Goal: Transaction & Acquisition: Purchase product/service

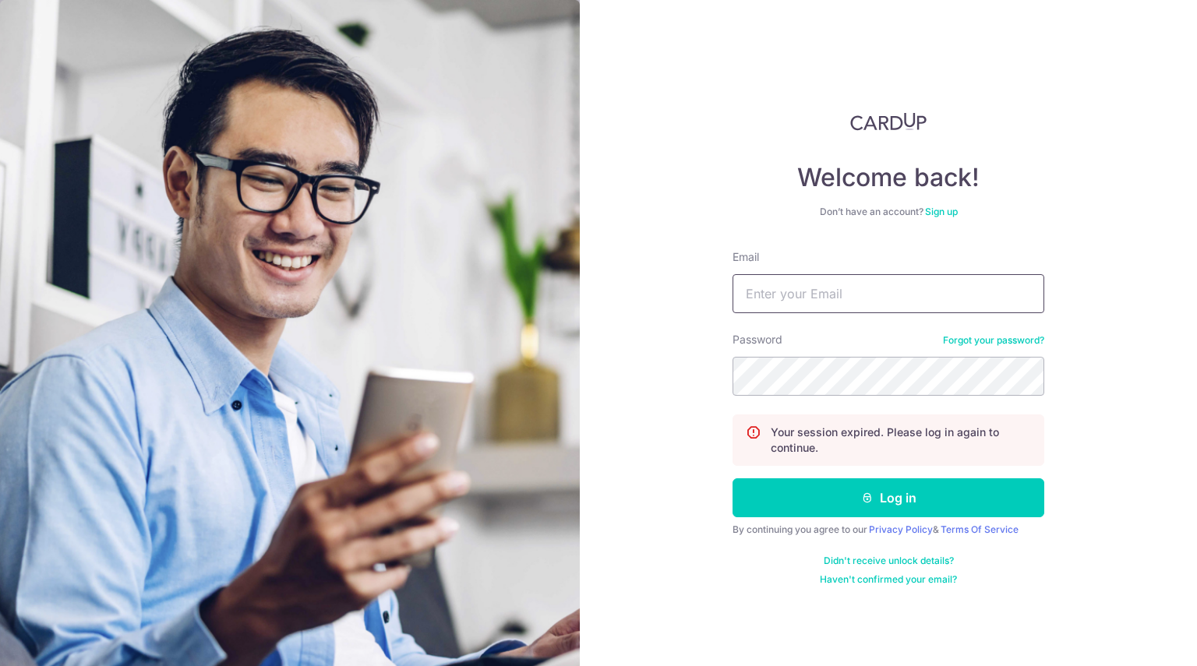
click at [846, 305] on input "Email" at bounding box center [888, 293] width 312 height 39
click at [838, 305] on input "Email" at bounding box center [888, 293] width 312 height 39
type input "[PERSON_NAME][EMAIL_ADDRESS][PERSON_NAME][DOMAIN_NAME]"
click at [732, 478] on button "Log in" at bounding box center [888, 497] width 312 height 39
drag, startPoint x: 816, startPoint y: 298, endPoint x: 818, endPoint y: 306, distance: 8.1
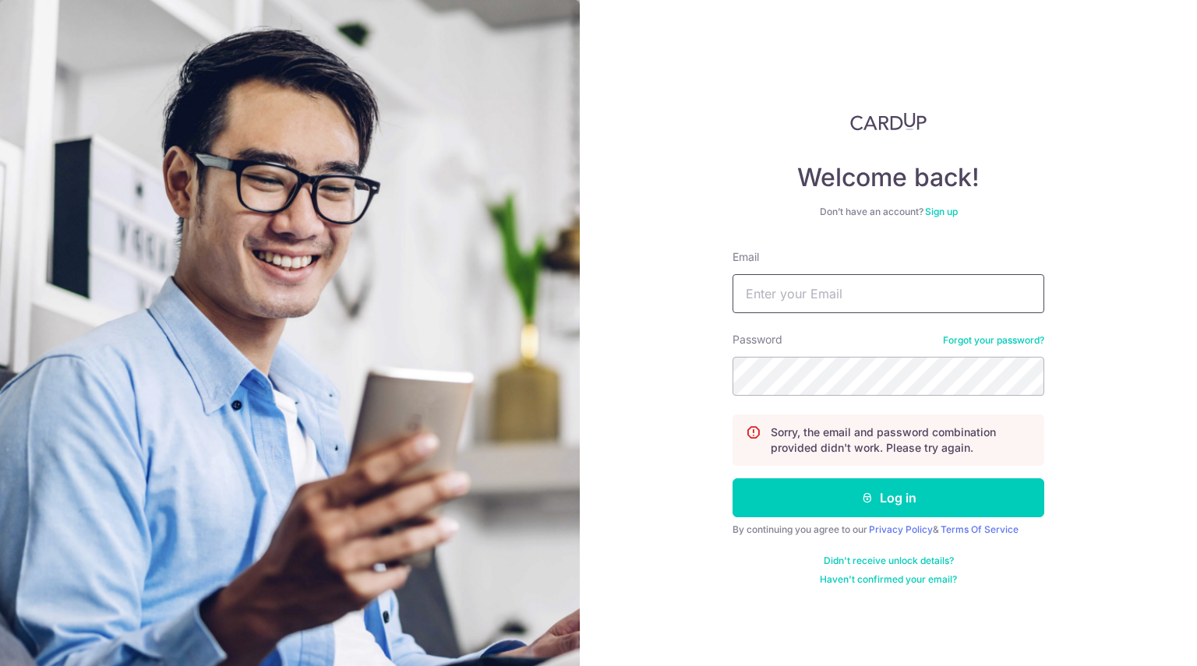
click at [816, 298] on input "Email" at bounding box center [888, 293] width 312 height 39
type input "shirley.liu@anytimefitness.sg"
click at [732, 478] on button "Log in" at bounding box center [888, 497] width 312 height 39
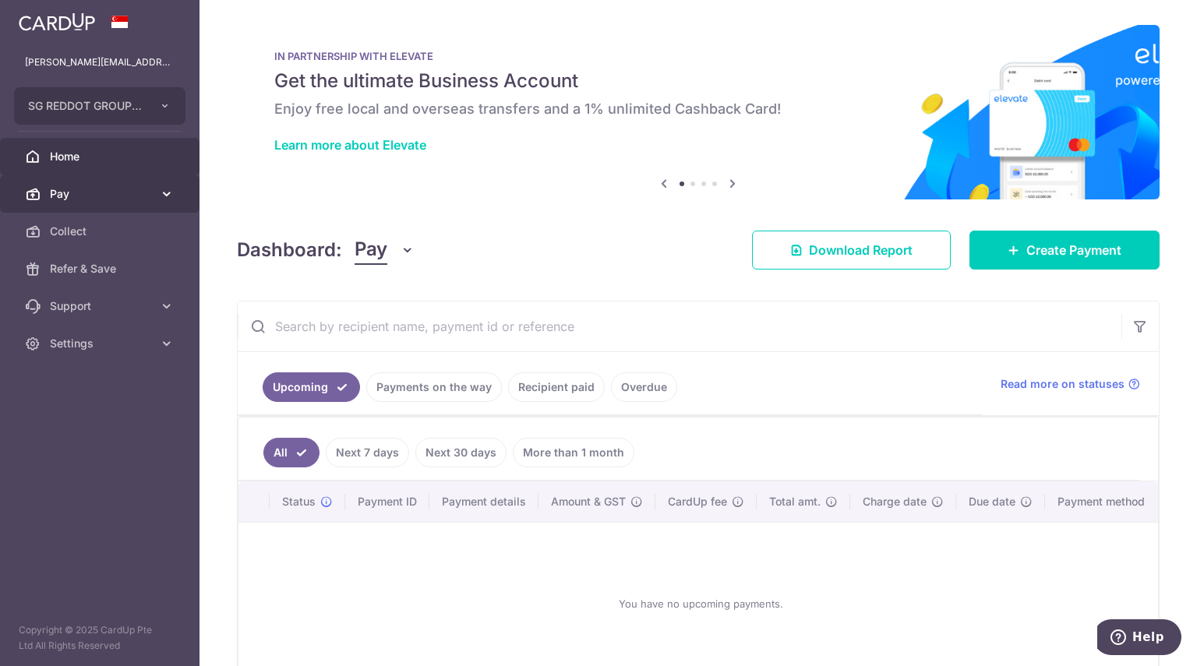
click at [134, 188] on span "Pay" at bounding box center [101, 194] width 103 height 16
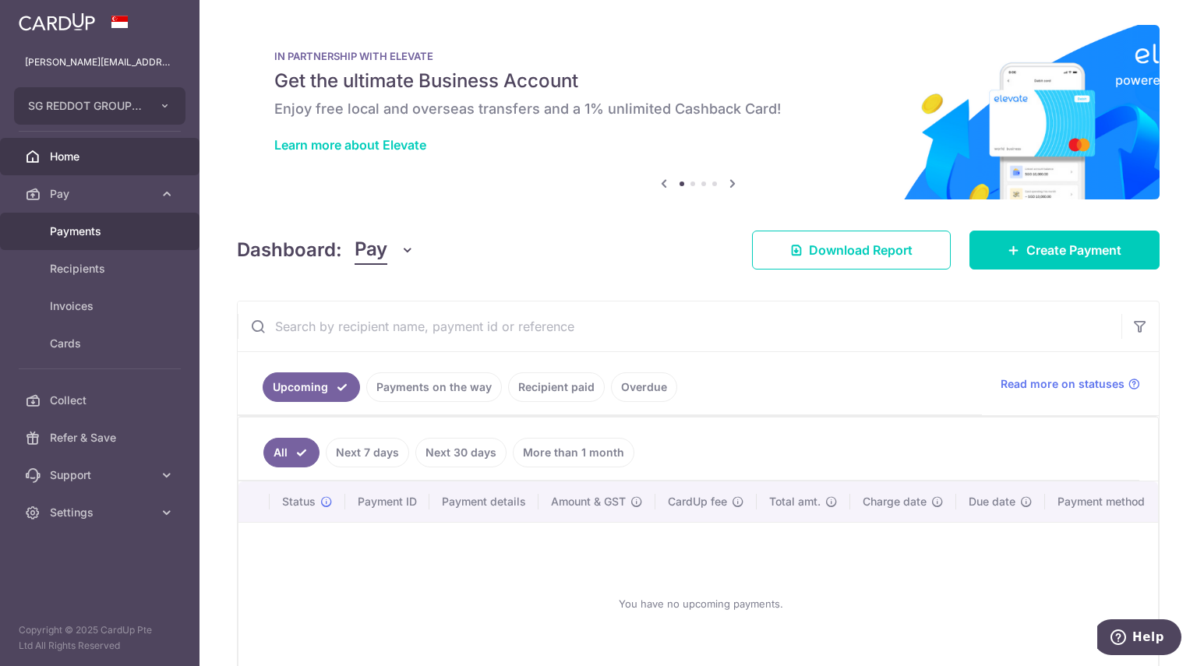
click at [87, 238] on span "Payments" at bounding box center [101, 232] width 103 height 16
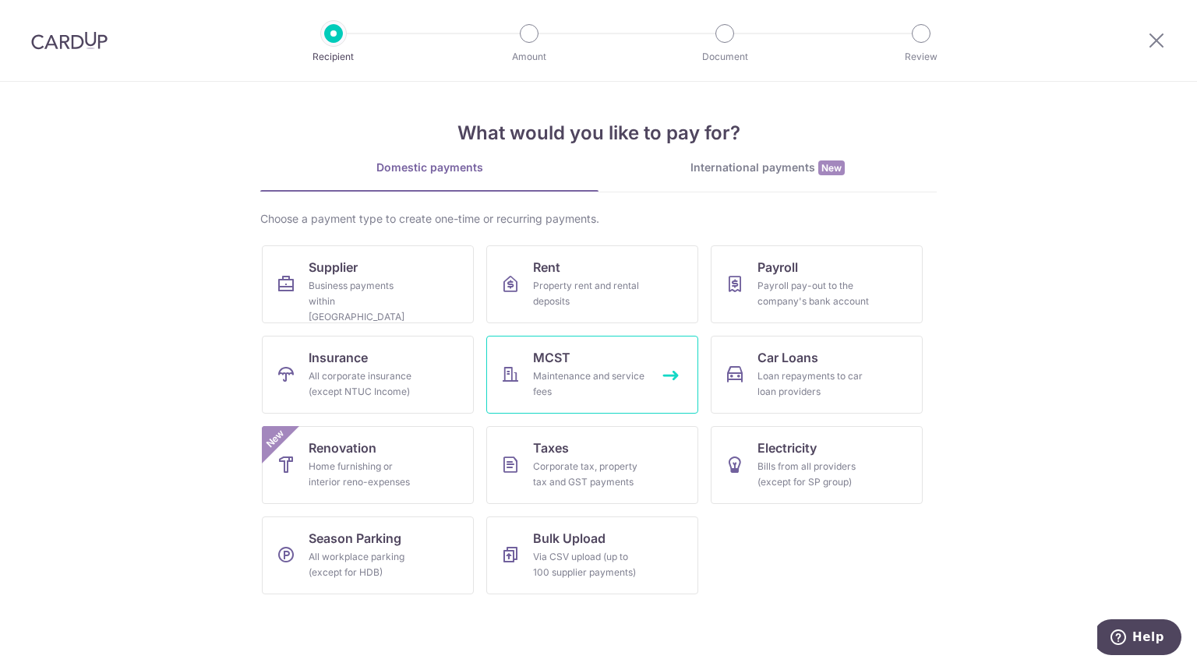
click at [577, 341] on link "MCST Maintenance and service fees" at bounding box center [592, 375] width 212 height 78
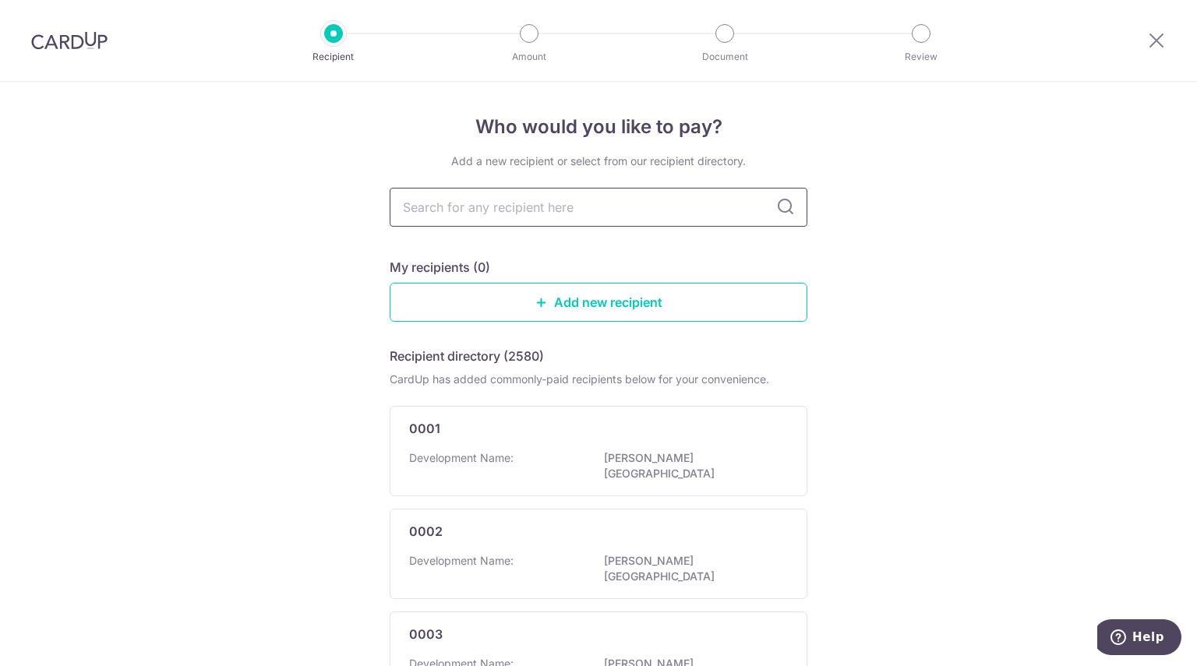
click at [654, 214] on input "text" at bounding box center [599, 207] width 418 height 39
click at [545, 196] on input "text" at bounding box center [599, 207] width 418 height 39
click at [542, 199] on input "text" at bounding box center [599, 207] width 418 height 39
type input "1601"
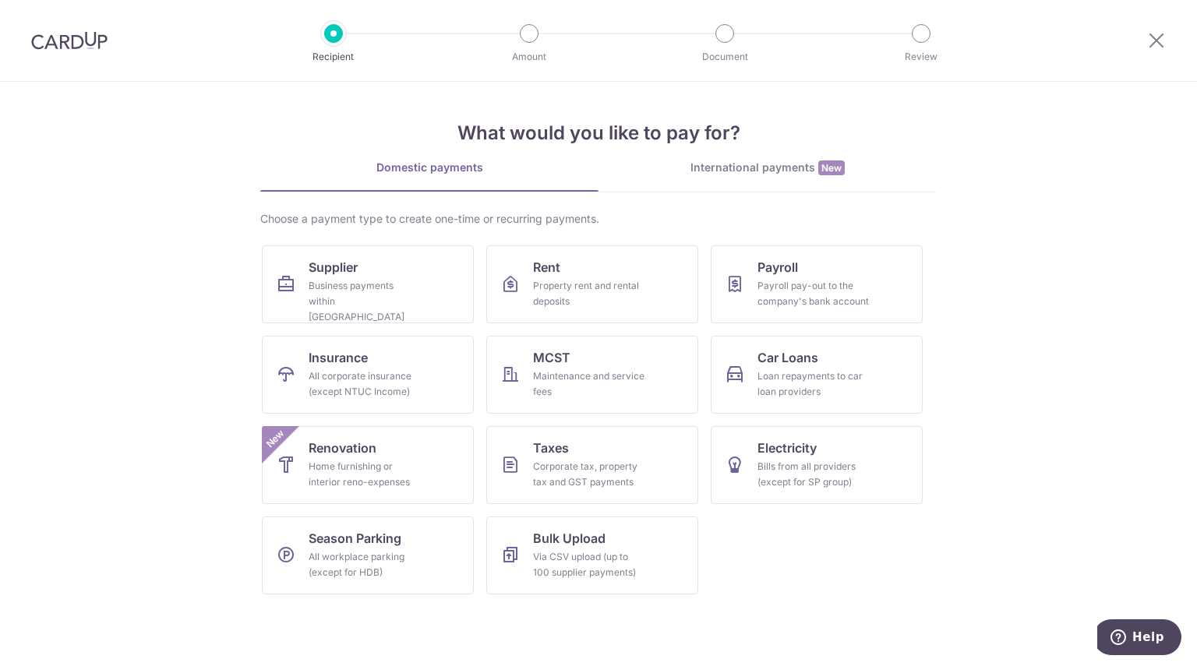
click at [65, 55] on div at bounding box center [69, 40] width 139 height 81
click at [80, 46] on img at bounding box center [69, 40] width 76 height 19
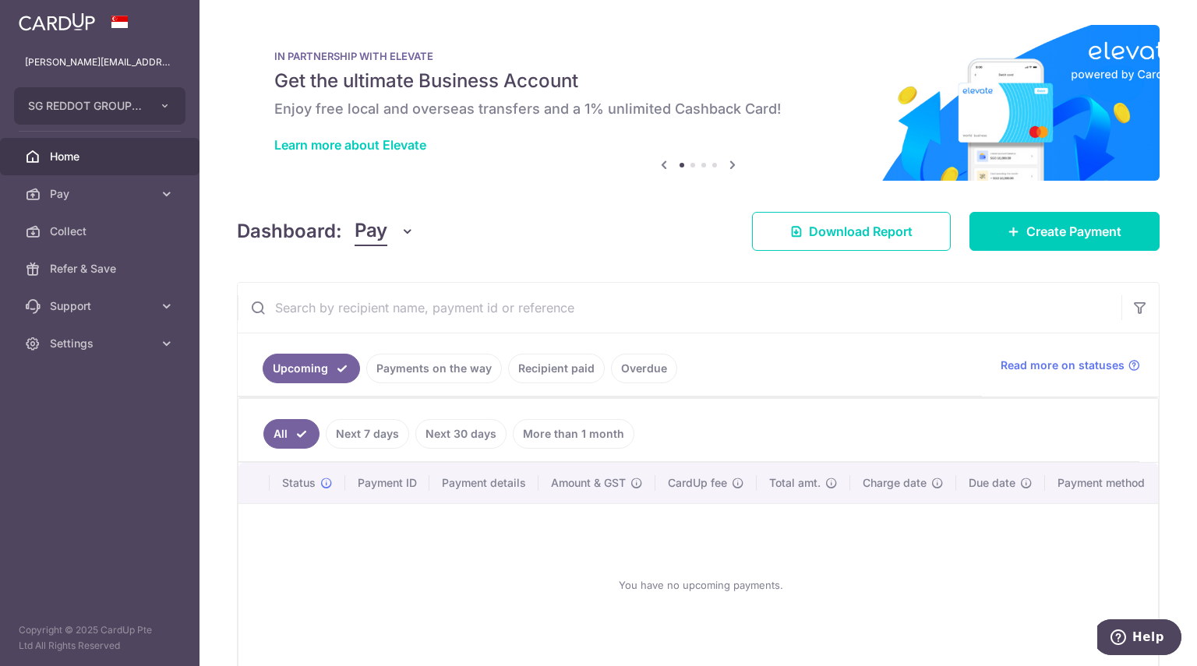
click at [519, 364] on link "Recipient paid" at bounding box center [556, 369] width 97 height 30
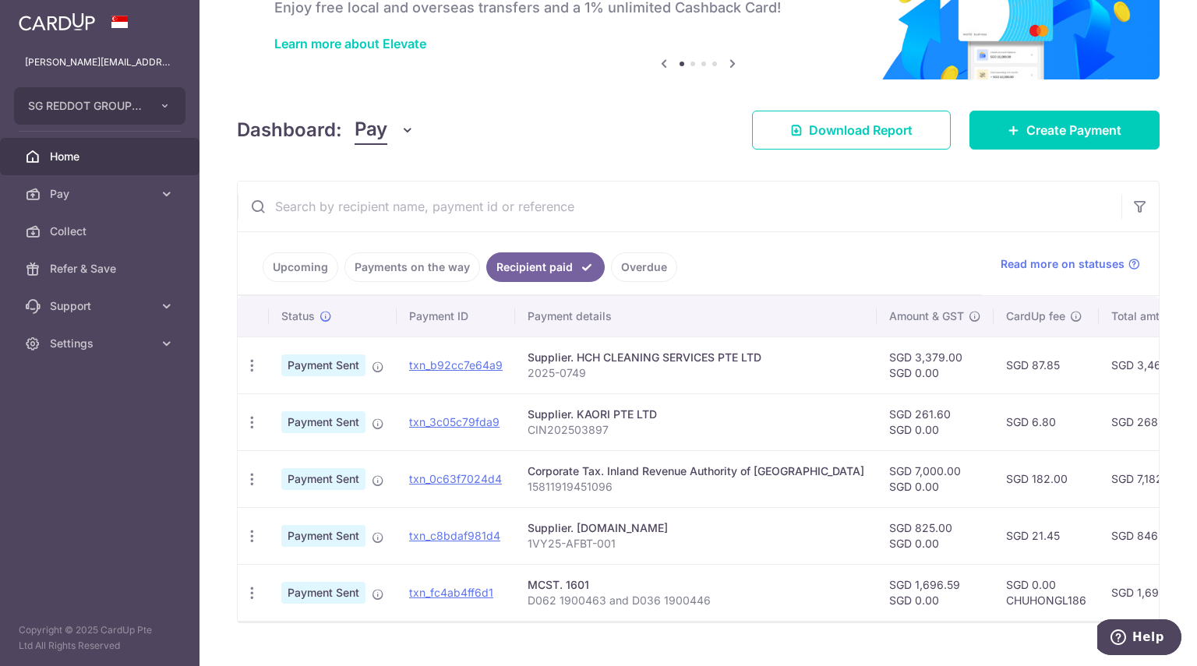
scroll to position [135, 0]
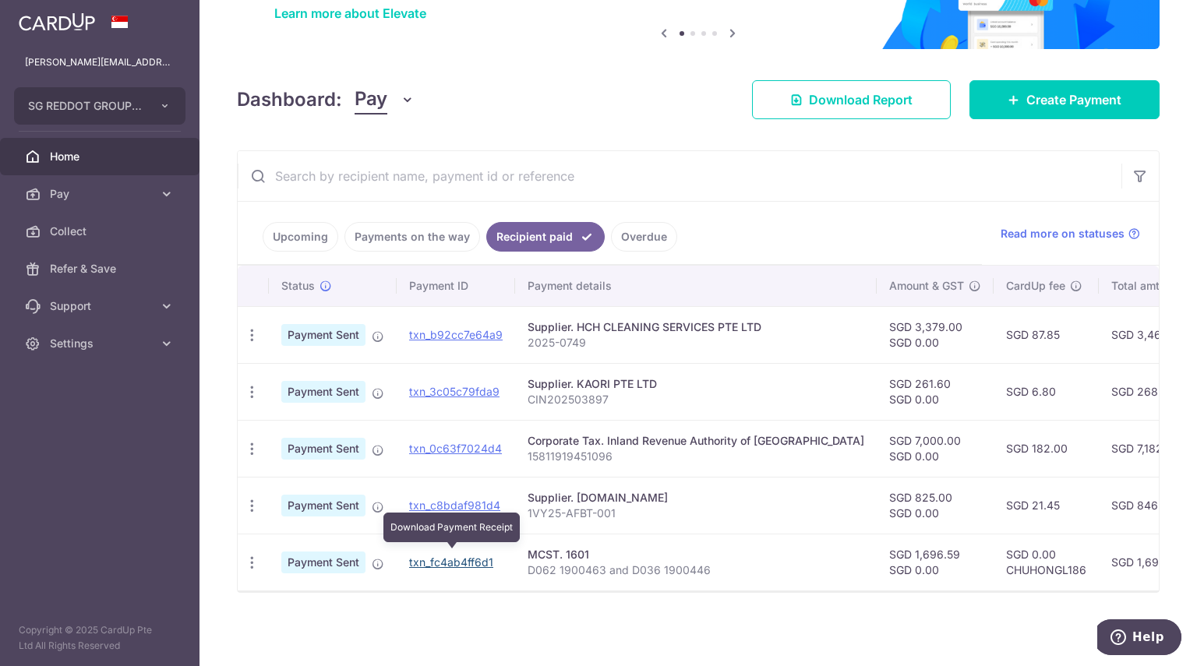
click at [435, 556] on link "txn_fc4ab4ff6d1" at bounding box center [451, 562] width 84 height 13
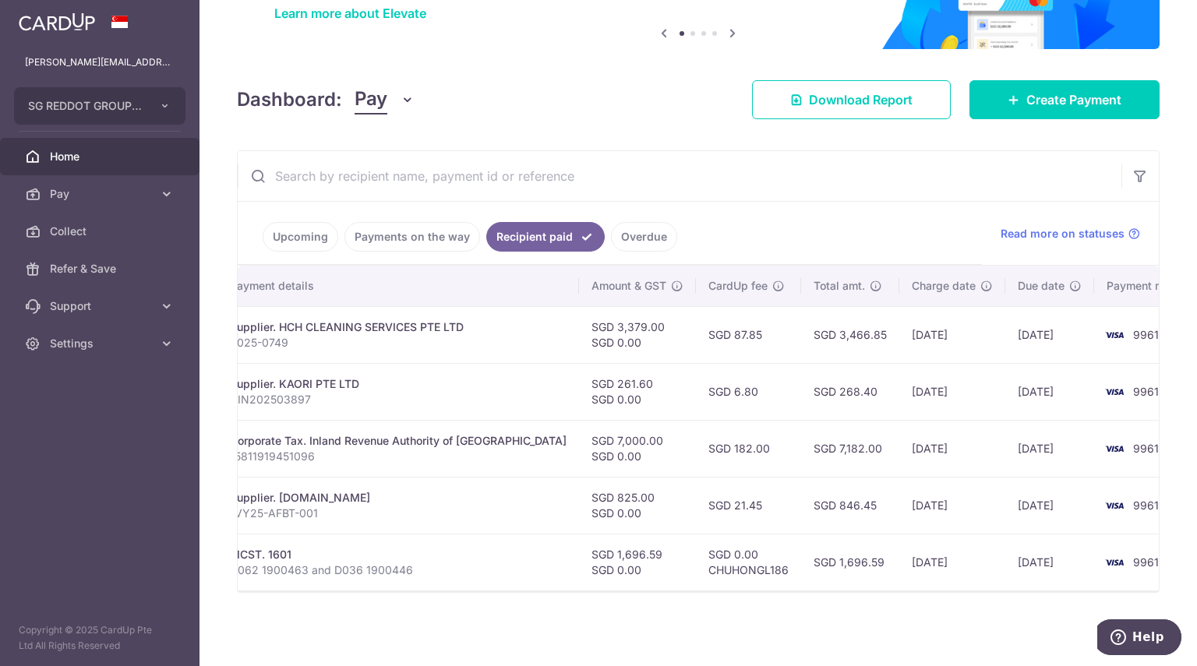
scroll to position [0, 0]
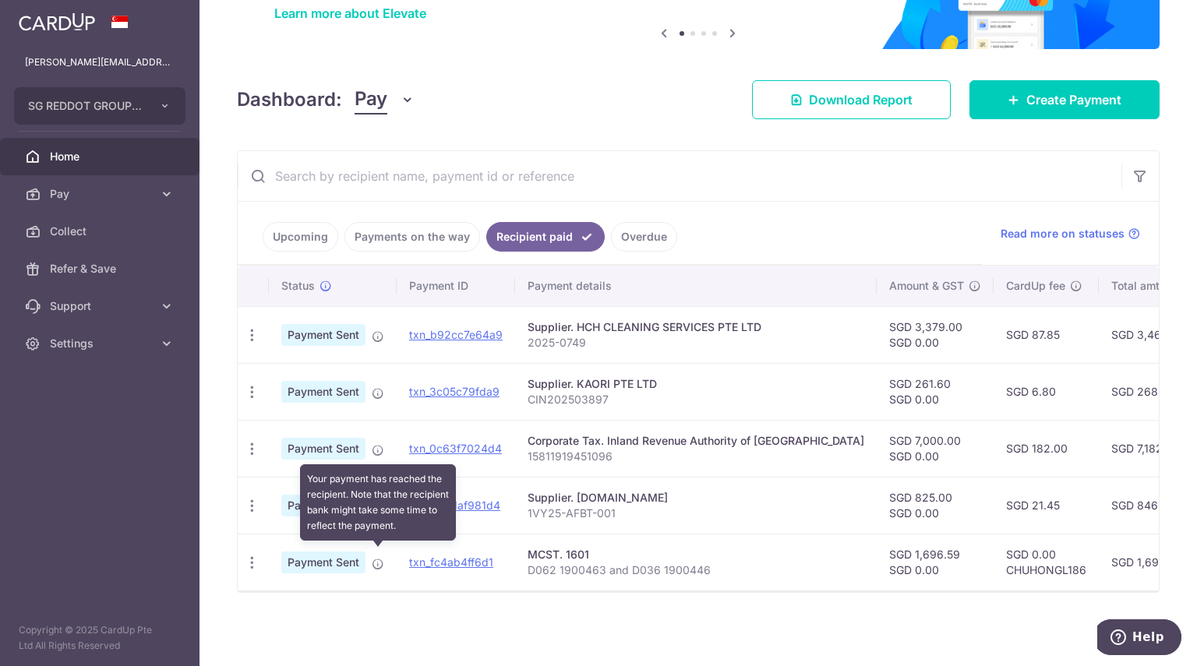
click at [377, 558] on icon at bounding box center [378, 564] width 12 height 12
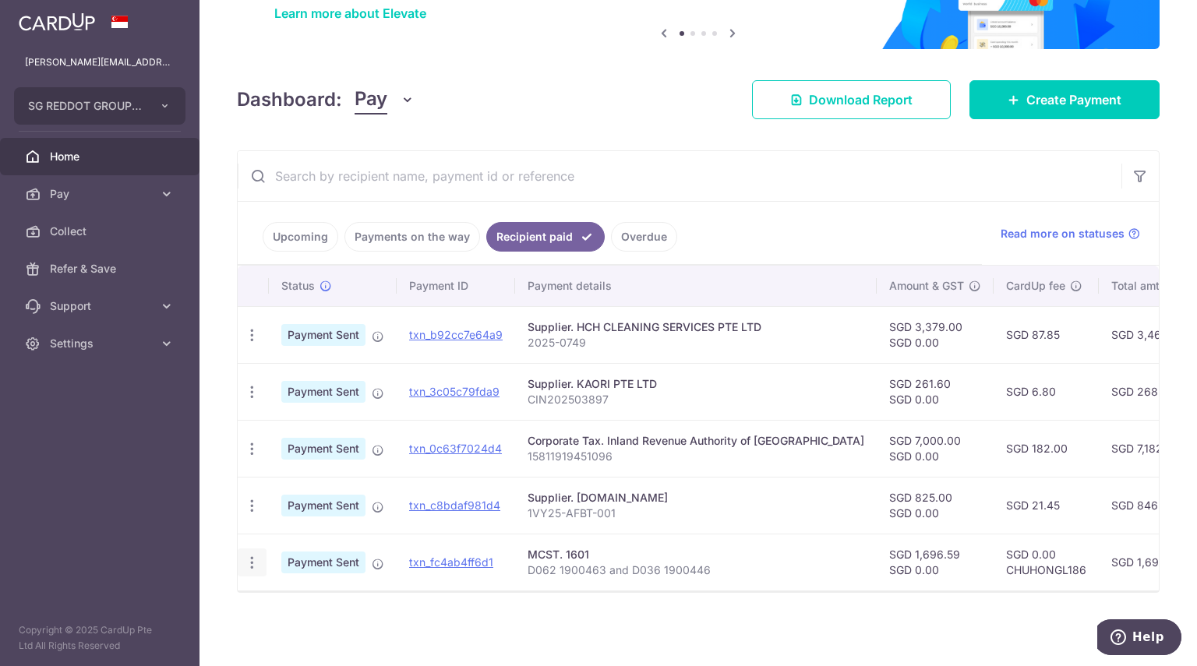
click at [242, 558] on div "PDF Receipt" at bounding box center [252, 563] width 29 height 29
click at [248, 557] on icon "button" at bounding box center [252, 563] width 16 height 16
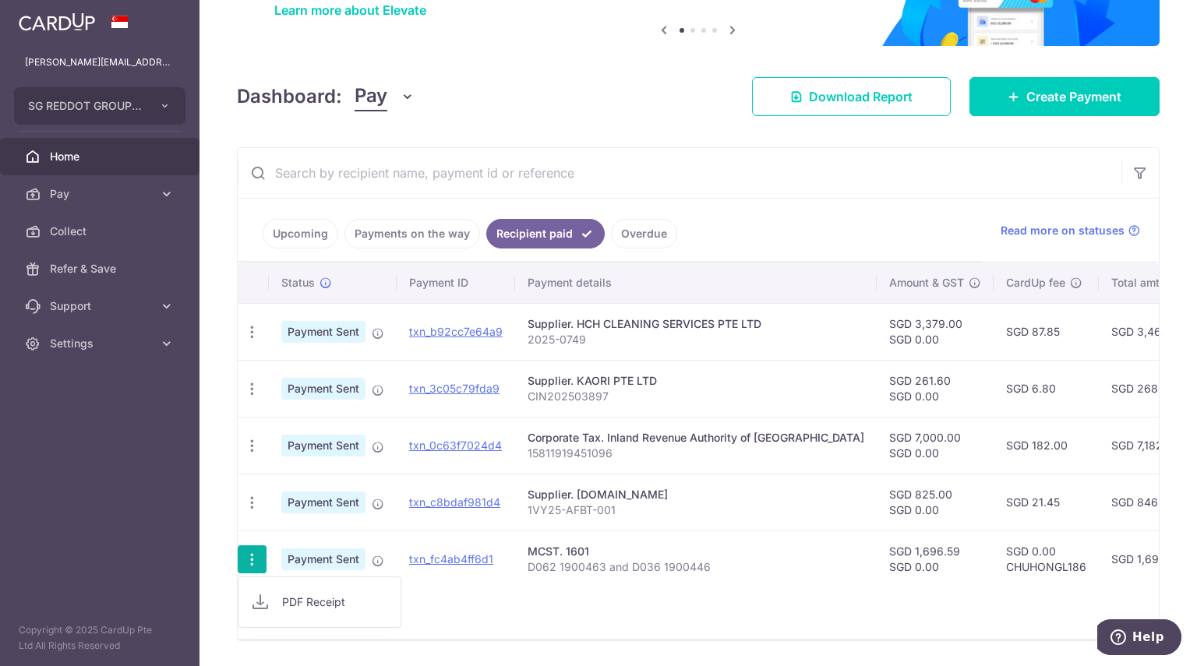
click at [248, 557] on icon "button" at bounding box center [252, 560] width 16 height 16
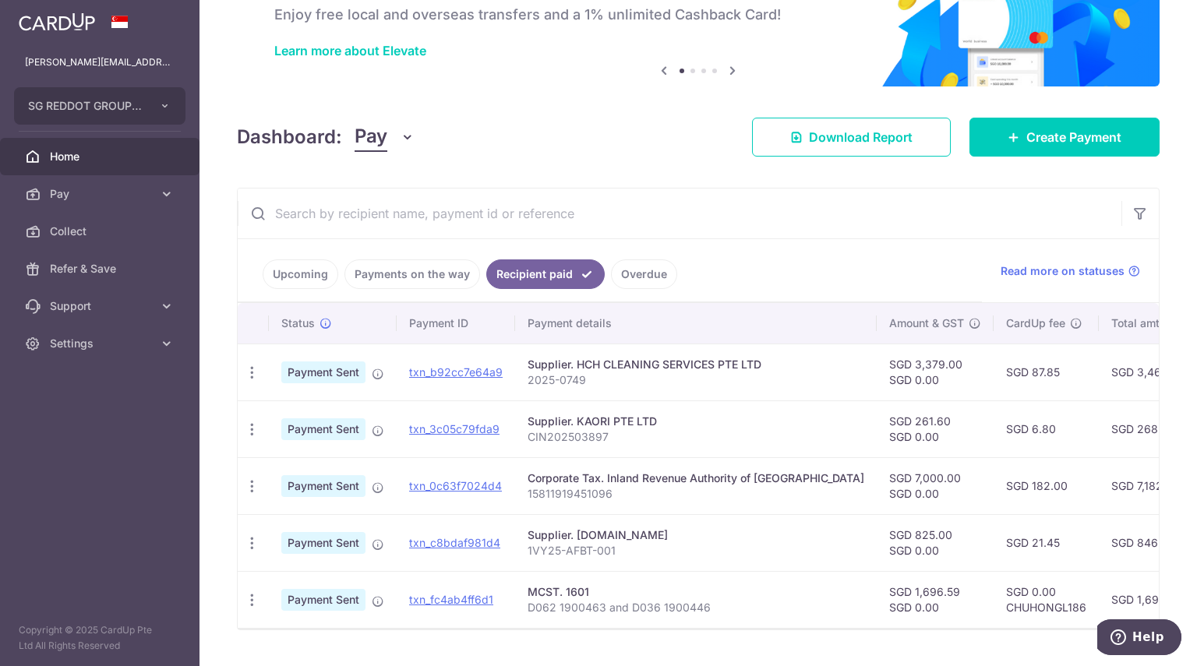
scroll to position [89, 0]
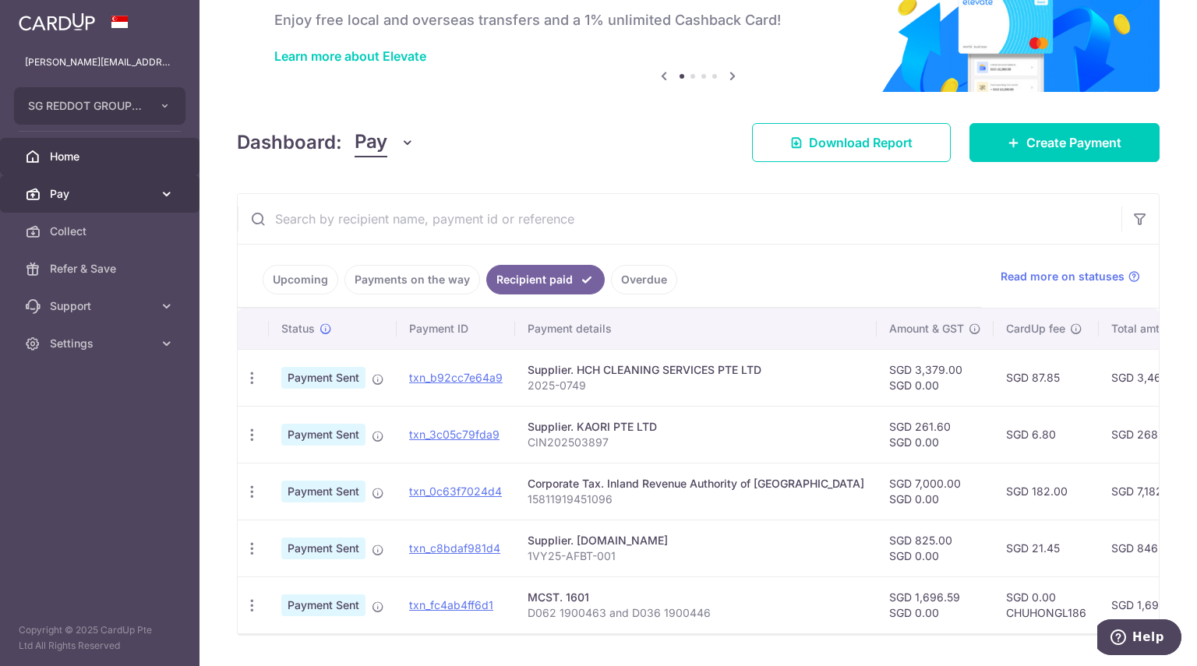
click at [61, 184] on link "Pay" at bounding box center [99, 193] width 199 height 37
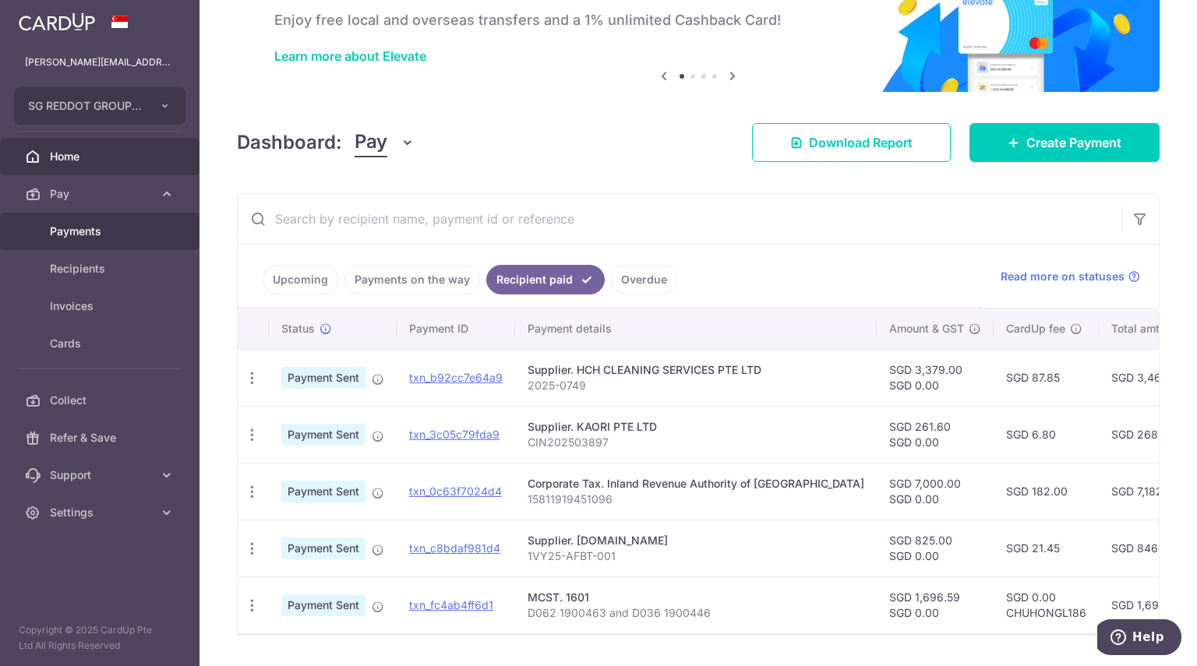
click at [63, 235] on span "Payments" at bounding box center [101, 232] width 103 height 16
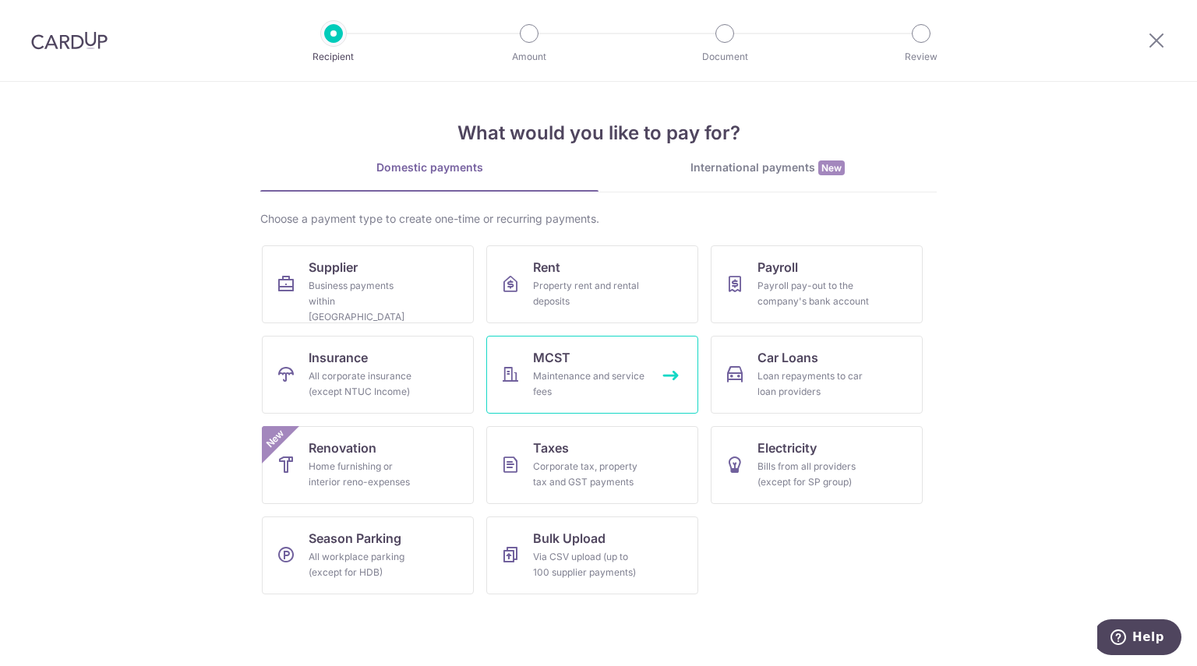
click at [575, 372] on div "Maintenance and service fees" at bounding box center [589, 384] width 112 height 31
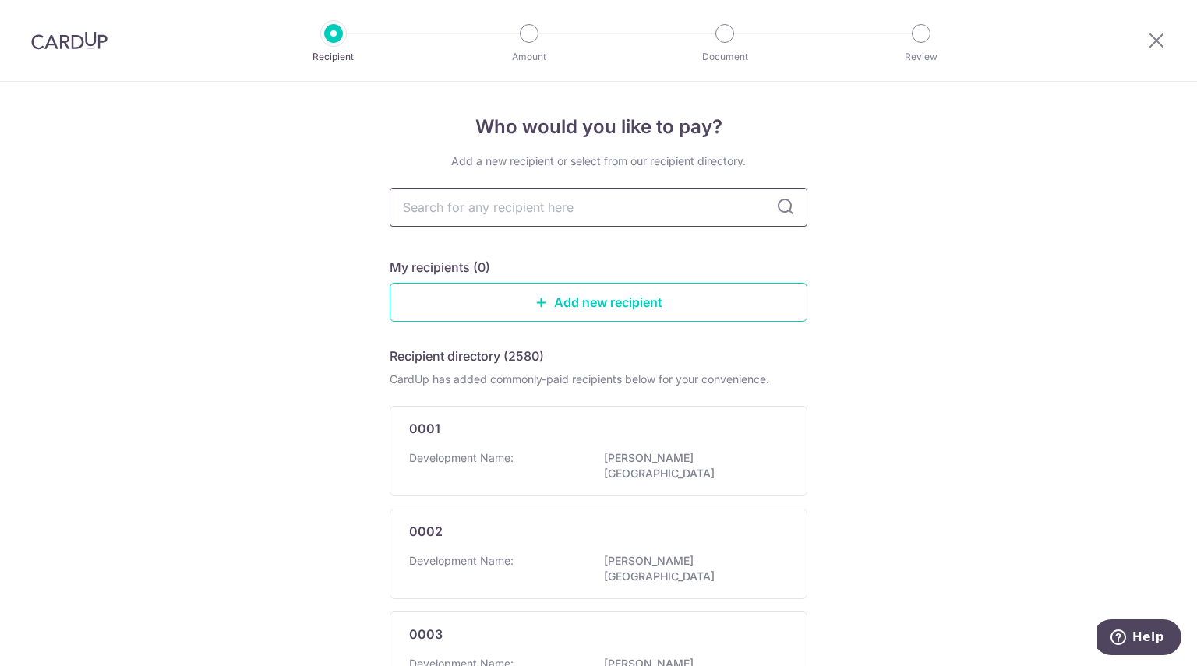
click at [494, 213] on input "text" at bounding box center [599, 207] width 418 height 39
click at [502, 215] on input "text" at bounding box center [599, 207] width 418 height 39
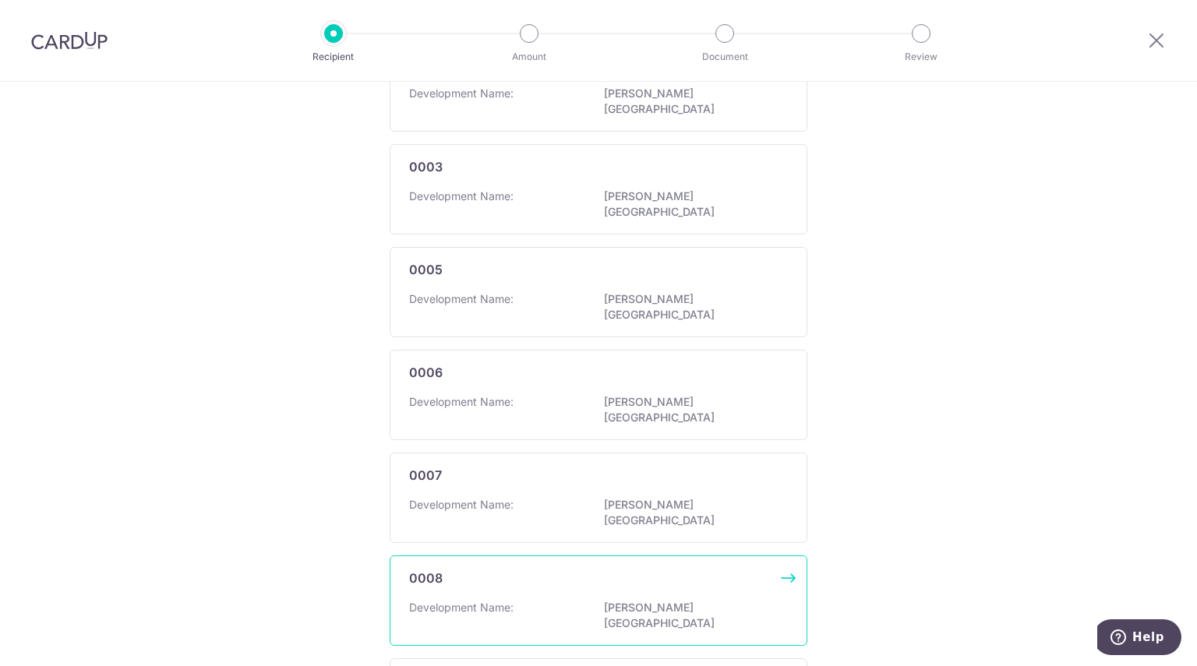
scroll to position [832, 0]
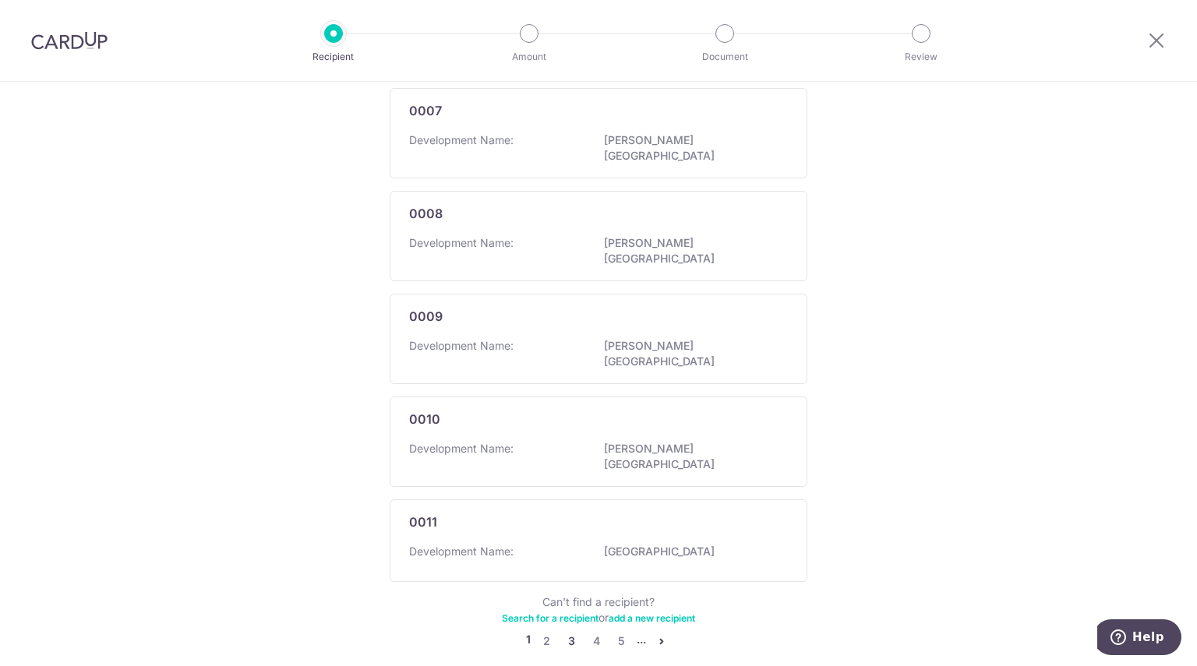
click at [575, 632] on link "3" at bounding box center [571, 641] width 19 height 19
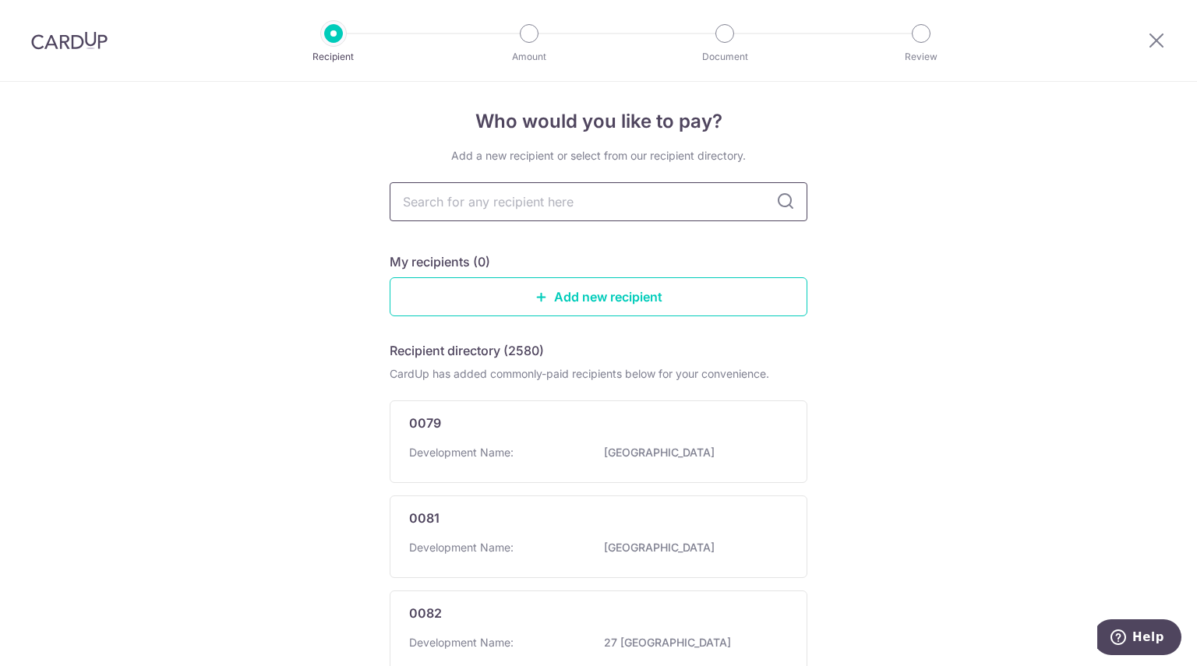
scroll to position [0, 0]
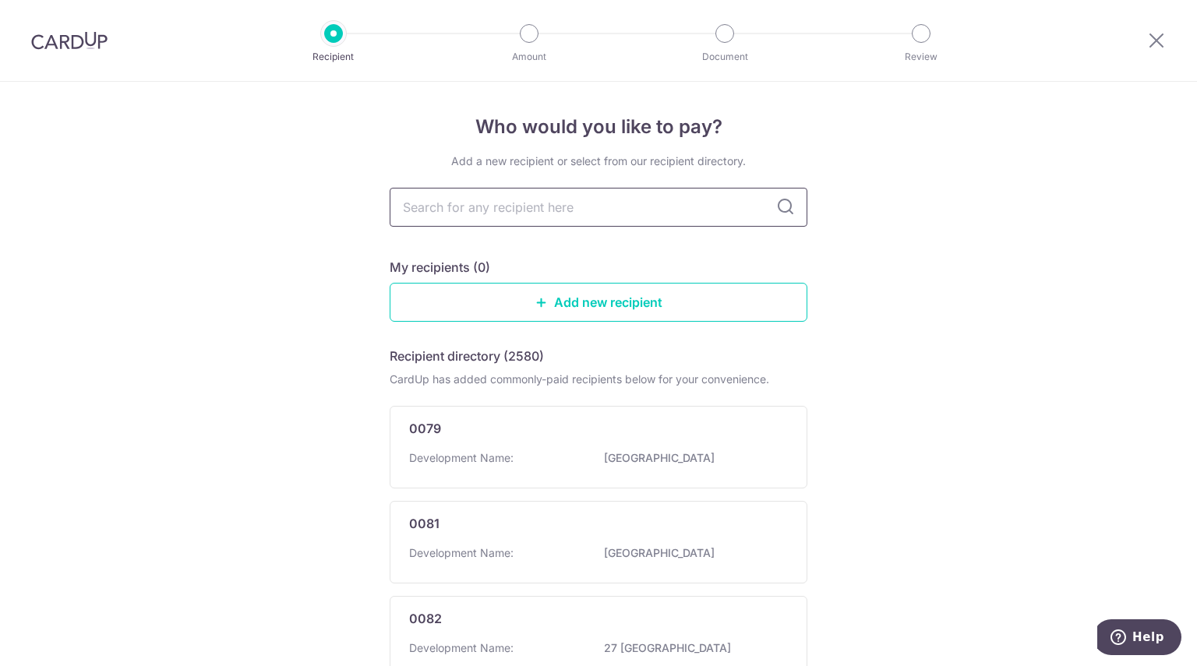
click at [538, 216] on input "text" at bounding box center [599, 207] width 418 height 39
type input "bukit timah"
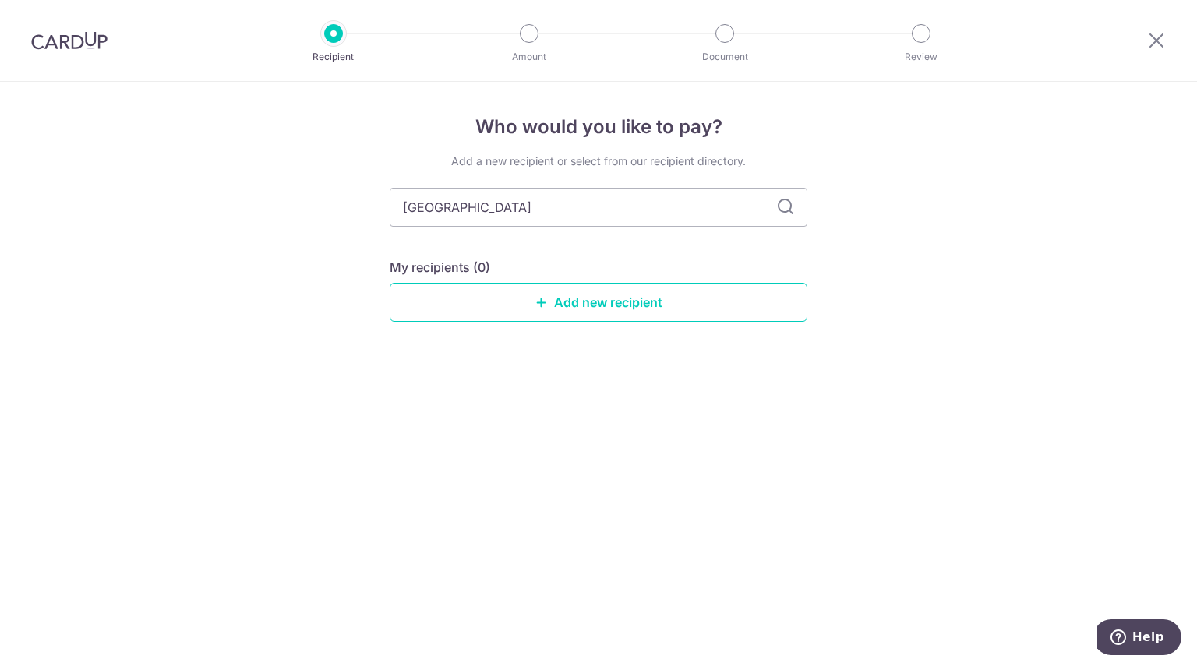
click at [793, 206] on icon at bounding box center [785, 207] width 19 height 19
drag, startPoint x: 621, startPoint y: 222, endPoint x: 444, endPoint y: 214, distance: 177.0
click at [444, 214] on input "bukit timah" at bounding box center [599, 207] width 418 height 39
click at [532, 210] on input "bukit timah" at bounding box center [599, 207] width 418 height 39
drag, startPoint x: 535, startPoint y: 192, endPoint x: 104, endPoint y: 126, distance: 436.6
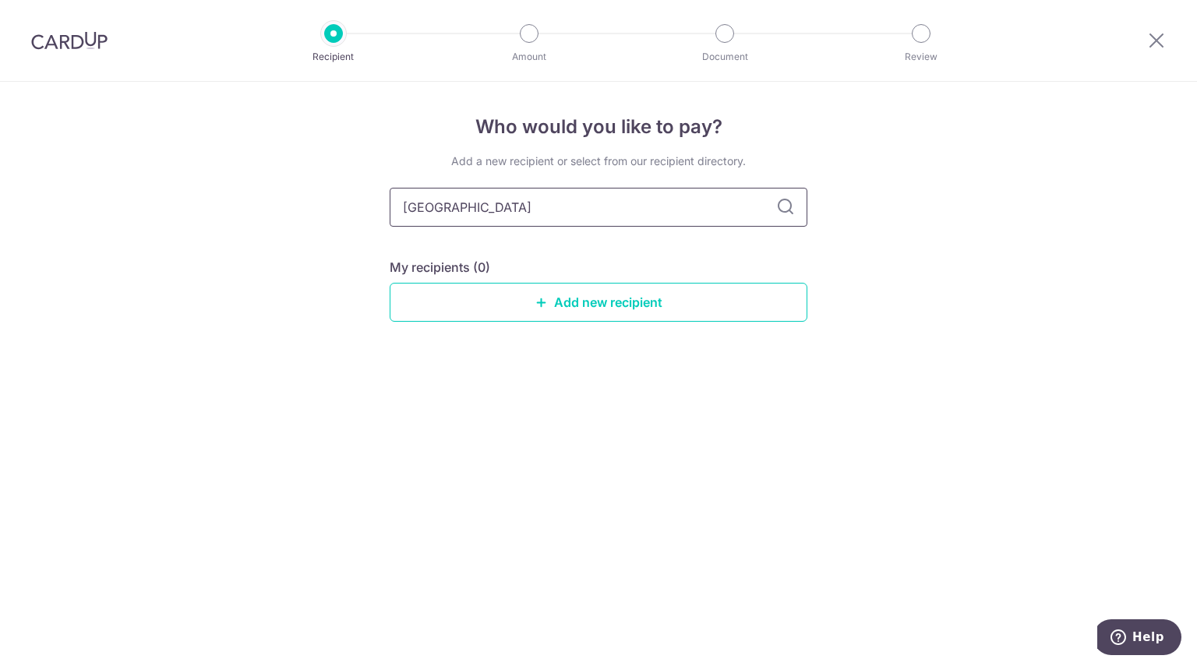
click at [117, 128] on div "Who would you like to pay? Add a new recipient or select from our recipient dir…" at bounding box center [598, 374] width 1197 height 584
type input "mcst 1601"
click at [771, 201] on input "mcst 1601" at bounding box center [599, 207] width 418 height 39
click at [778, 205] on icon at bounding box center [785, 207] width 19 height 19
click at [778, 210] on icon at bounding box center [785, 207] width 19 height 19
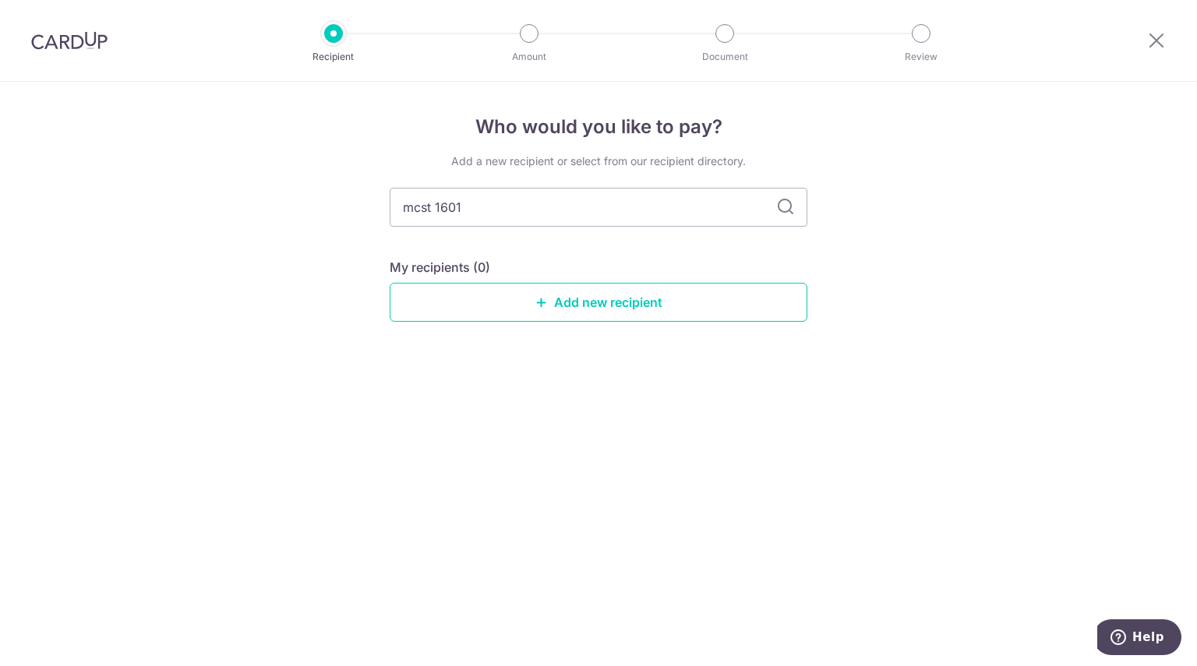
click at [788, 208] on icon at bounding box center [785, 207] width 19 height 19
click at [571, 198] on input "mcst 1601" at bounding box center [599, 207] width 418 height 39
click at [50, 36] on img at bounding box center [69, 40] width 76 height 19
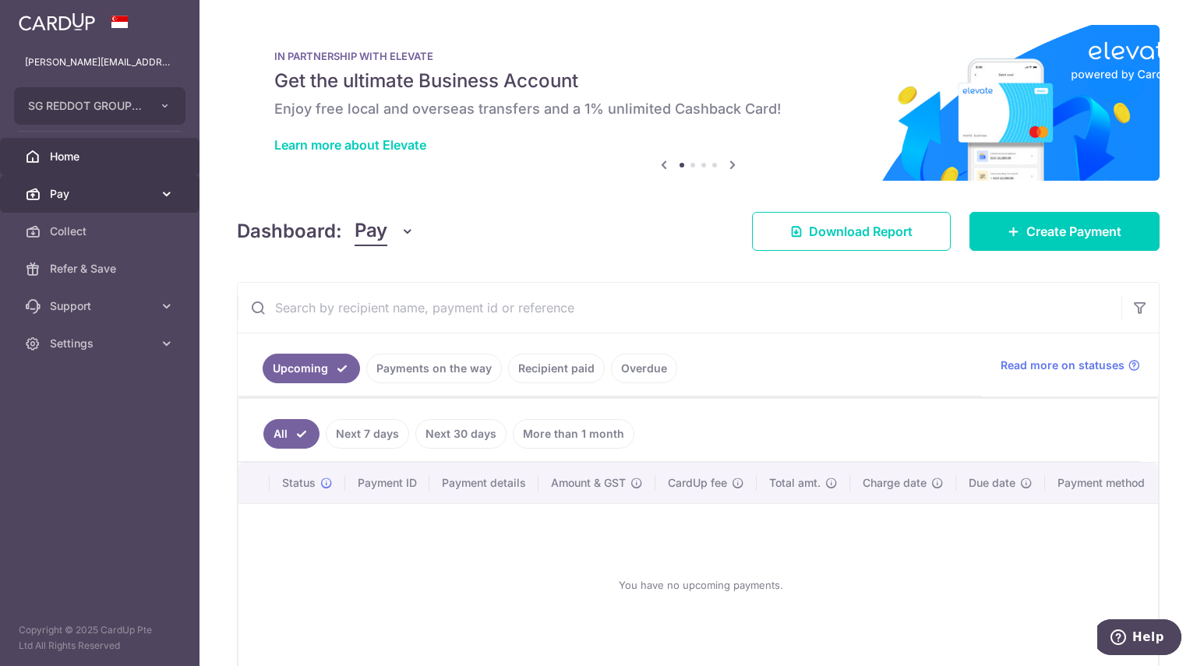
click at [84, 198] on span "Pay" at bounding box center [101, 194] width 103 height 16
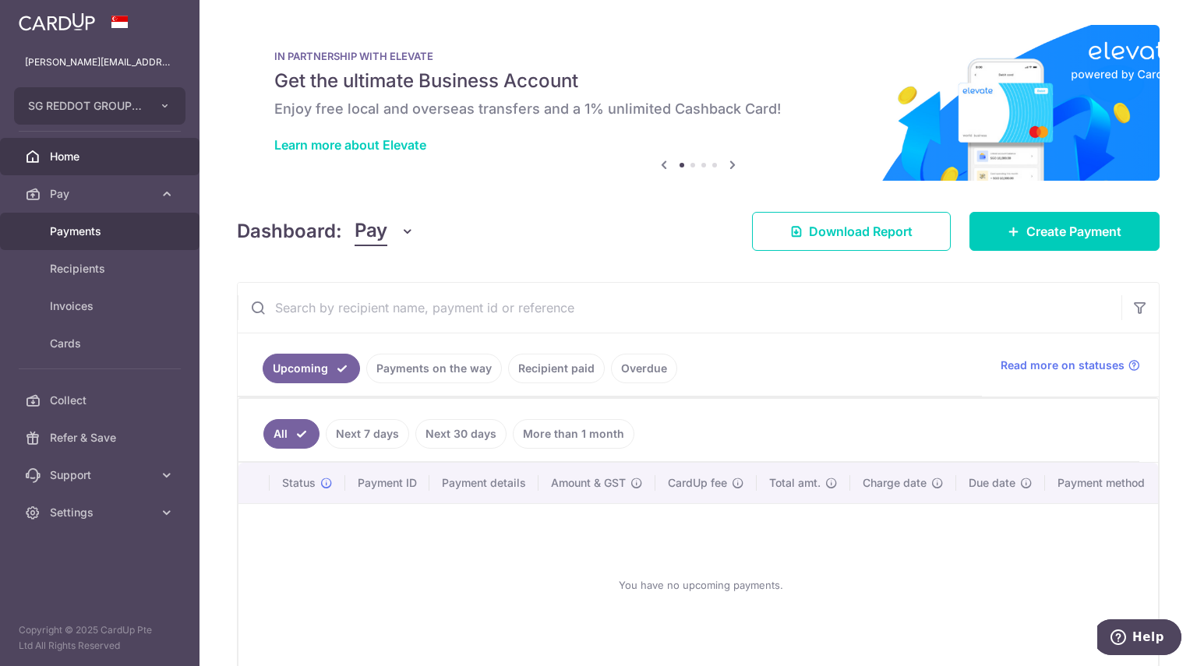
click at [111, 224] on span "Payments" at bounding box center [101, 232] width 103 height 16
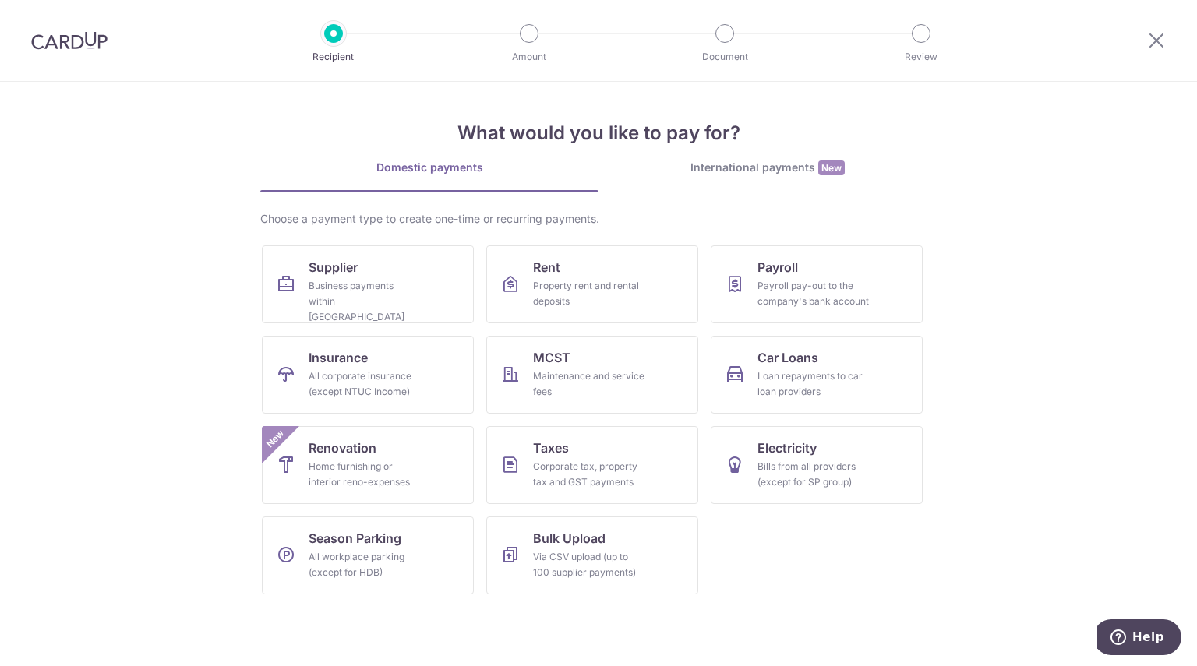
click at [56, 39] on img at bounding box center [69, 40] width 76 height 19
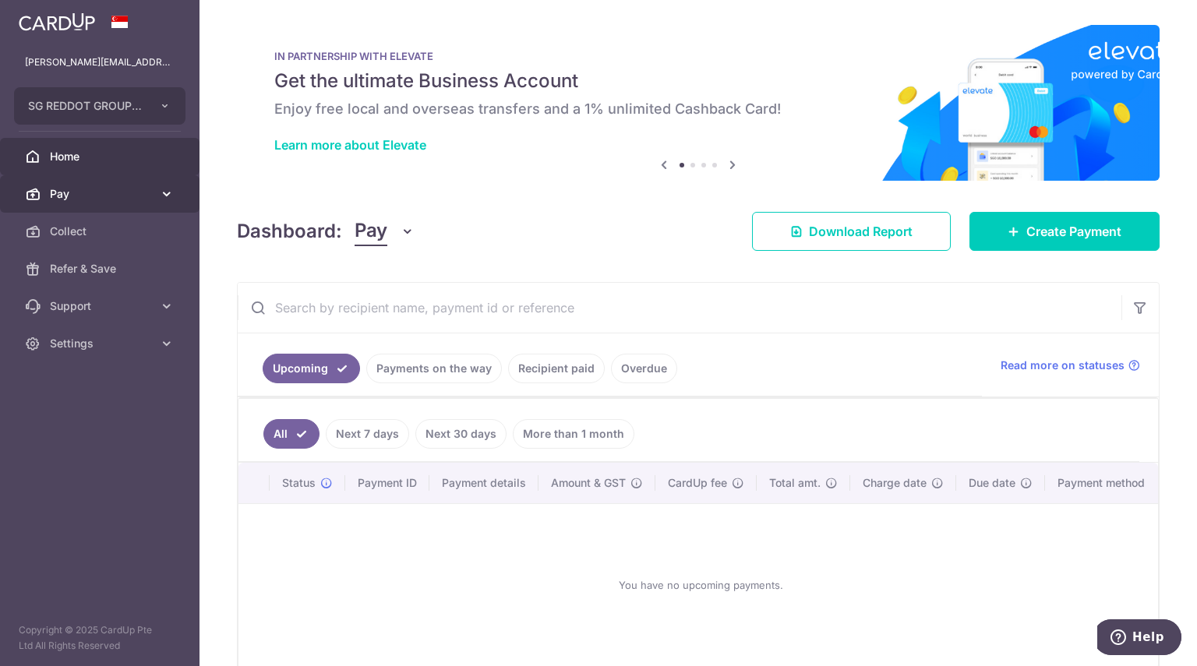
click at [106, 191] on span "Pay" at bounding box center [101, 194] width 103 height 16
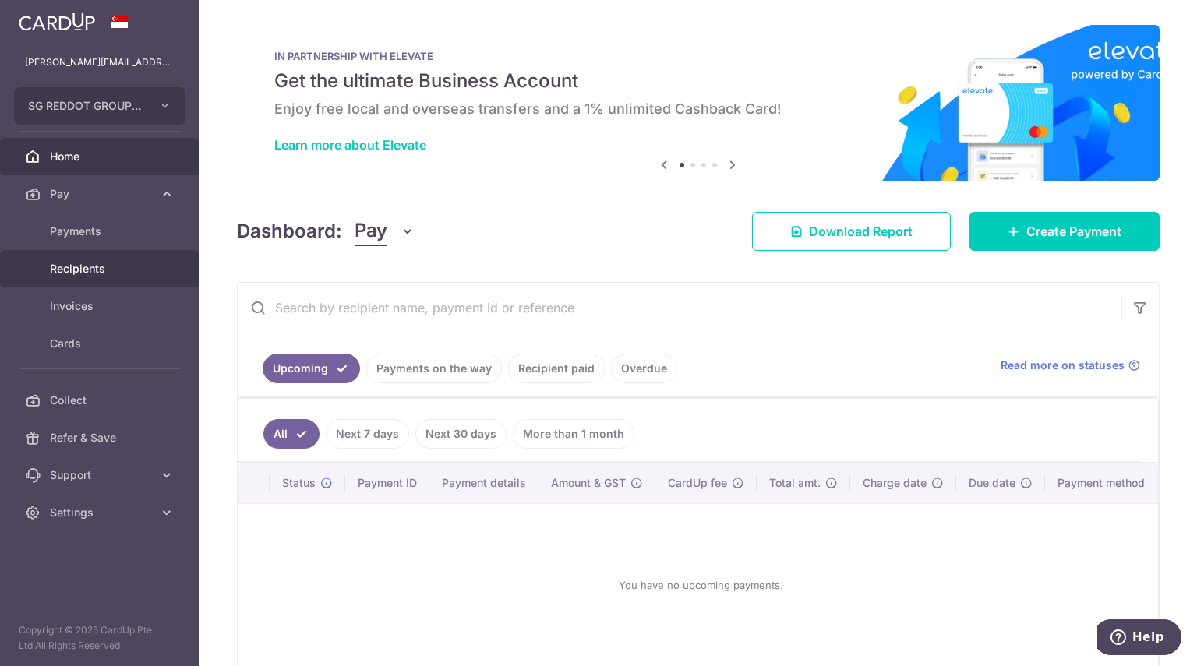
click at [84, 266] on span "Recipients" at bounding box center [101, 269] width 103 height 16
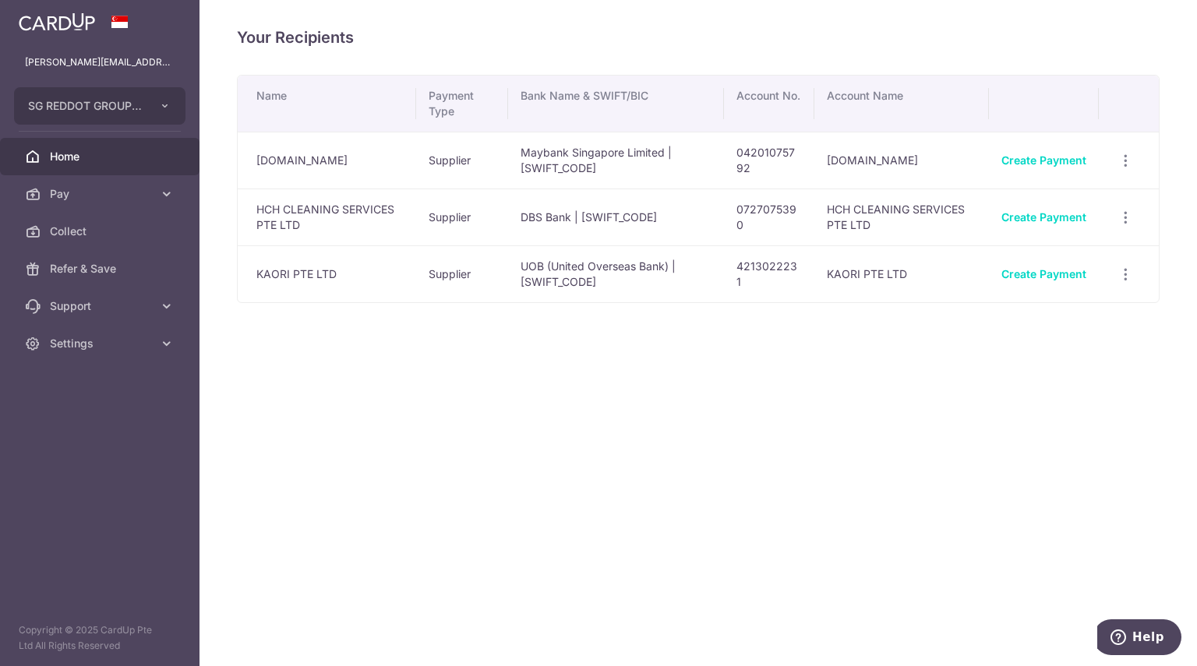
click at [84, 157] on span "Home" at bounding box center [101, 157] width 103 height 16
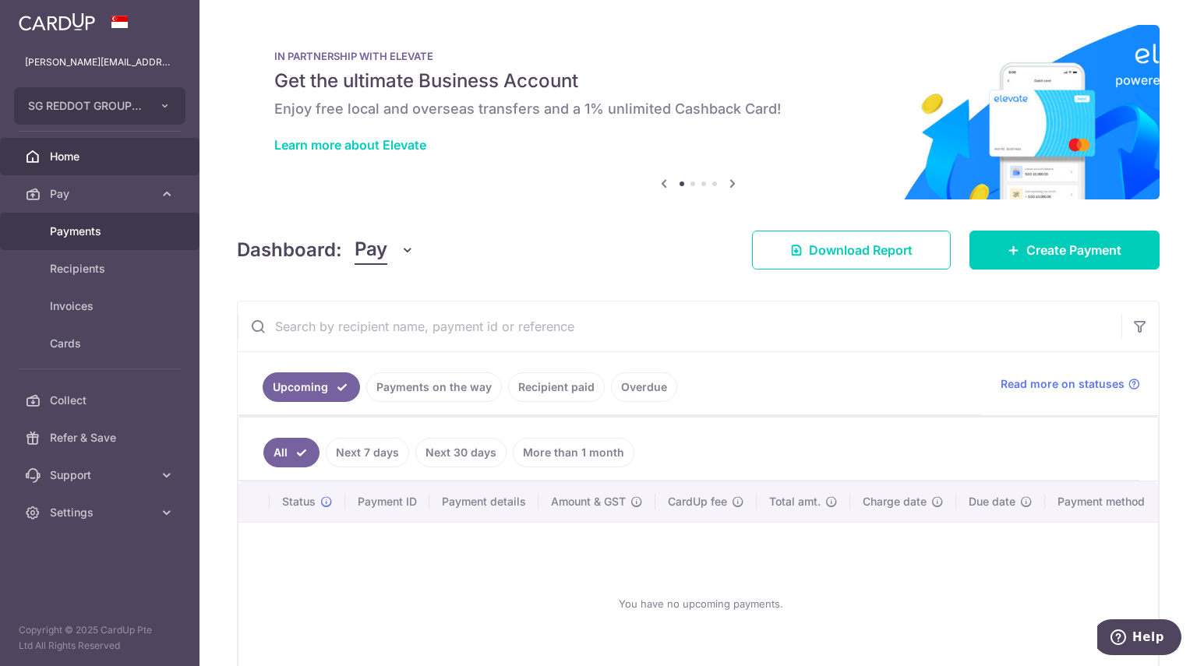
click at [104, 222] on link "Payments" at bounding box center [99, 231] width 199 height 37
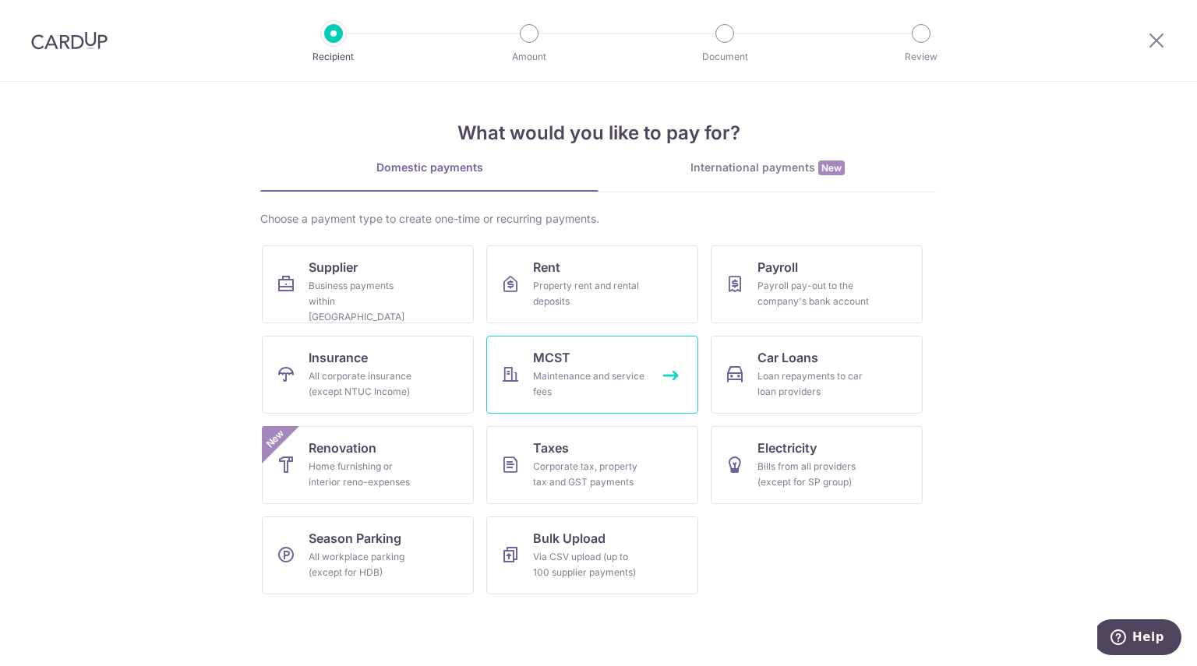
click at [591, 362] on link "MCST Maintenance and service fees" at bounding box center [592, 375] width 212 height 78
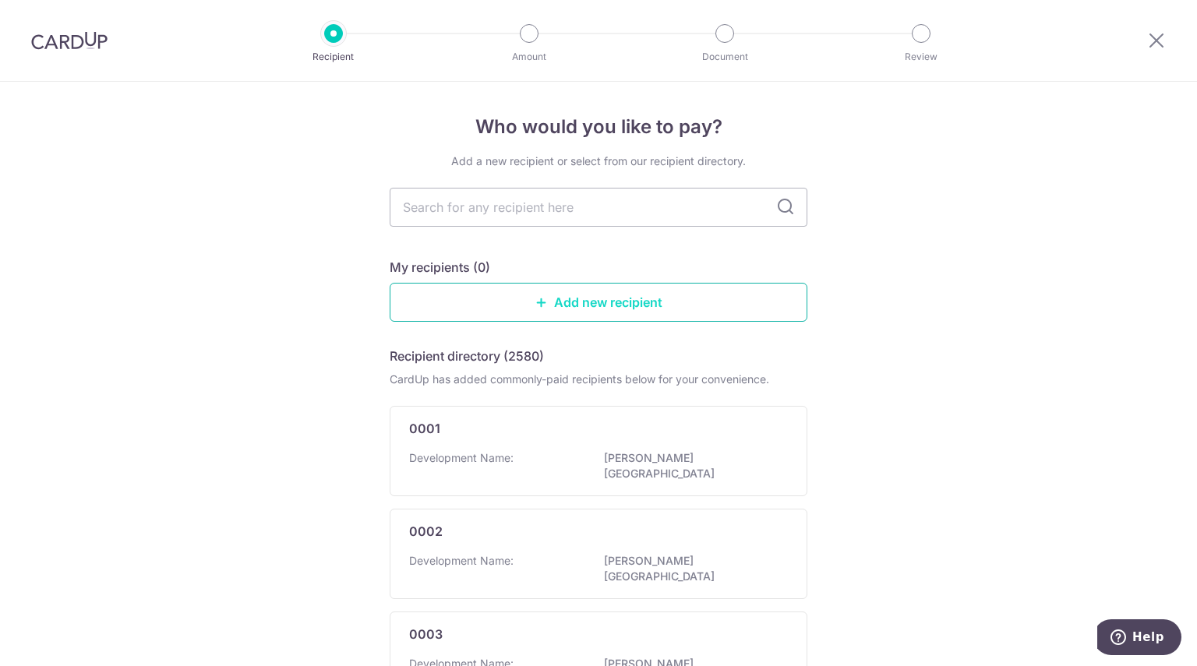
click at [577, 288] on link "Add new recipient" at bounding box center [599, 302] width 418 height 39
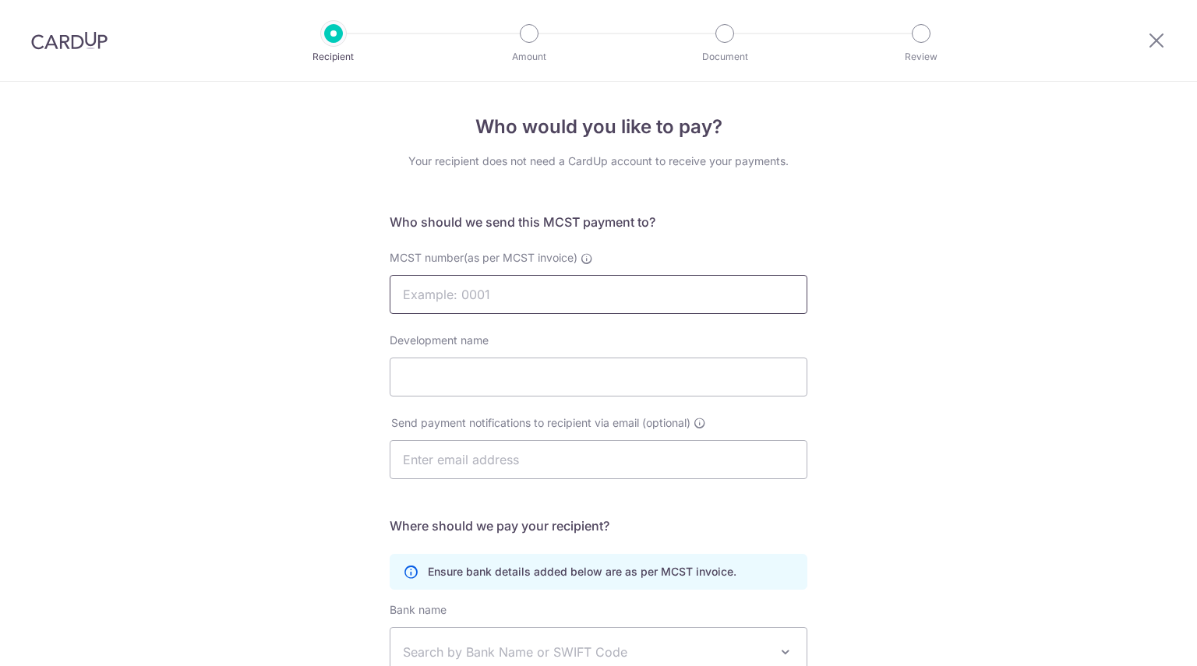
click at [566, 294] on input "MCST number(as per MCST invoice)" at bounding box center [599, 294] width 418 height 39
click at [494, 294] on input "MCST number(as per MCST invoice)" at bounding box center [599, 294] width 418 height 39
click at [471, 298] on input "MCST number(as per MCST invoice)" at bounding box center [599, 294] width 418 height 39
type input "1601"
click at [519, 368] on div "Development name" at bounding box center [599, 365] width 418 height 64
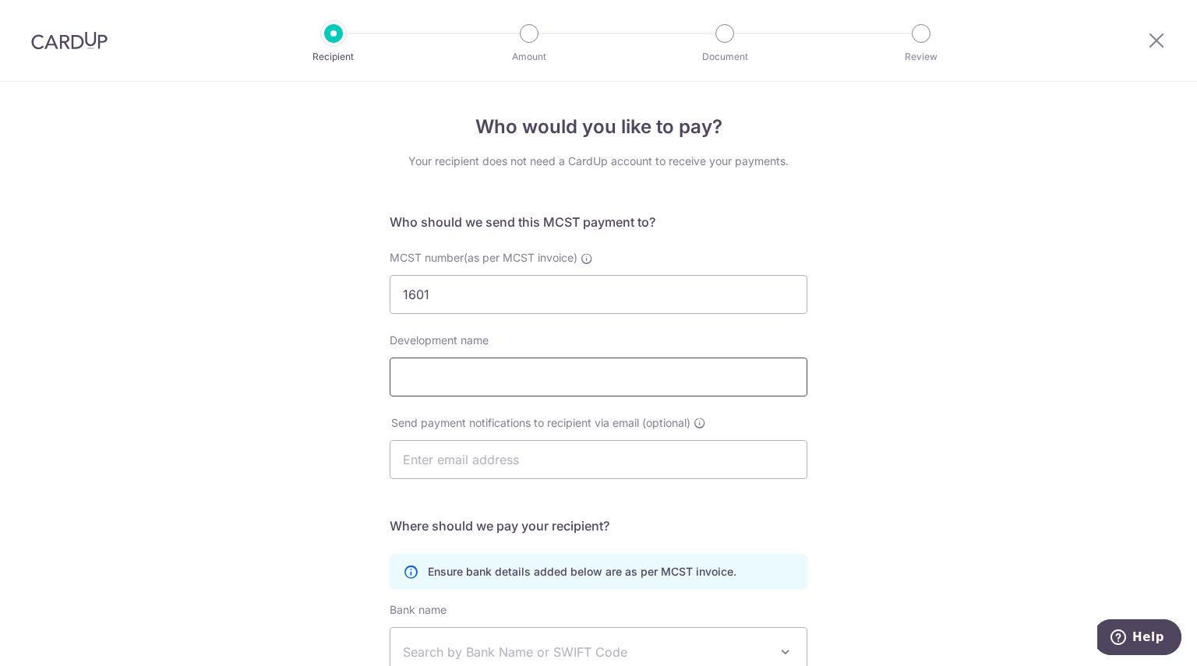
click at [522, 371] on input "Development name" at bounding box center [599, 377] width 418 height 39
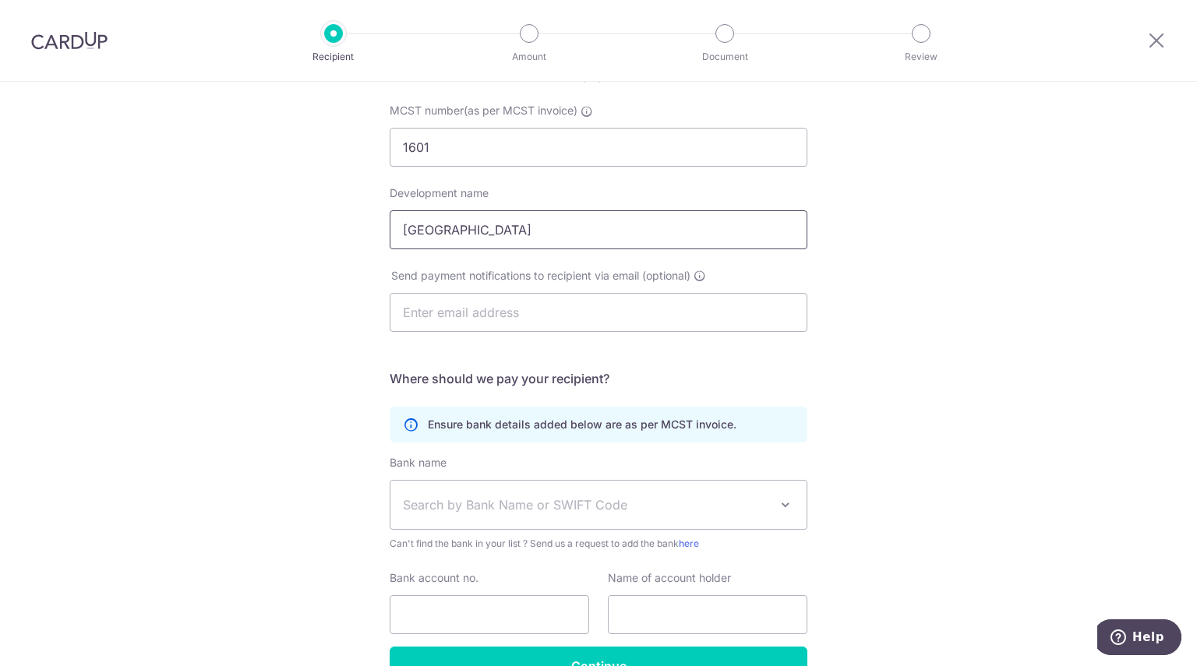
scroll to position [156, 0]
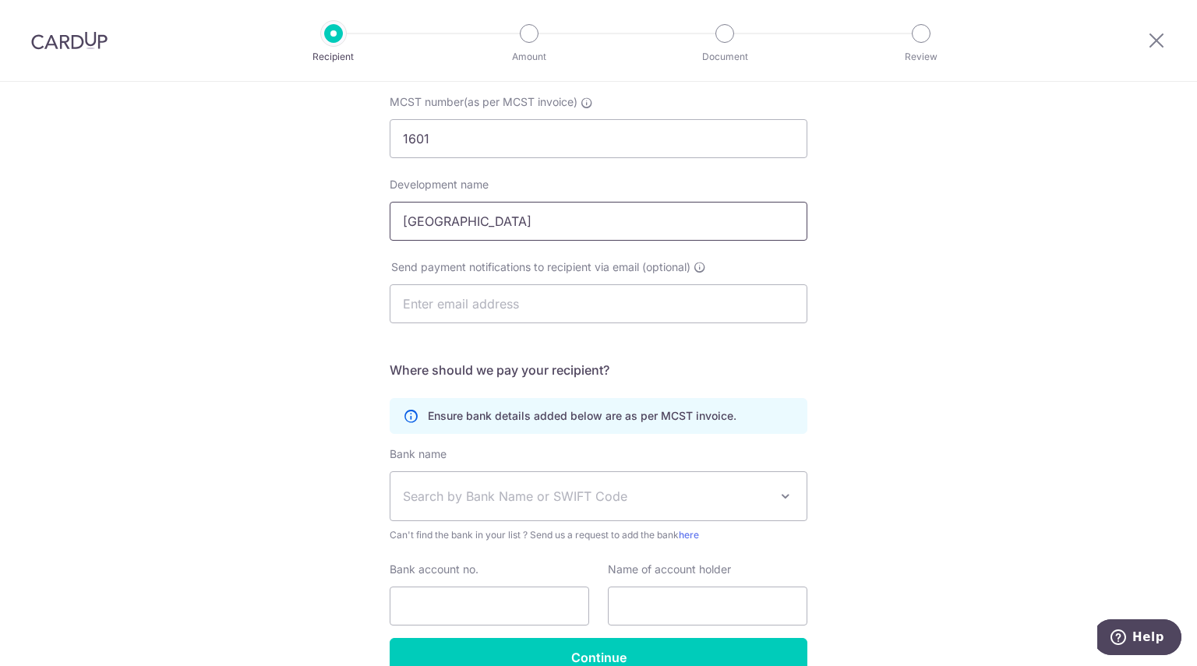
type input "Bukit Timah Shopping Centre"
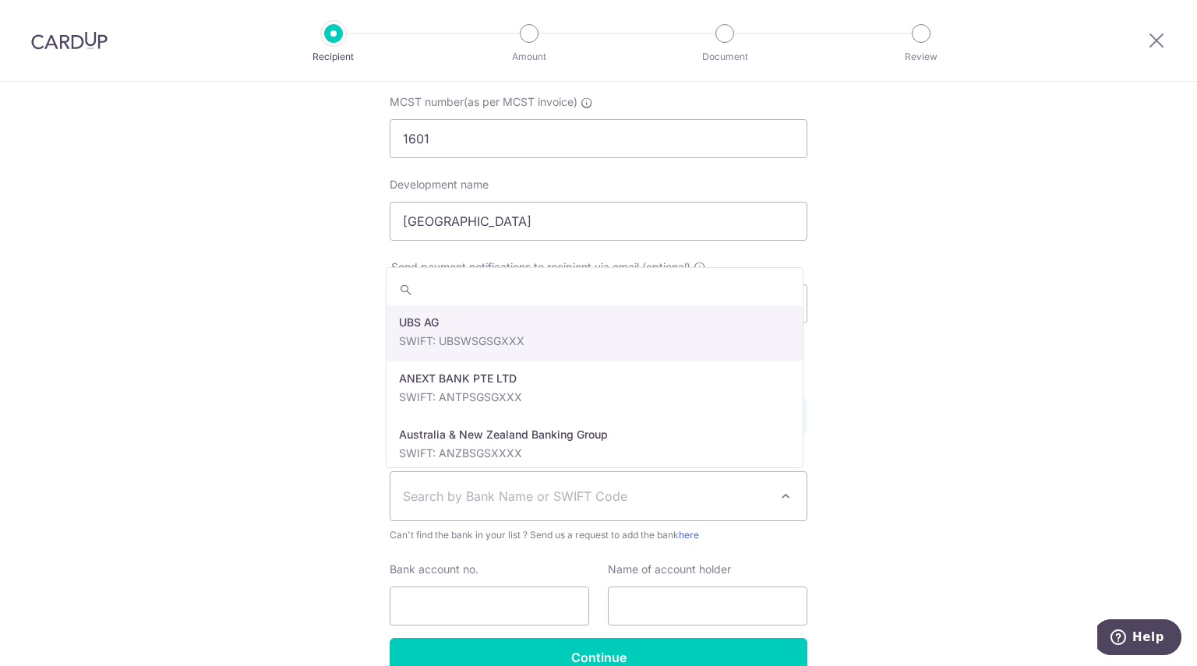
click at [578, 512] on span "Search by Bank Name or SWIFT Code" at bounding box center [598, 496] width 416 height 48
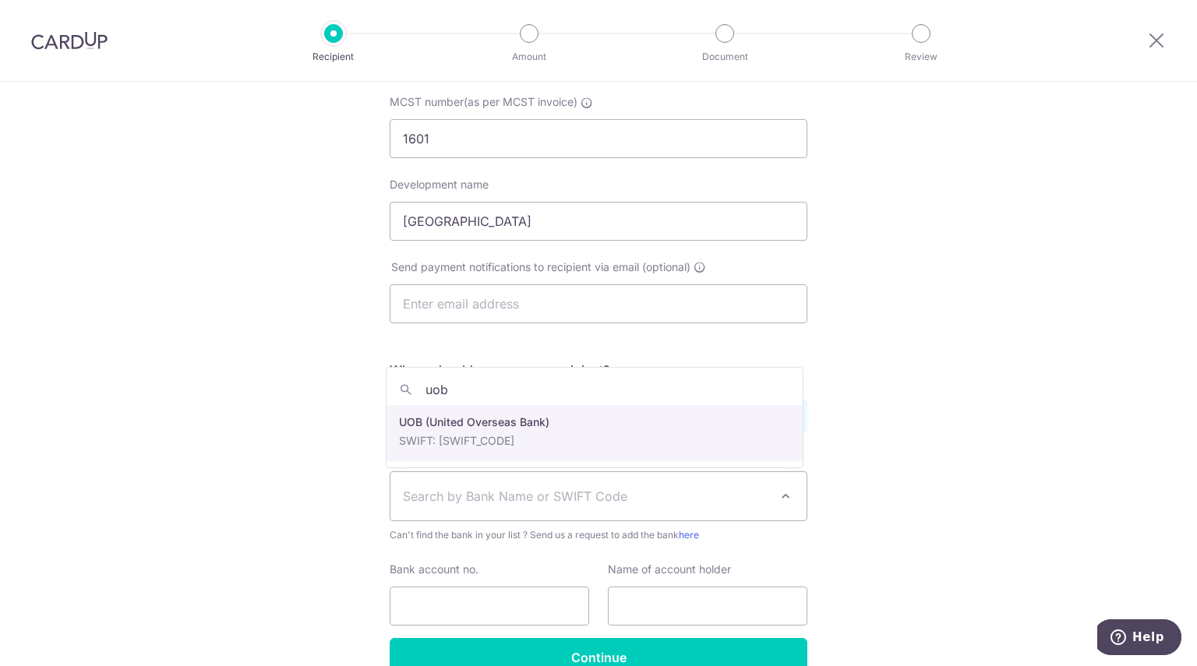
type input "uob"
select select "18"
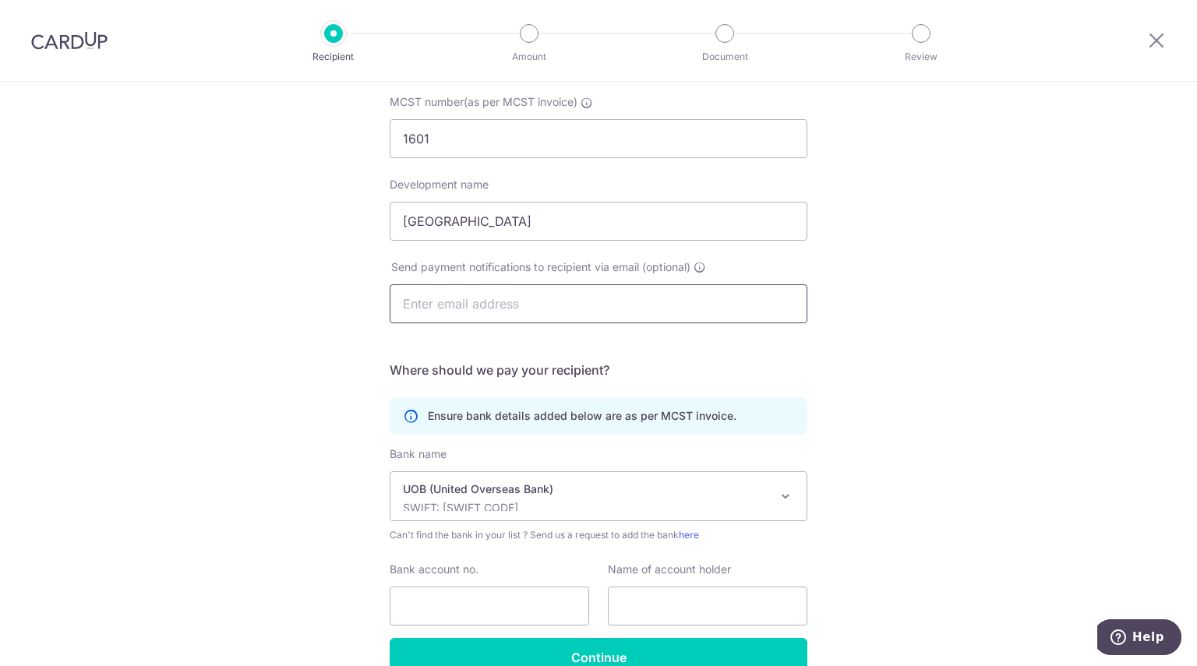
click at [527, 306] on input "text" at bounding box center [599, 303] width 418 height 39
click at [505, 304] on input "kimying.ng@chamersinternational.com.sg" at bounding box center [599, 303] width 418 height 39
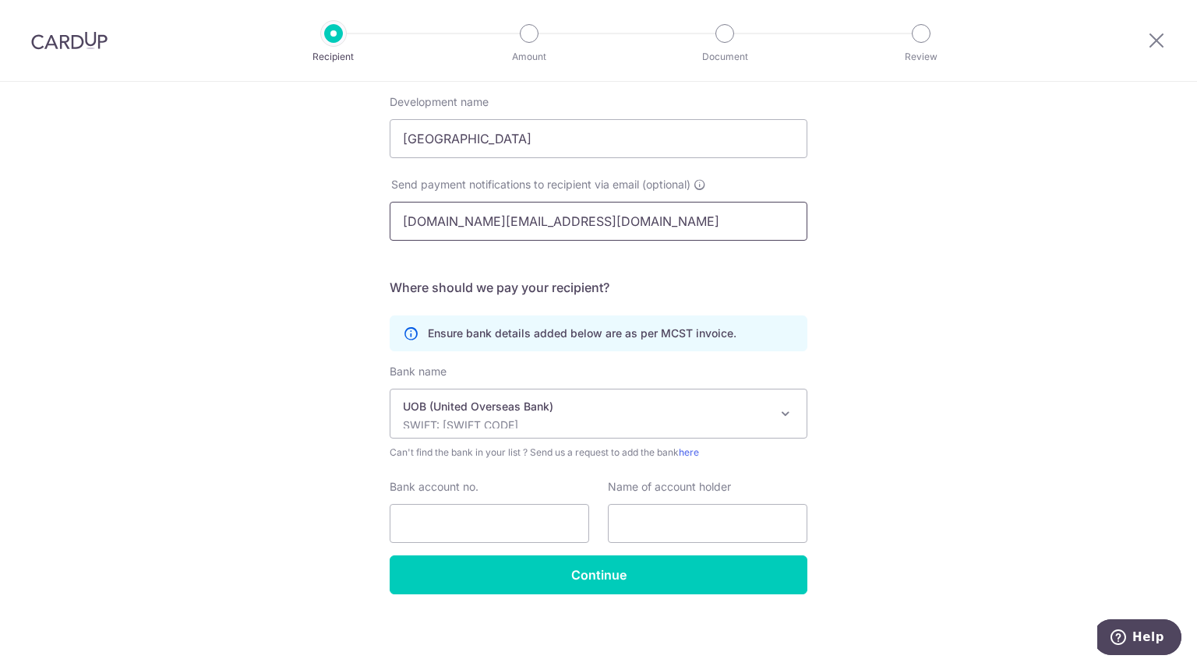
type input "kimying.ng@chambersinternational.com.sg"
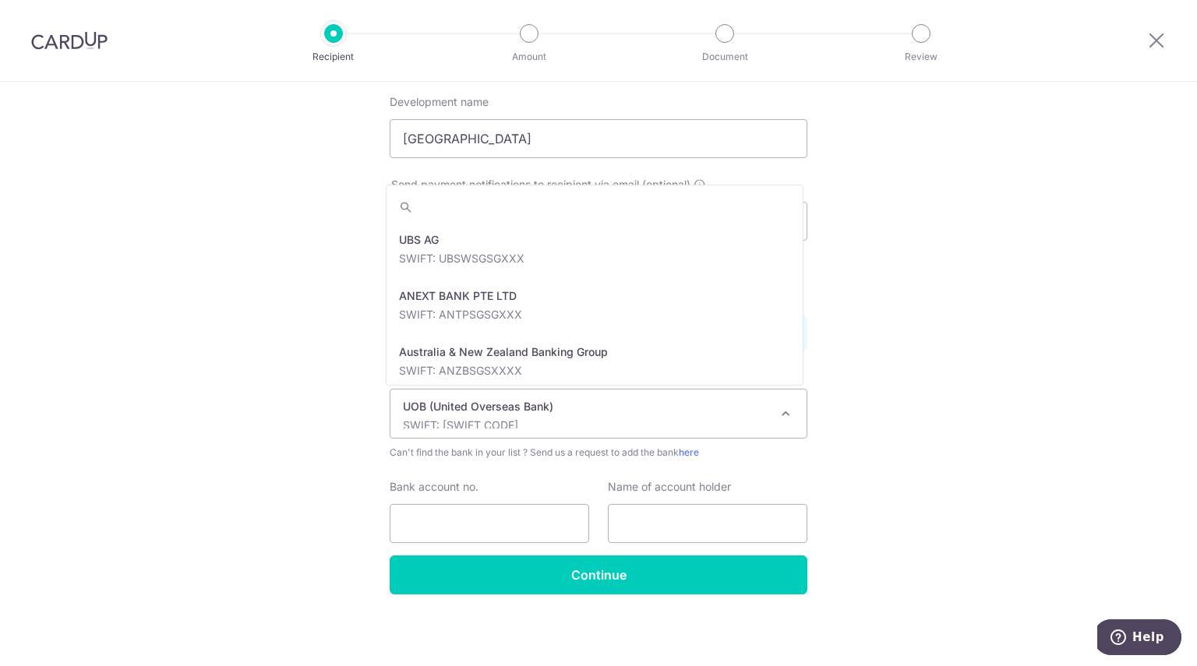
click at [545, 410] on p "UOB (United Overseas Bank)" at bounding box center [586, 407] width 366 height 16
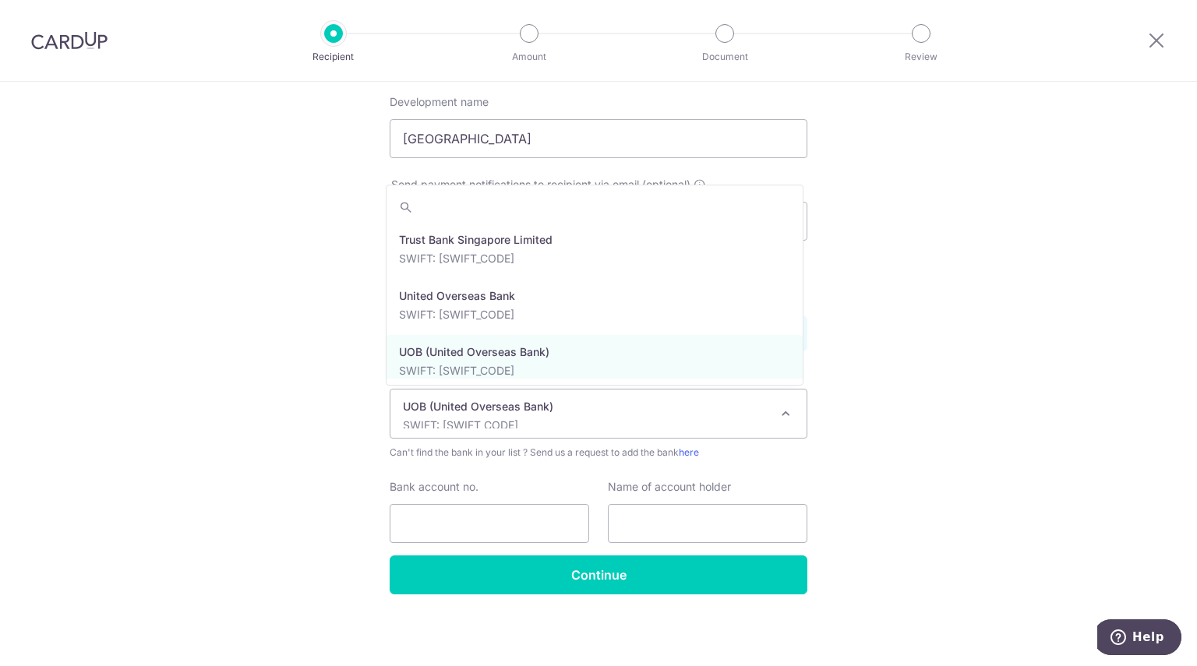
click at [545, 410] on p "UOB (United Overseas Bank)" at bounding box center [586, 407] width 366 height 16
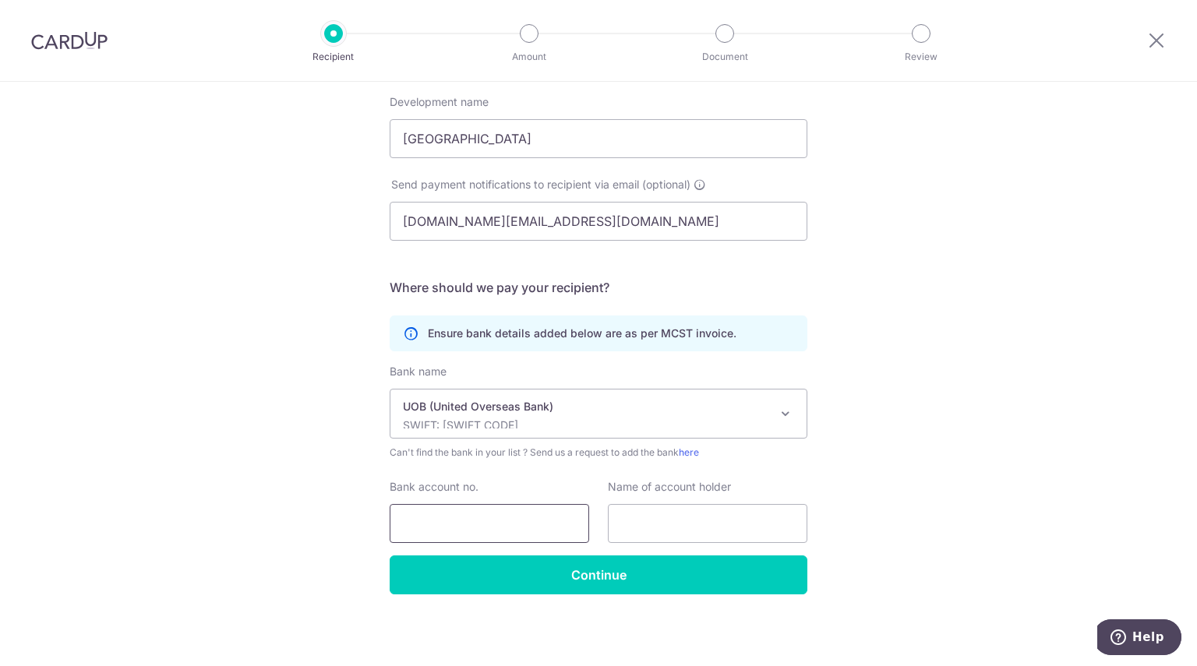
click at [470, 524] on input "Bank account no." at bounding box center [489, 523] width 199 height 39
type input "4503114393"
type input "M"
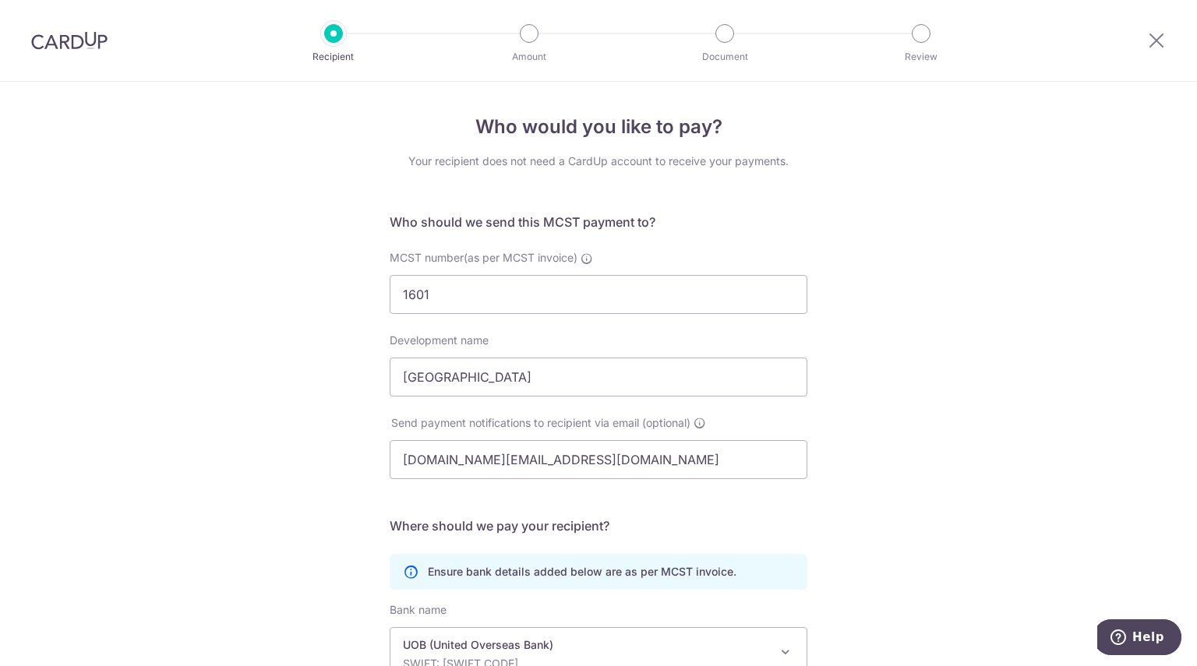
scroll to position [238, 0]
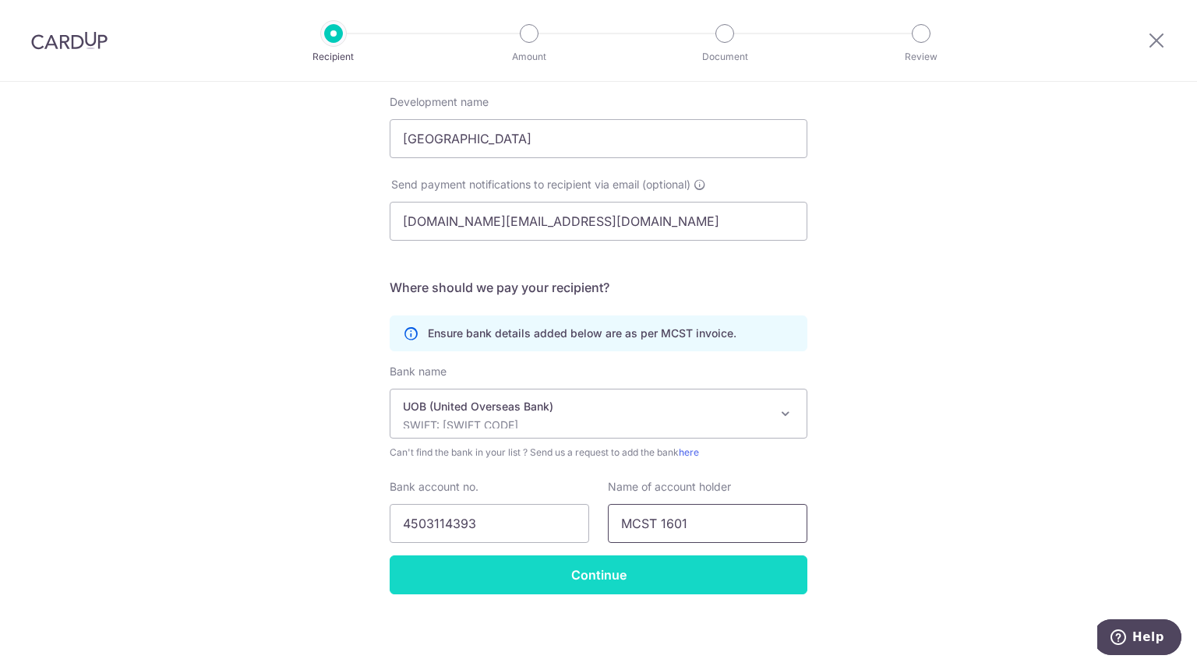
type input "MCST 1601"
click at [626, 591] on input "Continue" at bounding box center [599, 575] width 418 height 39
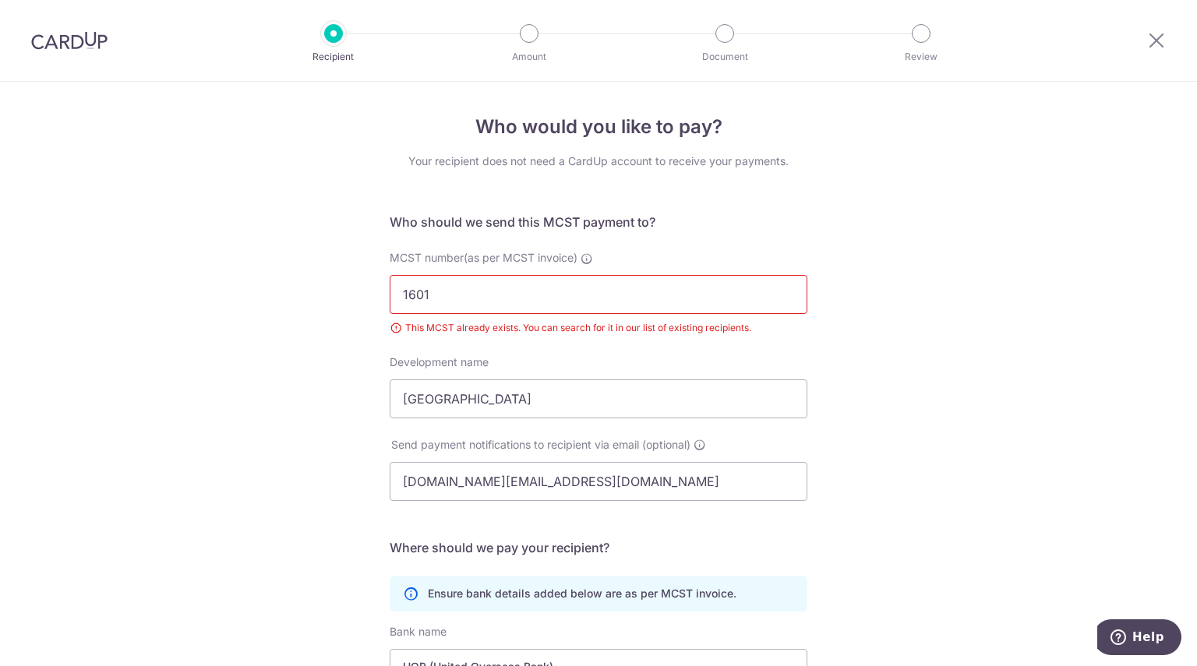
click at [78, 38] on img at bounding box center [69, 40] width 76 height 19
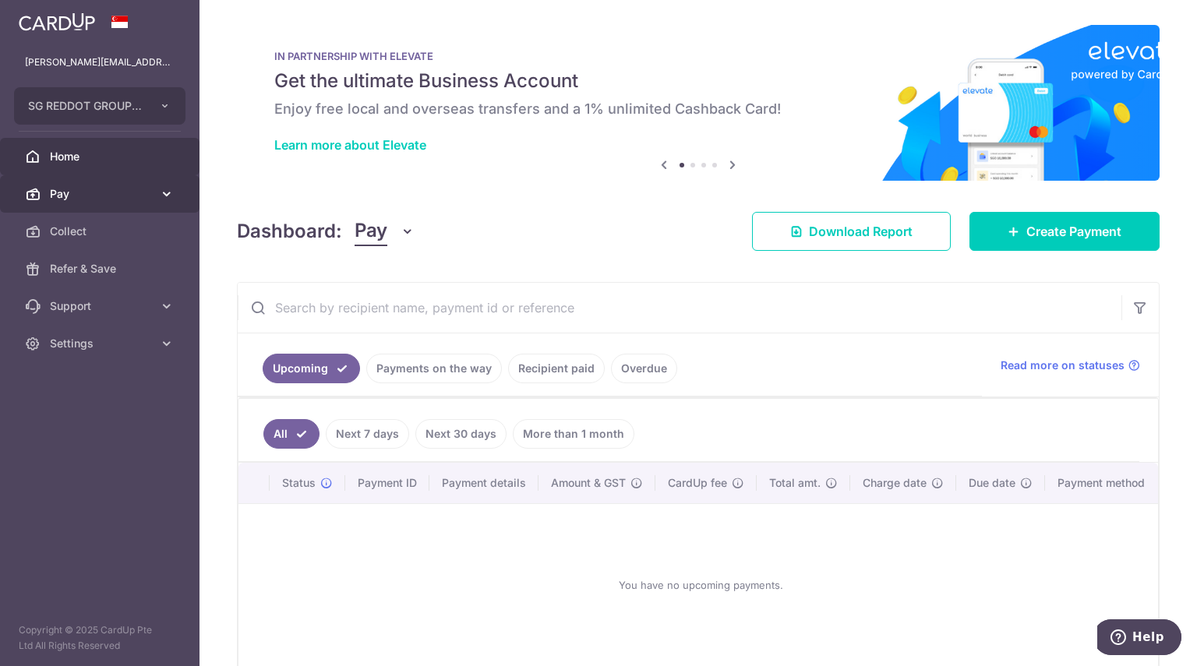
click at [83, 188] on span "Pay" at bounding box center [101, 194] width 103 height 16
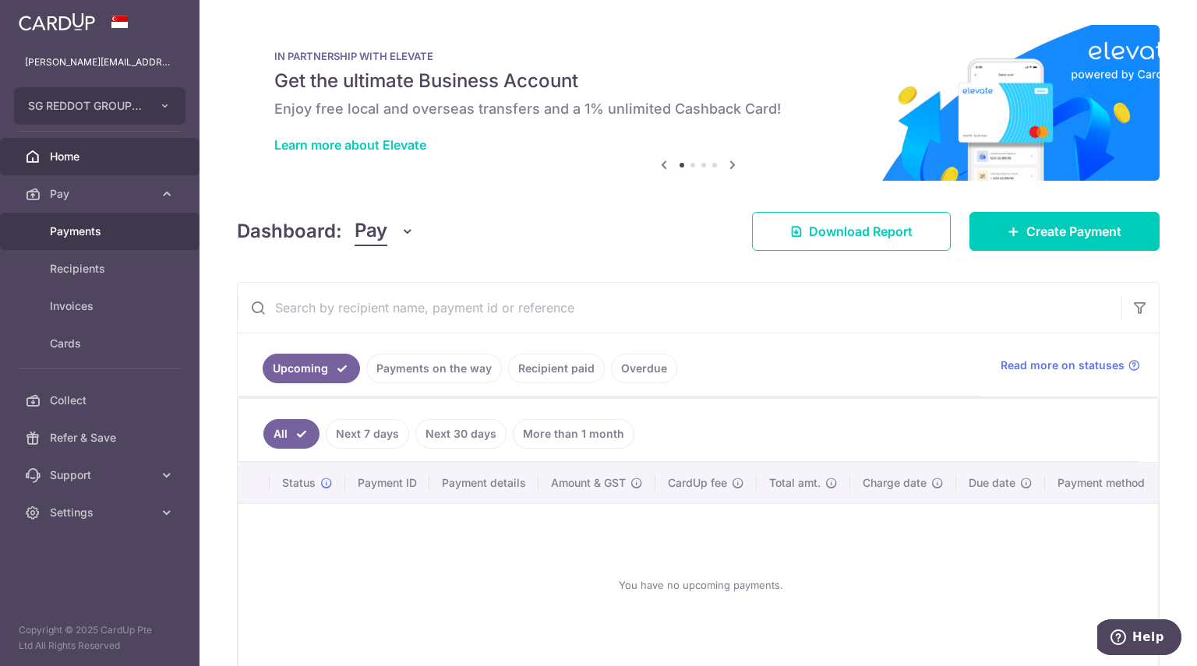
click at [86, 220] on link "Payments" at bounding box center [99, 231] width 199 height 37
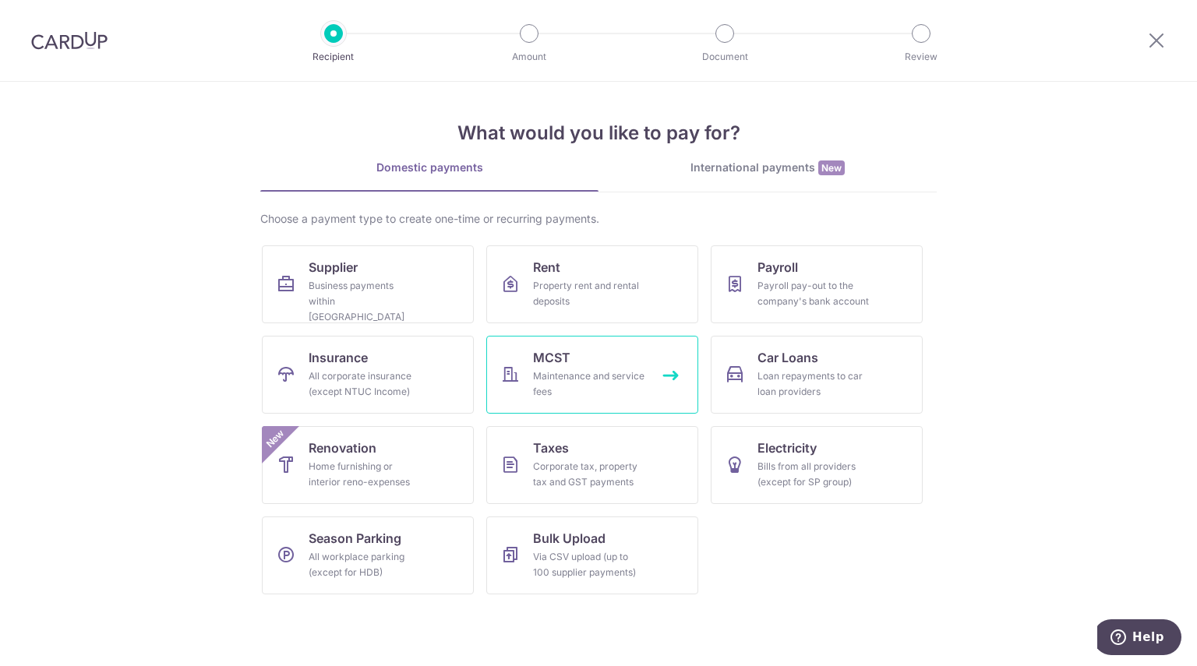
click at [570, 378] on div "Maintenance and service fees" at bounding box center [589, 384] width 112 height 31
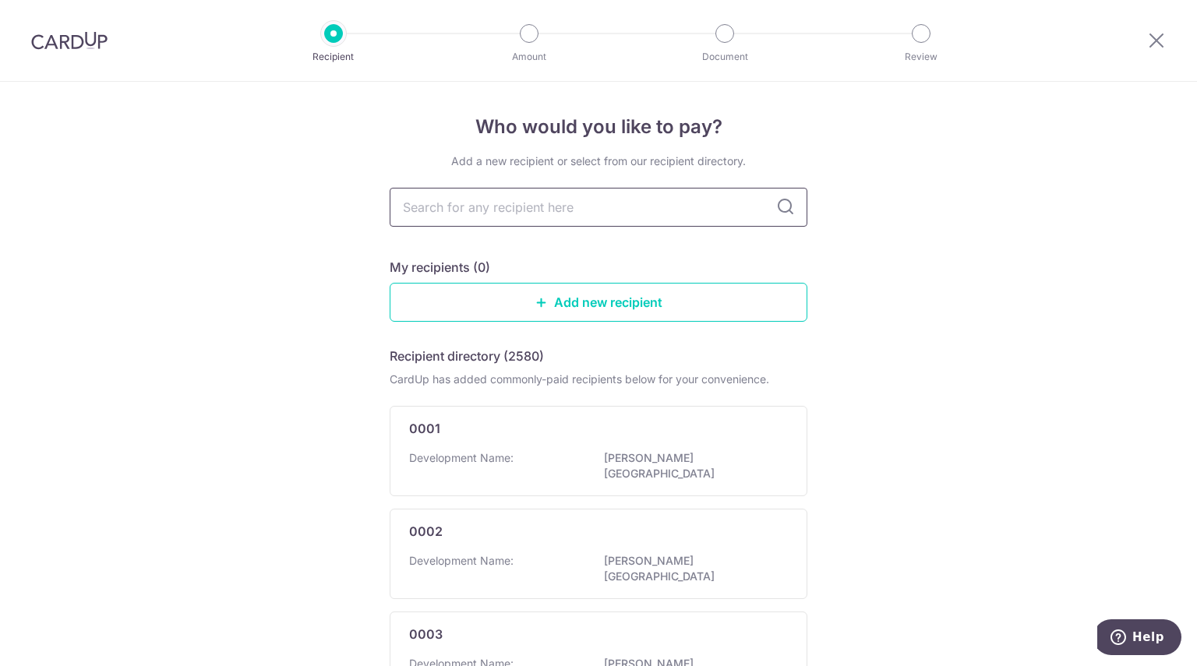
click at [490, 204] on input "text" at bounding box center [599, 207] width 418 height 39
type input "1601"
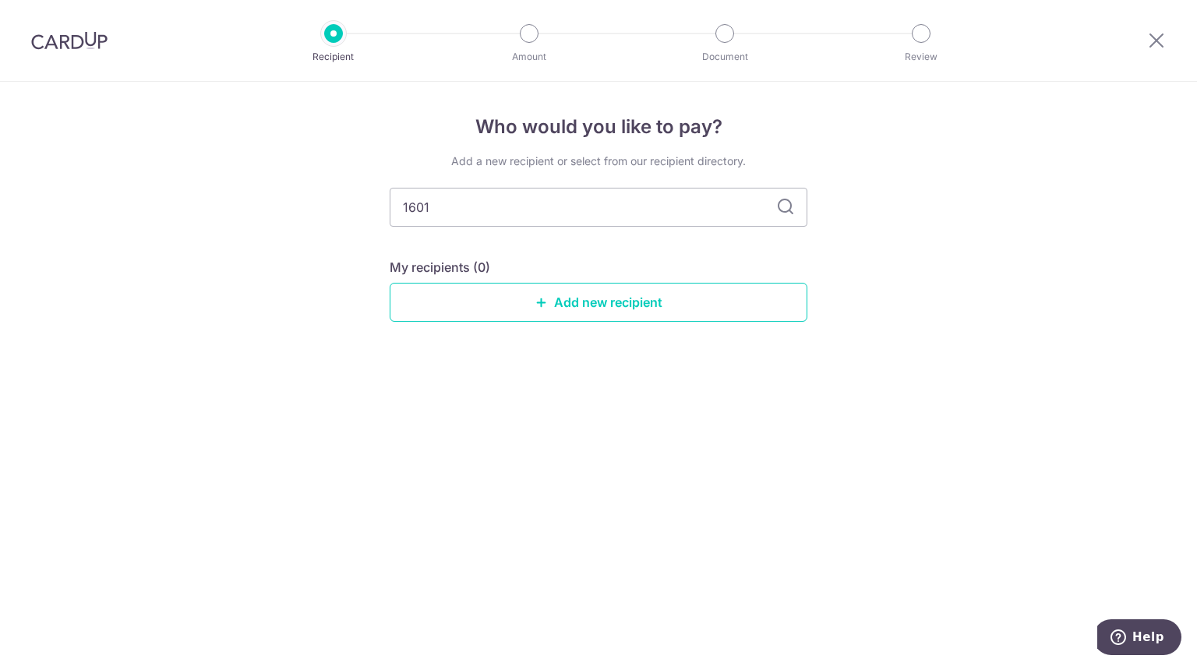
click at [257, 198] on div "Who would you like to pay? Add a new recipient or select from our recipient dir…" at bounding box center [598, 374] width 1197 height 584
type input "MCST 1601"
click at [784, 225] on input "MCST 1601" at bounding box center [599, 207] width 418 height 39
click at [787, 216] on icon at bounding box center [785, 207] width 19 height 19
drag, startPoint x: 623, startPoint y: 210, endPoint x: 111, endPoint y: 188, distance: 512.4
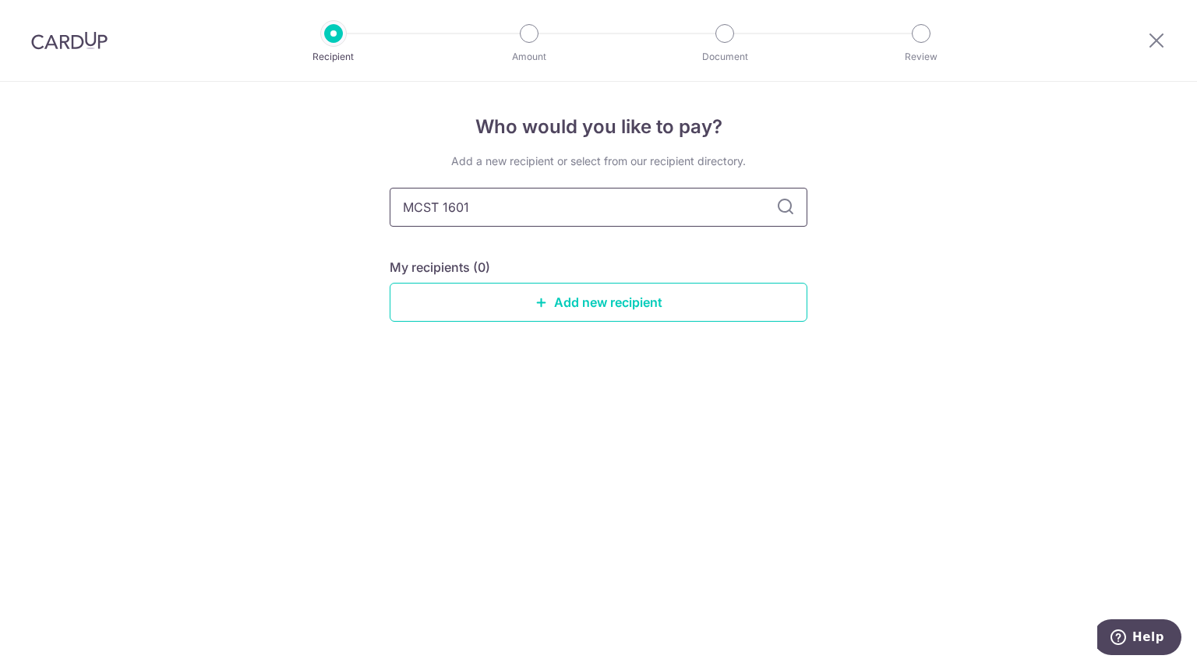
click at [111, 188] on div "Who would you like to pay? Add a new recipient or select from our recipient dir…" at bounding box center [598, 374] width 1197 height 584
type input "[GEOGRAPHIC_DATA]"
click at [241, 214] on div "Who would you like to pay? Add a new recipient or select from our recipient dir…" at bounding box center [598, 374] width 1197 height 584
click at [891, 209] on div "Who would you like to pay? Add a new recipient or select from our recipient dir…" at bounding box center [598, 374] width 1197 height 584
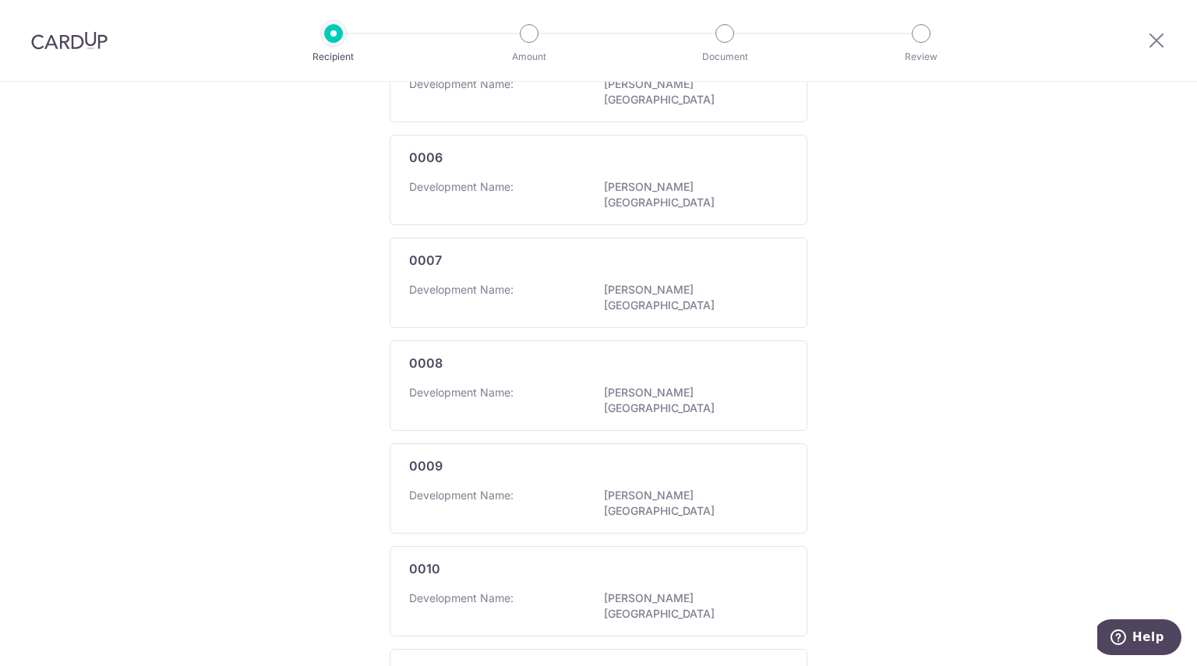
scroll to position [832, 0]
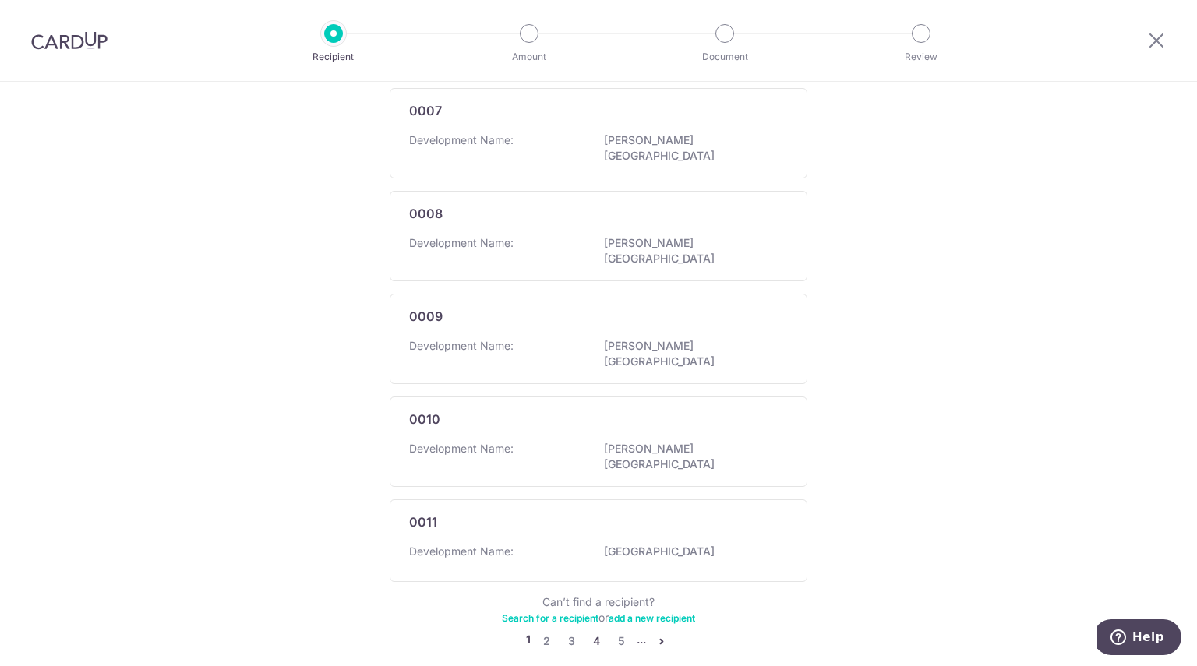
click at [594, 632] on link "4" at bounding box center [596, 641] width 19 height 19
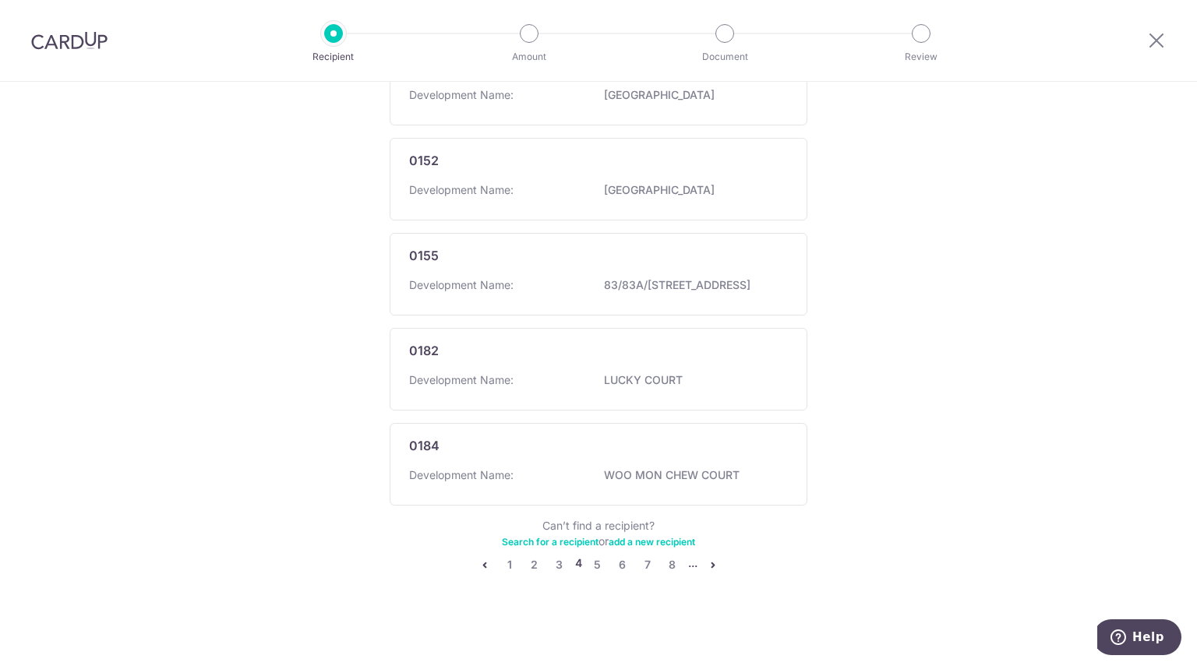
scroll to position [848, 0]
click at [533, 563] on link "2" at bounding box center [534, 565] width 19 height 19
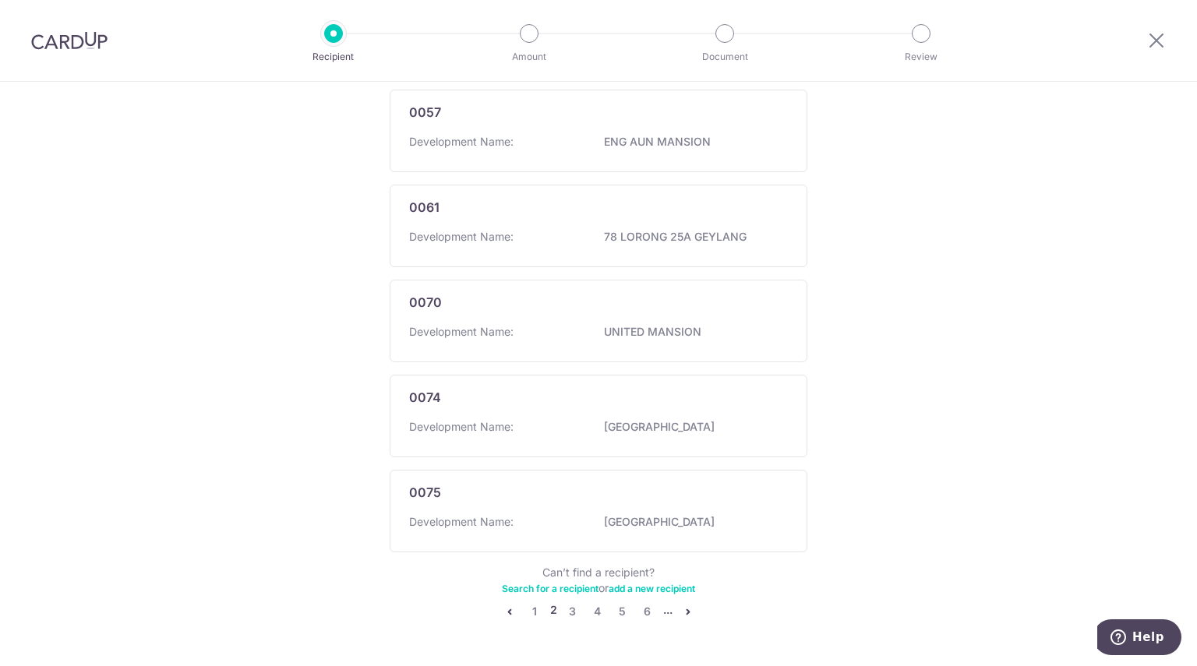
scroll to position [840, 0]
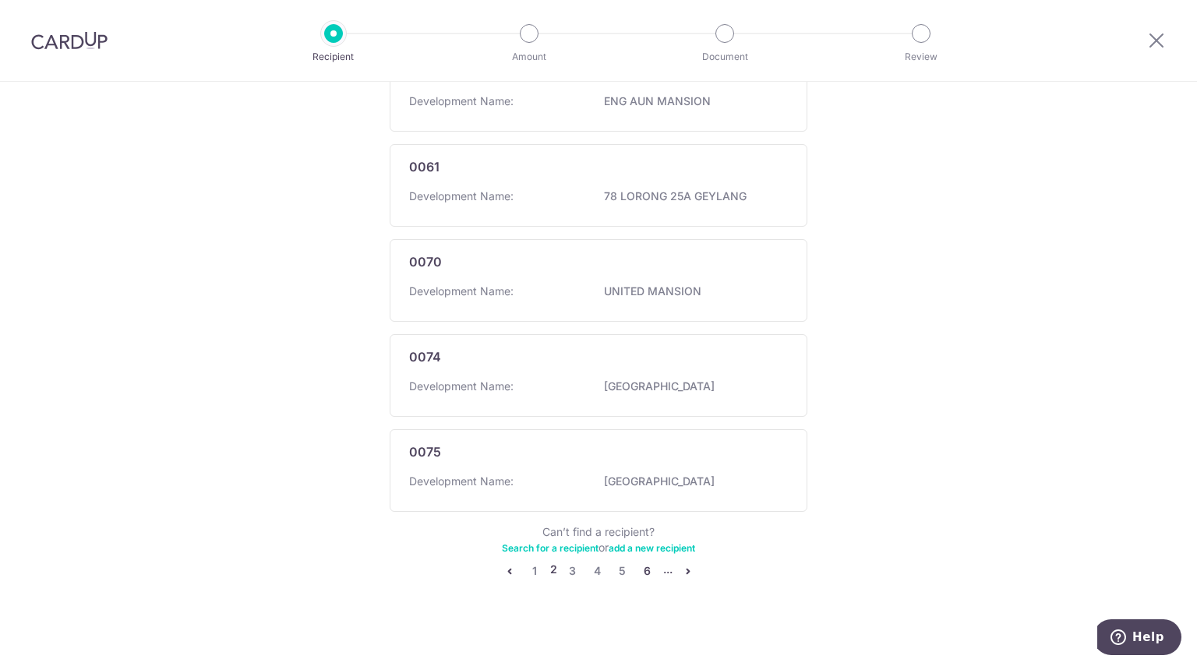
click at [639, 566] on link "6" at bounding box center [647, 571] width 19 height 19
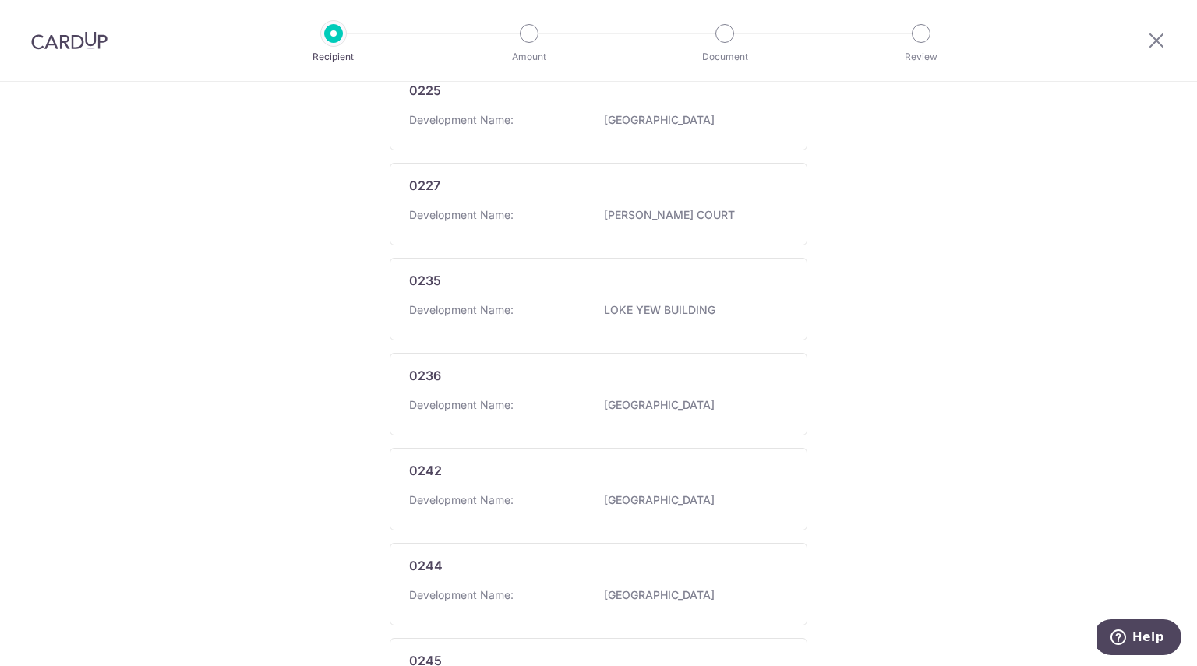
scroll to position [832, 0]
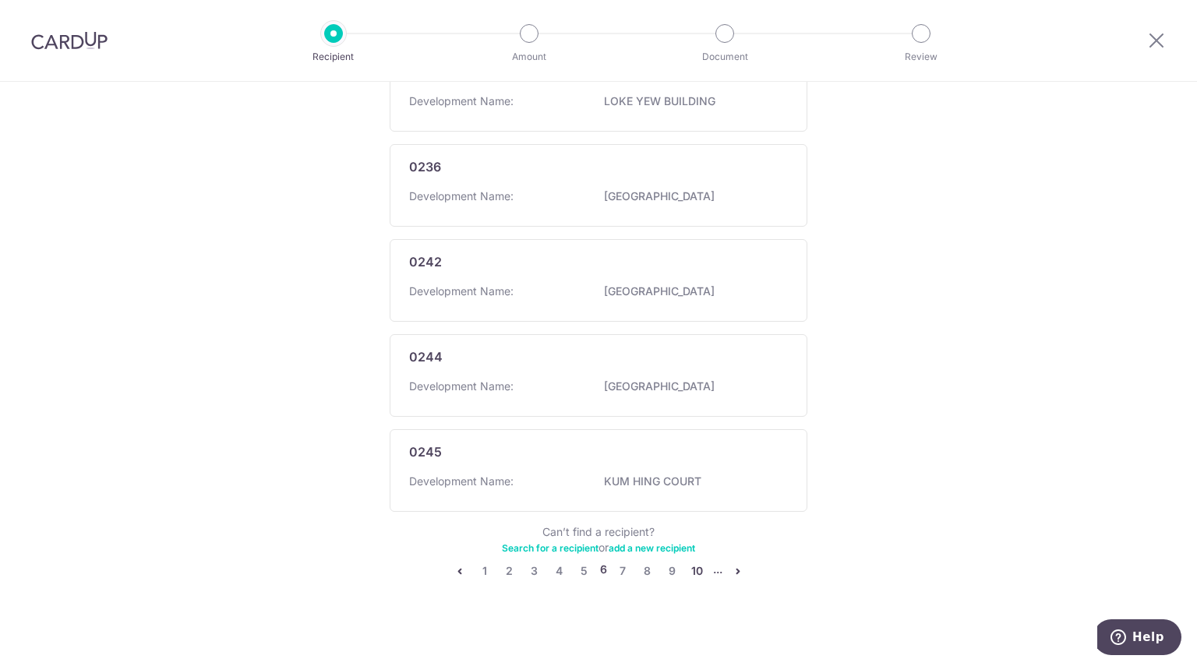
click at [692, 568] on link "10" at bounding box center [697, 571] width 19 height 19
click at [690, 566] on link "14" at bounding box center [695, 571] width 19 height 19
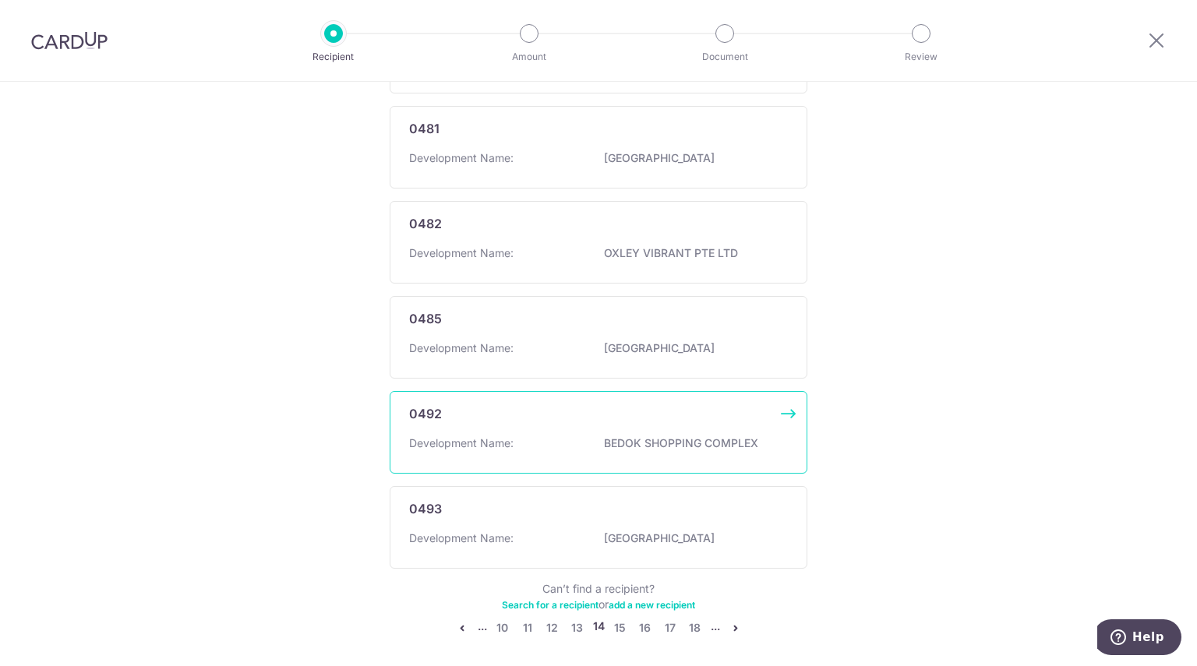
scroll to position [860, 0]
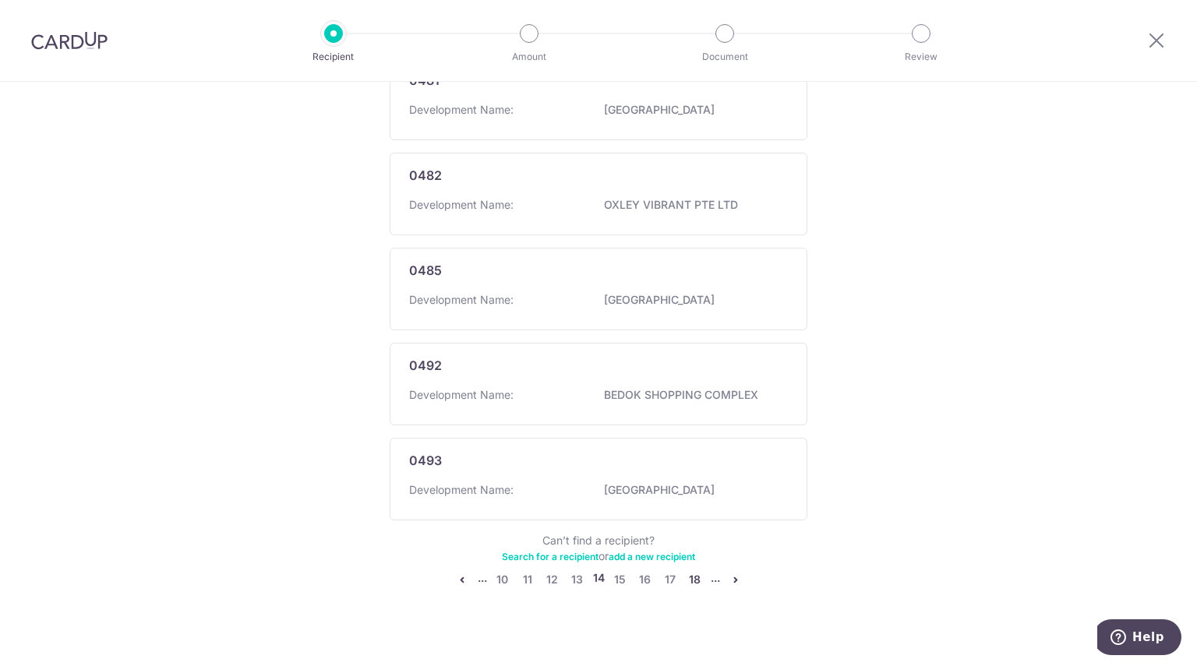
click at [694, 570] on link "18" at bounding box center [695, 579] width 19 height 19
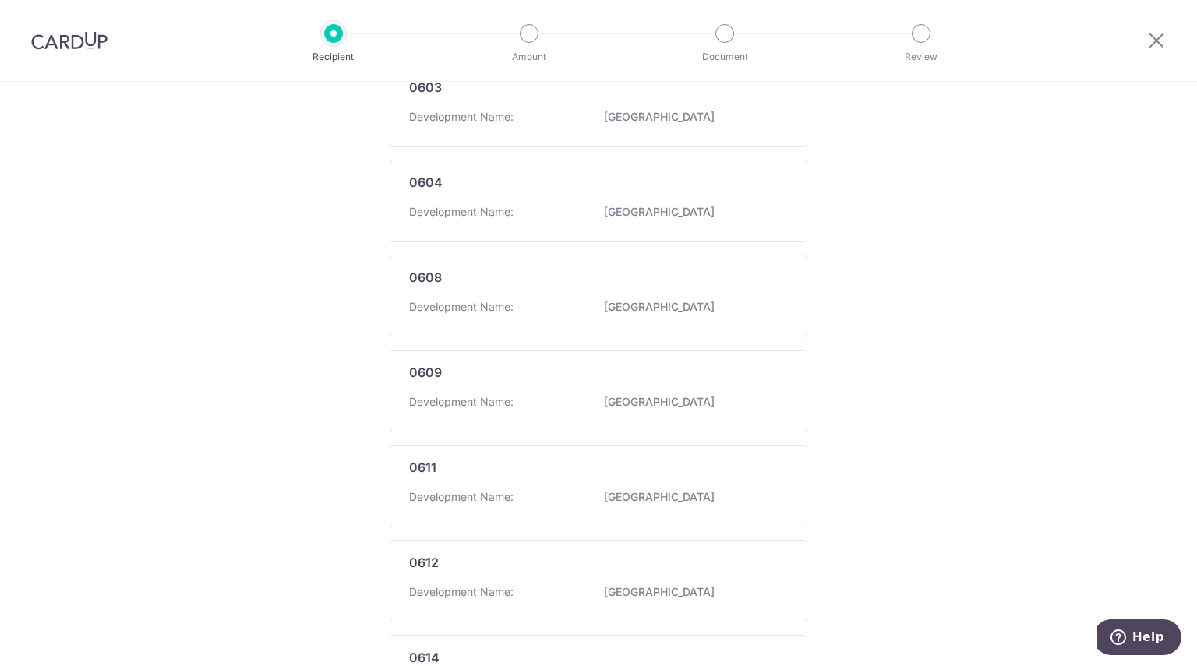
scroll to position [832, 0]
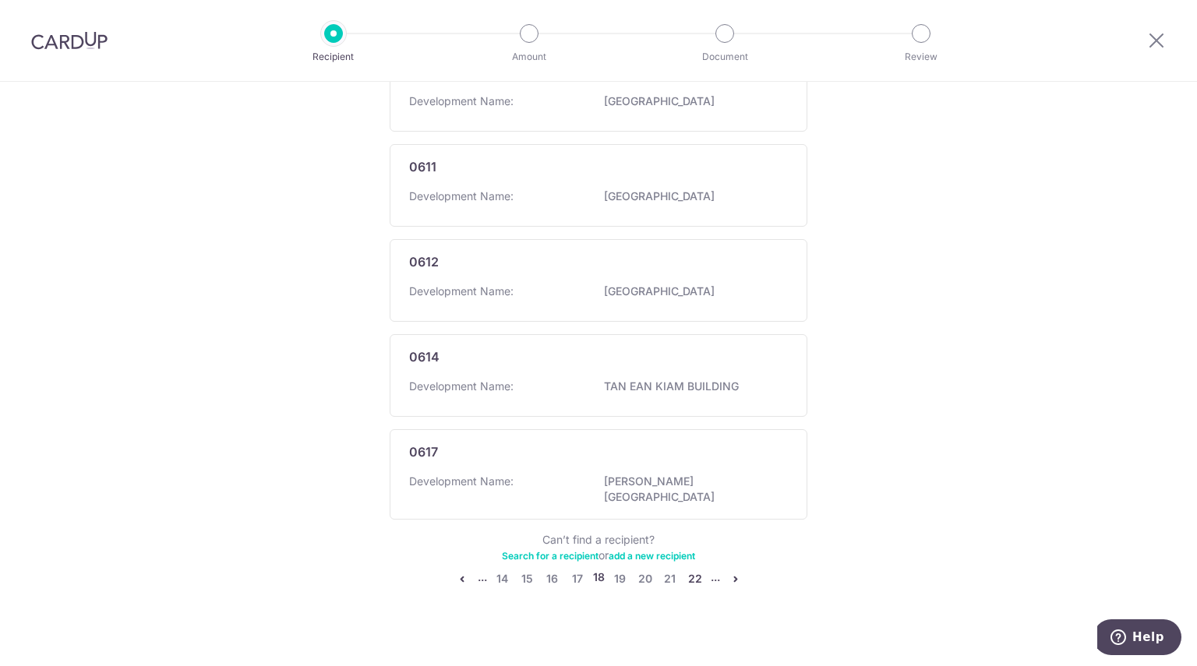
click at [695, 570] on link "22" at bounding box center [695, 579] width 19 height 19
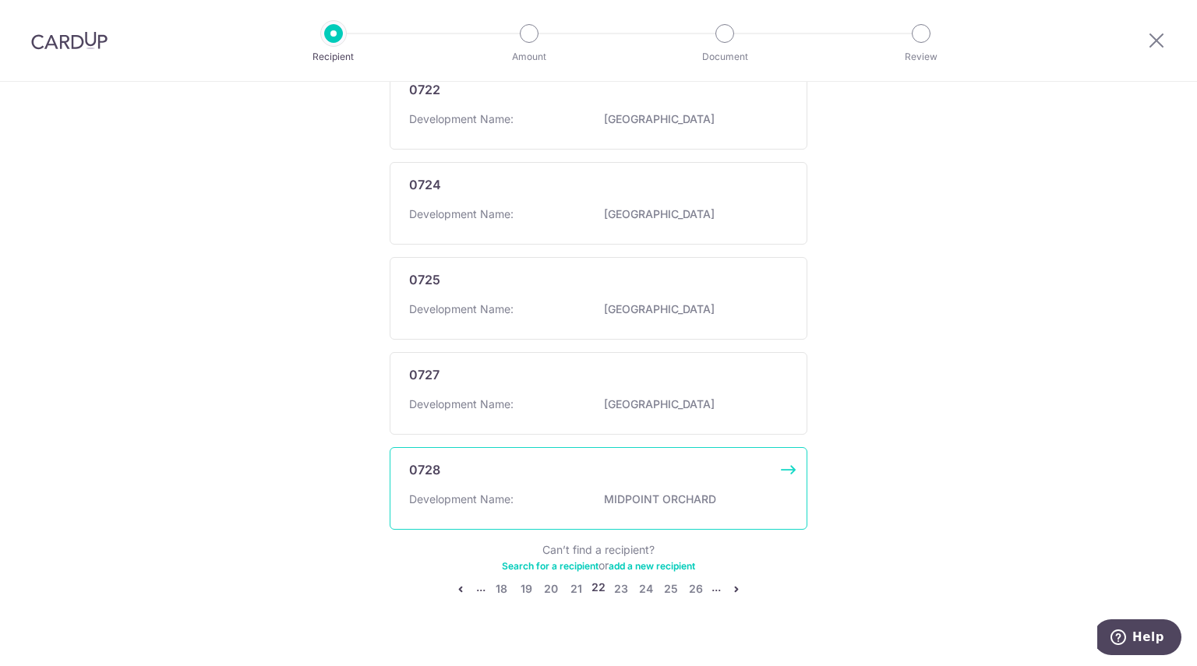
scroll to position [840, 0]
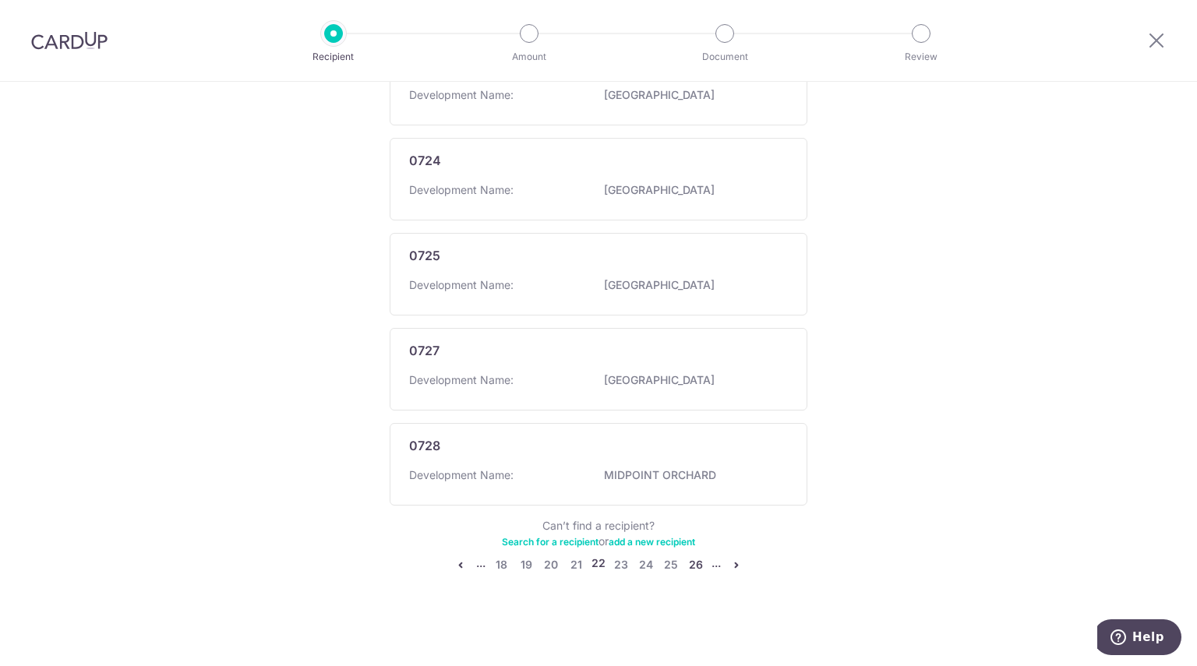
click at [695, 565] on link "26" at bounding box center [695, 565] width 19 height 19
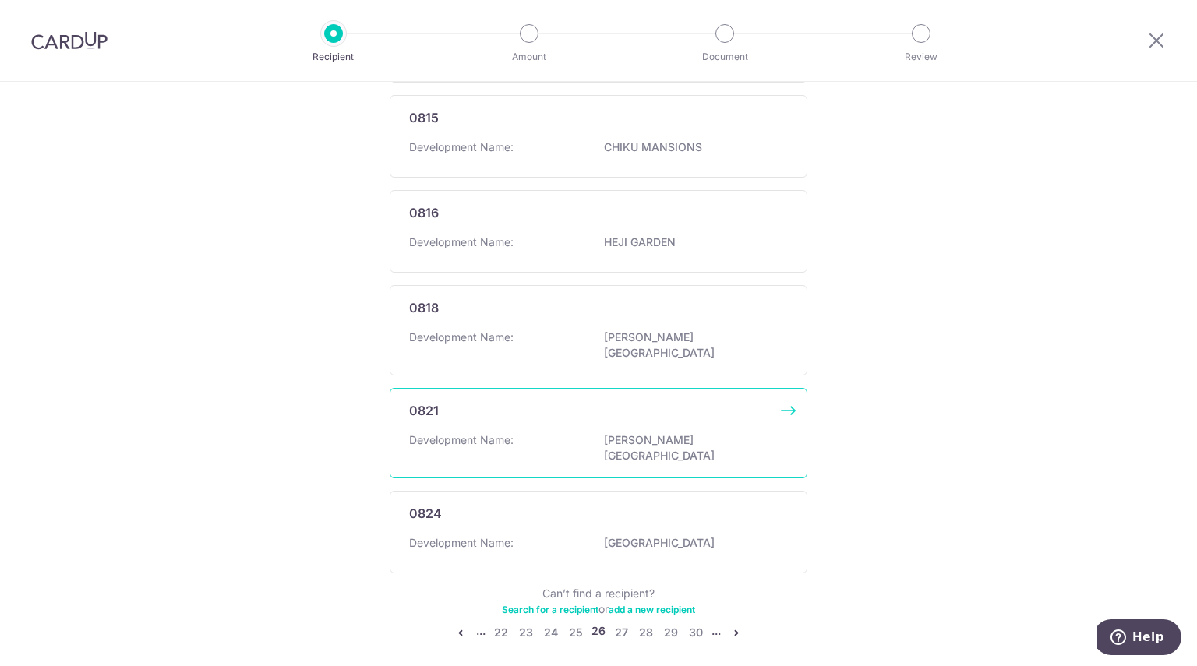
scroll to position [832, 0]
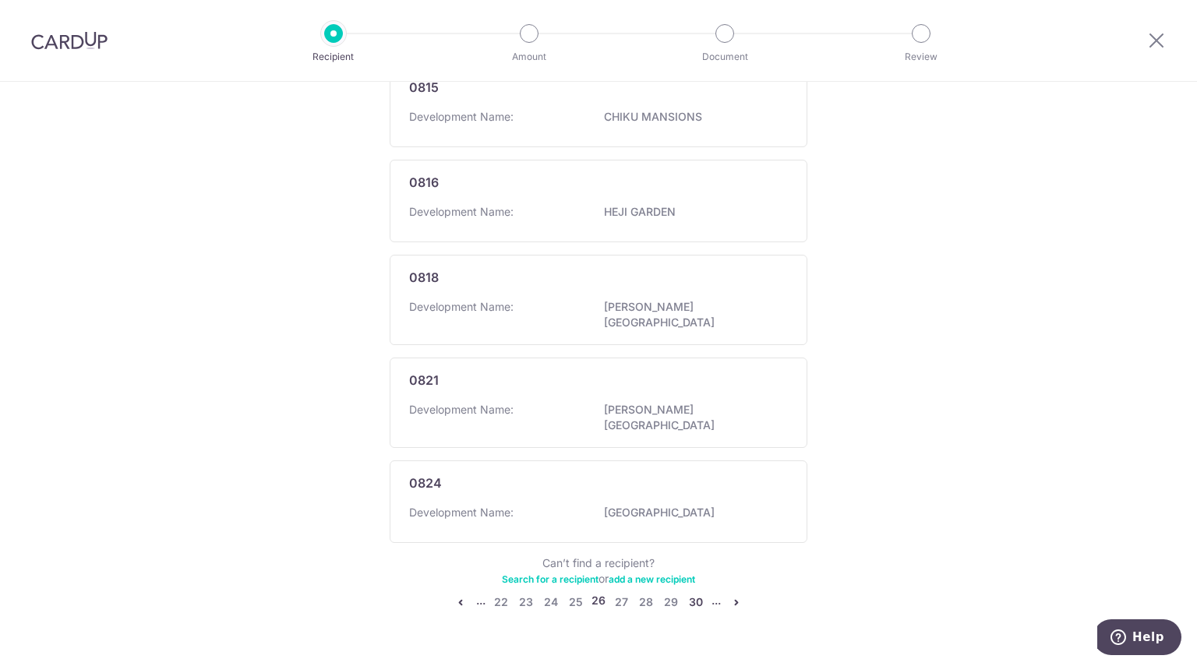
click at [700, 593] on link "30" at bounding box center [695, 602] width 19 height 19
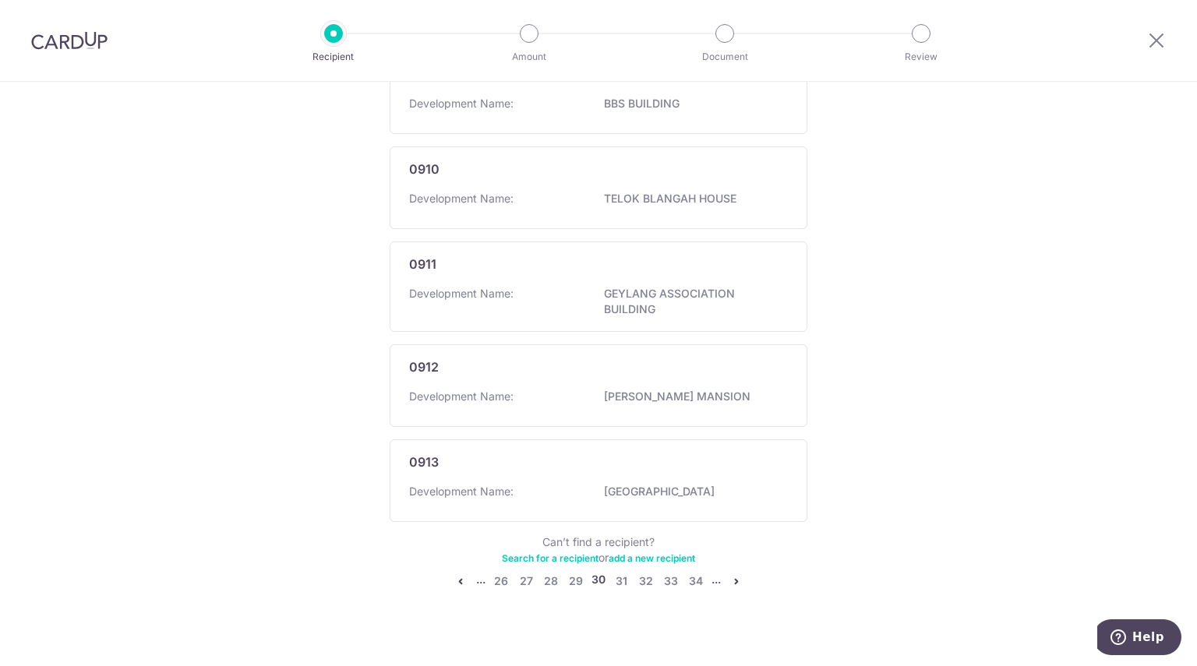
scroll to position [868, 0]
click at [695, 570] on link "34" at bounding box center [695, 579] width 19 height 19
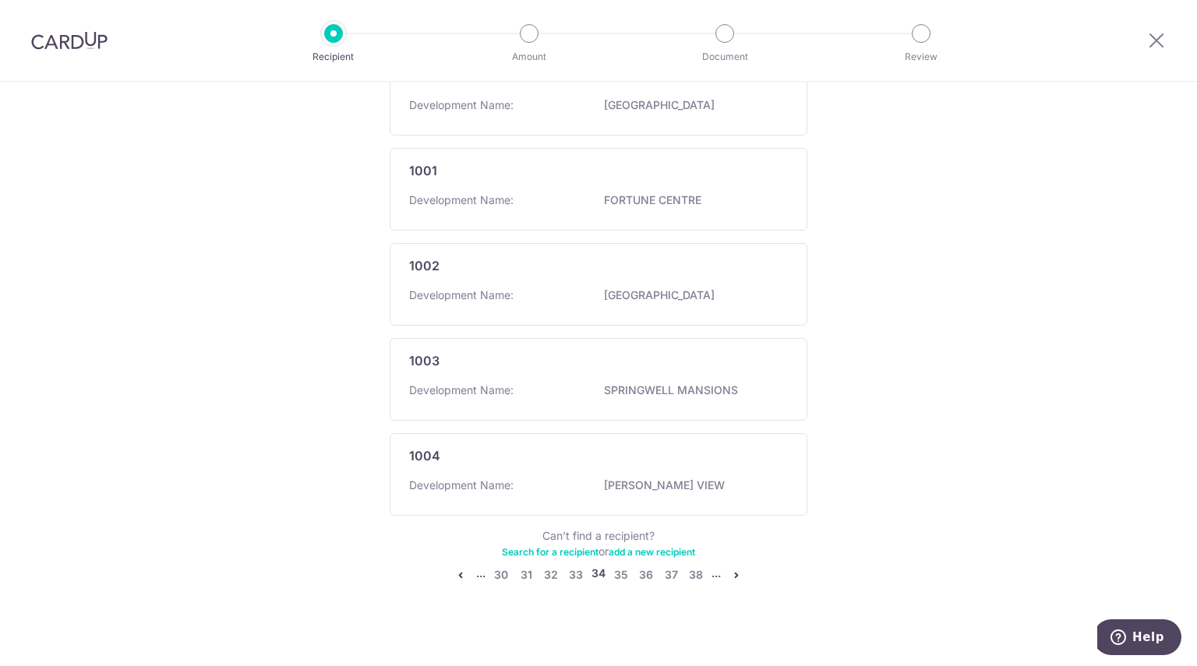
scroll to position [860, 0]
click at [691, 566] on link "38" at bounding box center [695, 572] width 19 height 19
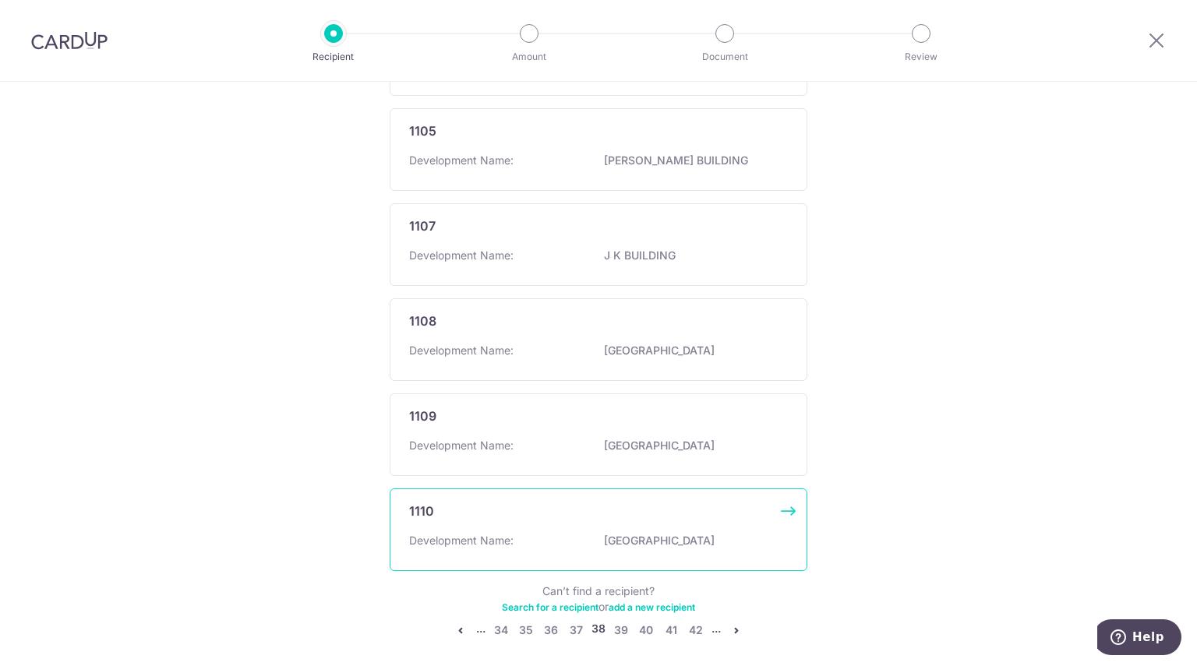
scroll to position [832, 0]
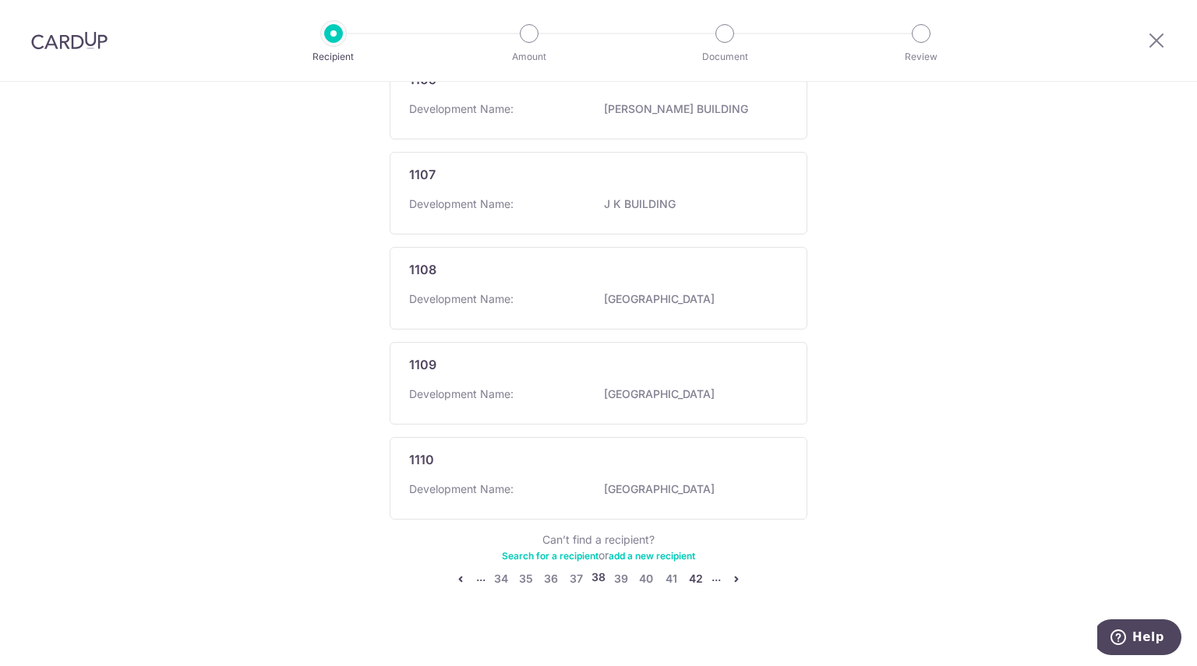
click at [694, 570] on link "42" at bounding box center [695, 579] width 19 height 19
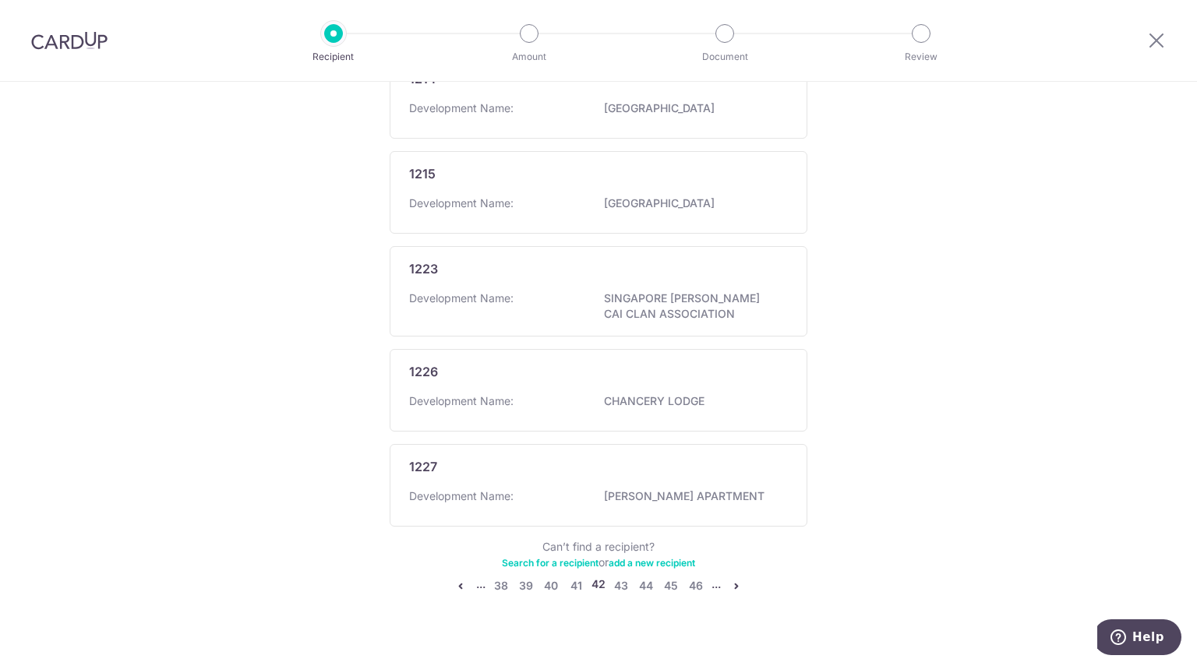
scroll to position [855, 0]
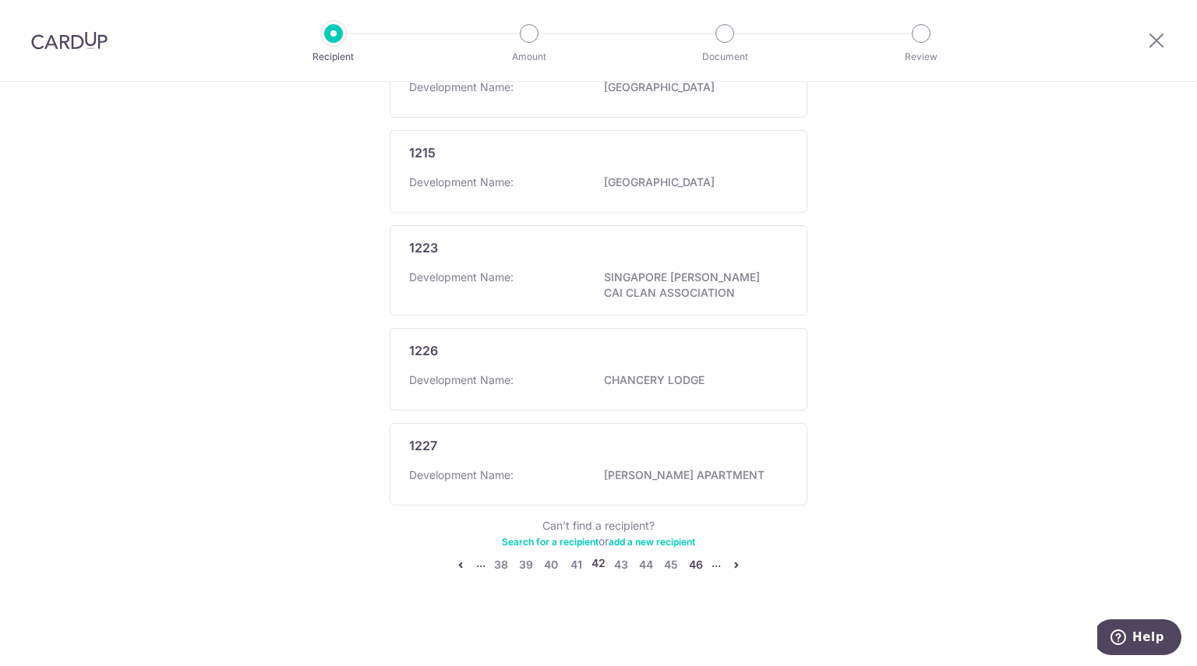
click at [696, 566] on link "46" at bounding box center [695, 565] width 19 height 19
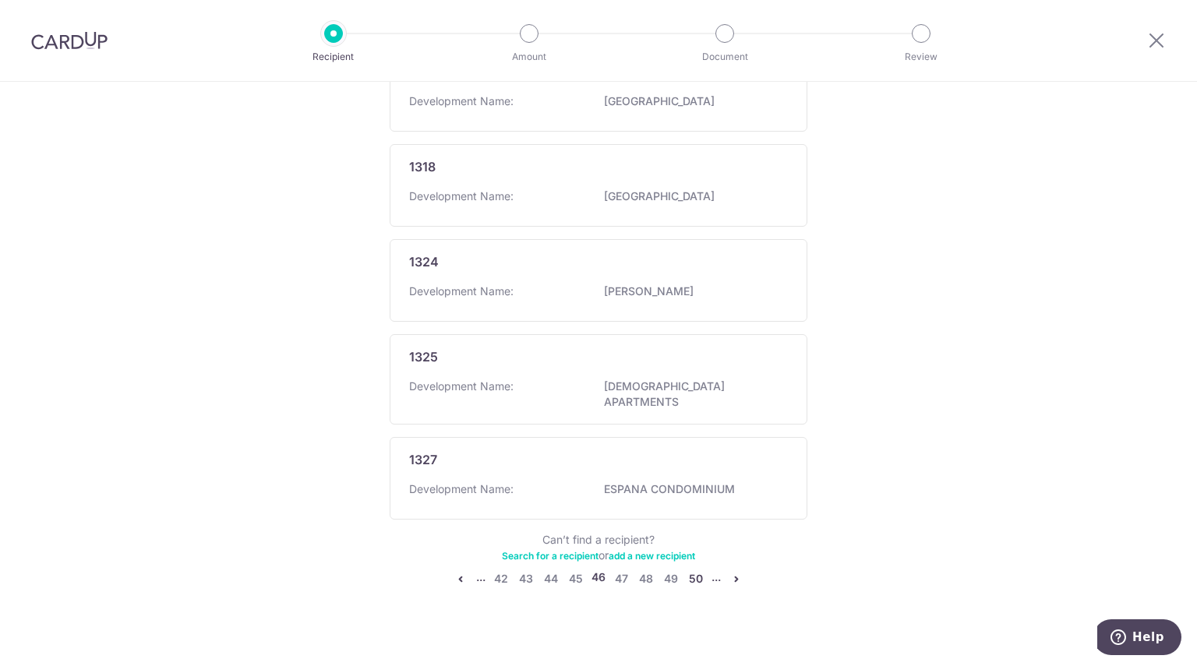
click at [698, 570] on link "50" at bounding box center [695, 579] width 19 height 19
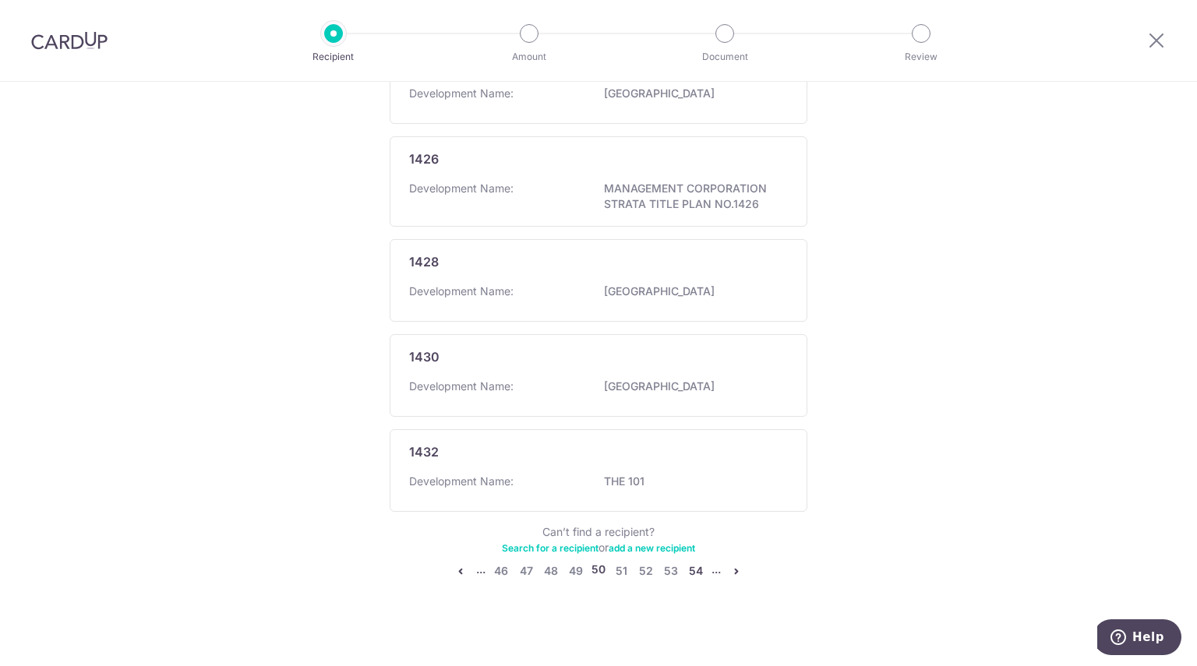
click at [699, 570] on link "54" at bounding box center [695, 571] width 19 height 19
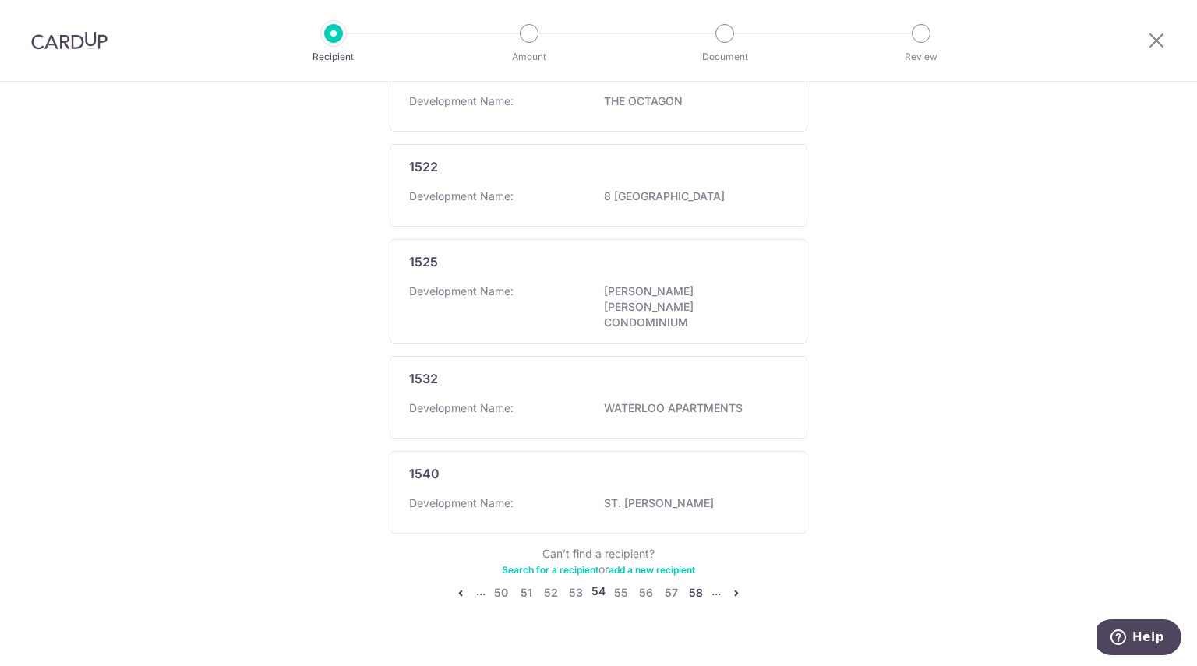
click at [699, 584] on link "58" at bounding box center [695, 593] width 19 height 19
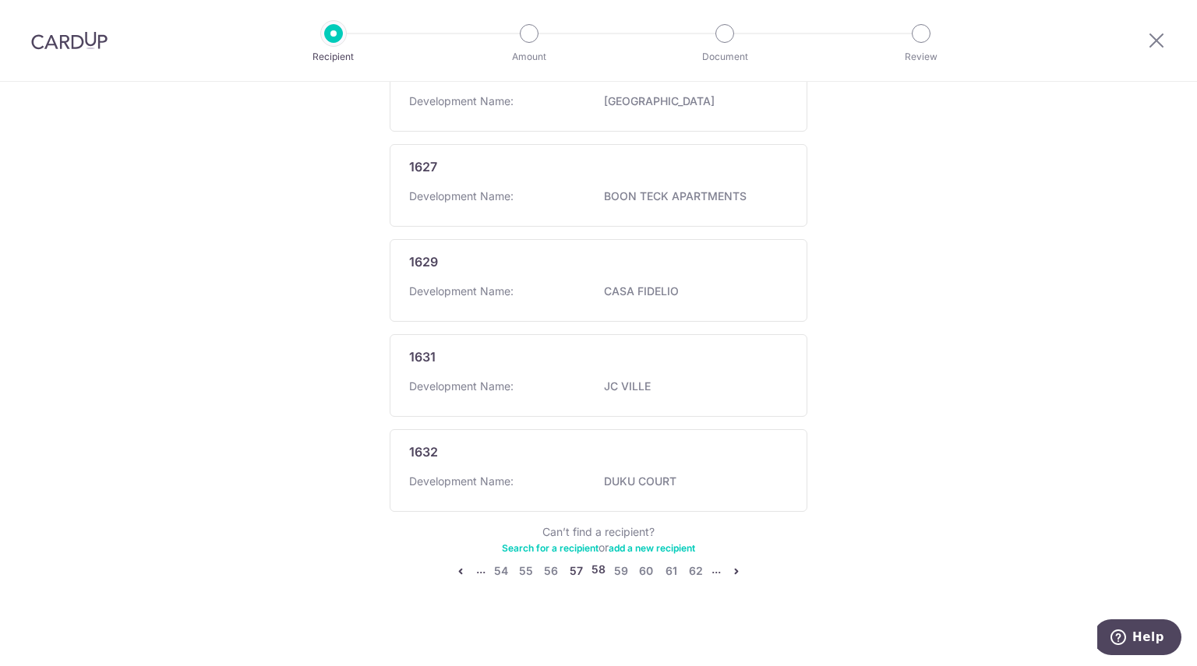
click at [571, 567] on link "57" at bounding box center [575, 571] width 19 height 19
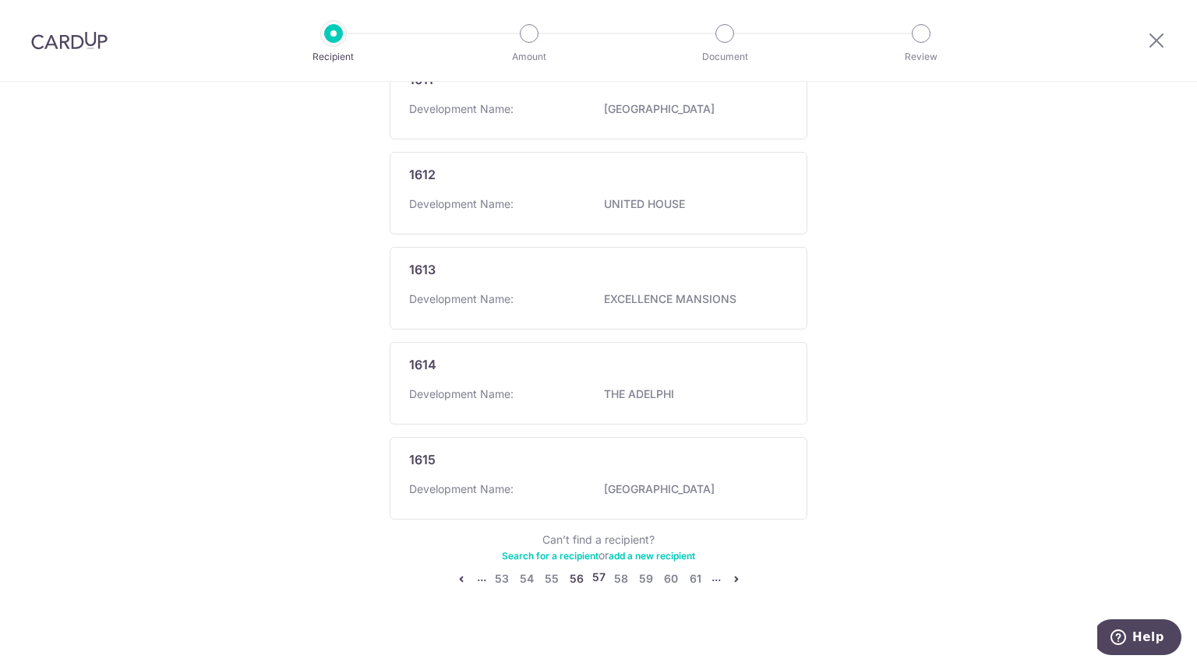
click at [570, 570] on link "56" at bounding box center [576, 579] width 19 height 19
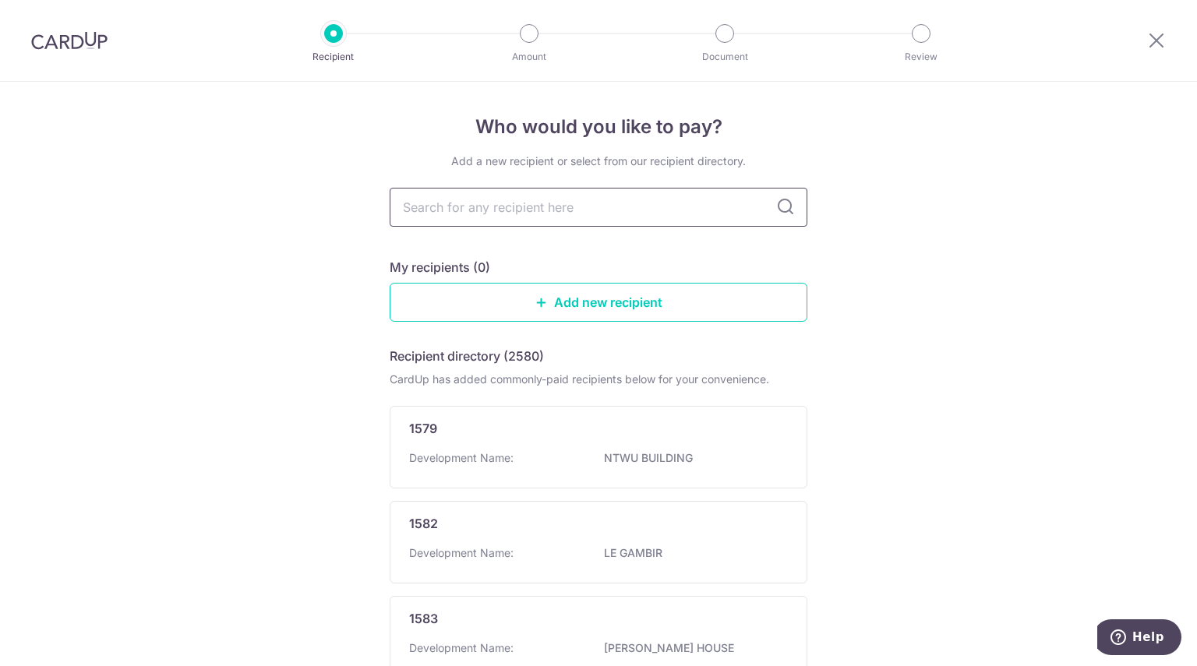
click at [492, 203] on input "text" at bounding box center [599, 207] width 418 height 39
type input "1601"
click at [782, 211] on icon at bounding box center [785, 207] width 19 height 19
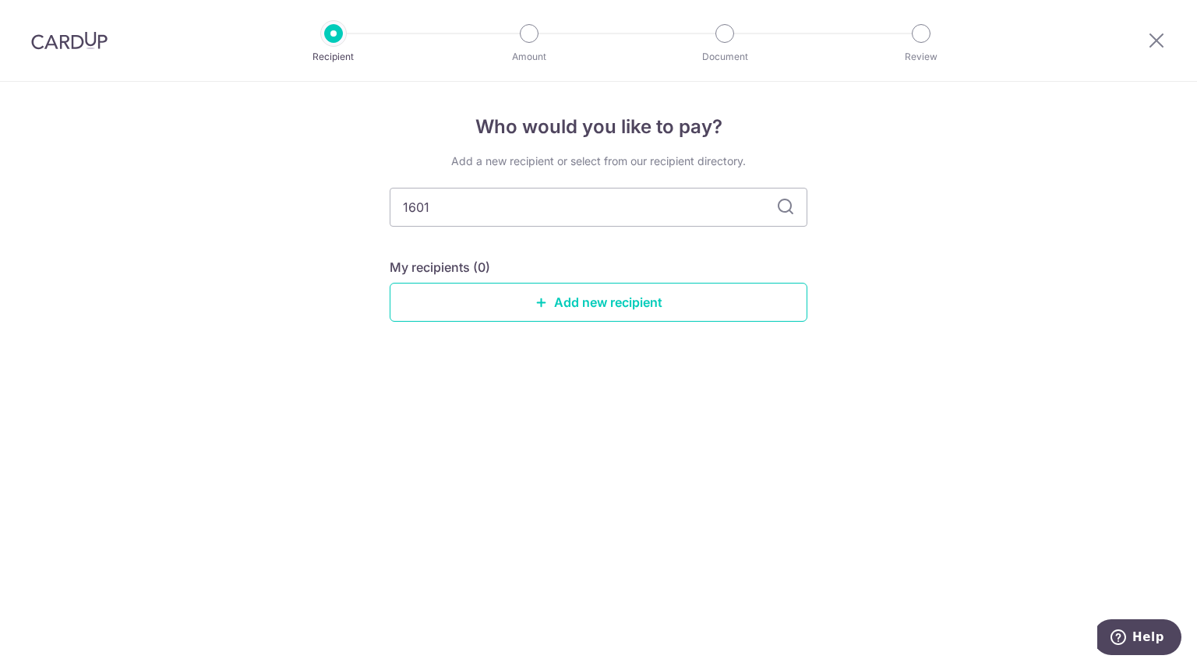
click at [782, 211] on icon at bounding box center [785, 207] width 19 height 19
click at [652, 220] on input "1601" at bounding box center [599, 207] width 418 height 39
drag, startPoint x: 586, startPoint y: 212, endPoint x: 268, endPoint y: 190, distance: 318.6
click at [271, 212] on div "Who would you like to pay? Add a new recipient or select from our recipient dir…" at bounding box center [598, 374] width 1197 height 584
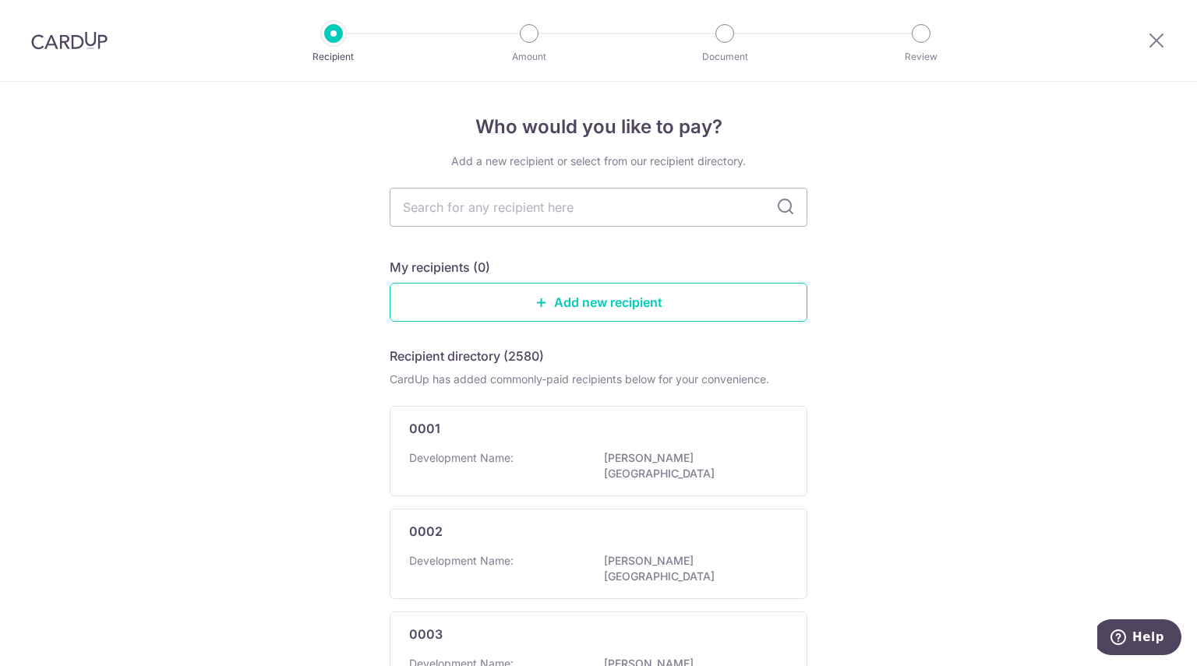
click at [56, 48] on img at bounding box center [69, 40] width 76 height 19
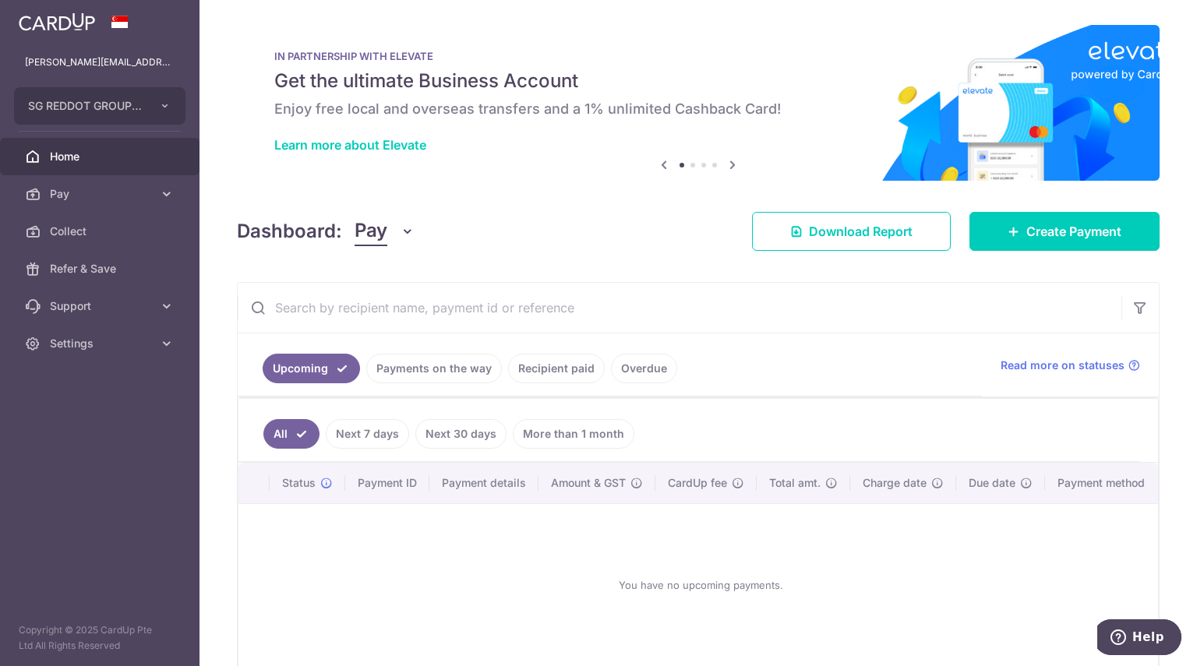
click at [516, 372] on link "Recipient paid" at bounding box center [556, 369] width 97 height 30
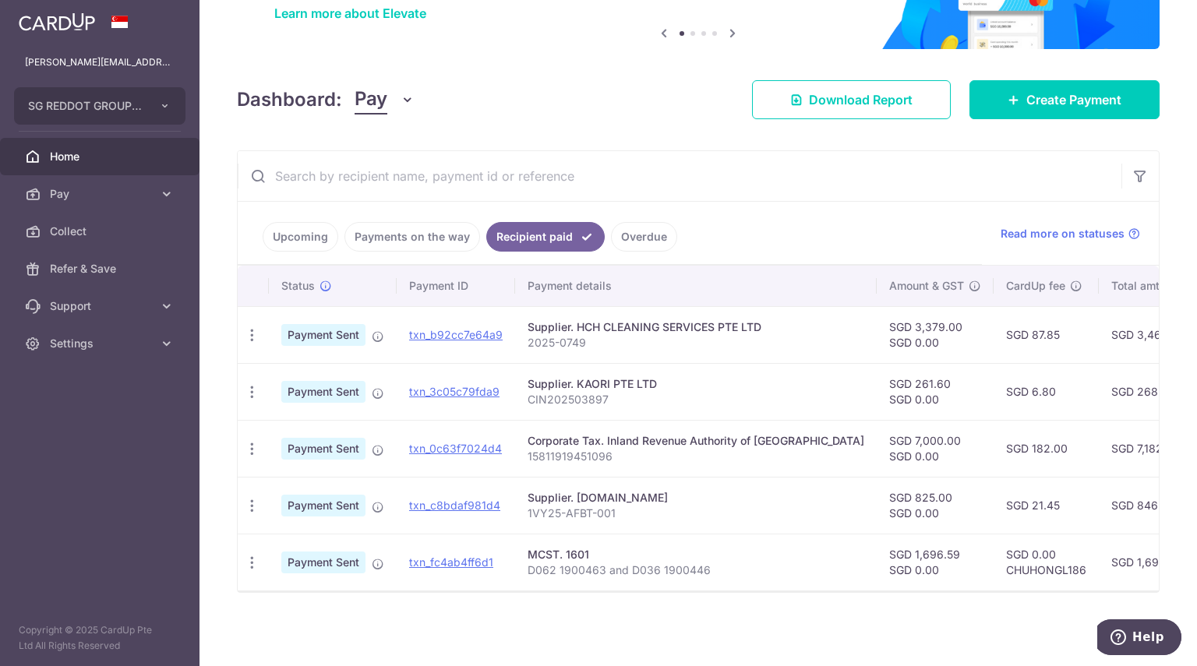
drag, startPoint x: 588, startPoint y: 543, endPoint x: 493, endPoint y: 543, distance: 95.1
click at [493, 543] on tr "PDF Receipt Payment Sent txn_fc4ab4ff6d1 MCST. 1601 D062 1900463 and D036 19004…" at bounding box center [874, 562] width 1272 height 57
copy tr "MCST. 1601"
click at [109, 200] on span "Pay" at bounding box center [101, 194] width 103 height 16
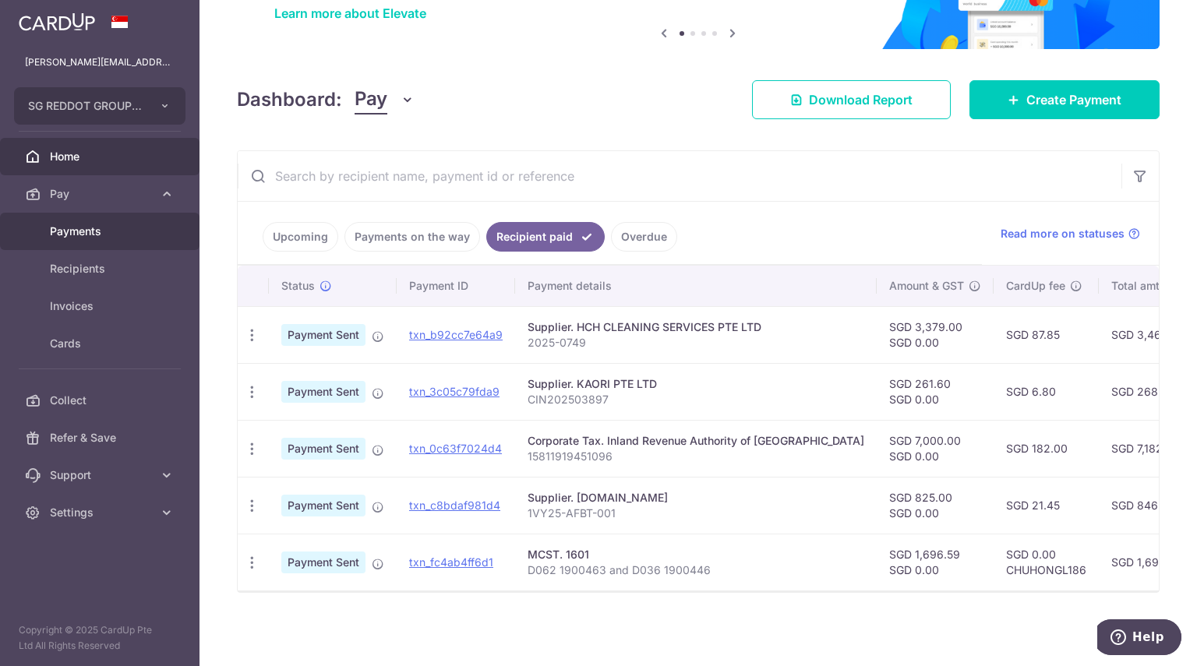
click at [97, 228] on span "Payments" at bounding box center [101, 232] width 103 height 16
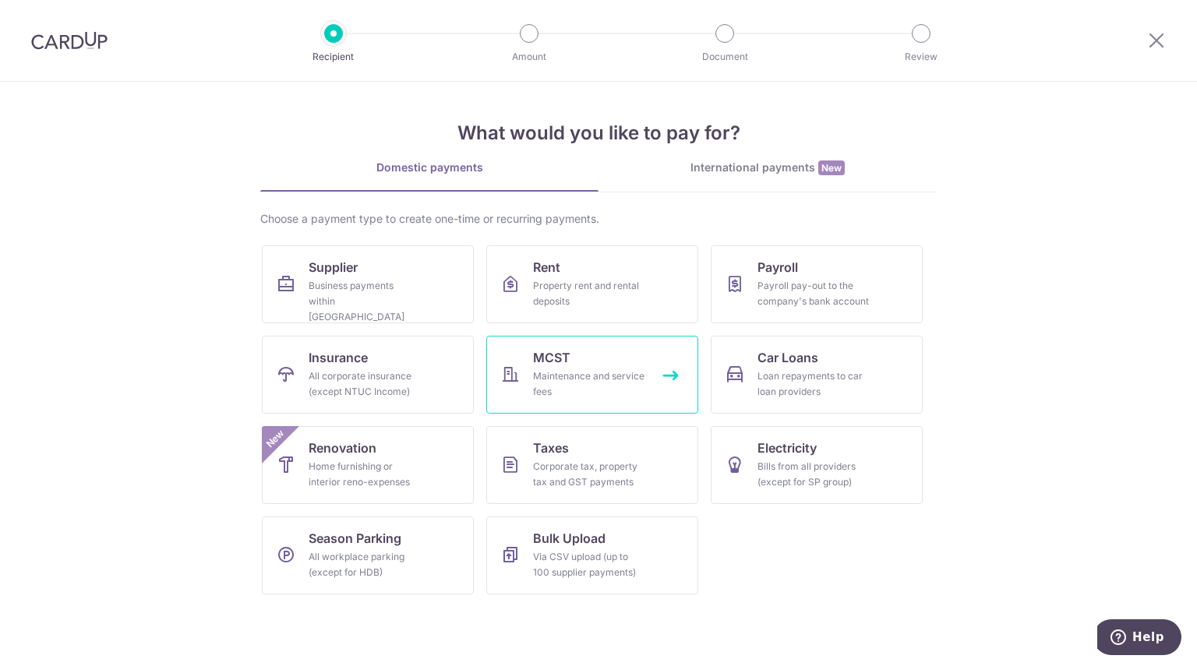
click at [612, 359] on link "MCST Maintenance and service fees" at bounding box center [592, 375] width 212 height 78
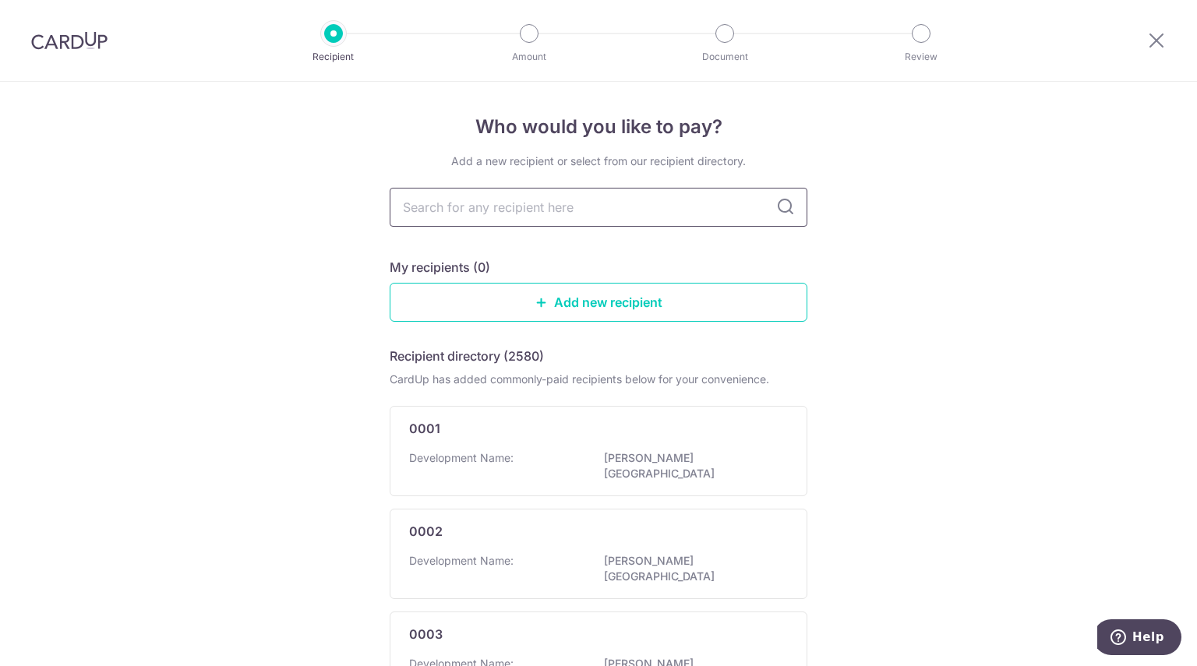
click at [514, 215] on input "text" at bounding box center [599, 207] width 418 height 39
type input "MCST. 1601"
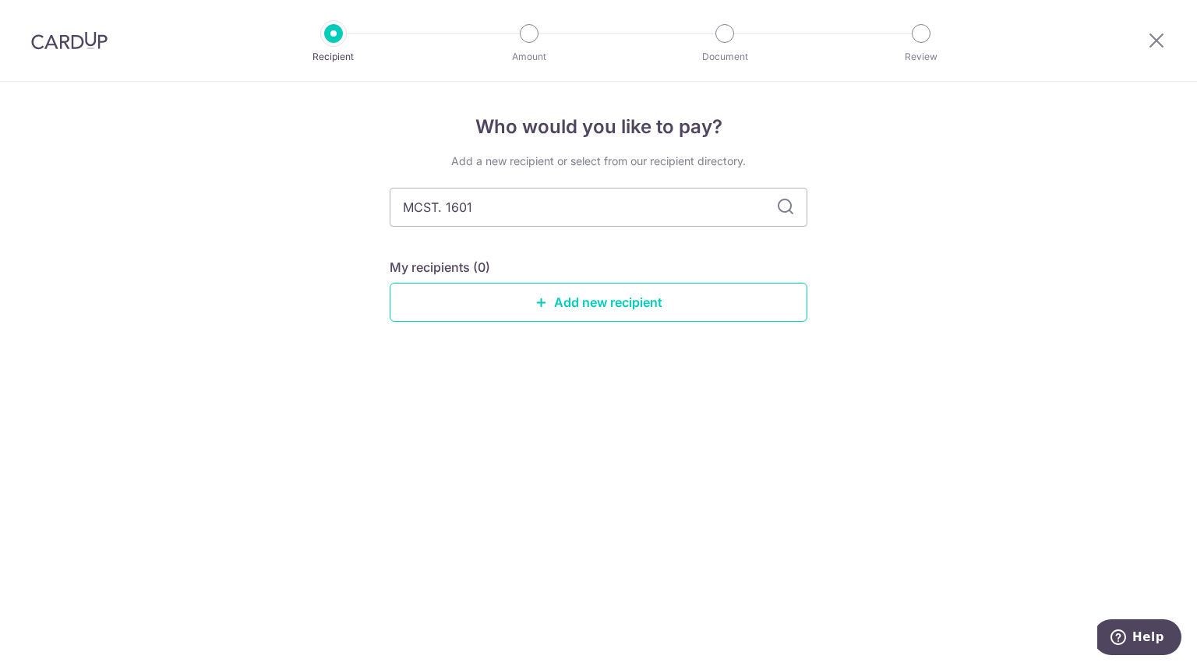
drag, startPoint x: 435, startPoint y: 200, endPoint x: 196, endPoint y: 212, distance: 238.7
click at [275, 208] on div "Who would you like to pay? Add a new recipient or select from our recipient dir…" at bounding box center [598, 374] width 1197 height 584
type input "MCST. 1601"
click at [440, 206] on input "MCST. 1601" at bounding box center [599, 207] width 418 height 39
type input "MCST 1601"
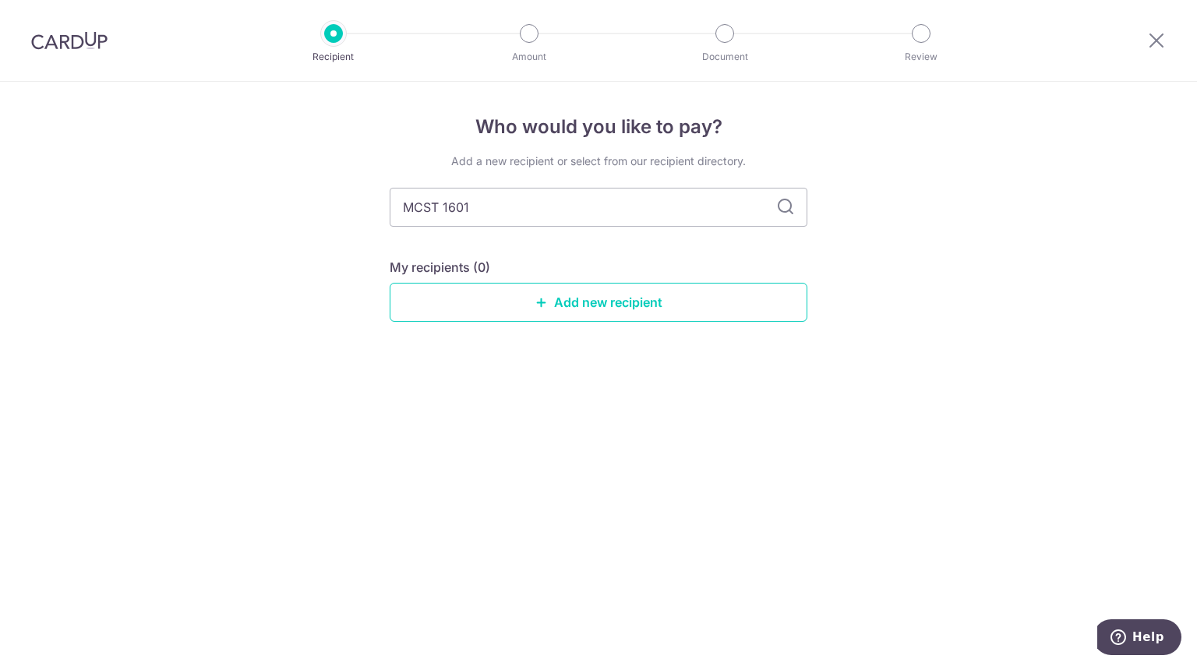
click at [74, 38] on img at bounding box center [69, 40] width 76 height 19
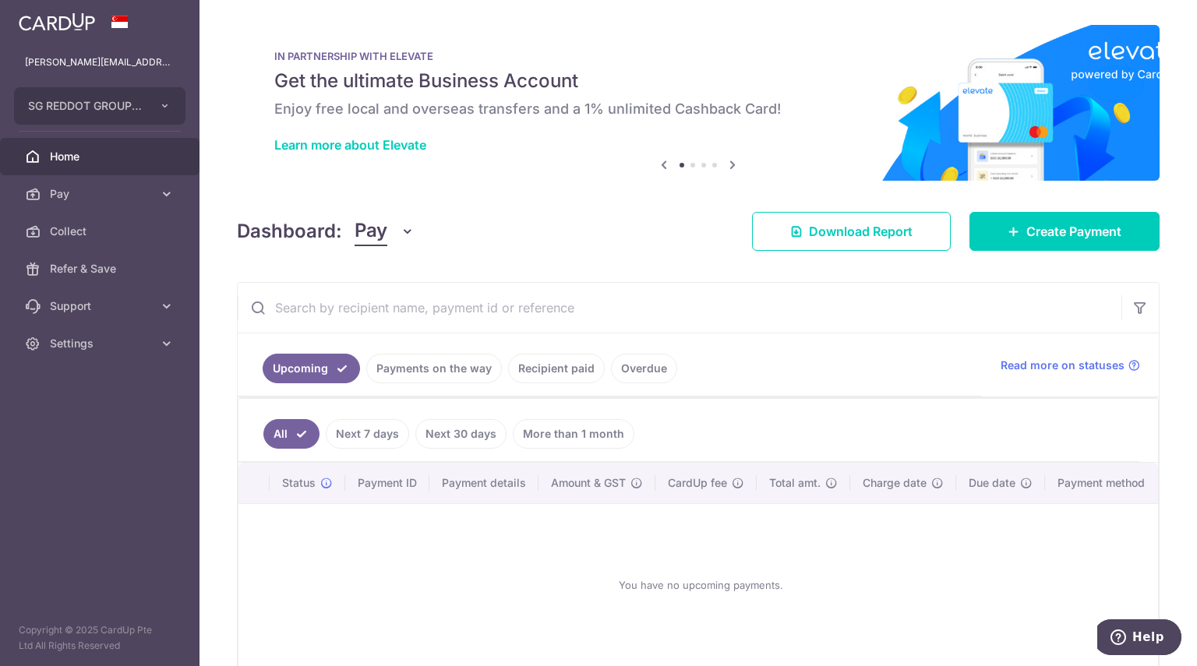
click at [475, 372] on link "Payments on the way" at bounding box center [434, 369] width 136 height 30
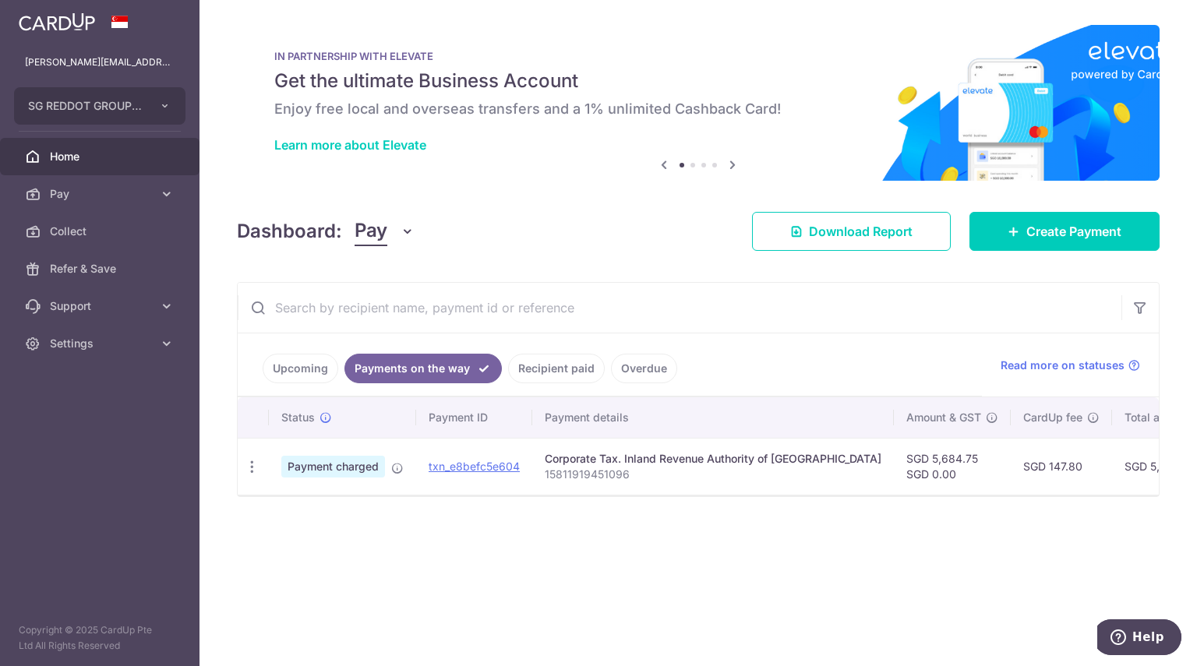
click at [577, 378] on link "Recipient paid" at bounding box center [556, 369] width 97 height 30
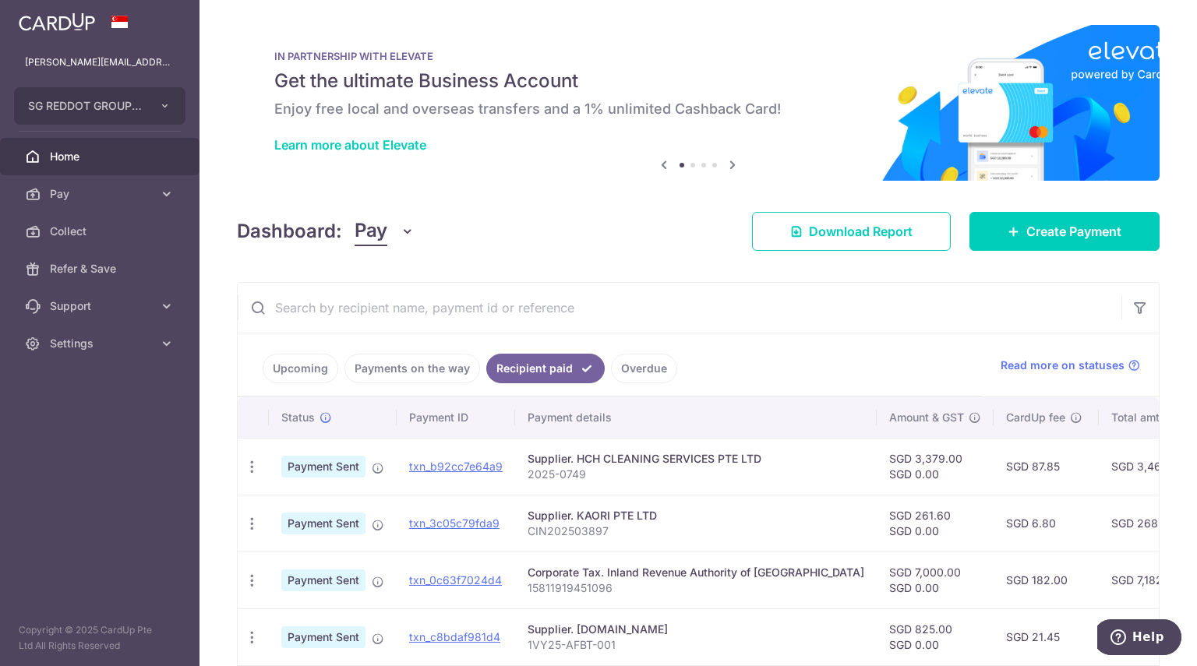
click at [397, 379] on link "Payments on the way" at bounding box center [412, 369] width 136 height 30
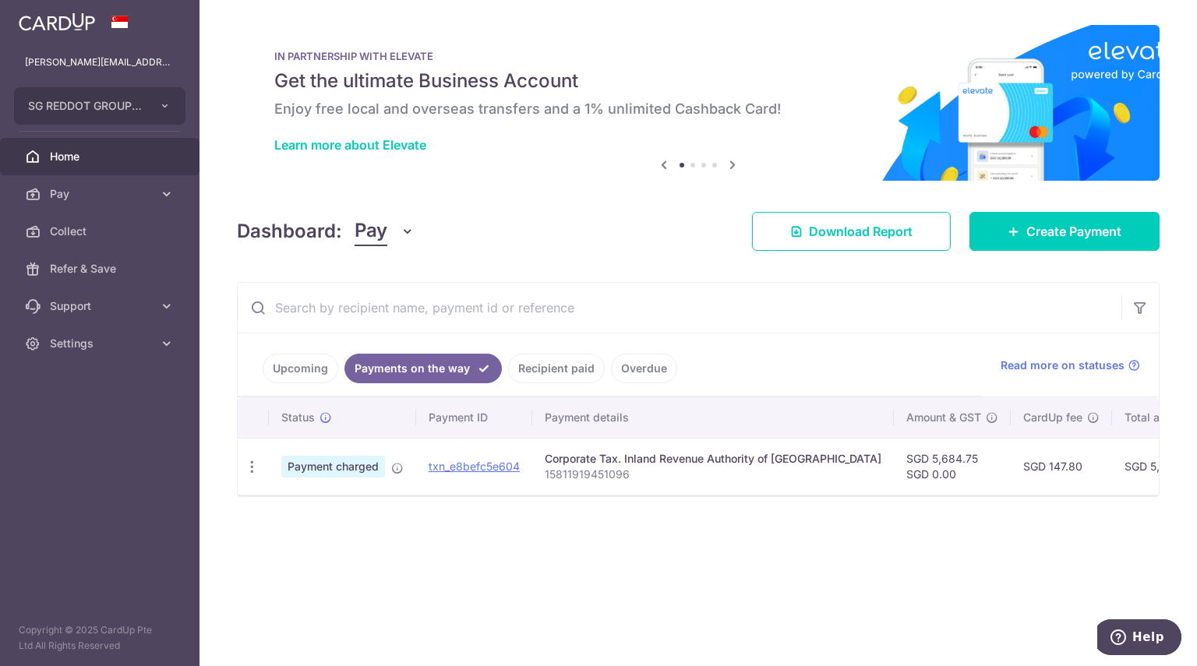
scroll to position [0, 30]
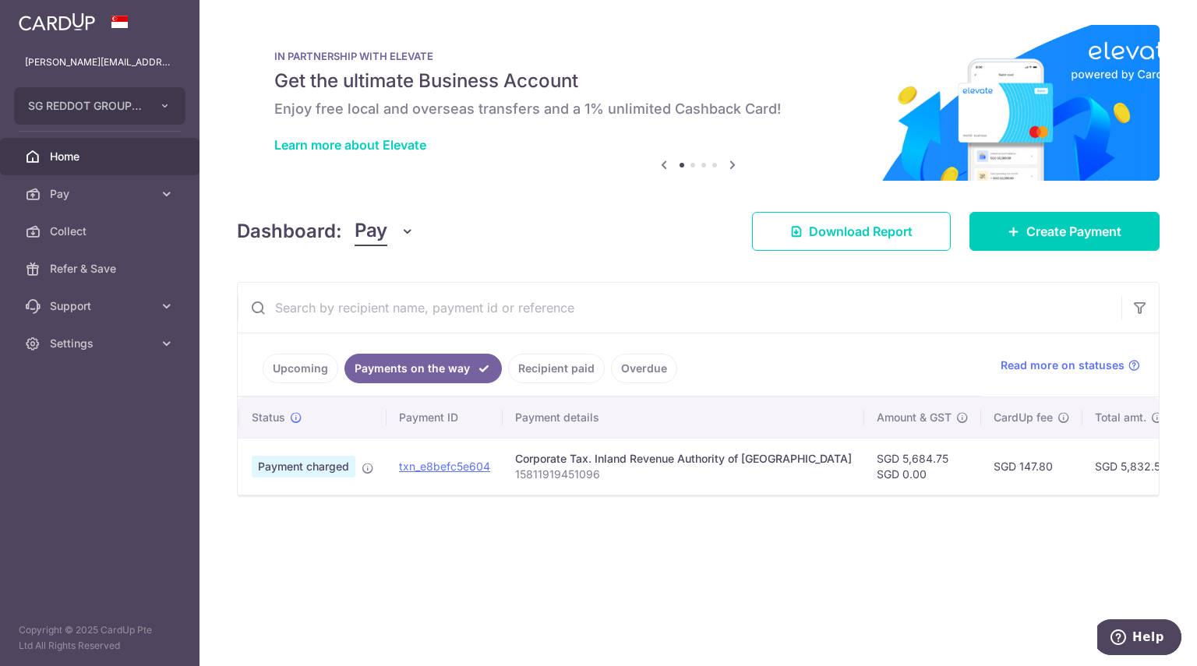
drag, startPoint x: 1087, startPoint y: 518, endPoint x: 1095, endPoint y: 520, distance: 7.9
click at [1095, 520] on div "× Pause Schedule Pause all future payments in this series Pause just this one p…" at bounding box center [697, 333] width 997 height 666
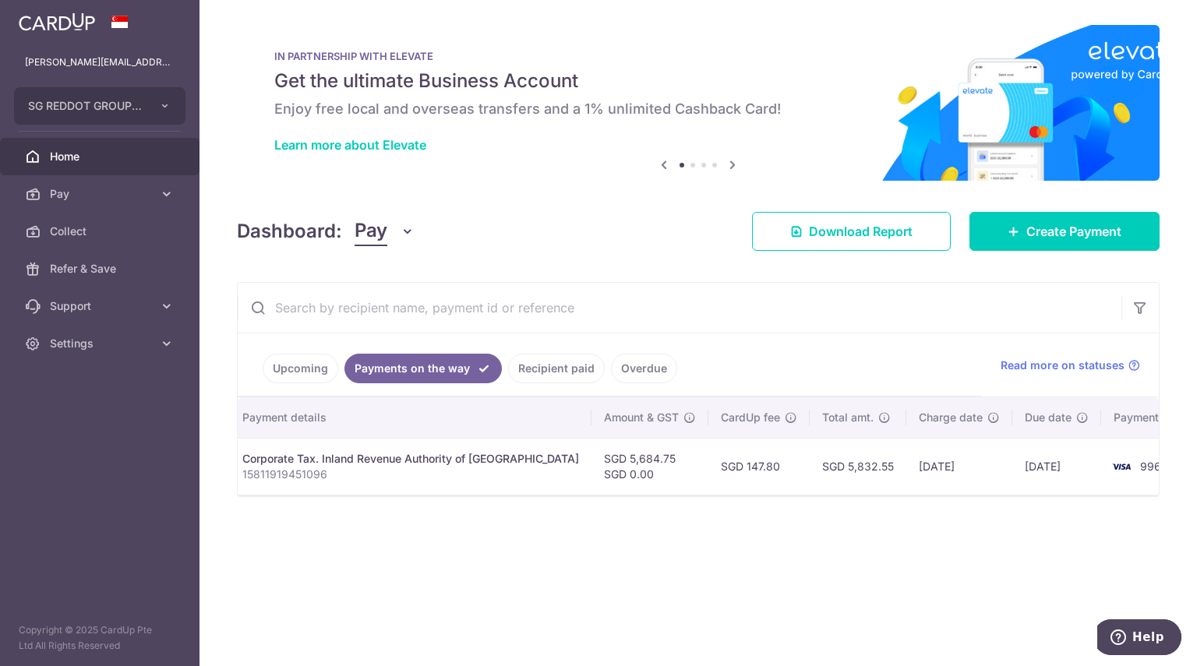
scroll to position [0, 0]
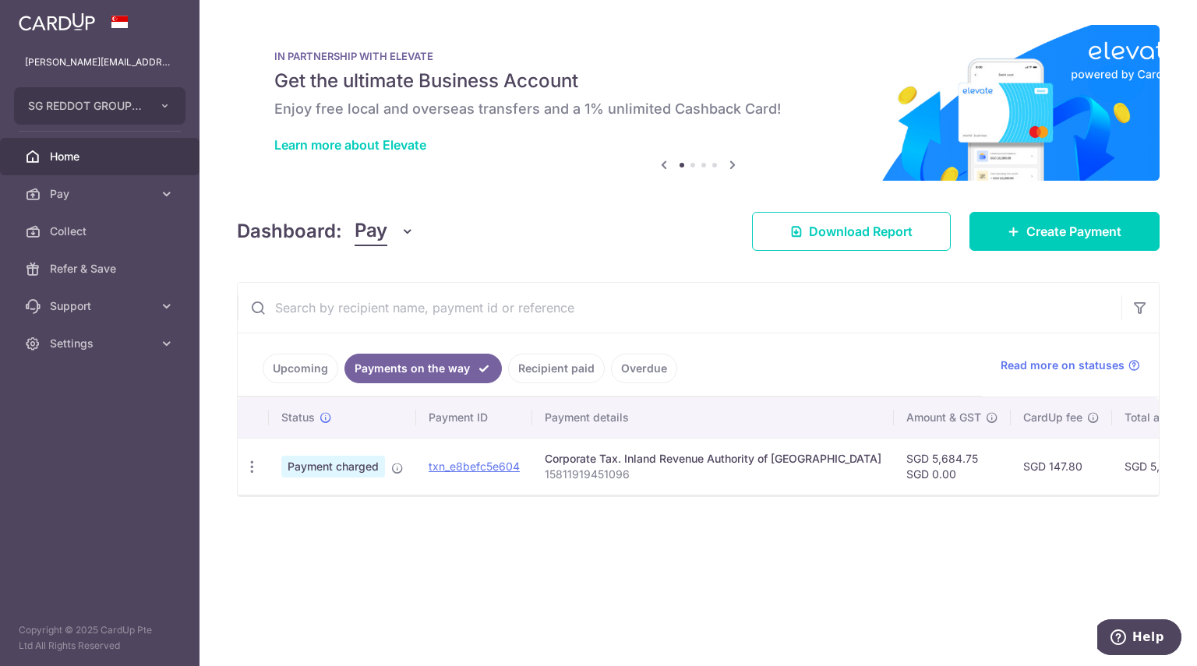
click at [579, 376] on link "Recipient paid" at bounding box center [556, 369] width 97 height 30
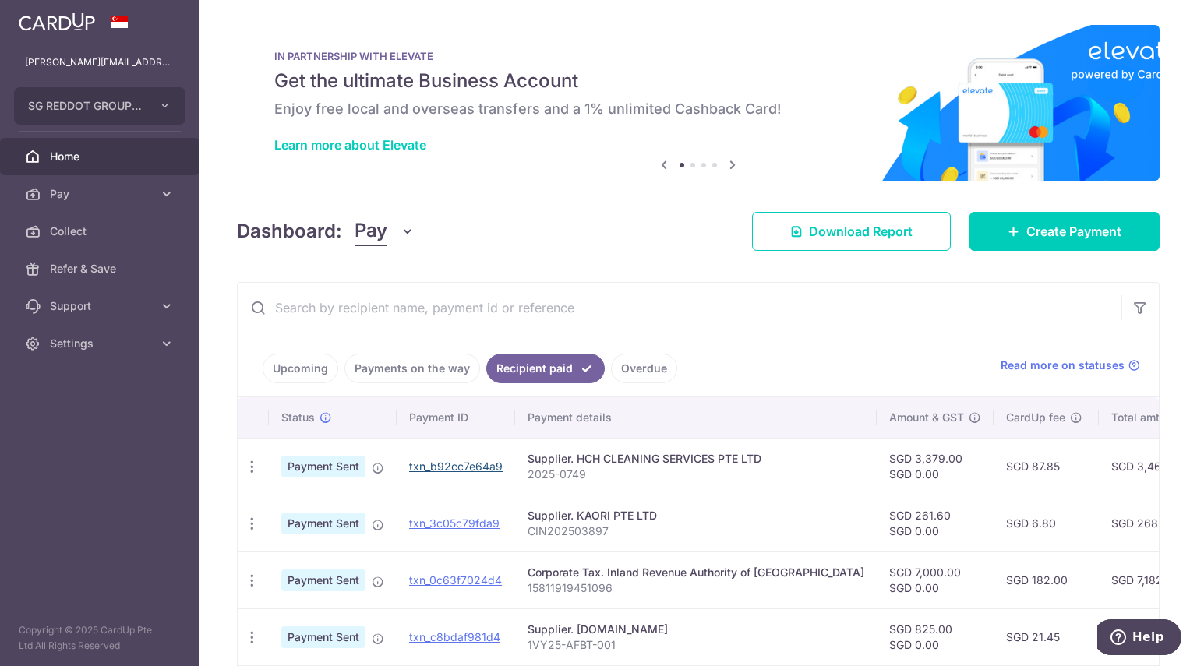
scroll to position [135, 0]
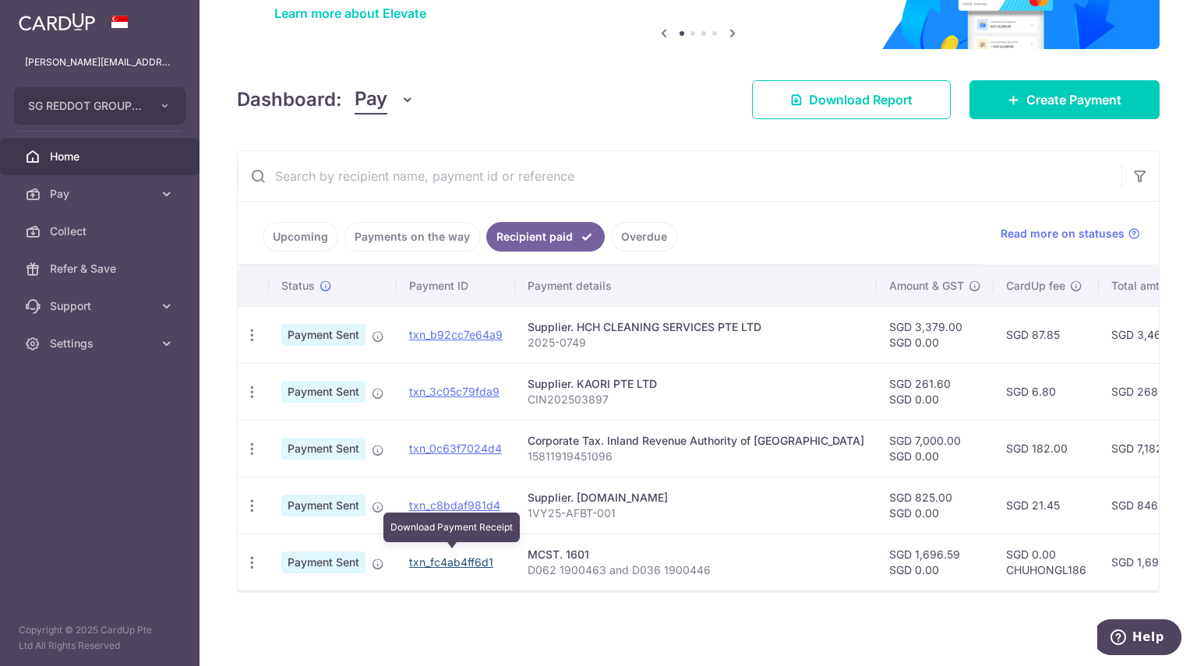
click at [455, 560] on link "txn_fc4ab4ff6d1" at bounding box center [451, 562] width 84 height 13
drag, startPoint x: 597, startPoint y: 543, endPoint x: 507, endPoint y: 547, distance: 89.7
click at [507, 547] on tr "PDF Receipt Payment Sent txn_fc4ab4ff6d1 MCST. 1601 D062 1900463 and D036 19004…" at bounding box center [874, 562] width 1272 height 57
copy tr "MCST. 1601"
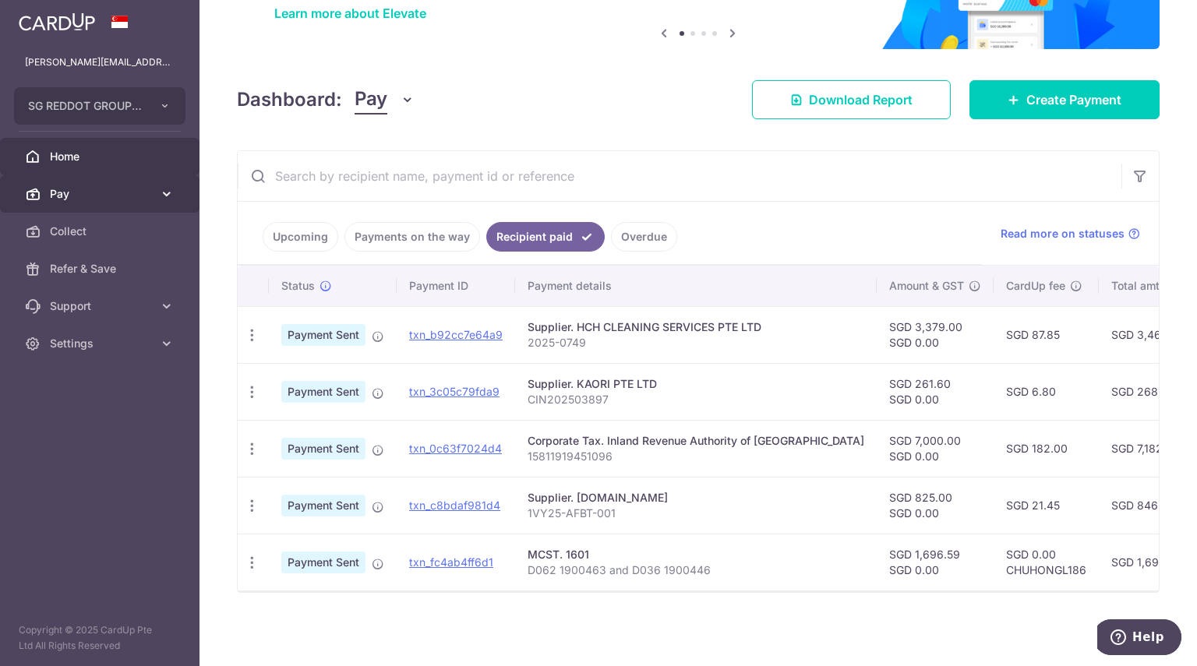
click at [108, 196] on span "Pay" at bounding box center [101, 194] width 103 height 16
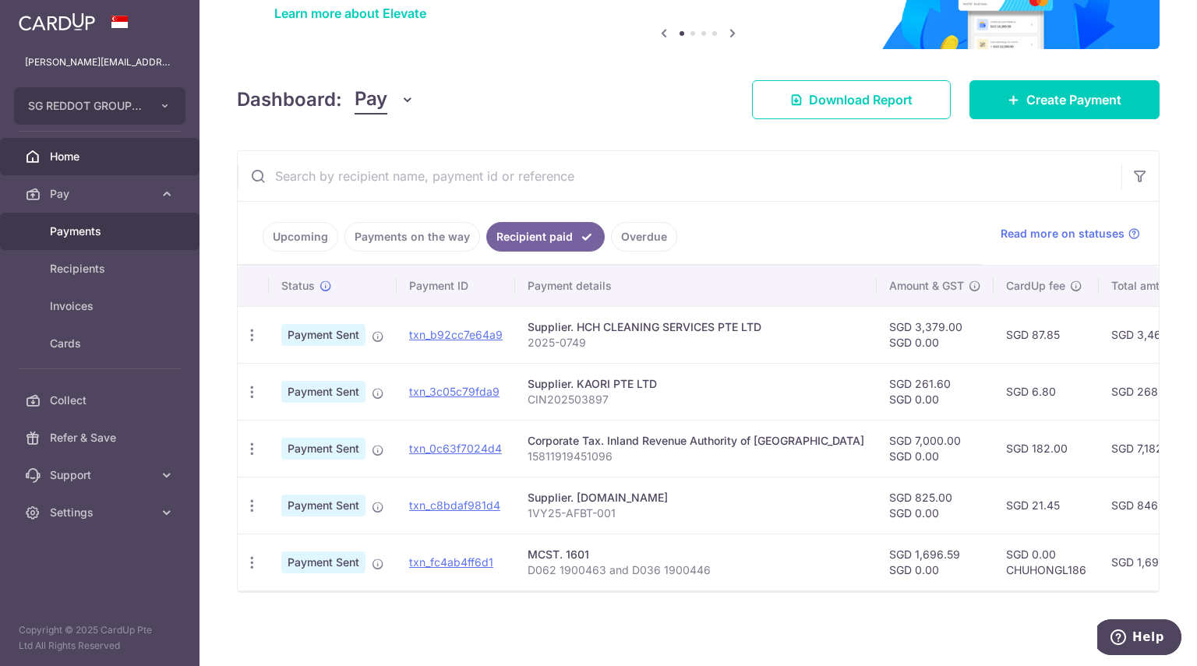
click at [108, 219] on link "Payments" at bounding box center [99, 231] width 199 height 37
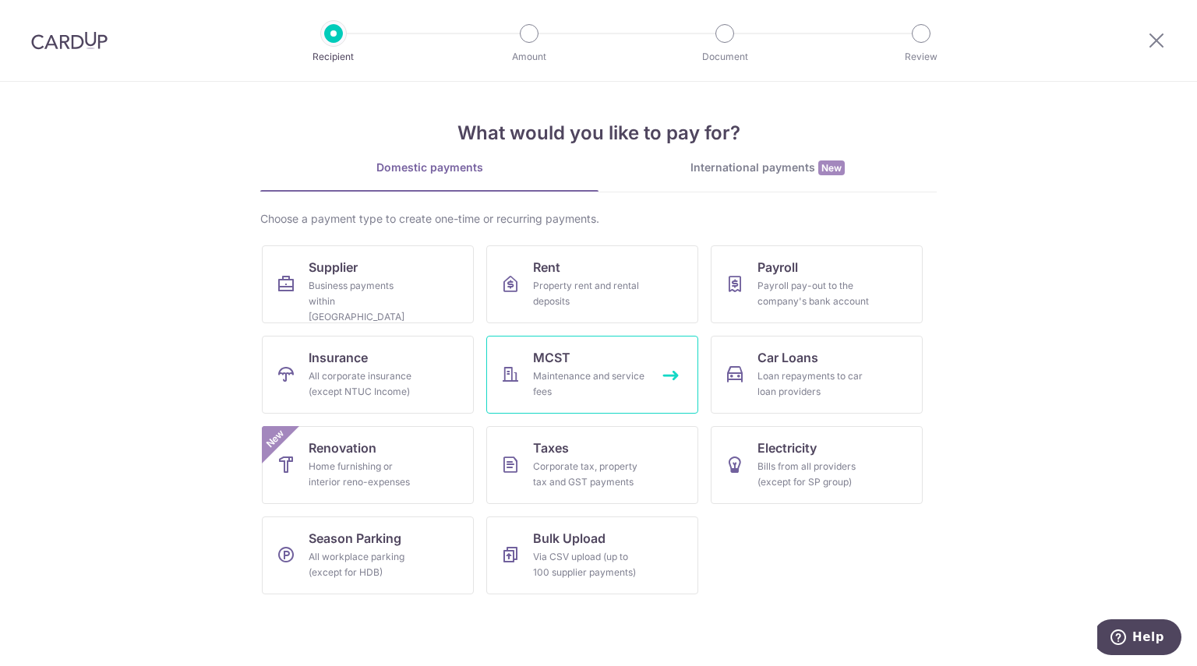
click at [558, 386] on div "Maintenance and service fees" at bounding box center [589, 384] width 112 height 31
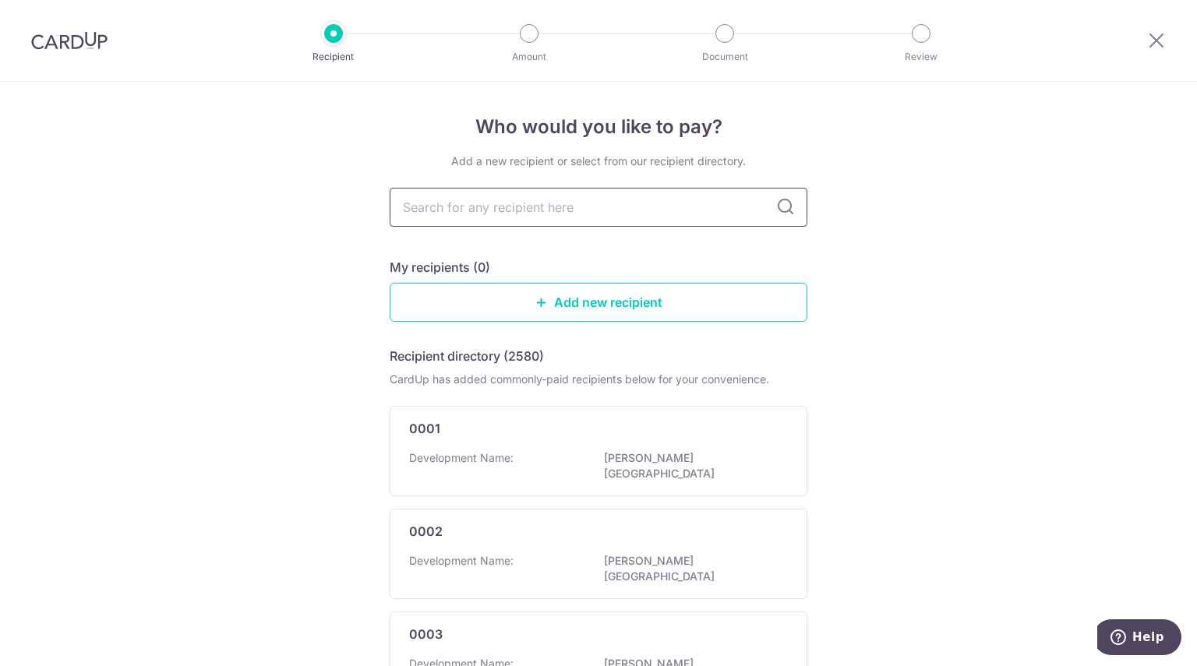
click at [501, 222] on input "text" at bounding box center [599, 207] width 418 height 39
type input "MCST. 1601"
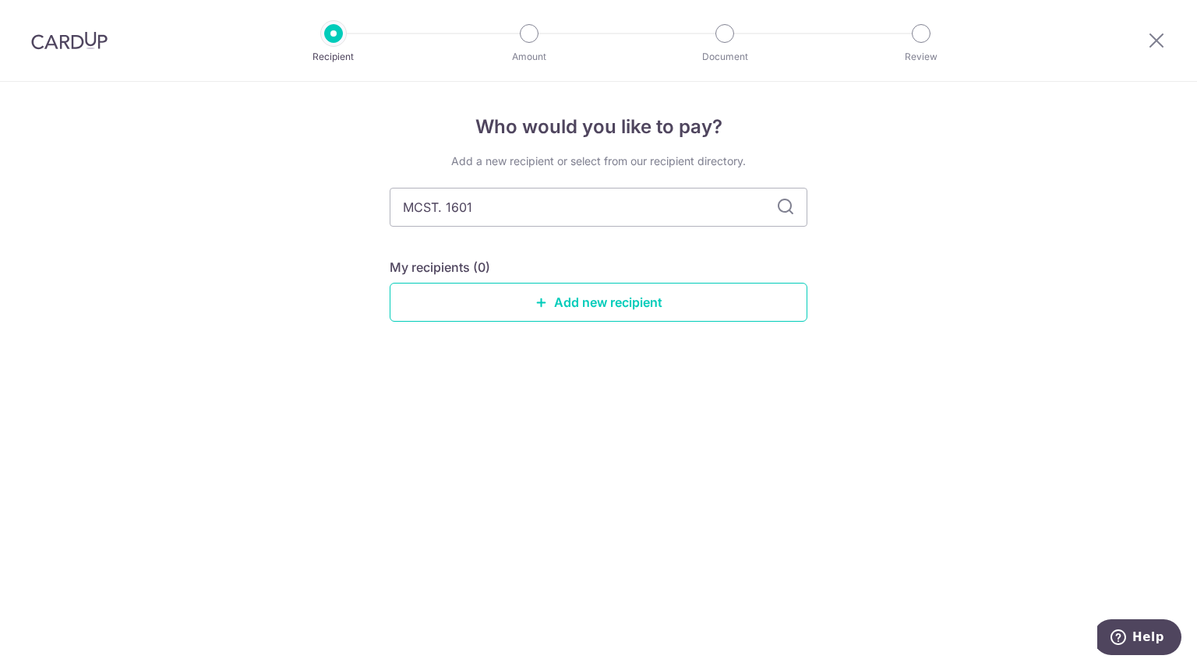
drag, startPoint x: 425, startPoint y: 203, endPoint x: 168, endPoint y: 188, distance: 257.6
type input "MCST. 1601"
click at [744, 200] on input "MCST. 1601" at bounding box center [599, 207] width 418 height 39
click at [781, 210] on icon at bounding box center [785, 207] width 19 height 19
click at [712, 218] on input "MCST. 1601" at bounding box center [599, 207] width 418 height 39
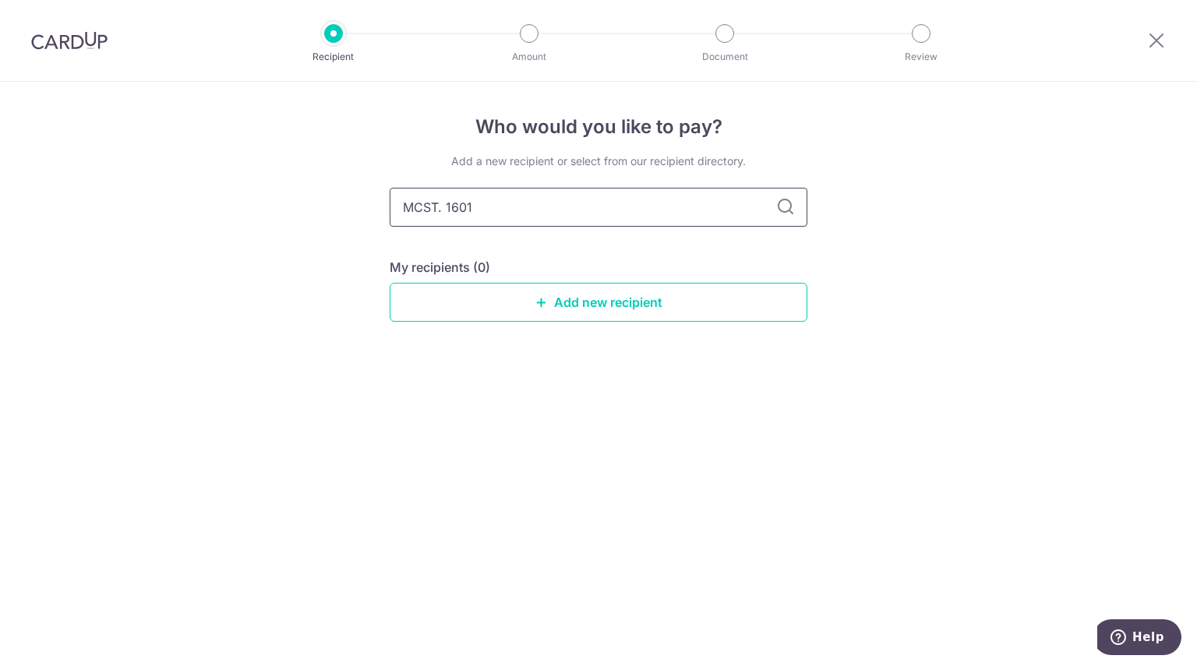
click at [448, 204] on input "MCST. 1601" at bounding box center [599, 207] width 418 height 39
click at [446, 204] on input "MCST. 1601" at bounding box center [599, 207] width 418 height 39
type input "MCST 1601"
drag, startPoint x: 588, startPoint y: 213, endPoint x: 77, endPoint y: 218, distance: 511.1
click at [82, 218] on div "Who would you like to pay? Add a new recipient or select from our recipient dir…" at bounding box center [598, 374] width 1197 height 584
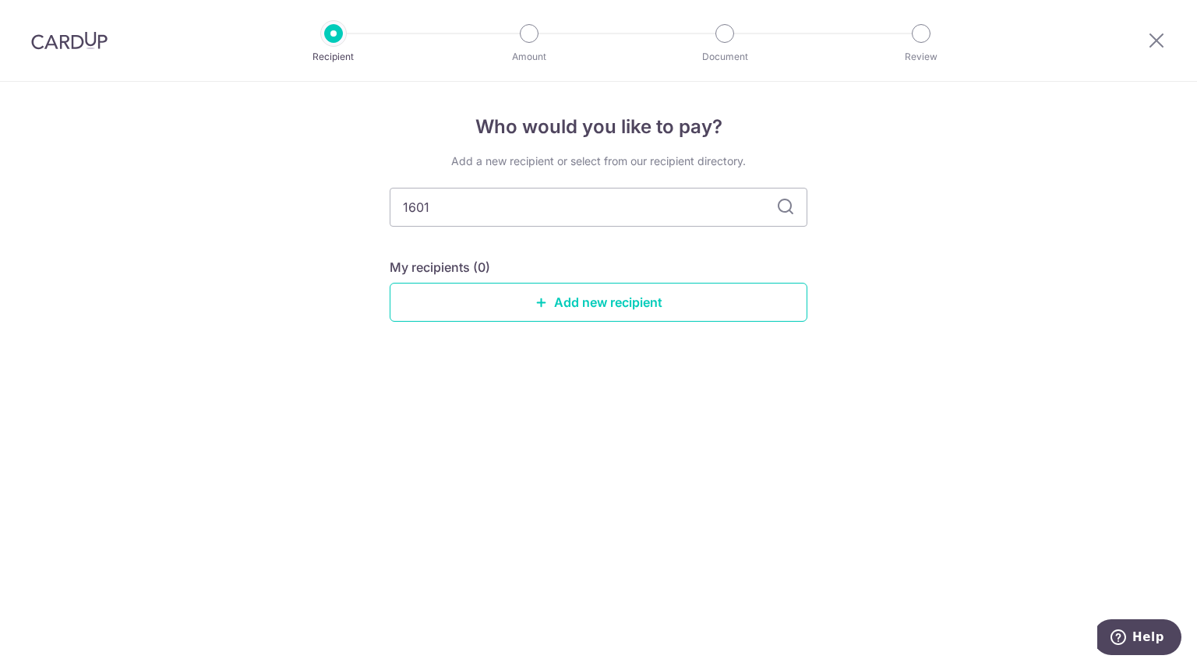
type input "1601"
type input "16"
type input "1"
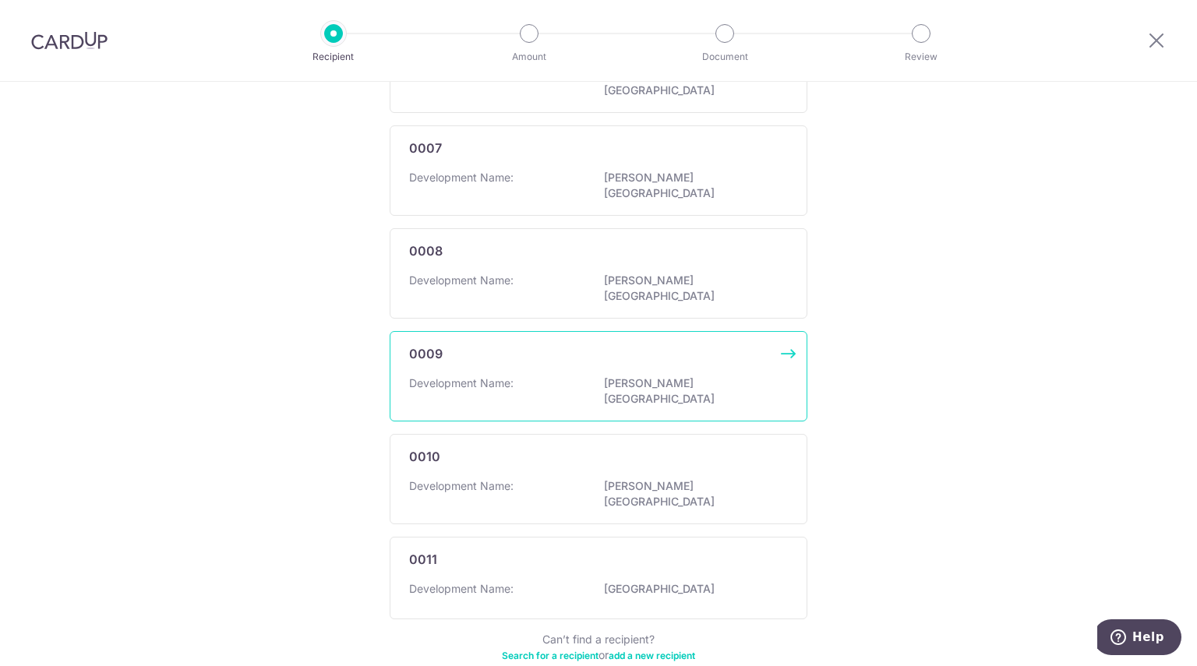
scroll to position [832, 0]
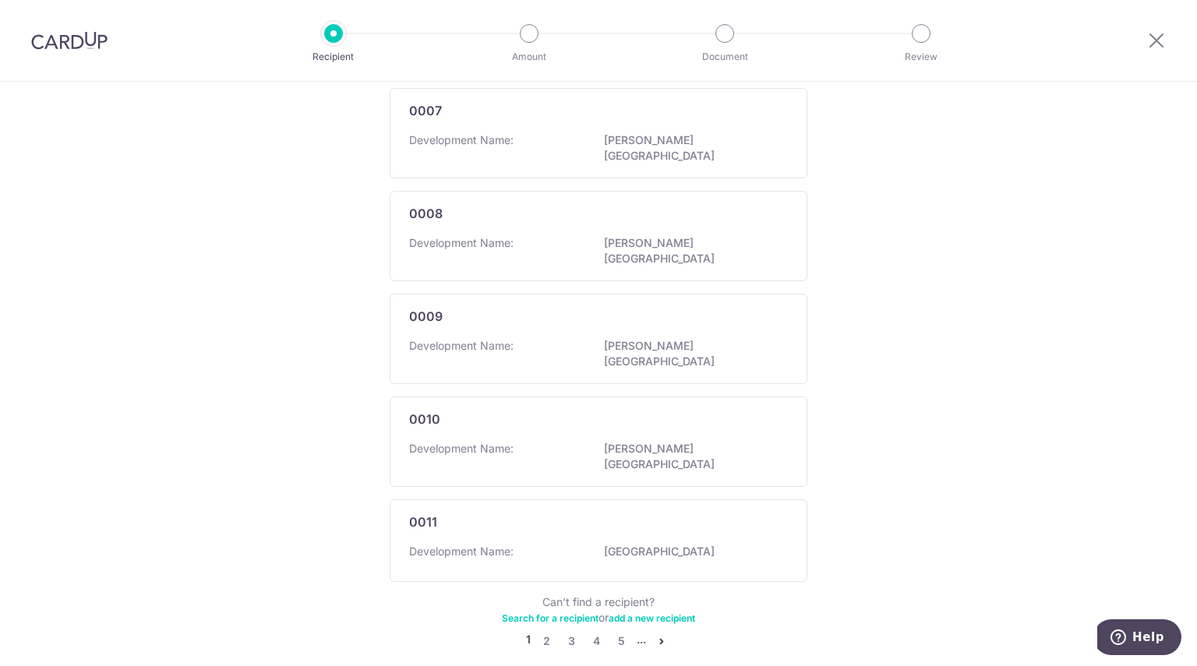
click at [562, 612] on link "Search for a recipient" at bounding box center [550, 618] width 97 height 12
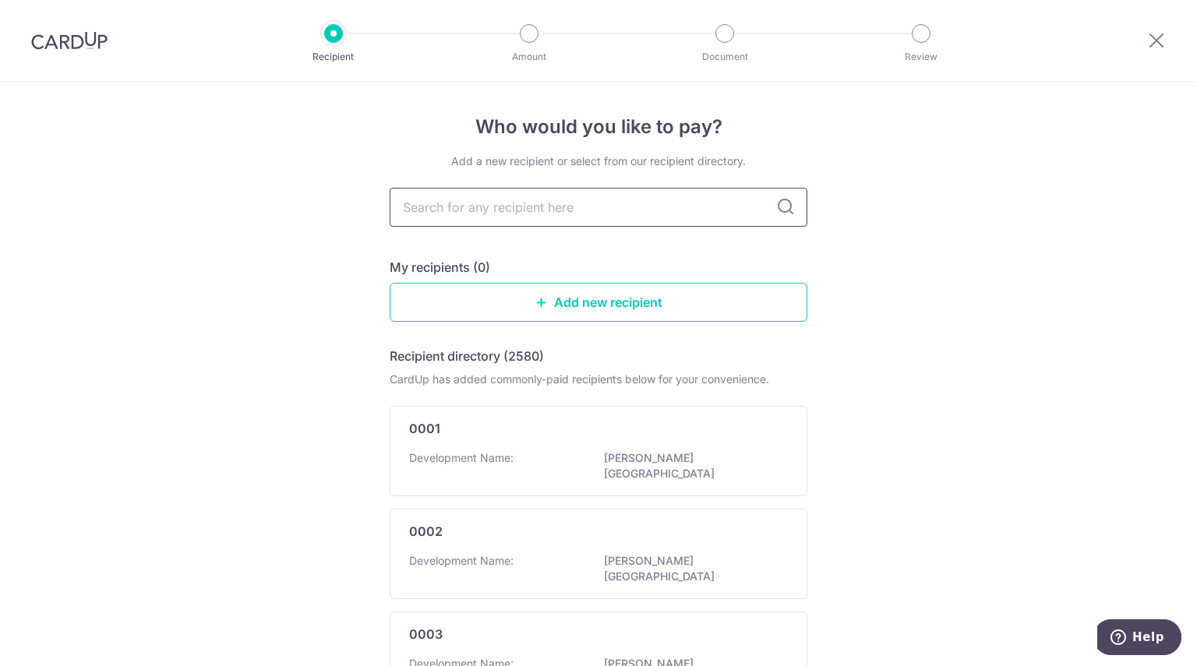
click at [512, 206] on input "text" at bounding box center [599, 207] width 418 height 39
type input "MCST. 1601"
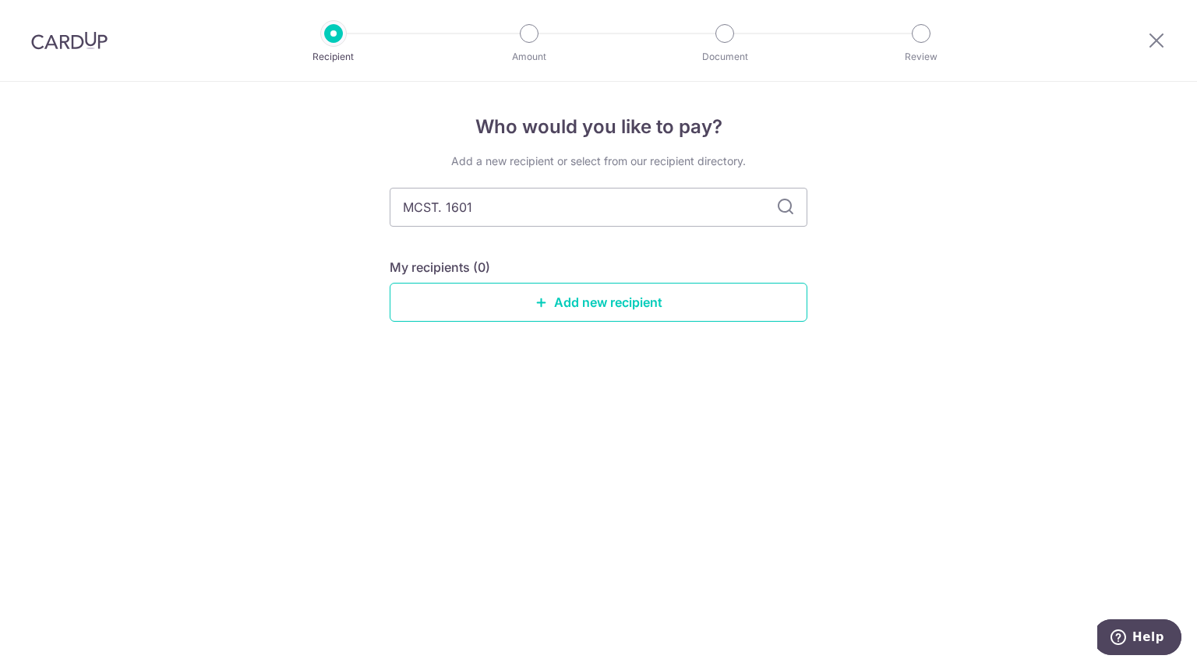
click at [284, 204] on div "Who would you like to pay? Add a new recipient or select from our recipient dir…" at bounding box center [598, 374] width 1197 height 584
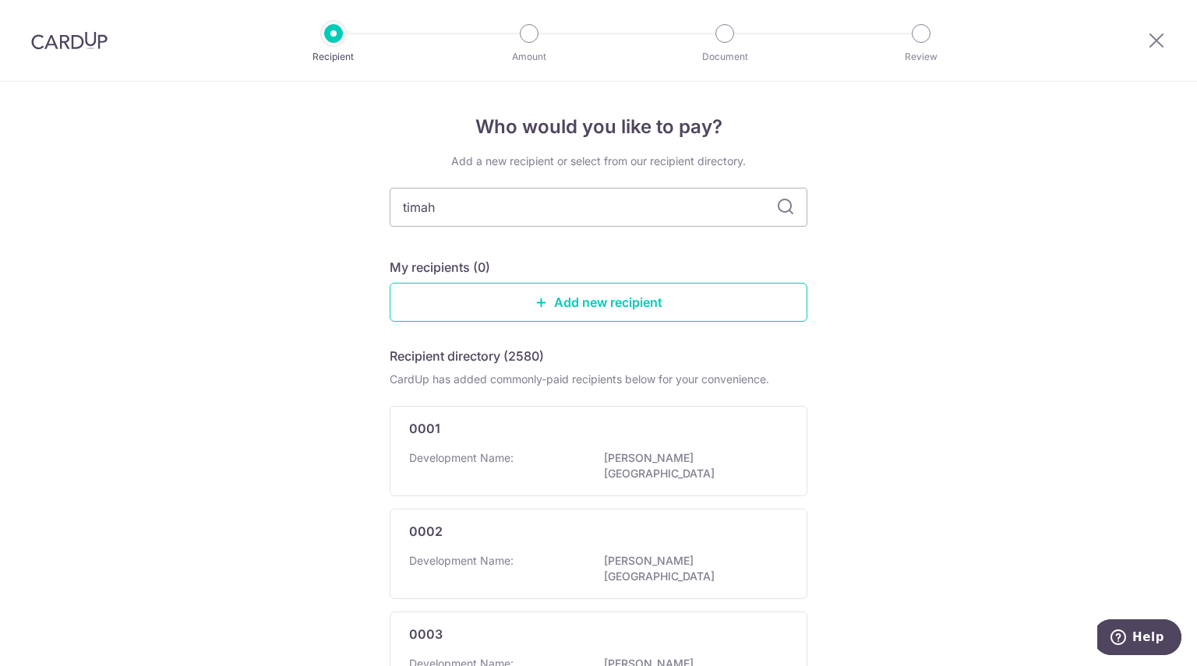
type input "timah"
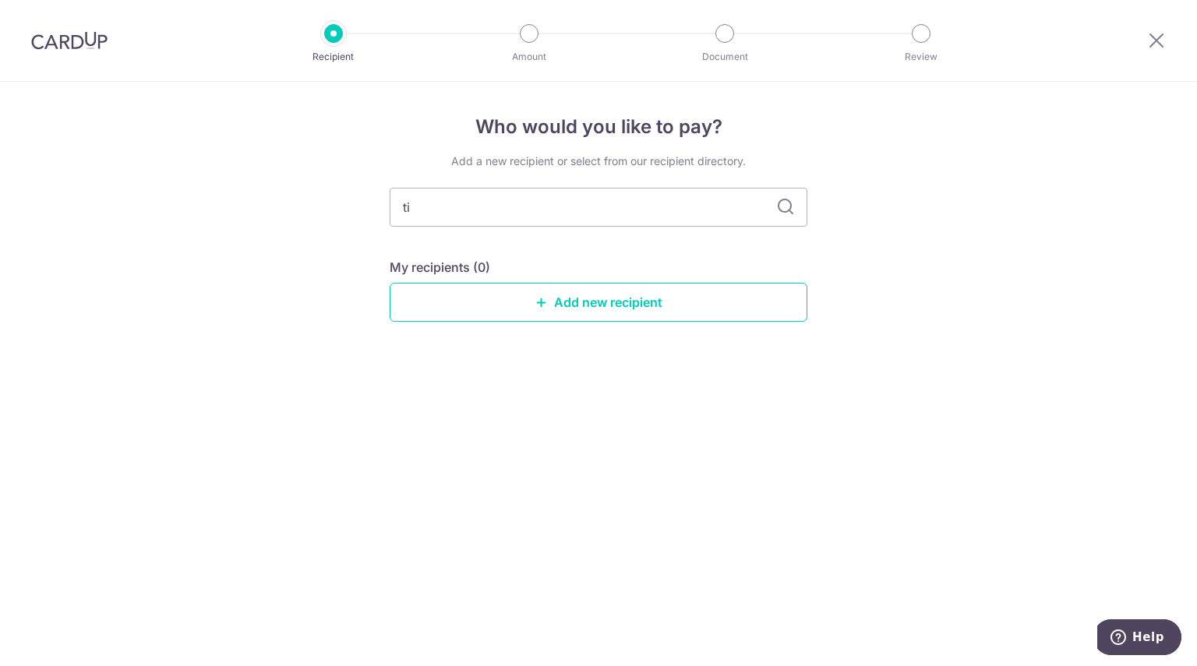
type input "t"
type input "bukit"
drag, startPoint x: 467, startPoint y: 210, endPoint x: 125, endPoint y: 187, distance: 343.6
click at [126, 187] on div "Who would you like to pay? Add a new recipient or select from our recipient dir…" at bounding box center [598, 374] width 1197 height 584
type input "s"
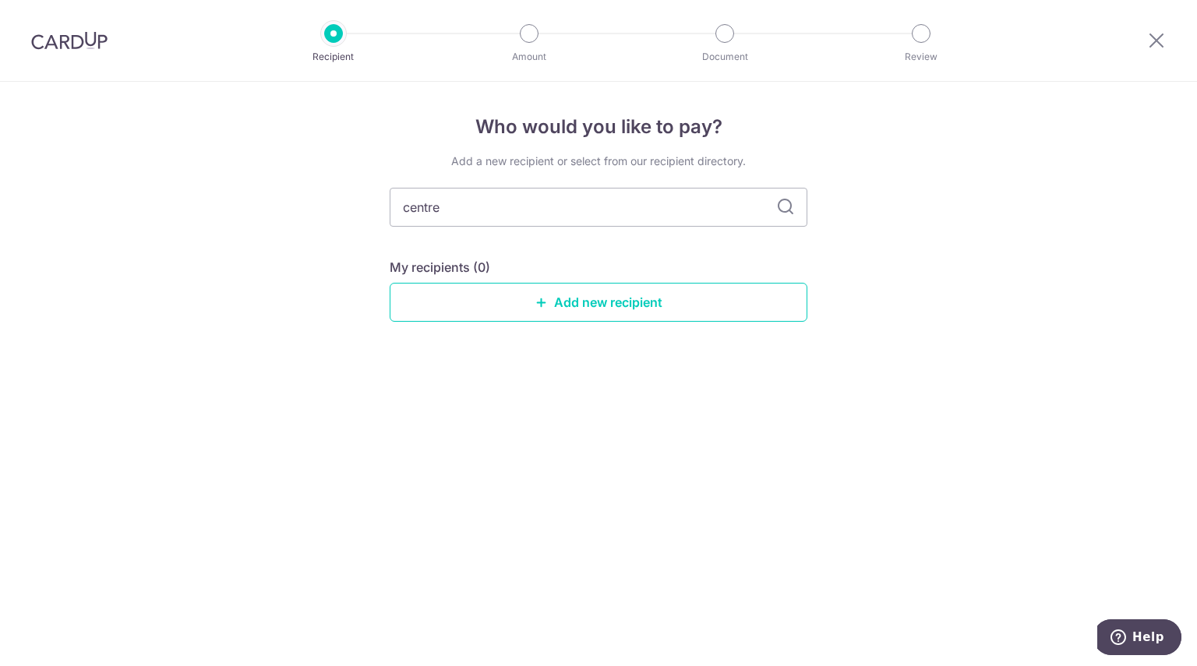
type input "centre"
click at [179, 207] on div "Who would you like to pay? Add a new recipient or select from our recipient dir…" at bounding box center [598, 374] width 1197 height 584
type input "b"
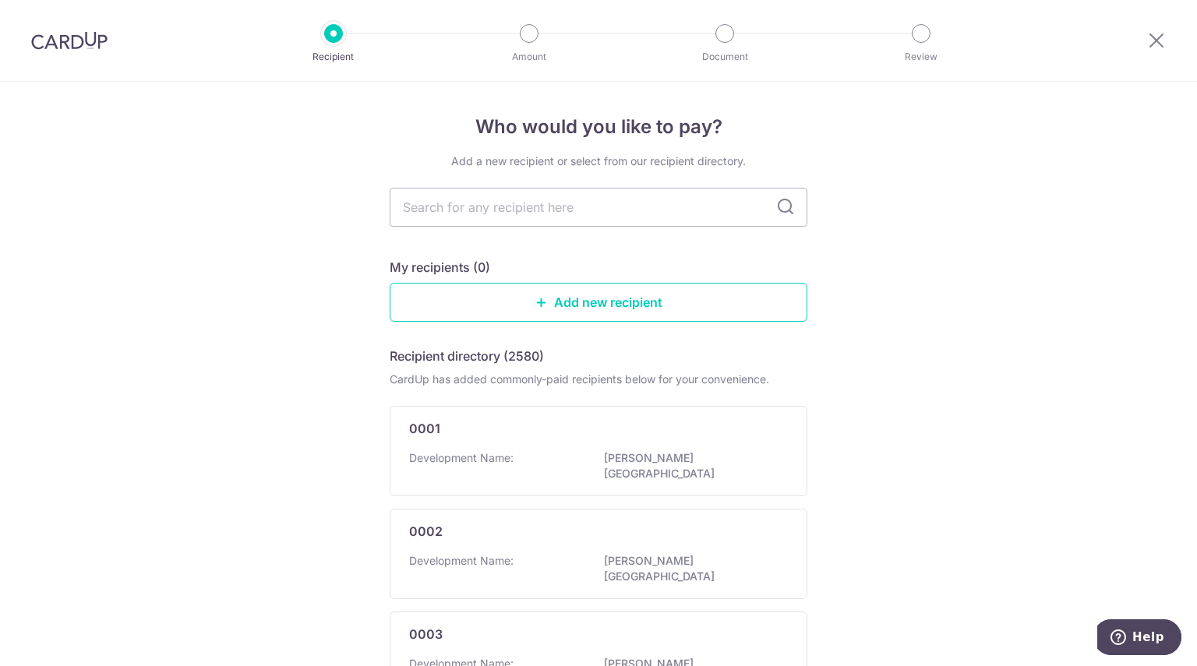
click at [78, 43] on img at bounding box center [69, 40] width 76 height 19
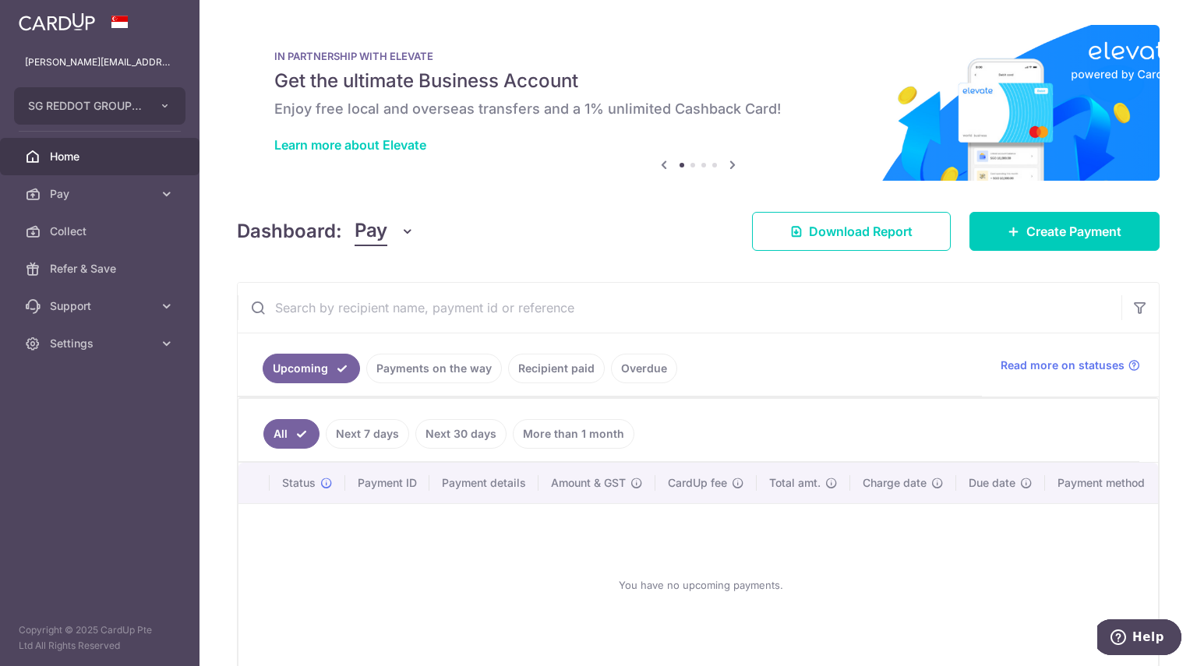
click at [577, 354] on link "Recipient paid" at bounding box center [556, 369] width 97 height 30
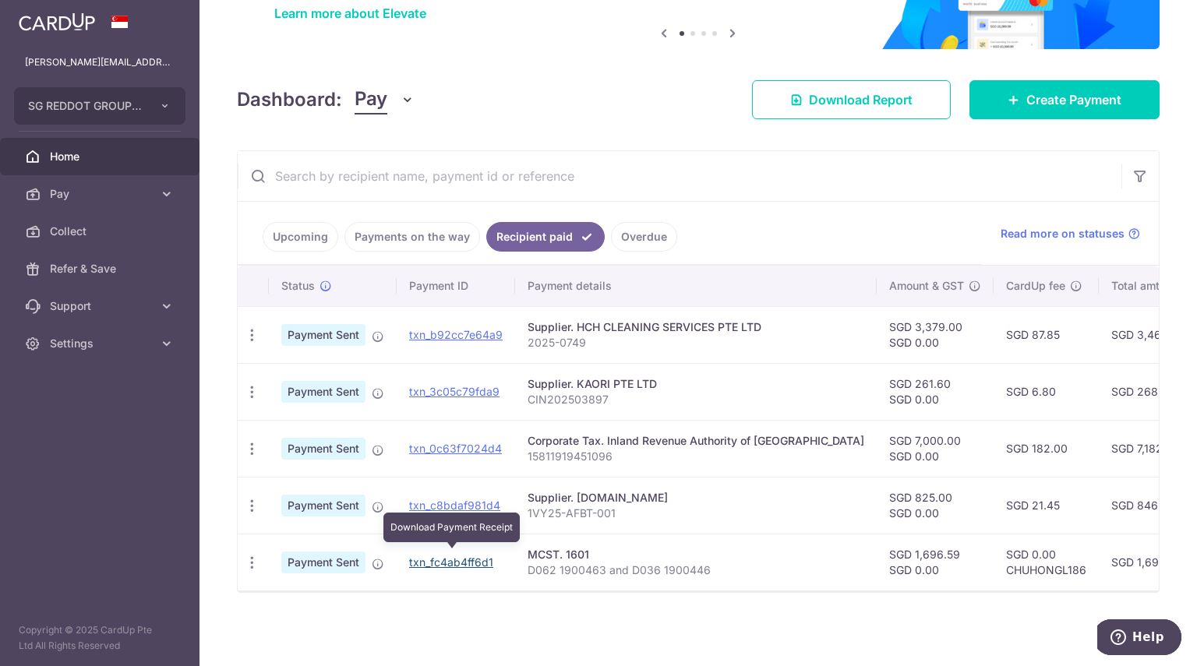
click at [463, 559] on link "txn_fc4ab4ff6d1" at bounding box center [451, 562] width 84 height 13
drag, startPoint x: 588, startPoint y: 549, endPoint x: 526, endPoint y: 552, distance: 62.4
click at [526, 552] on td "MCST. 1601 D062 1900463 and D036 1900446" at bounding box center [696, 562] width 362 height 57
copy div "MCST. 1601"
drag, startPoint x: 651, startPoint y: 577, endPoint x: 698, endPoint y: 573, distance: 46.9
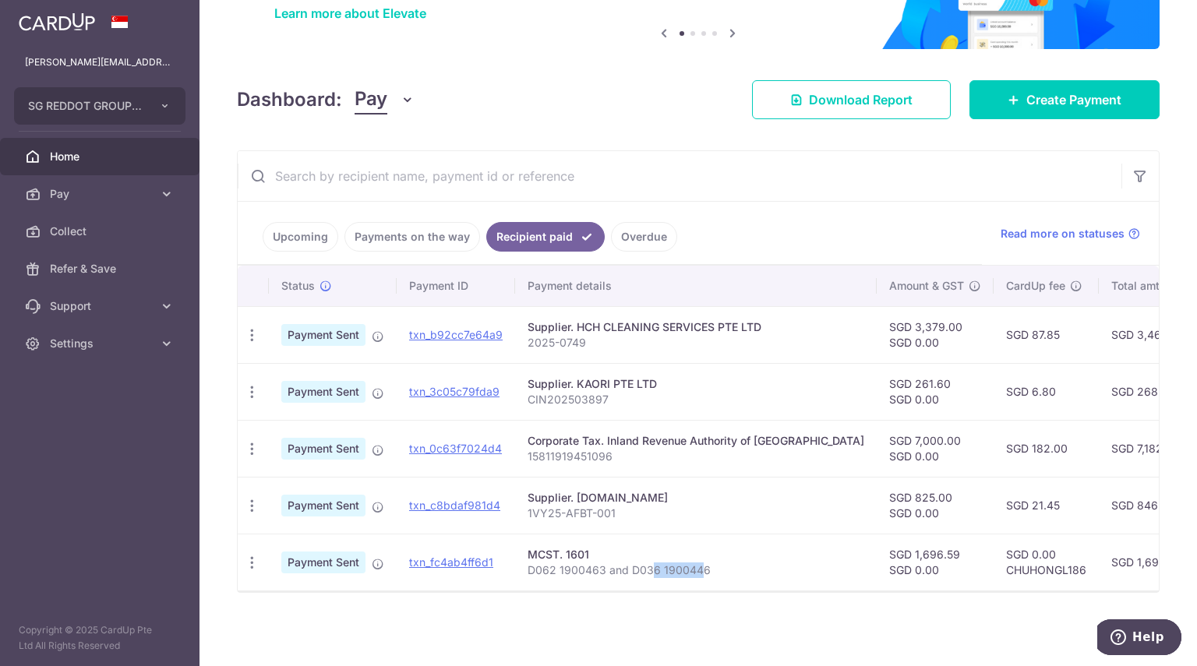
click at [698, 573] on td "MCST. 1601 D062 1900463 and D036 1900446" at bounding box center [696, 562] width 362 height 57
click at [90, 152] on span "Home" at bounding box center [101, 157] width 103 height 16
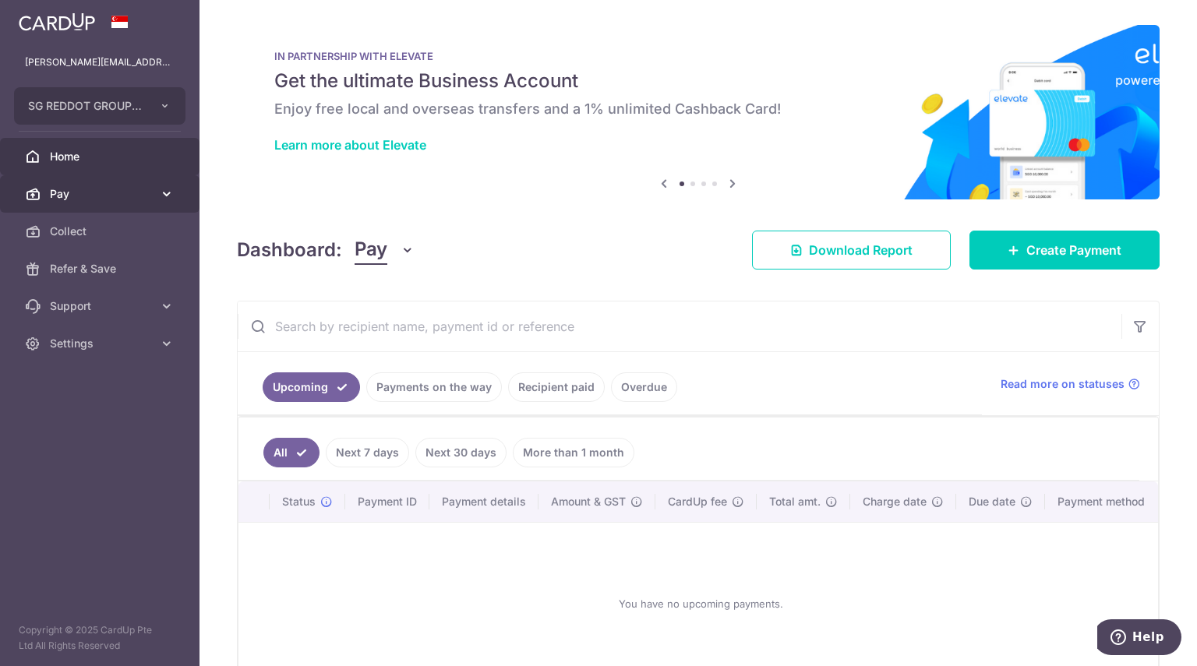
click at [81, 183] on link "Pay" at bounding box center [99, 193] width 199 height 37
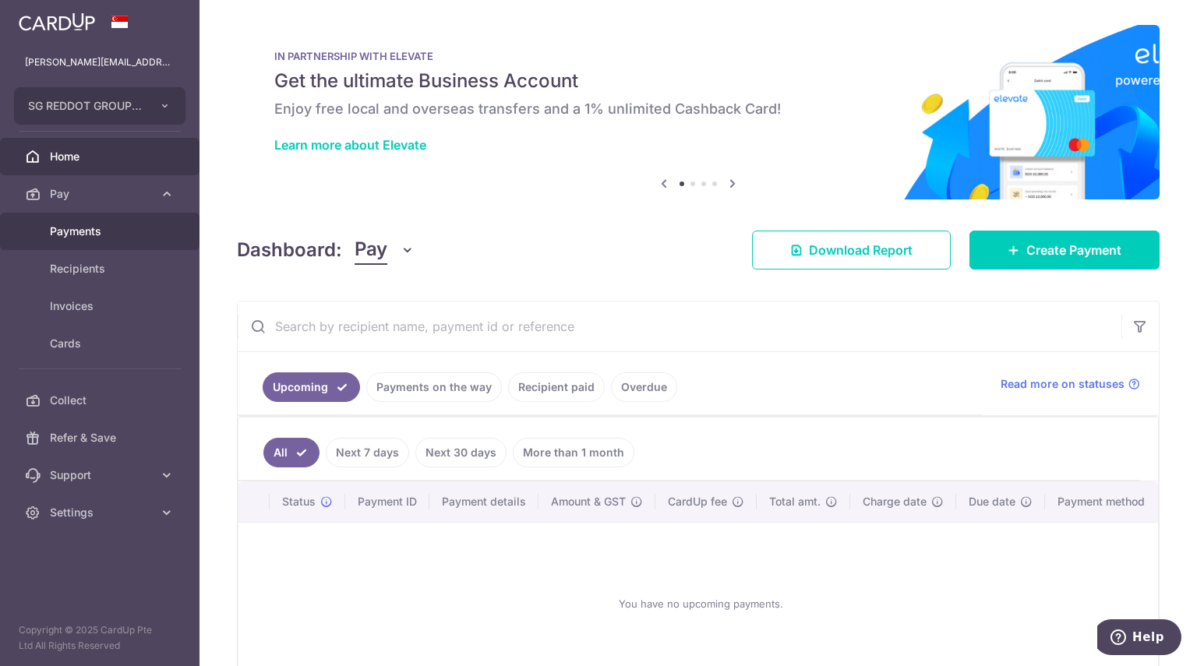
click at [137, 230] on span "Payments" at bounding box center [101, 232] width 103 height 16
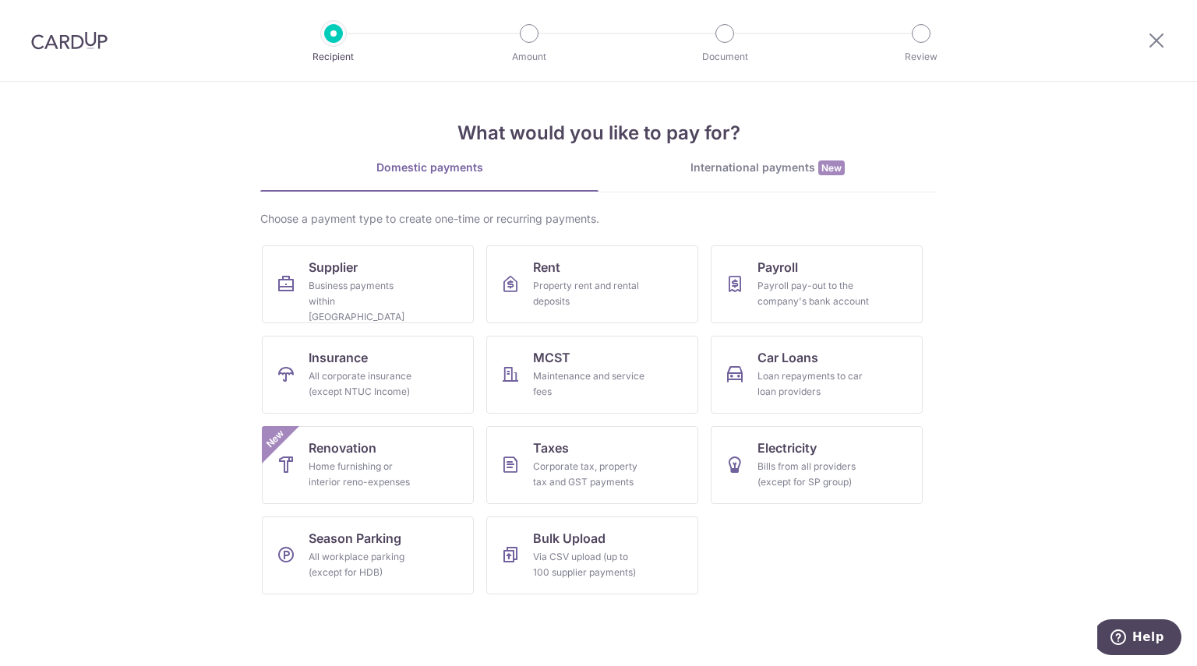
click at [88, 31] on img at bounding box center [69, 40] width 76 height 19
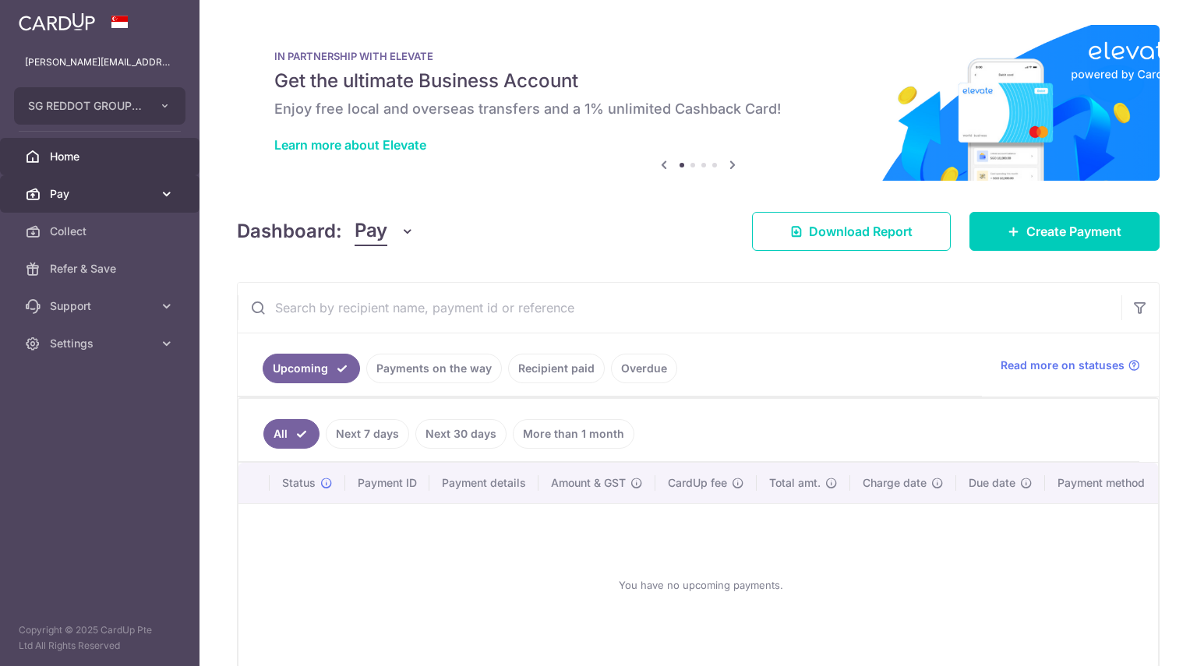
click at [136, 191] on span "Pay" at bounding box center [101, 194] width 103 height 16
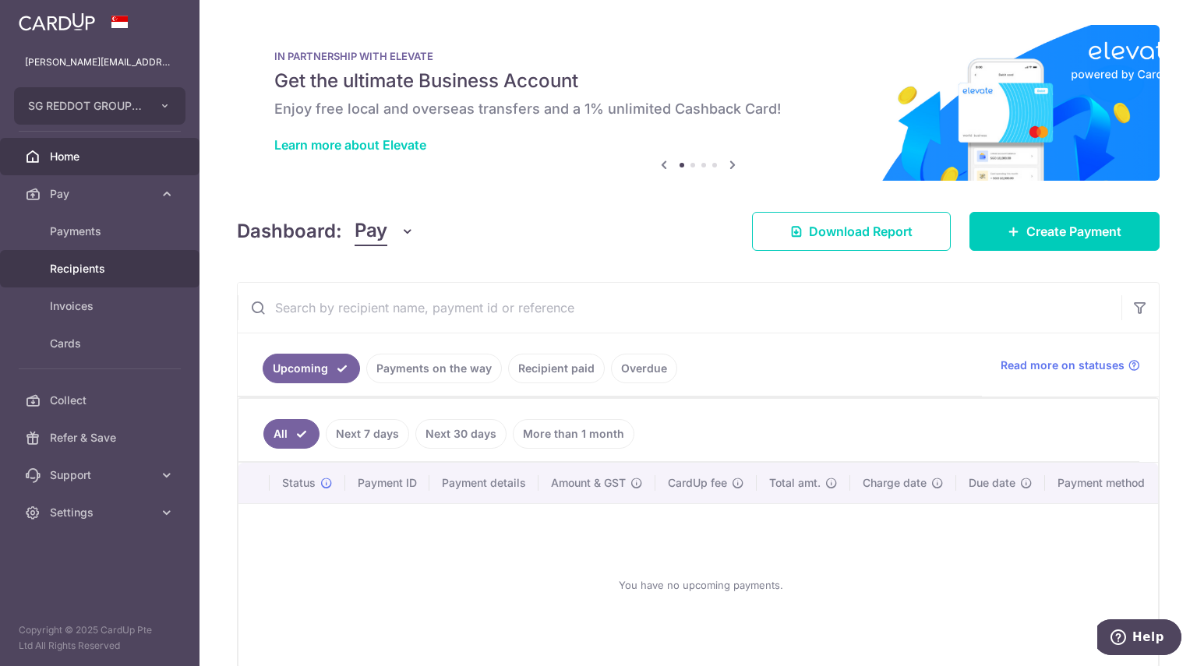
click at [122, 269] on span "Recipients" at bounding box center [101, 269] width 103 height 16
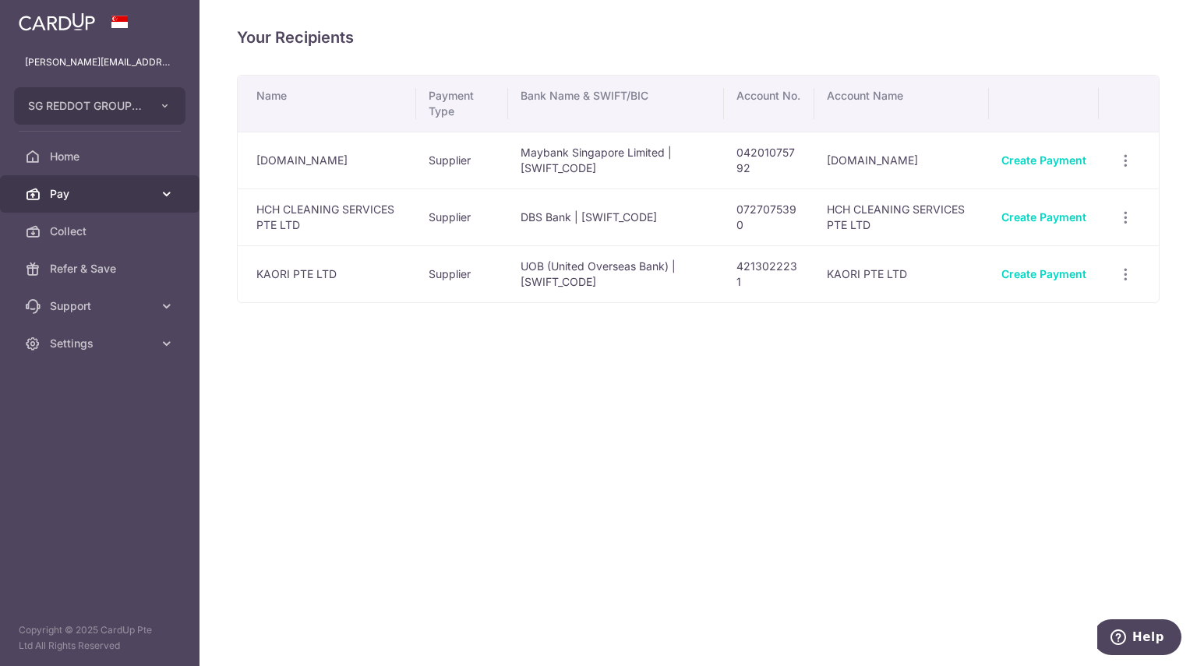
click at [82, 202] on link "Pay" at bounding box center [99, 193] width 199 height 37
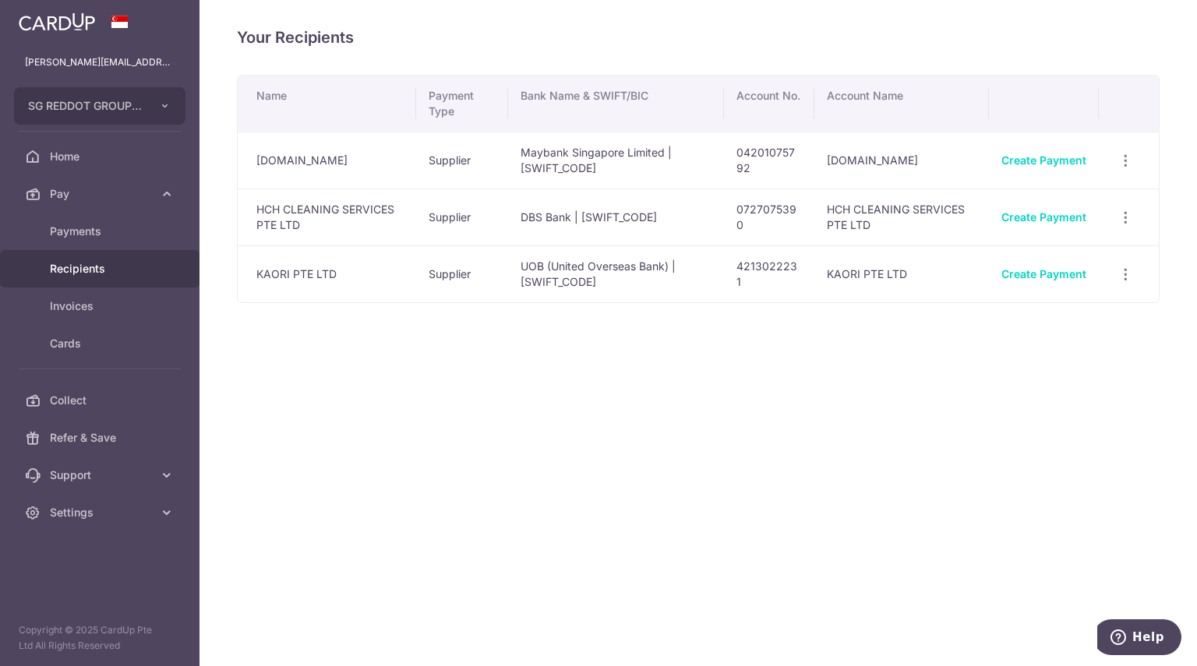
click at [89, 258] on link "Recipients" at bounding box center [99, 268] width 199 height 37
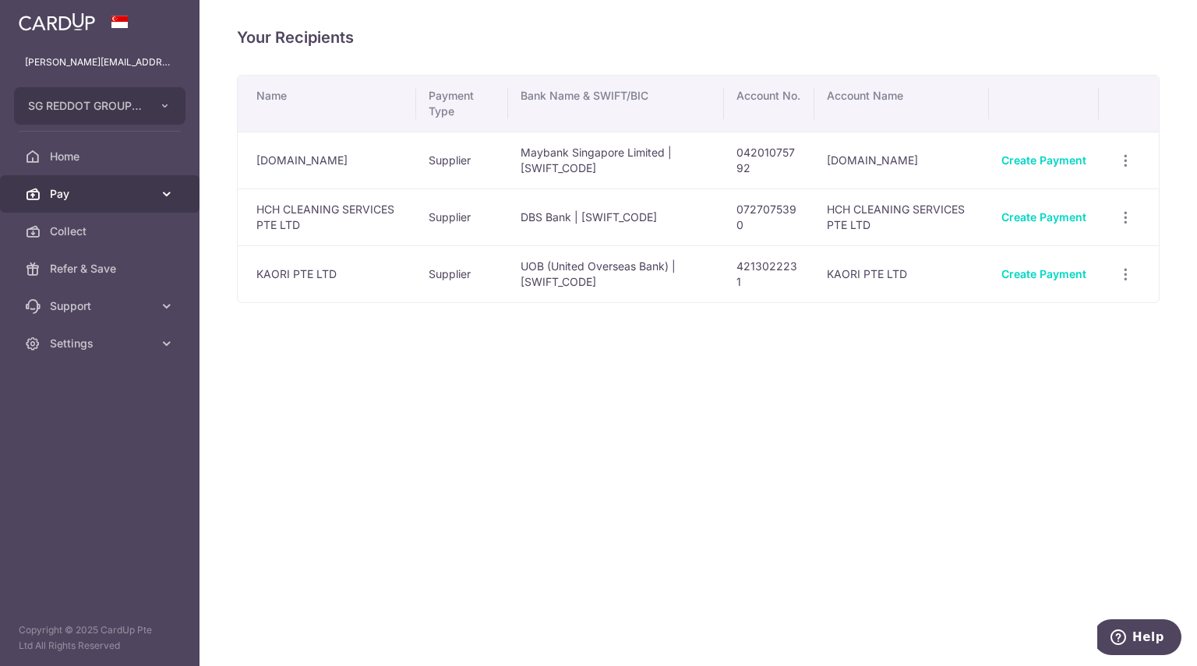
click at [115, 192] on span "Pay" at bounding box center [101, 194] width 103 height 16
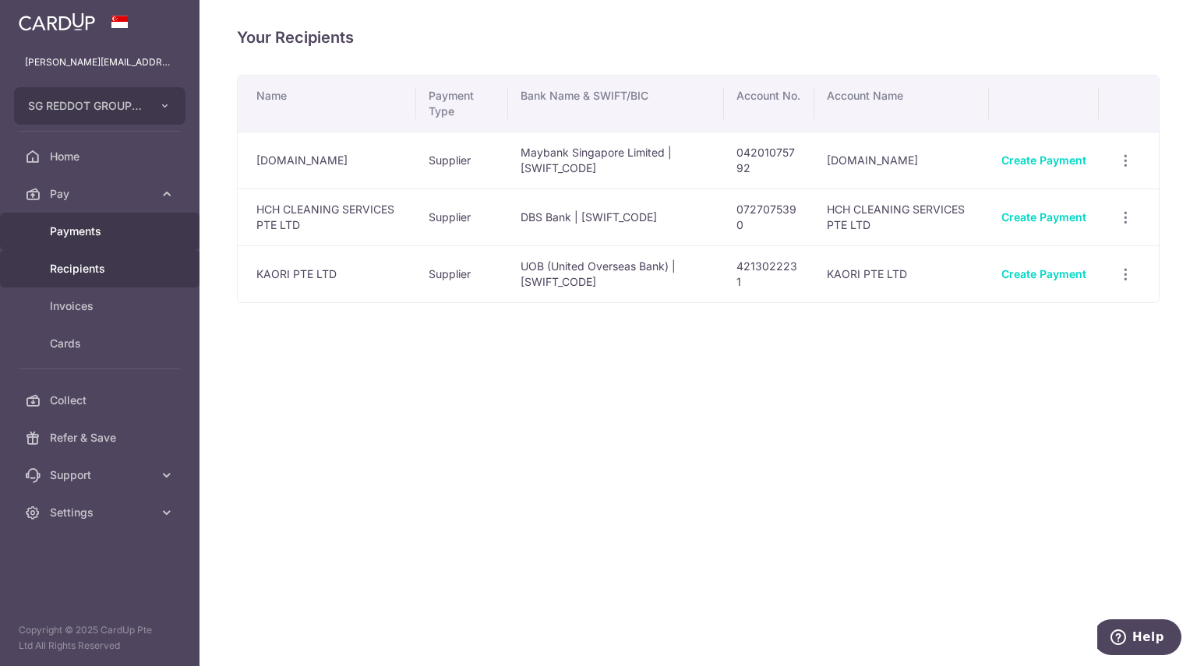
click at [101, 230] on span "Payments" at bounding box center [101, 232] width 103 height 16
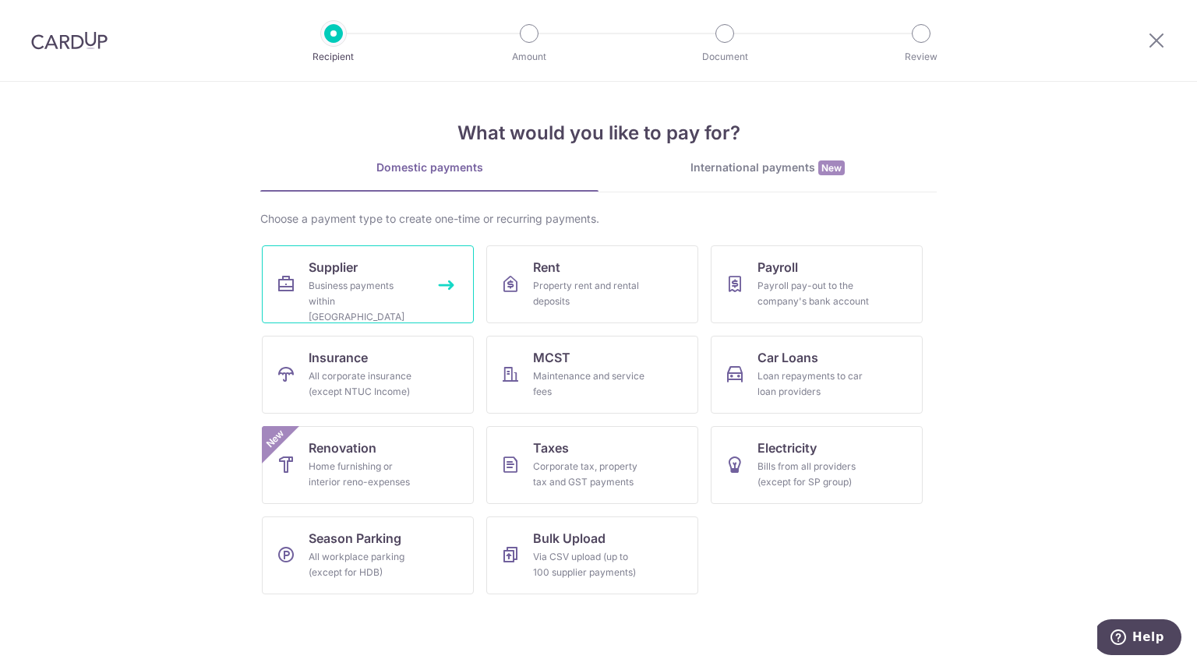
click at [358, 291] on div "Business payments within Singapore" at bounding box center [365, 301] width 112 height 47
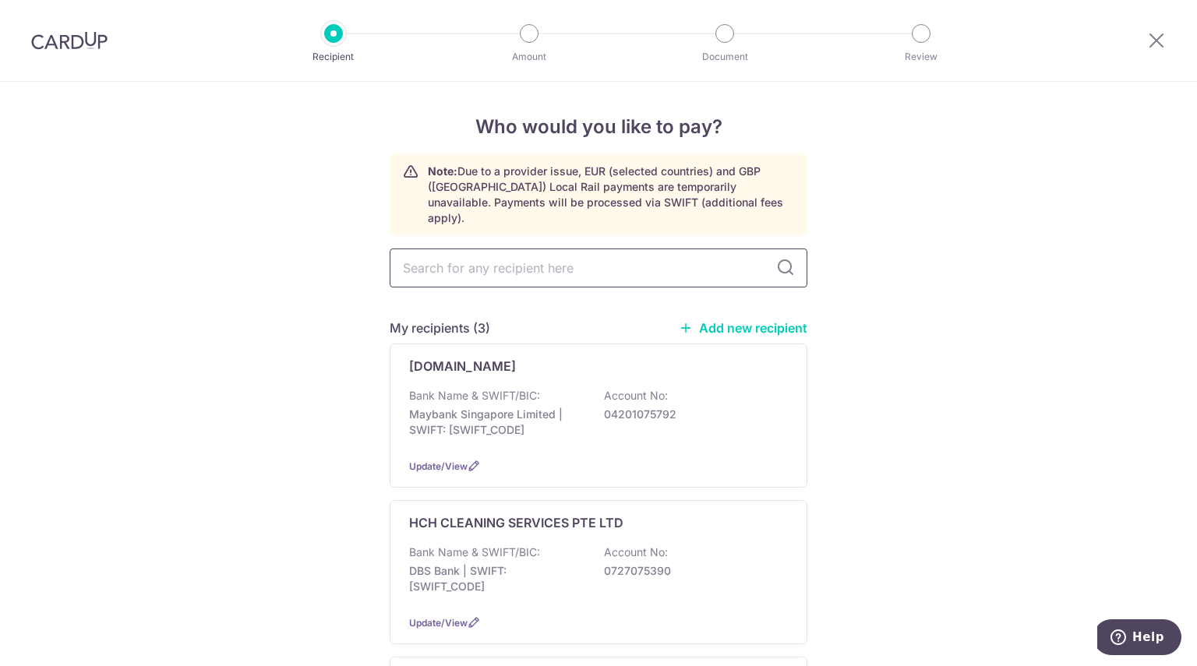
click at [573, 250] on input "text" at bounding box center [599, 268] width 418 height 39
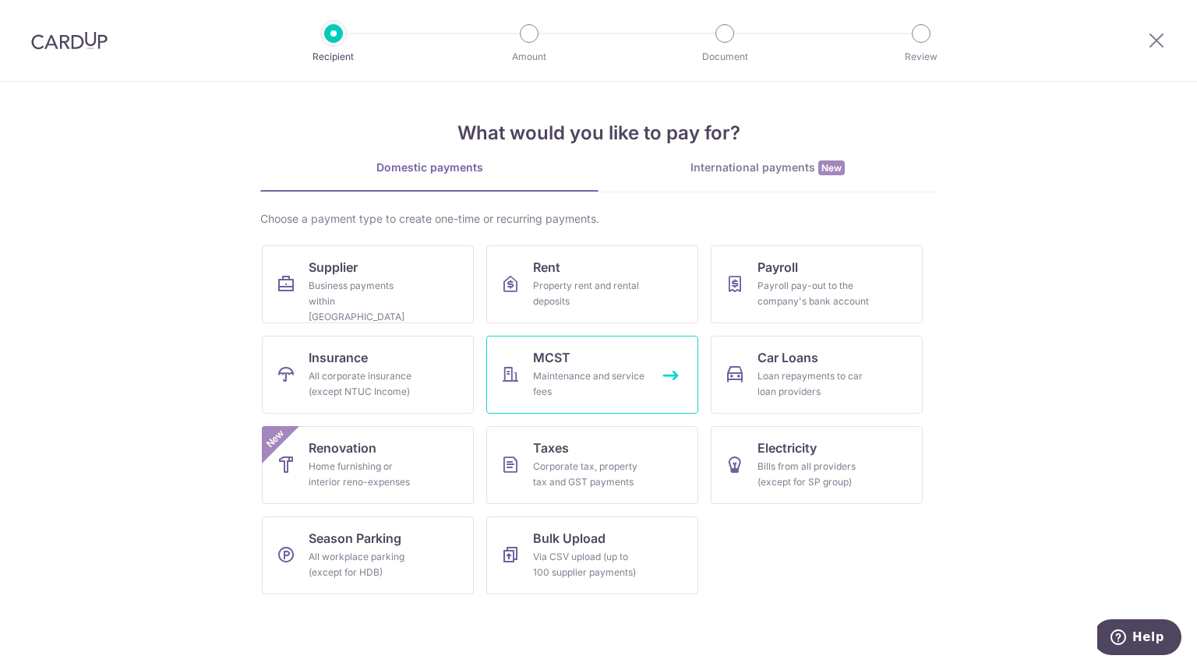
click at [603, 384] on div "Maintenance and service fees" at bounding box center [589, 384] width 112 height 31
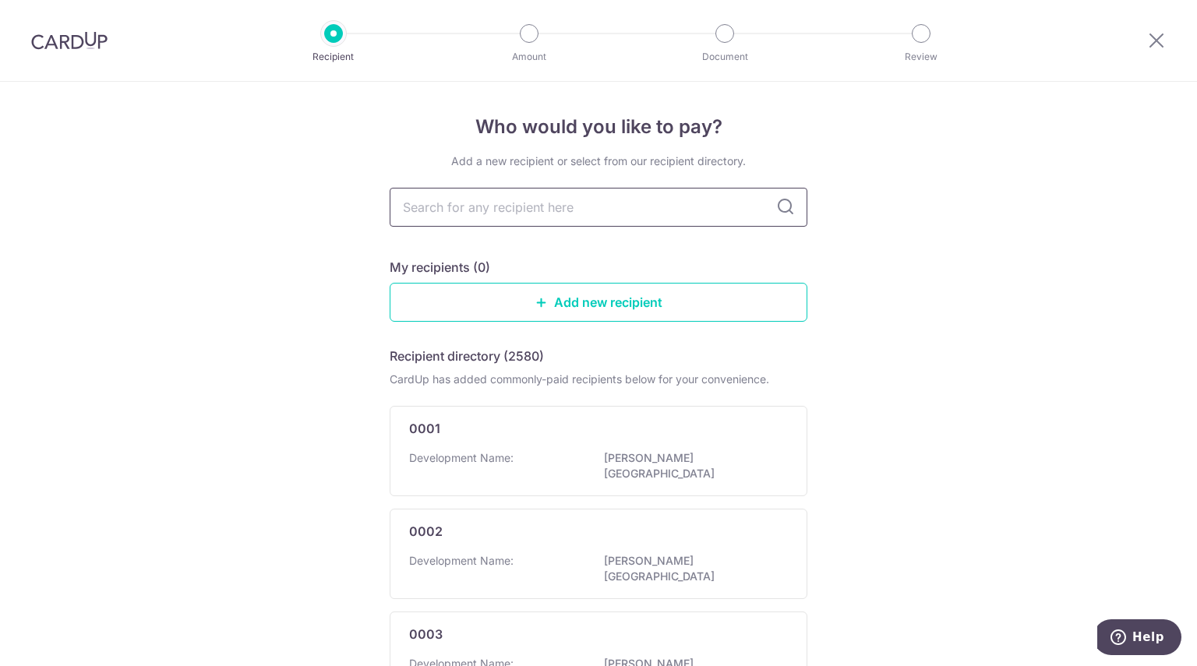
click at [510, 188] on input "text" at bounding box center [599, 207] width 418 height 39
click at [506, 203] on input "text" at bounding box center [599, 207] width 418 height 39
type input "MCST. 1601"
click at [569, 316] on link "Add new recipient" at bounding box center [599, 302] width 418 height 39
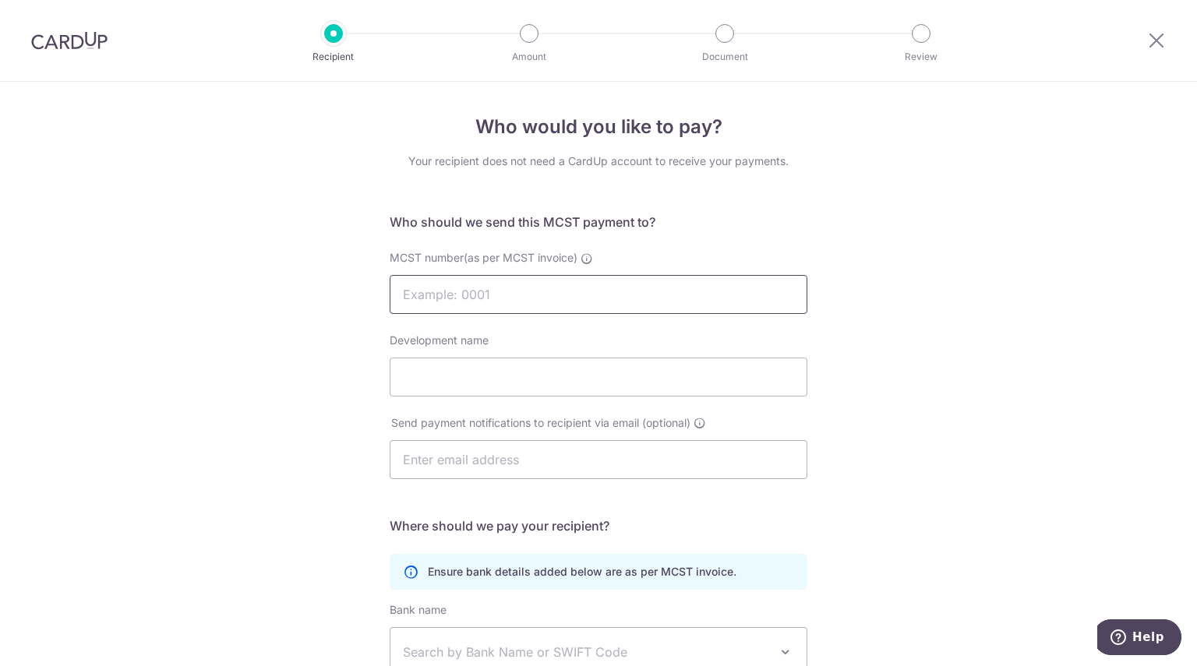
click at [499, 297] on input "MCST number(as per MCST invoice)" at bounding box center [599, 294] width 418 height 39
paste input "MCST. 1601"
drag, startPoint x: 444, startPoint y: 292, endPoint x: 228, endPoint y: 272, distance: 217.5
click at [228, 272] on div "Who would you like to pay? Your recipient does not need a CardUp account to rec…" at bounding box center [598, 494] width 1197 height 824
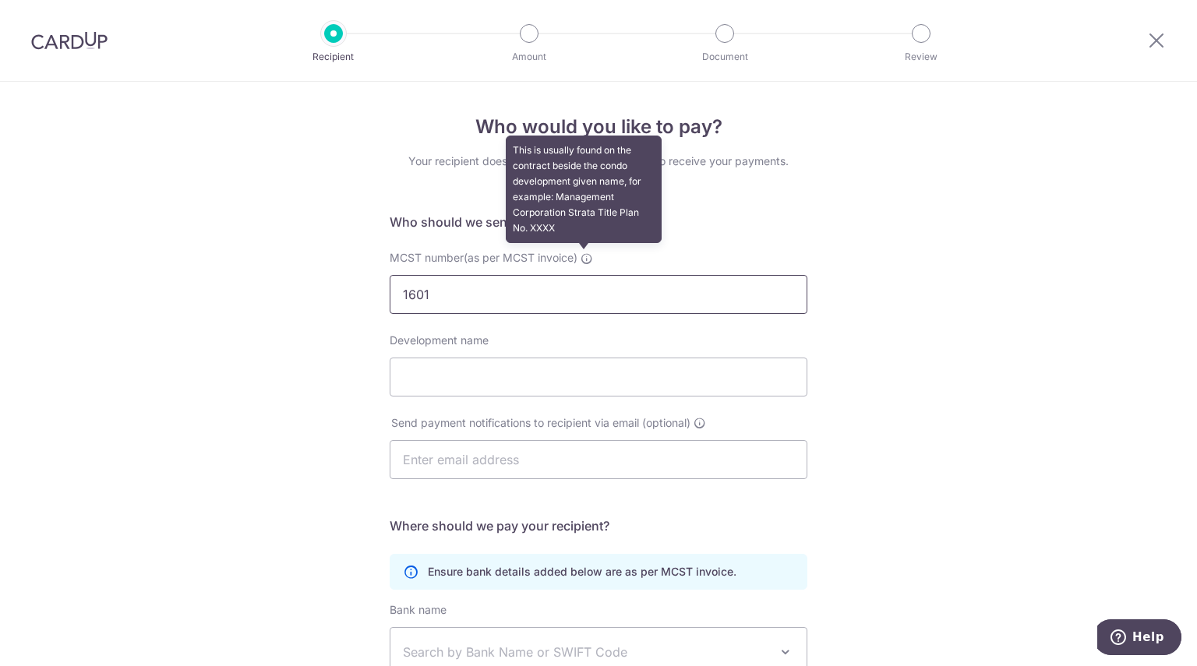
type input "1601"
click at [580, 257] on icon at bounding box center [586, 258] width 12 height 12
click at [580, 275] on input "1601" at bounding box center [599, 294] width 418 height 39
click at [580, 257] on icon at bounding box center [586, 258] width 12 height 12
click at [580, 275] on input "1601" at bounding box center [599, 294] width 418 height 39
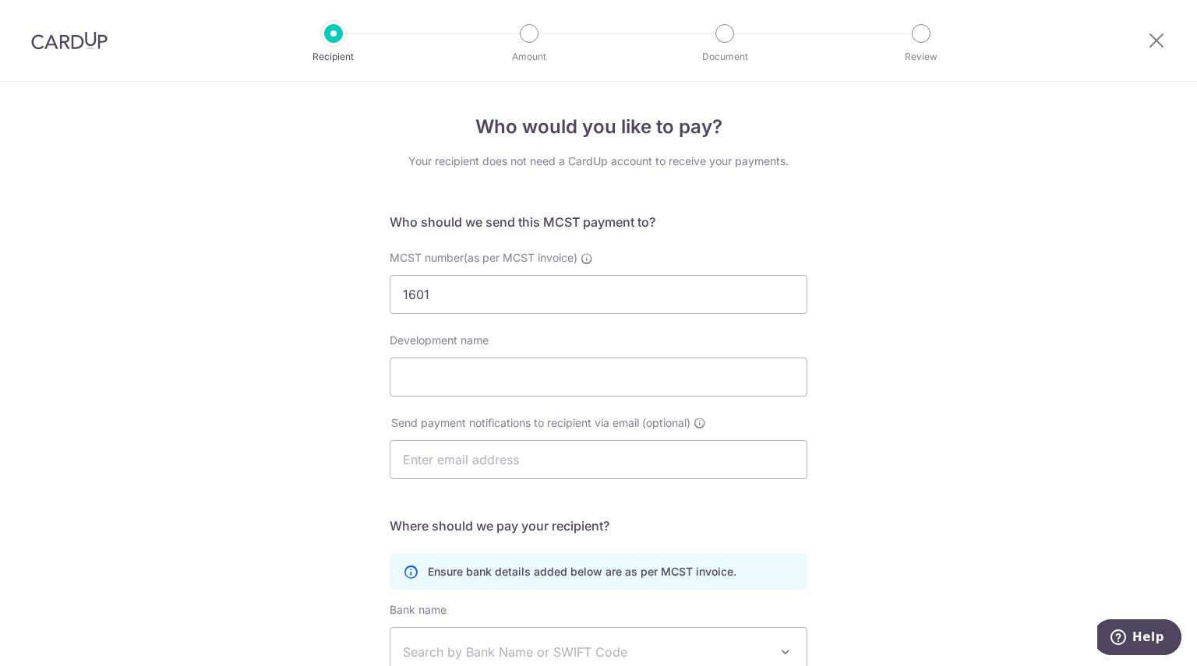
click at [802, 252] on div "MCST number(as per MCST invoice) This is usually found on the contract beside t…" at bounding box center [599, 282] width 418 height 64
click at [461, 358] on div "Development name" at bounding box center [599, 365] width 418 height 64
click at [455, 371] on input "Development name" at bounding box center [599, 377] width 418 height 39
type input "Bukit Timah Shopping Centre"
click at [538, 460] on input "text" at bounding box center [599, 459] width 418 height 39
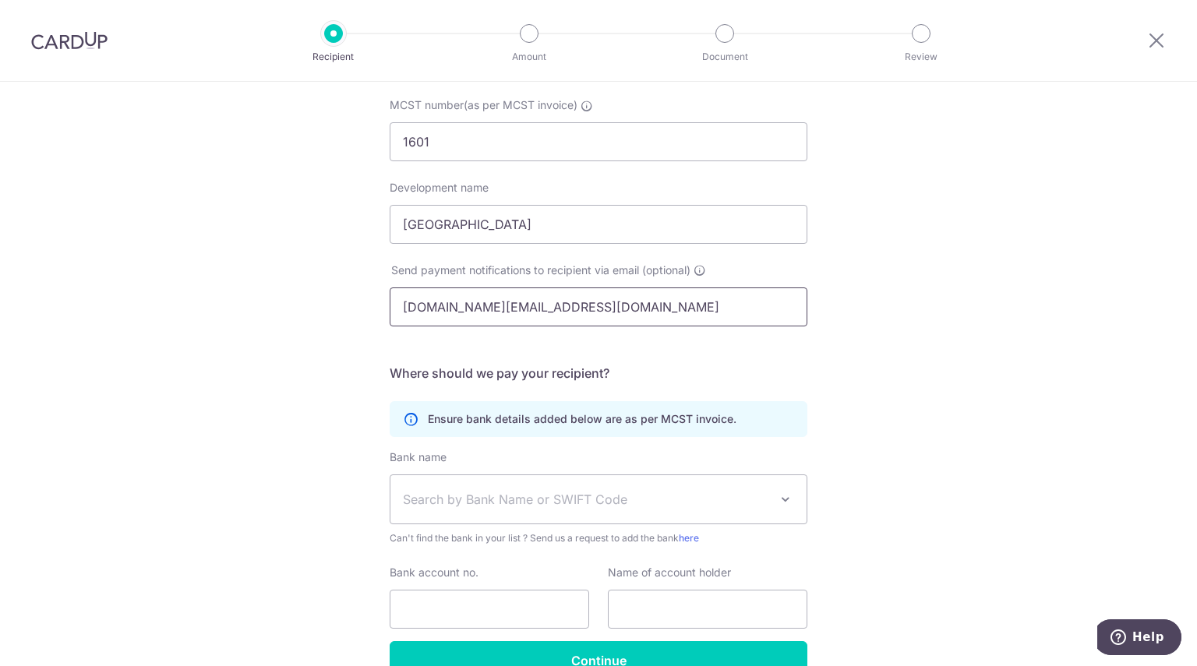
scroll to position [156, 0]
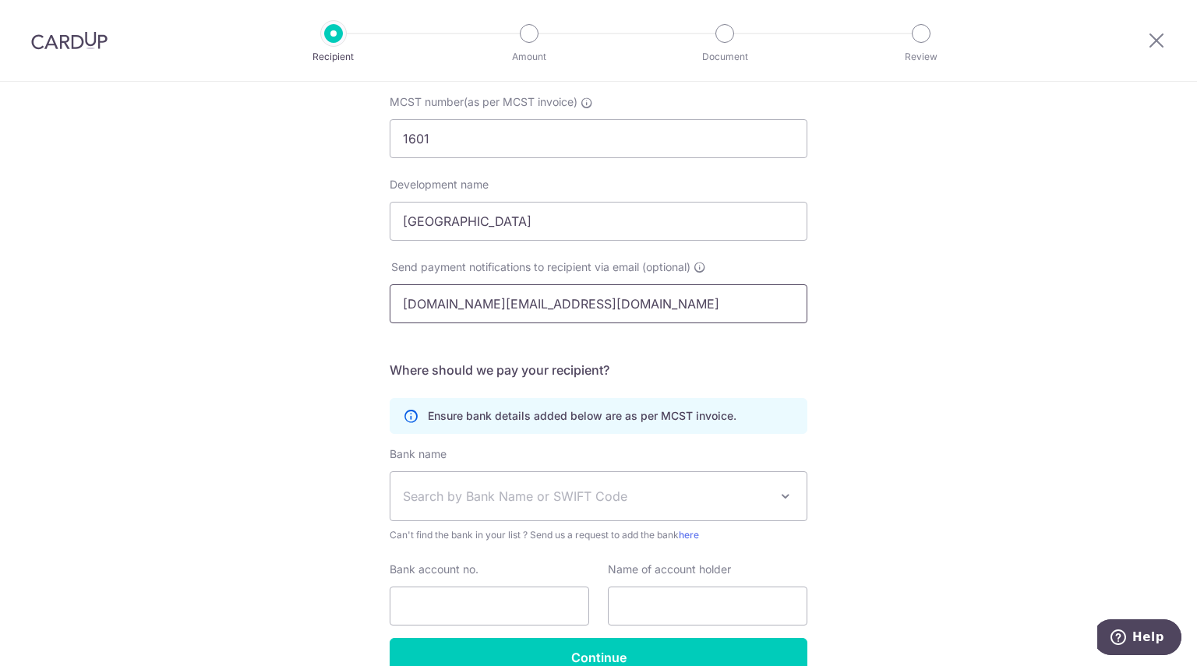
drag, startPoint x: 741, startPoint y: 308, endPoint x: 0, endPoint y: 264, distance: 742.2
click at [0, 264] on div "Who would you like to pay? Your recipient does not need a CardUp account to rec…" at bounding box center [598, 338] width 1197 height 824
type input "shirley.liu@anytimefitness.sg"
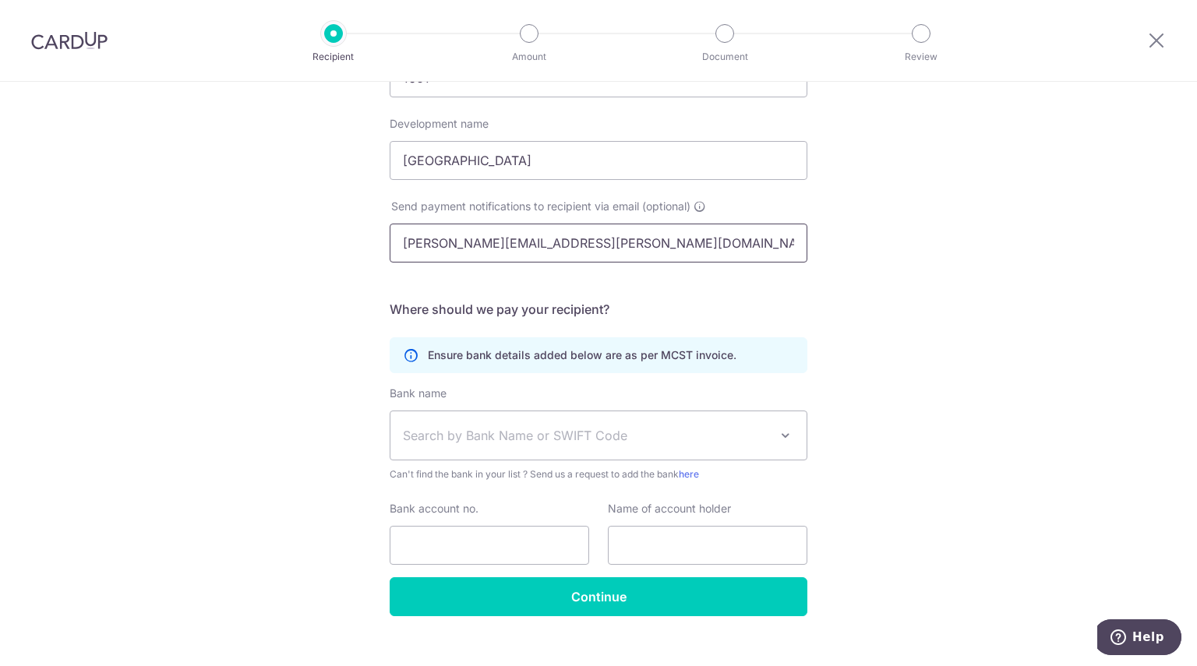
scroll to position [238, 0]
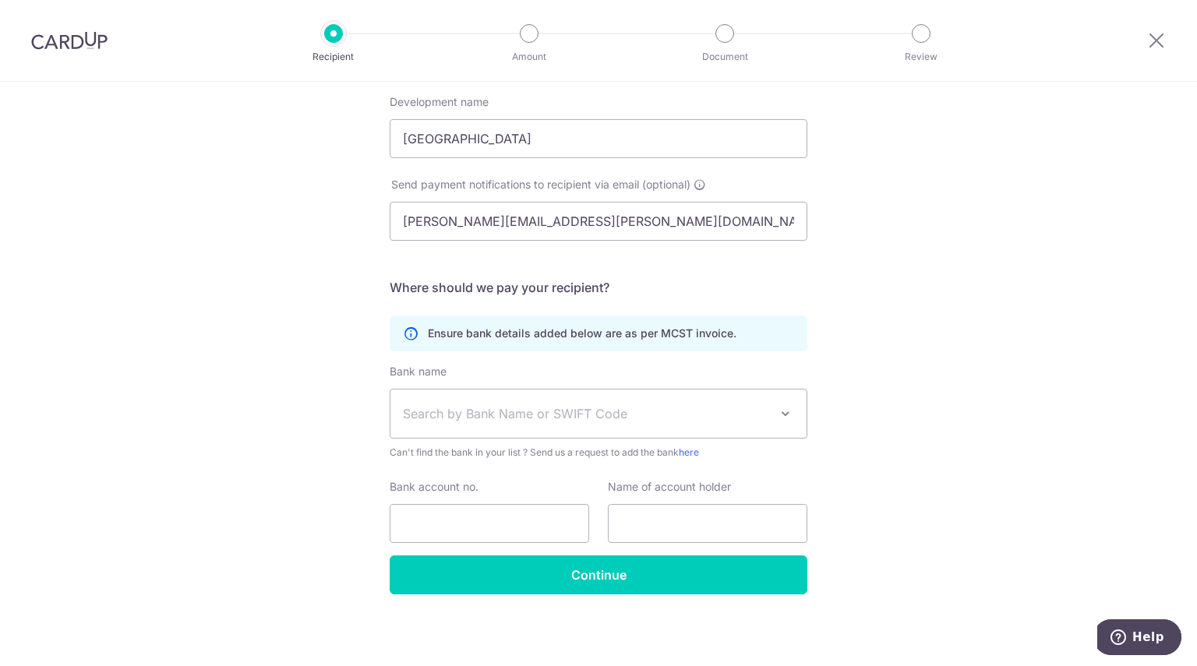
click at [543, 395] on span "Search by Bank Name or SWIFT Code" at bounding box center [598, 414] width 416 height 48
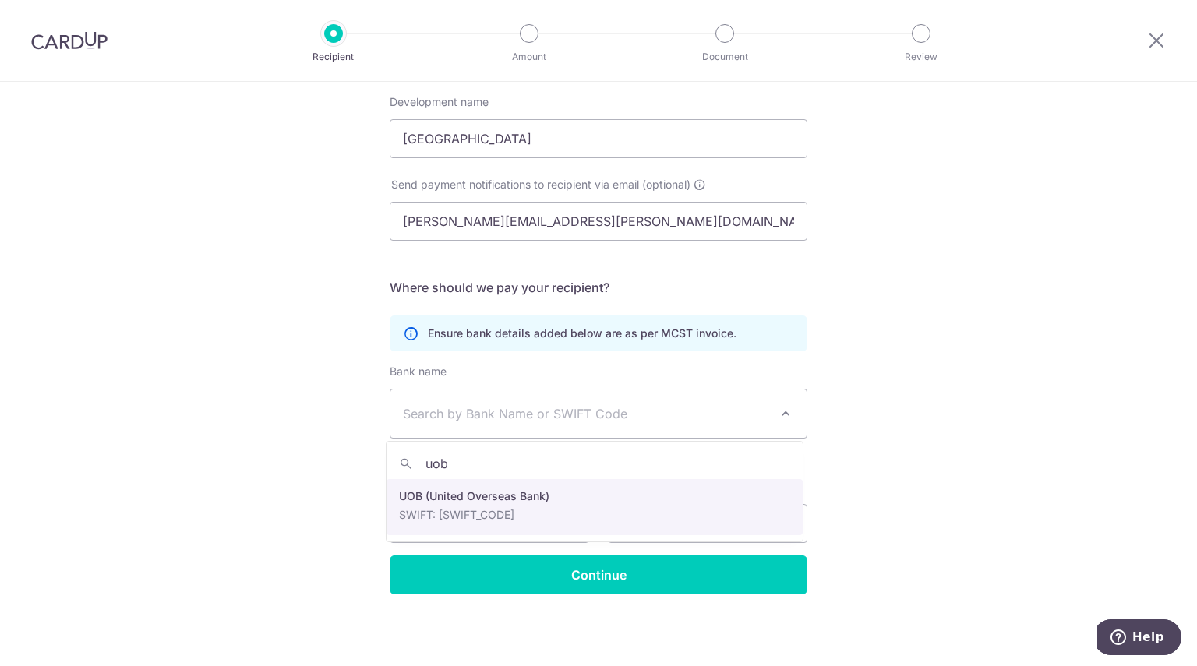
type input "uob"
select select "18"
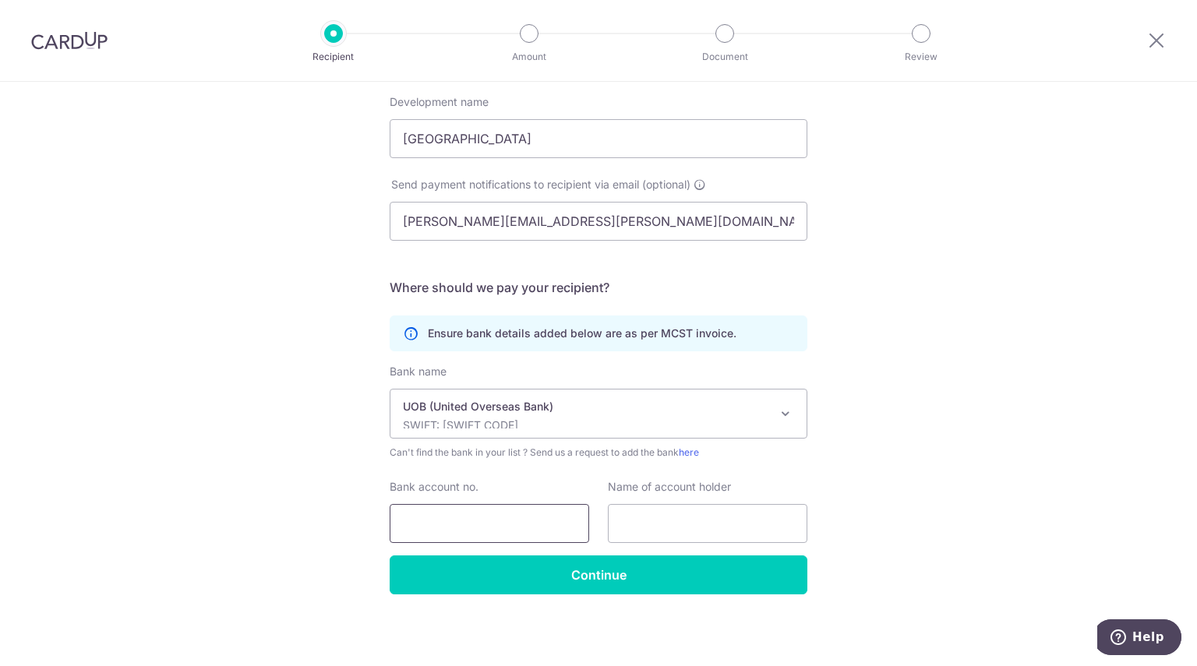
click at [466, 509] on input "Bank account no." at bounding box center [489, 523] width 199 height 39
type input "4503114393"
click at [673, 527] on input "text" at bounding box center [707, 523] width 199 height 39
type input "MCST 1601"
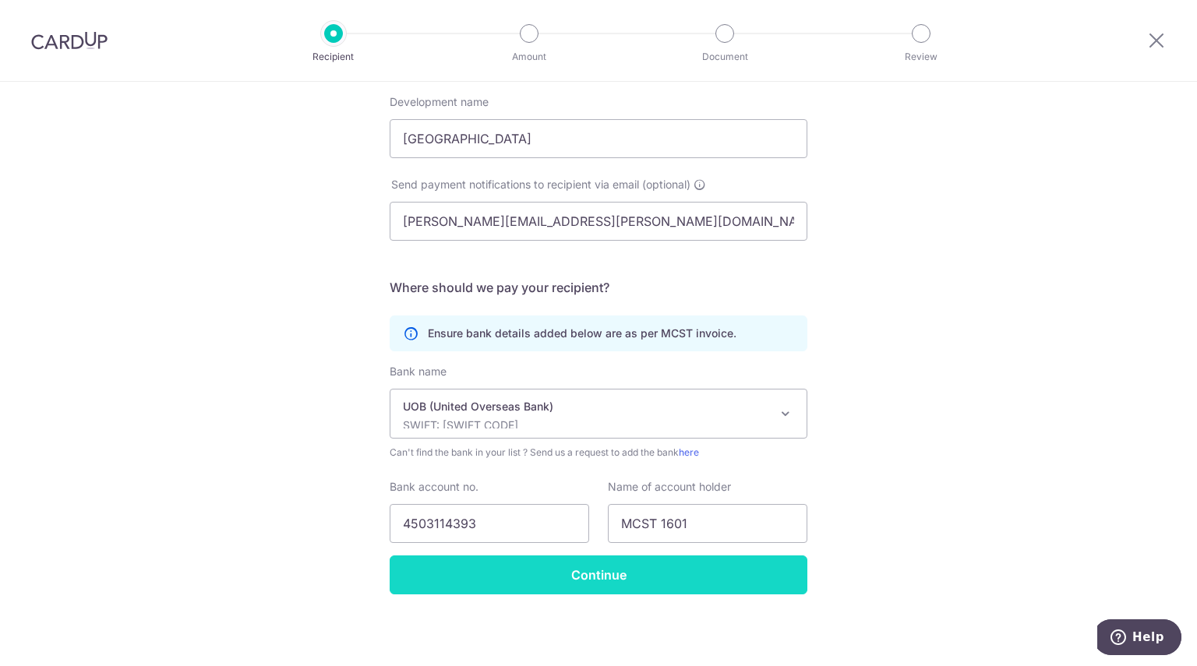
click at [596, 565] on input "Continue" at bounding box center [599, 575] width 418 height 39
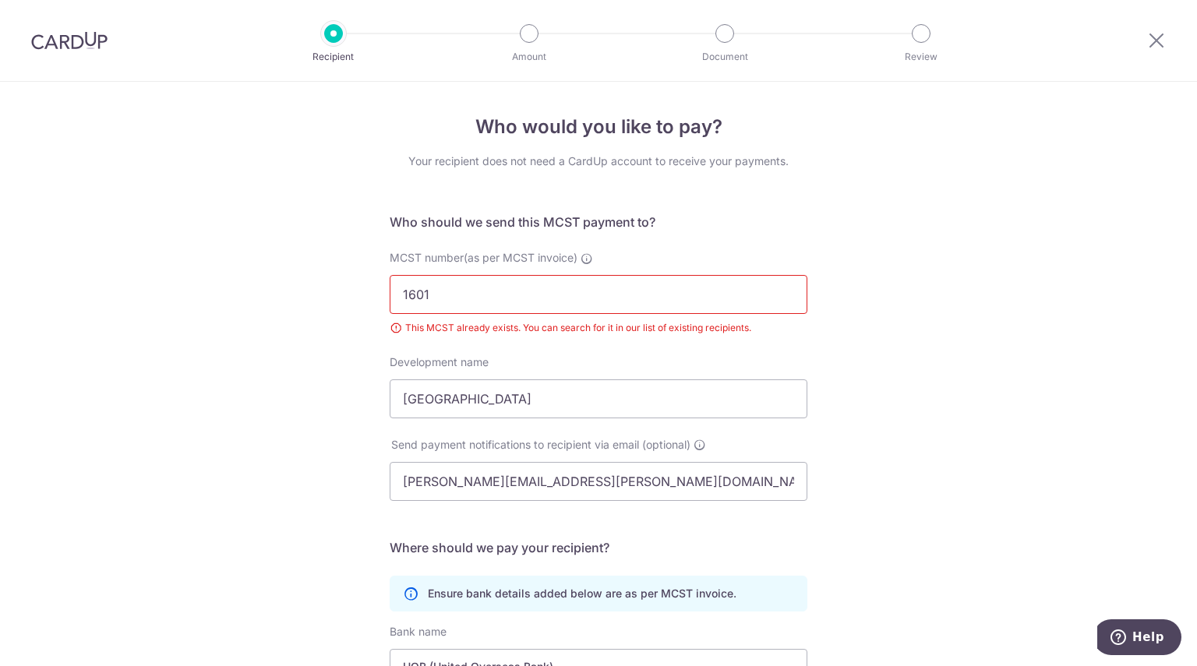
drag, startPoint x: 58, startPoint y: 38, endPoint x: 646, endPoint y: 72, distance: 589.2
click at [58, 37] on img at bounding box center [69, 40] width 76 height 19
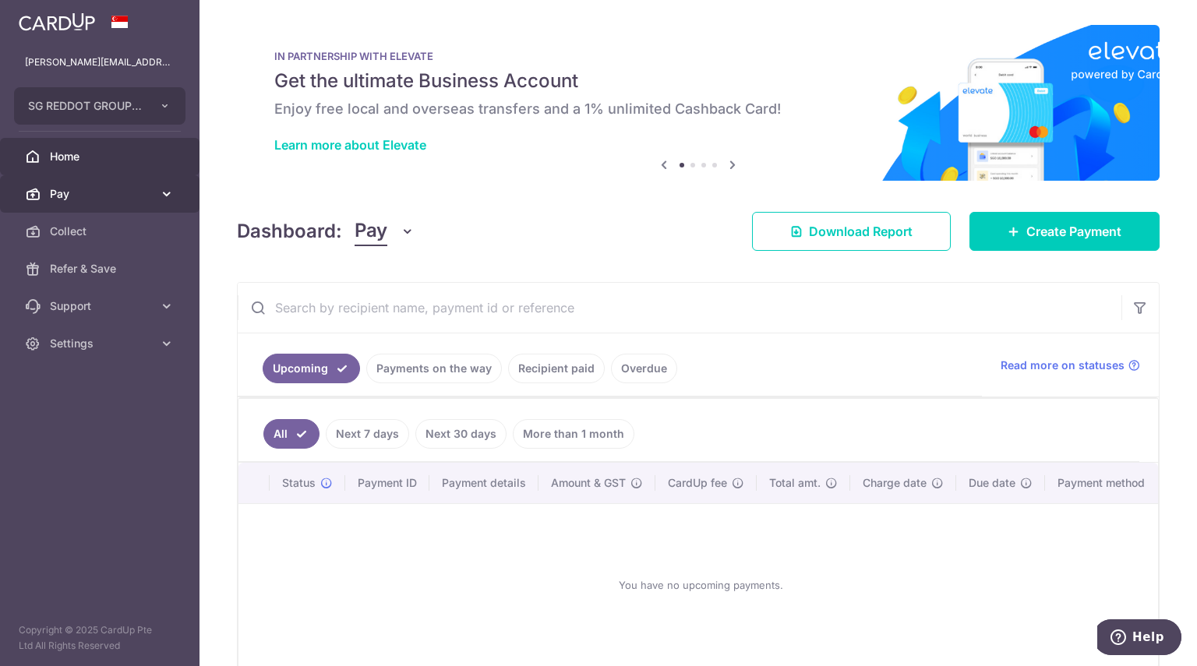
click at [152, 180] on link "Pay" at bounding box center [99, 193] width 199 height 37
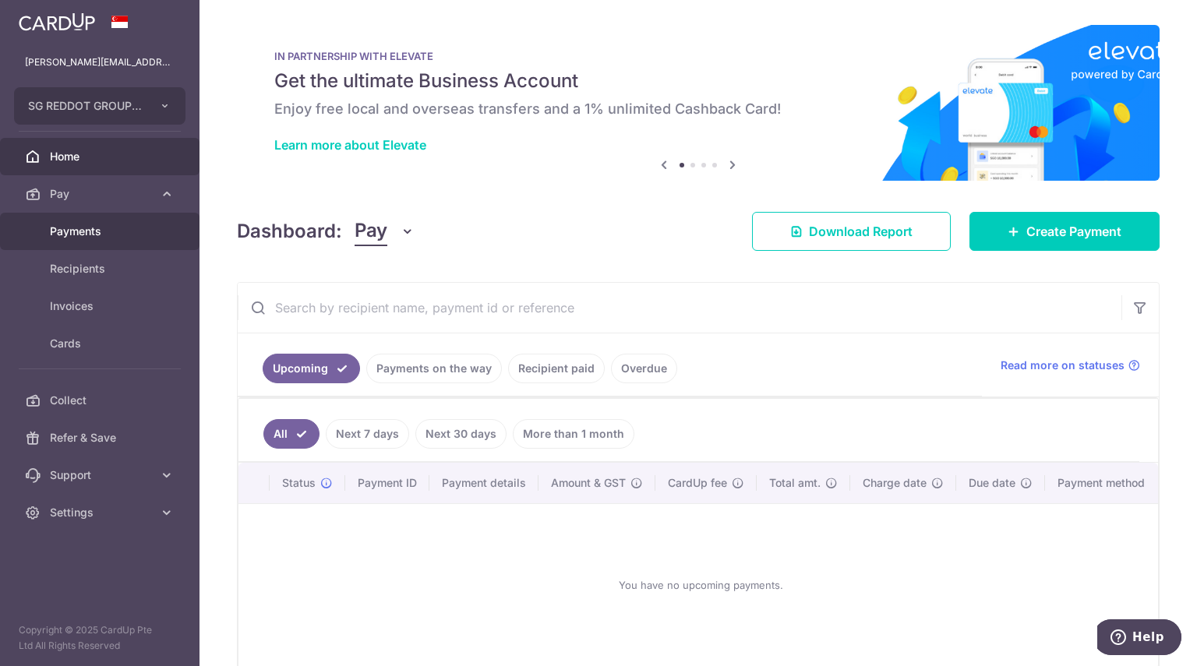
click at [109, 228] on span "Payments" at bounding box center [101, 232] width 103 height 16
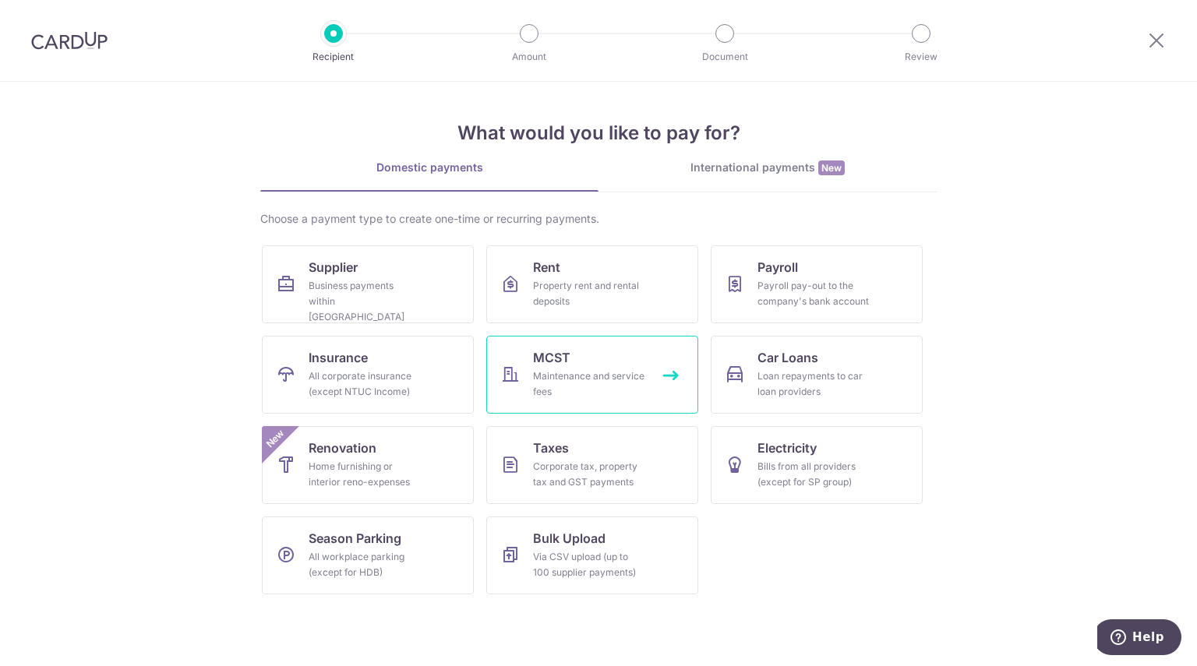
click at [605, 379] on div "Maintenance and service fees" at bounding box center [589, 384] width 112 height 31
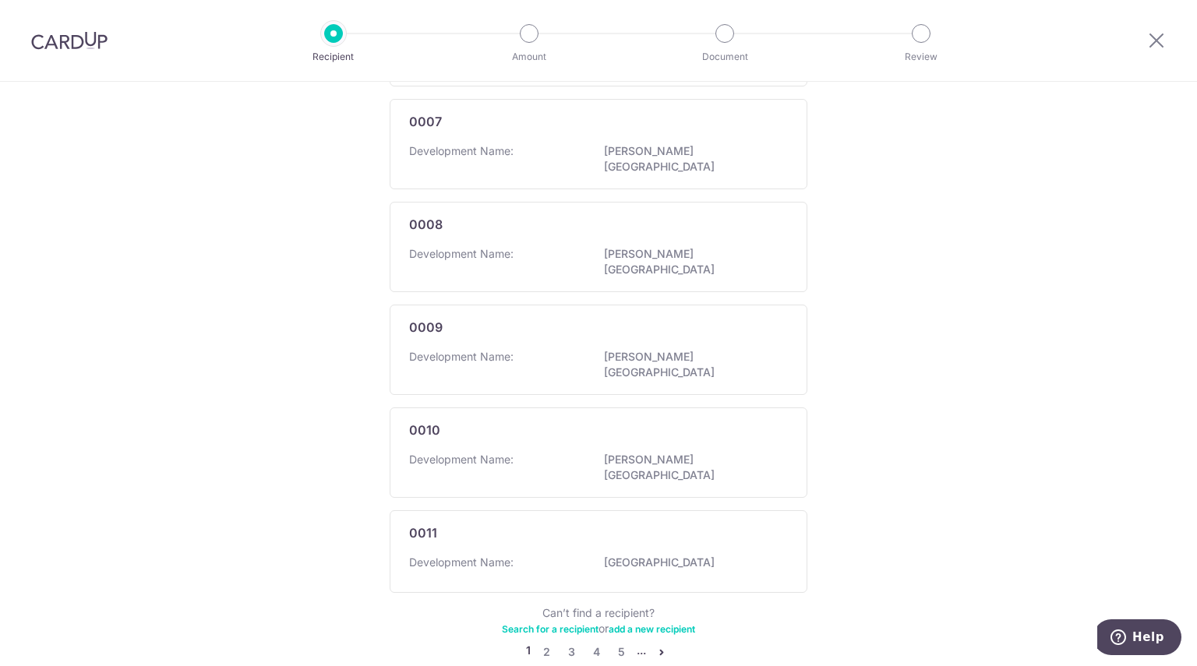
scroll to position [832, 0]
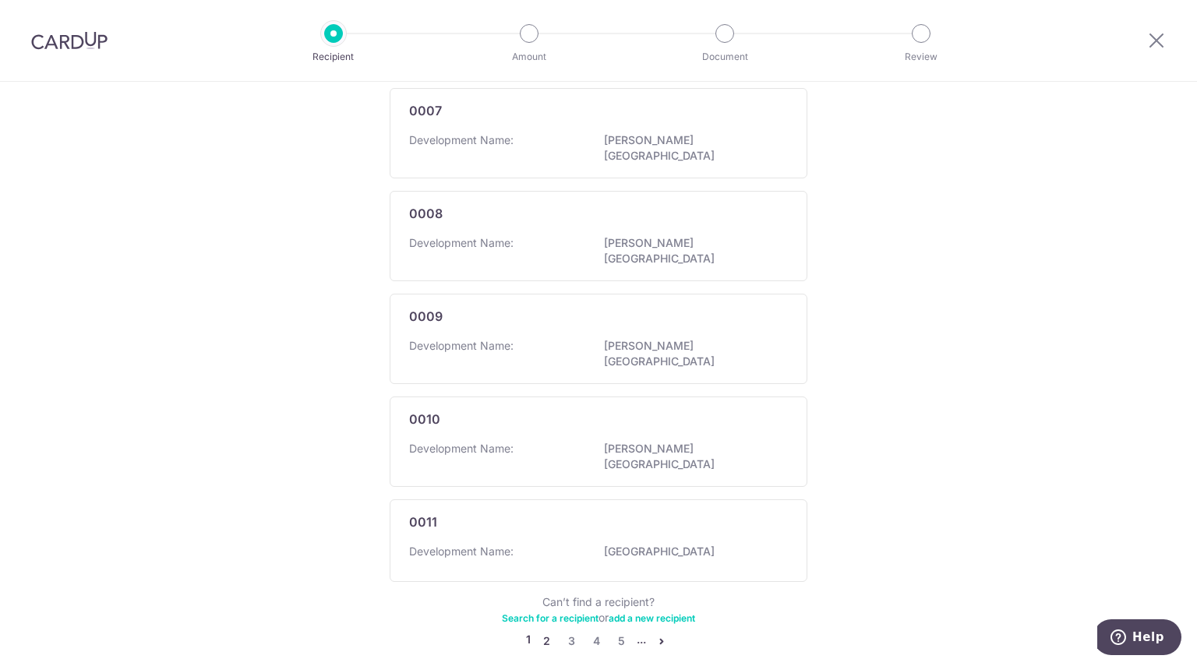
click at [537, 632] on link "2" at bounding box center [546, 641] width 19 height 19
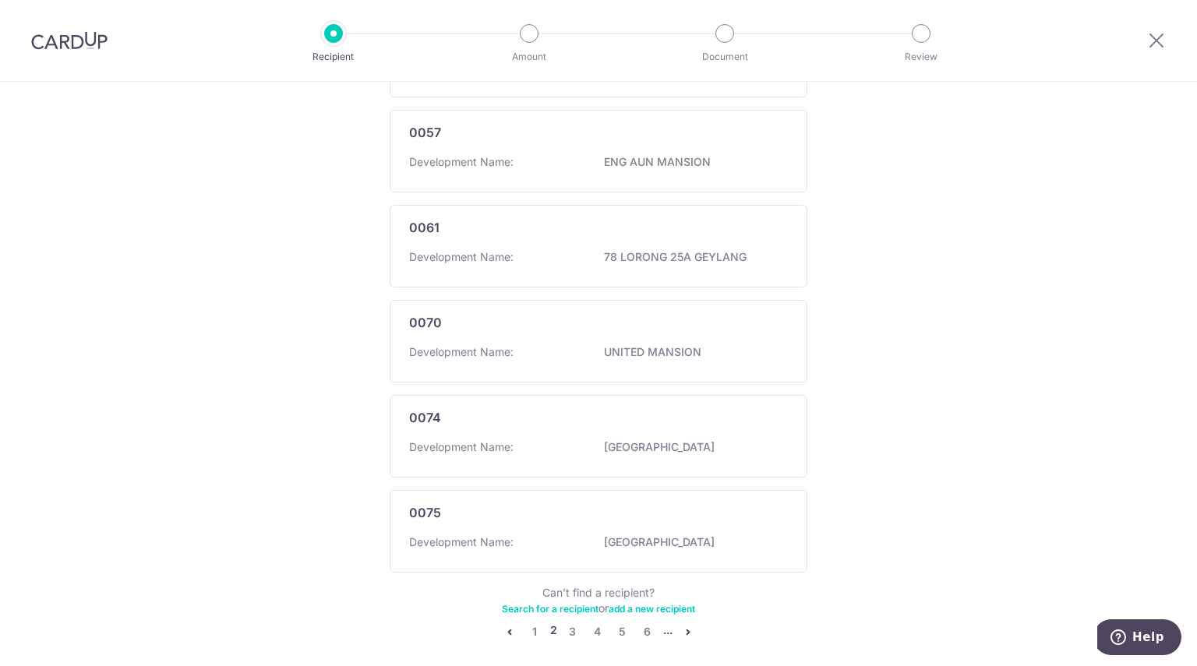
scroll to position [840, 0]
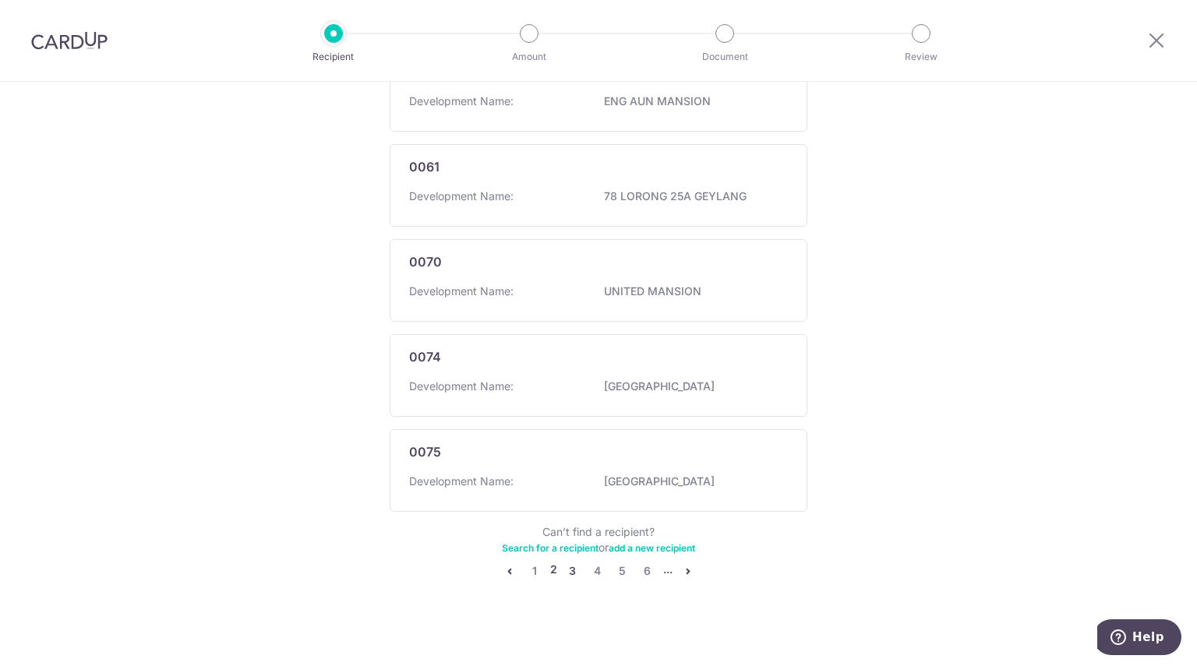
click at [570, 566] on link "3" at bounding box center [572, 571] width 19 height 19
click at [576, 565] on link "4" at bounding box center [585, 571] width 19 height 19
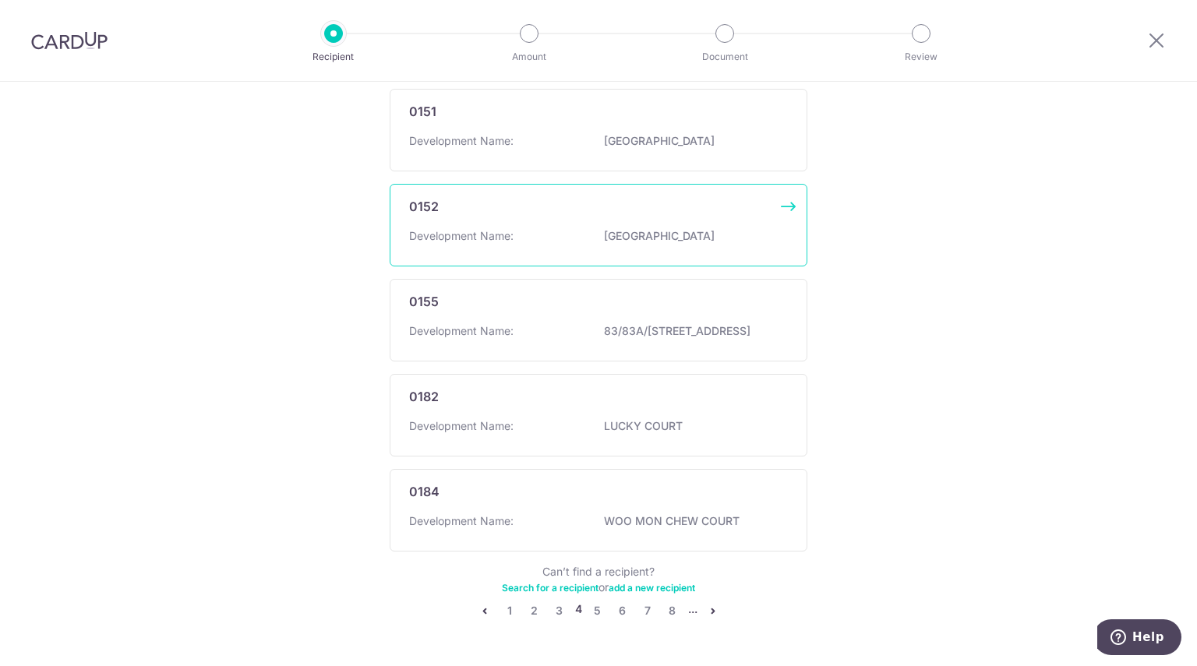
scroll to position [848, 0]
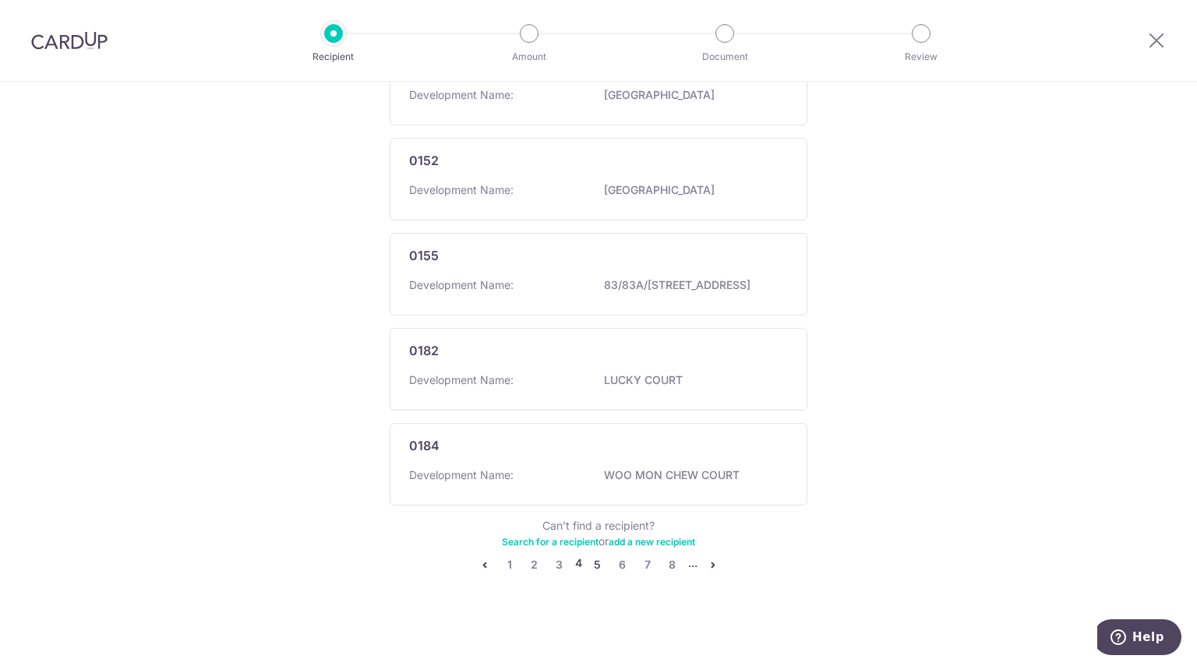
click at [595, 562] on link "5" at bounding box center [597, 565] width 19 height 19
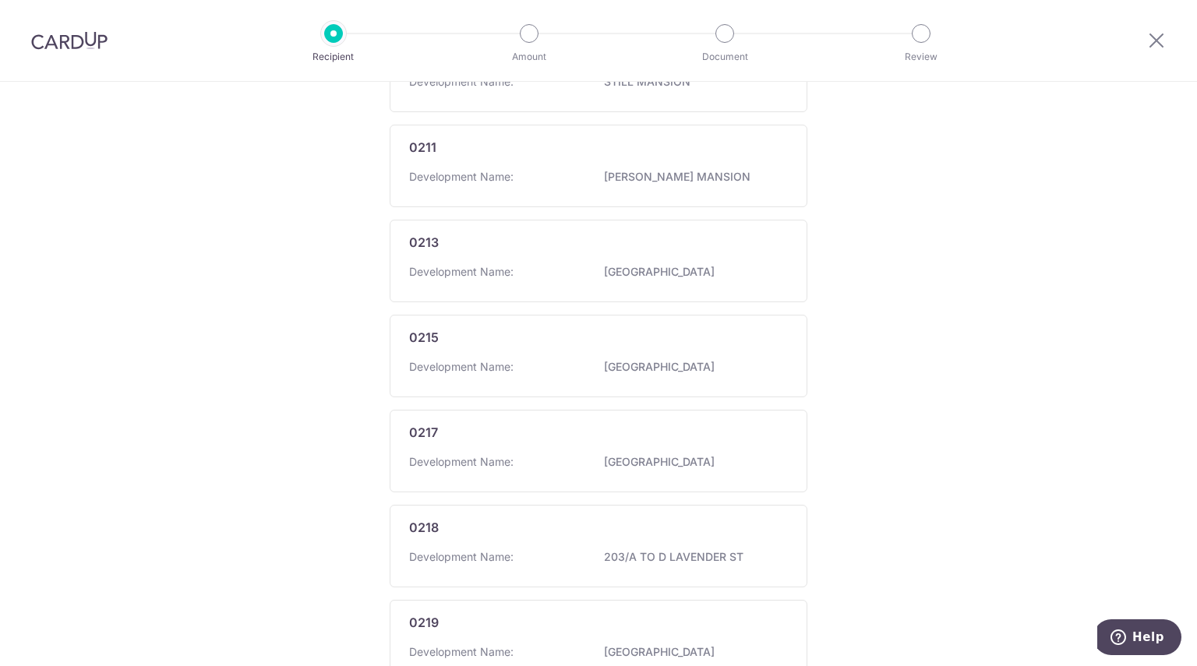
scroll to position [840, 0]
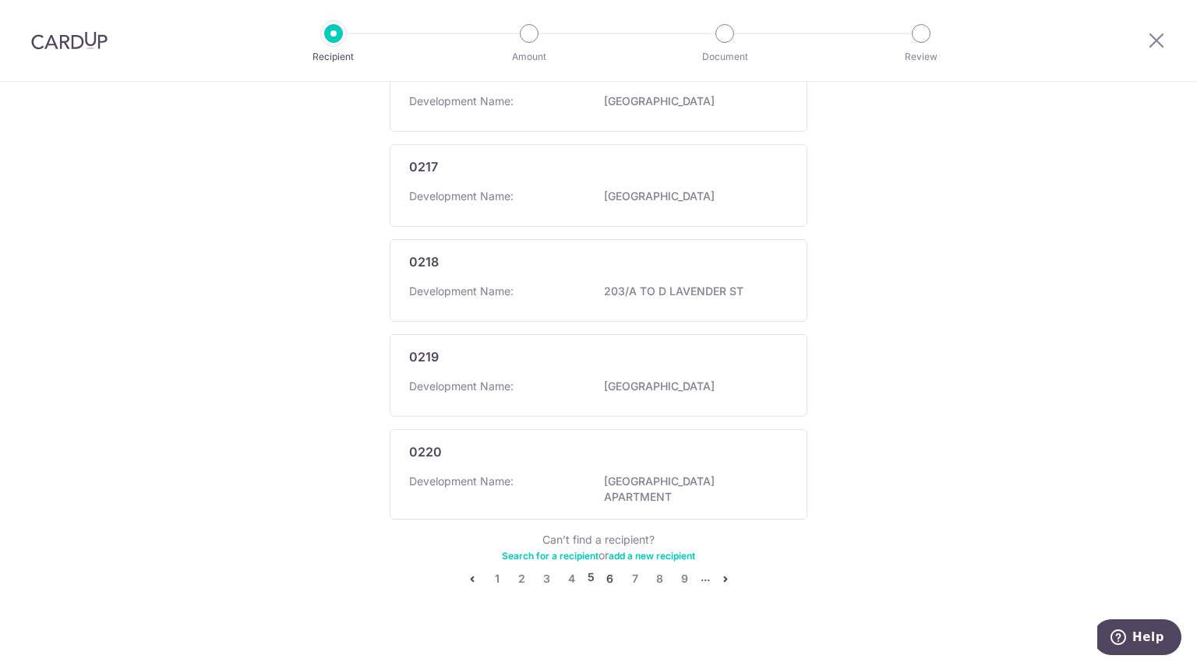
click at [606, 570] on link "6" at bounding box center [610, 579] width 19 height 19
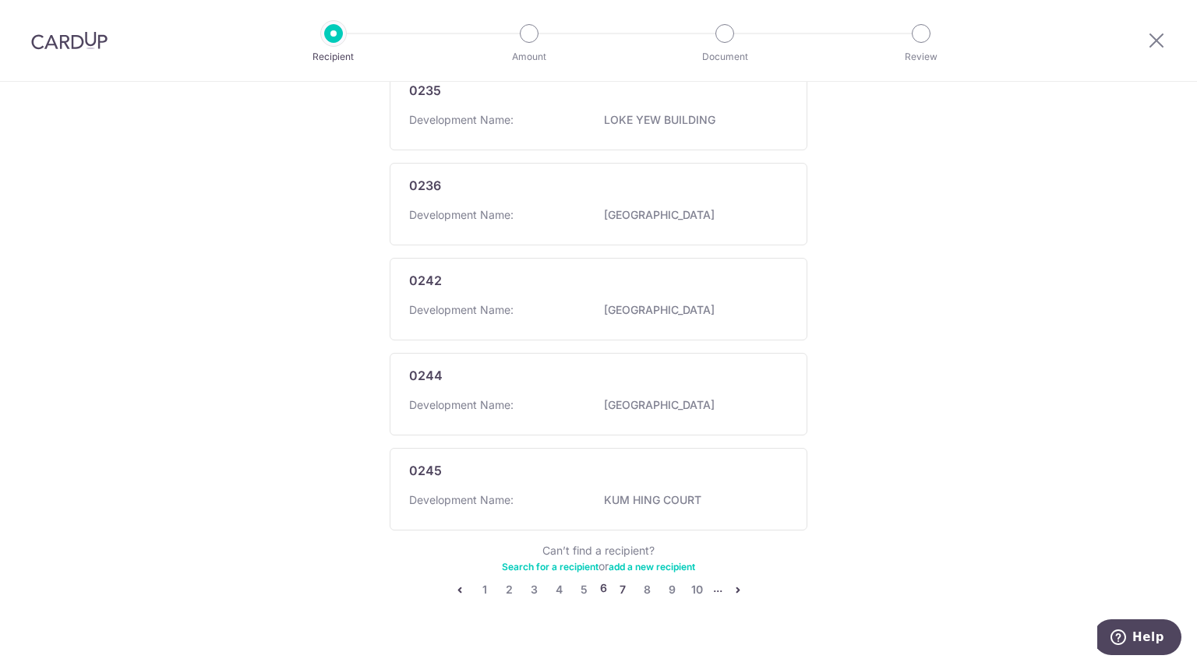
scroll to position [832, 0]
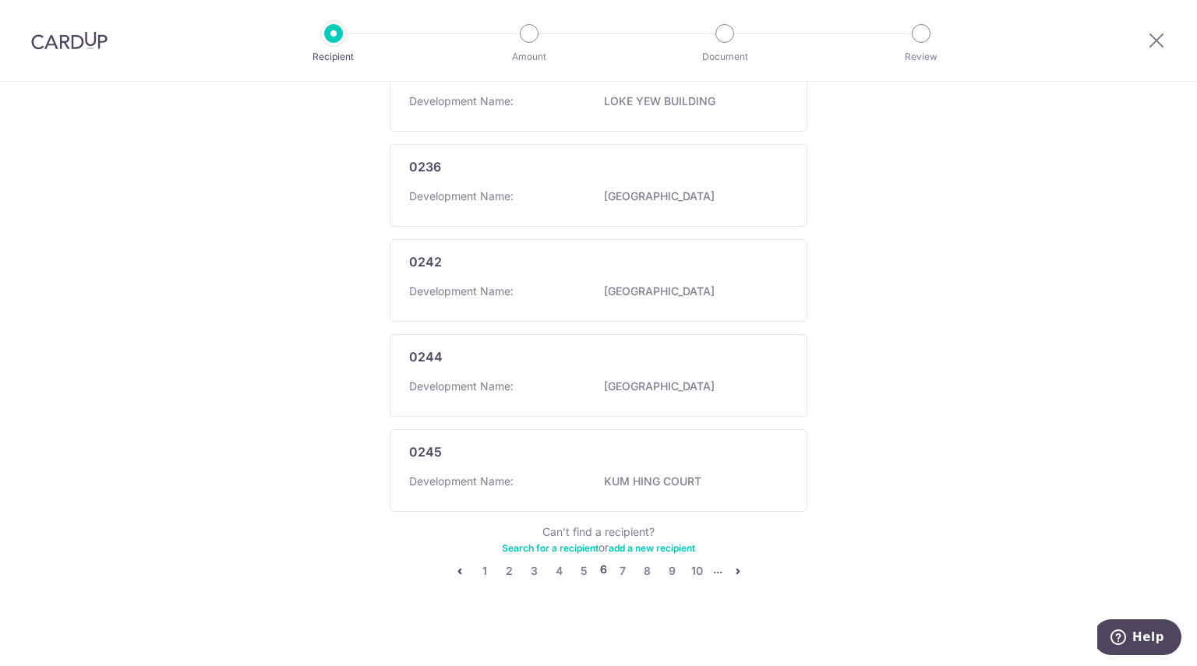
click at [732, 565] on icon "pager" at bounding box center [738, 571] width 12 height 12
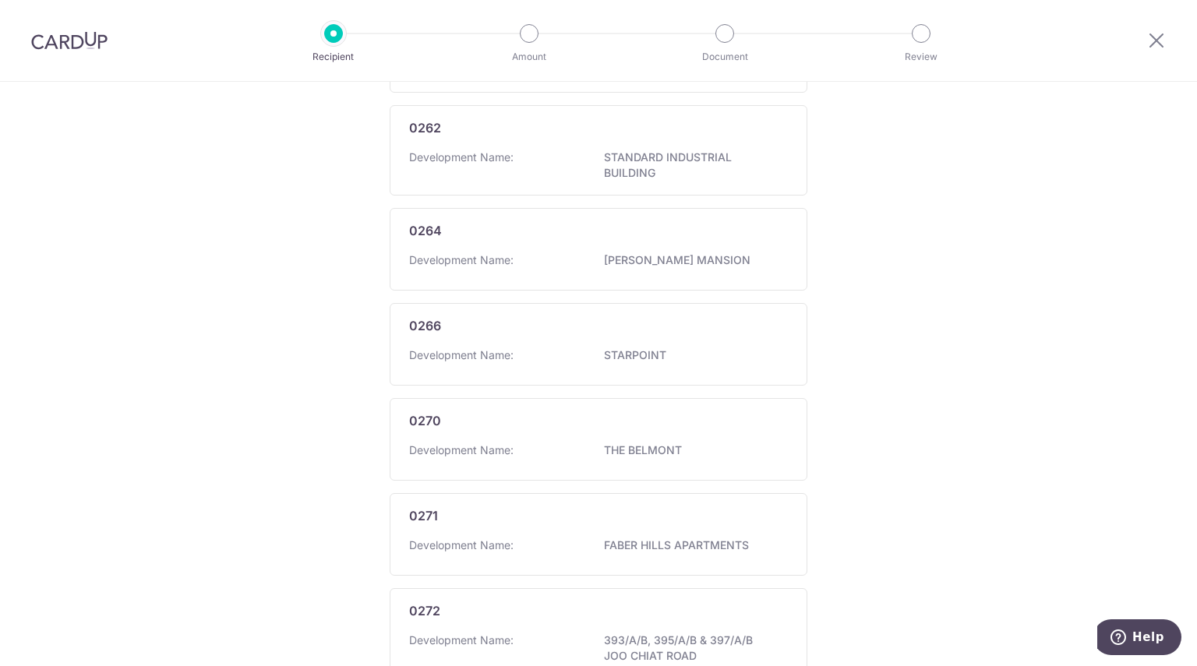
scroll to position [848, 0]
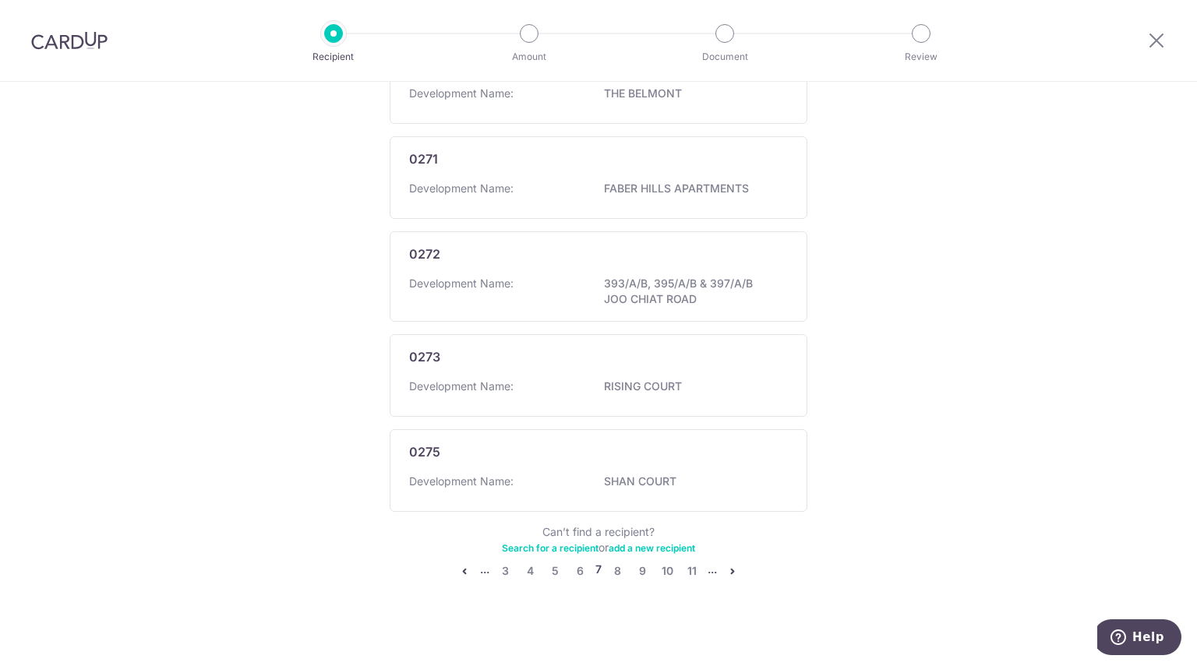
click at [728, 566] on icon "pager" at bounding box center [732, 571] width 12 height 12
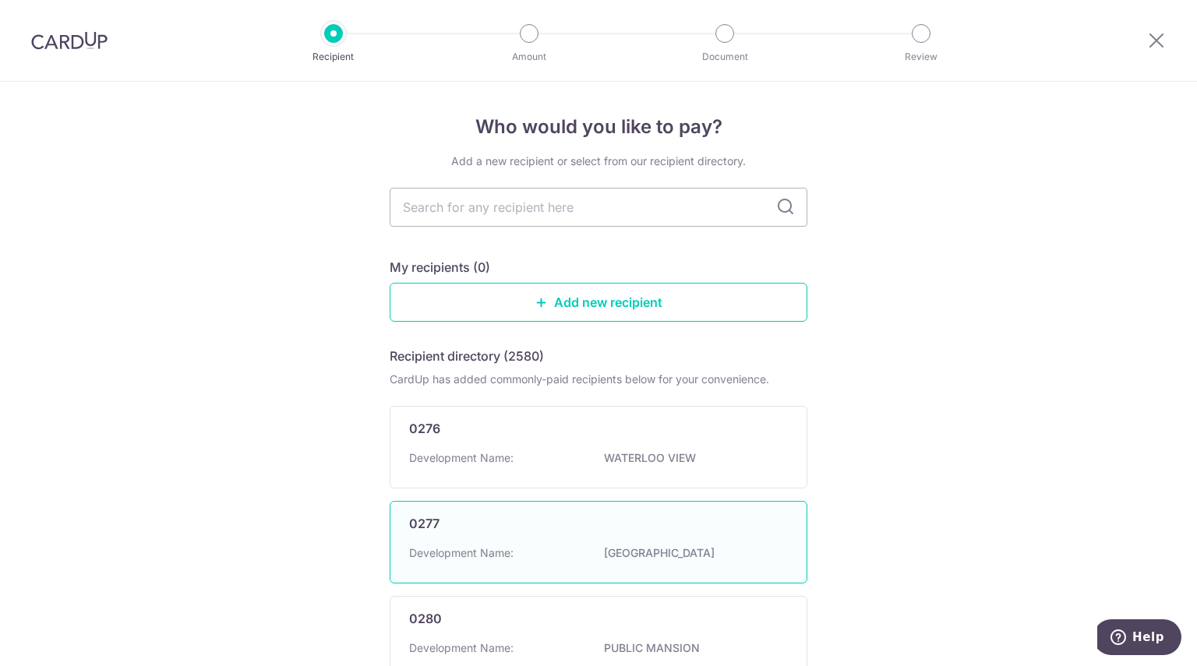
click at [728, 562] on div "Development Name: HILLTOP CENTRE" at bounding box center [598, 557] width 379 height 25
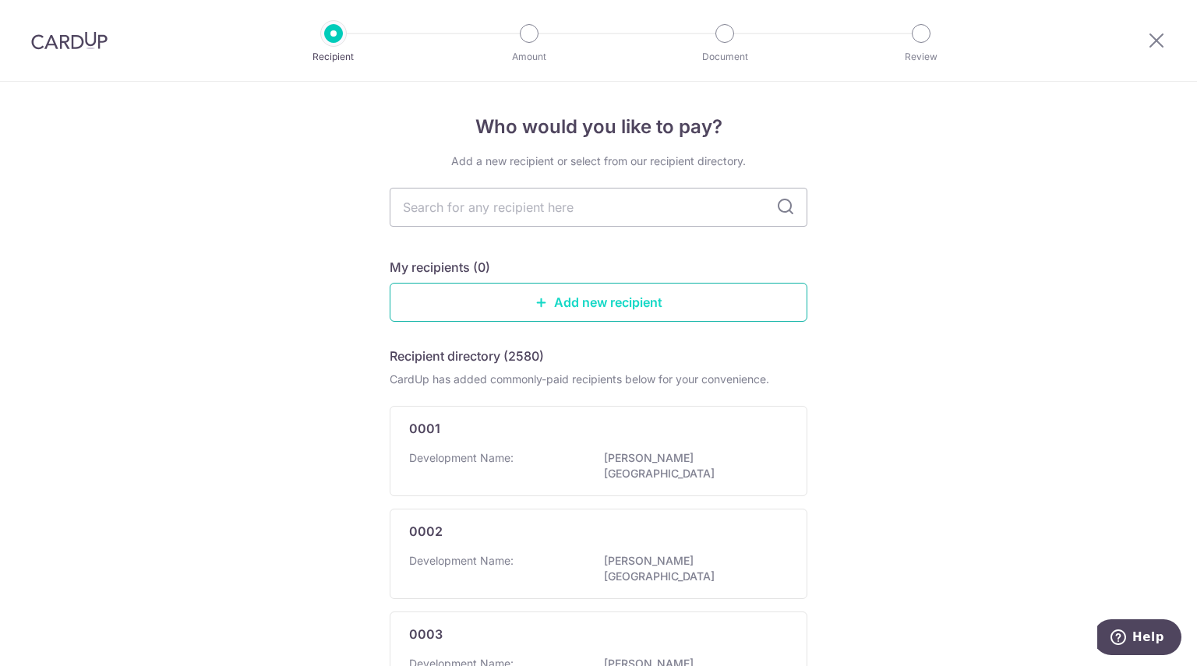
click at [586, 302] on link "Add new recipient" at bounding box center [599, 302] width 418 height 39
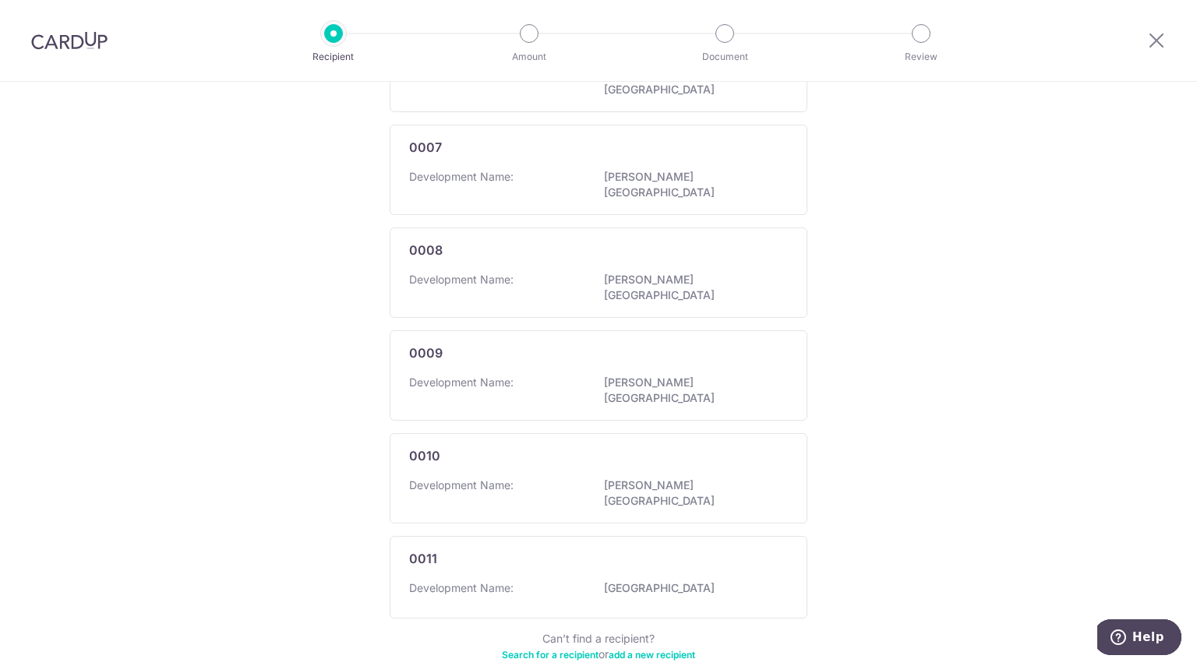
scroll to position [832, 0]
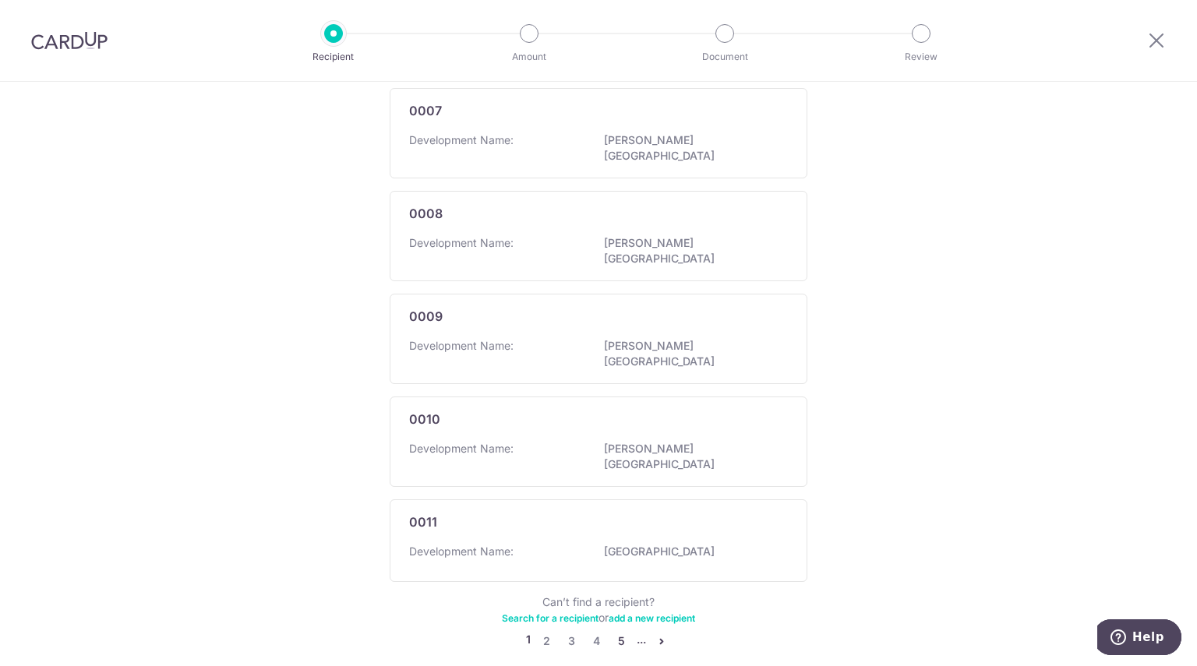
click at [616, 632] on link "5" at bounding box center [621, 641] width 19 height 19
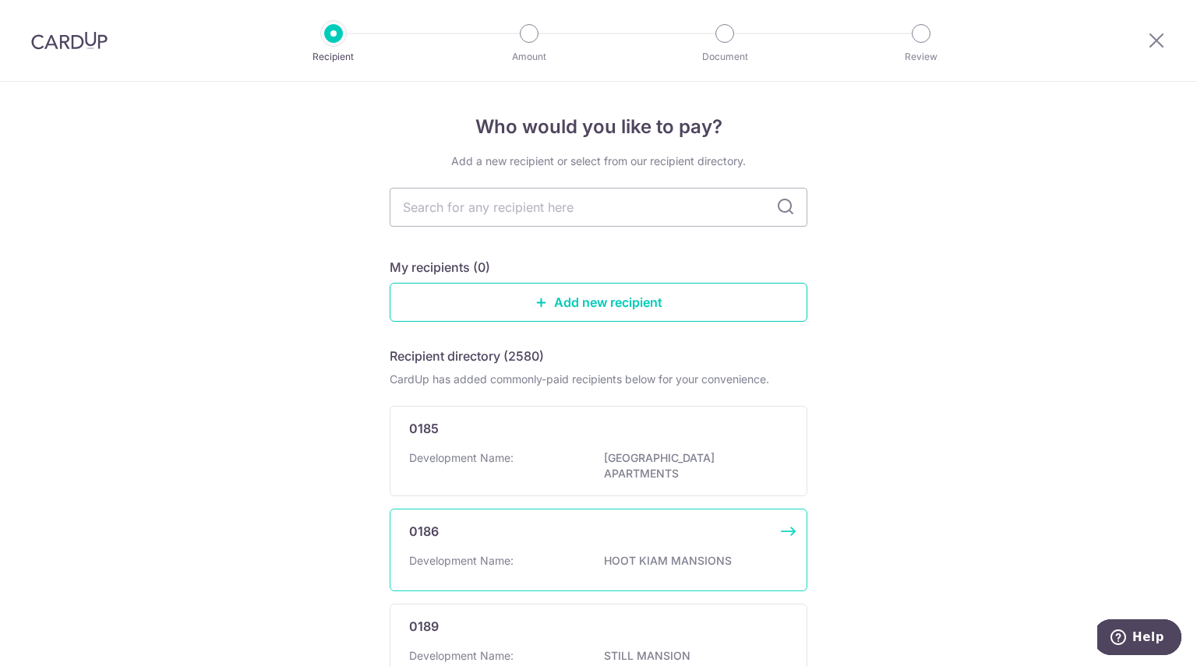
scroll to position [840, 0]
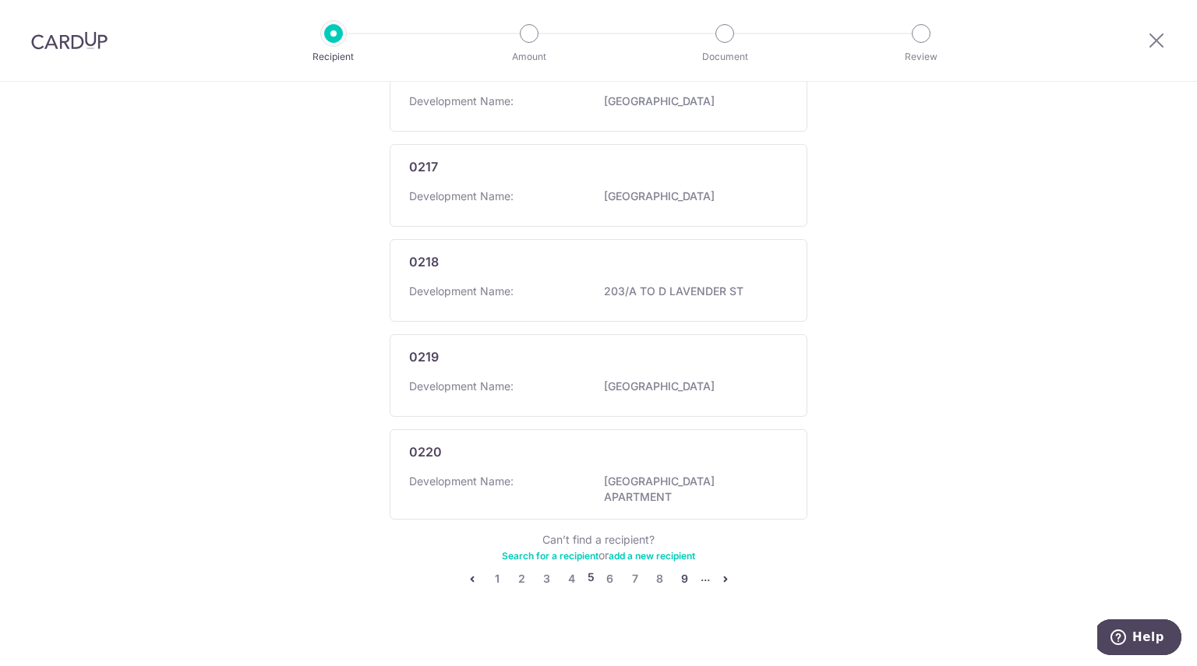
click at [681, 570] on link "9" at bounding box center [685, 579] width 19 height 19
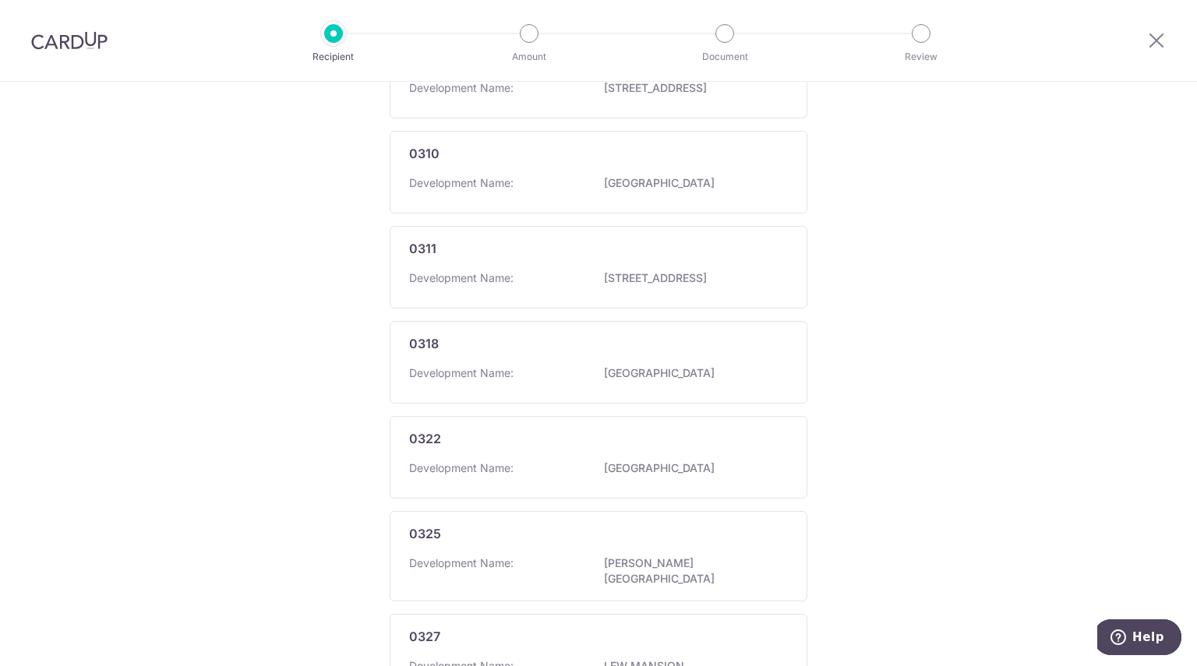
scroll to position [832, 0]
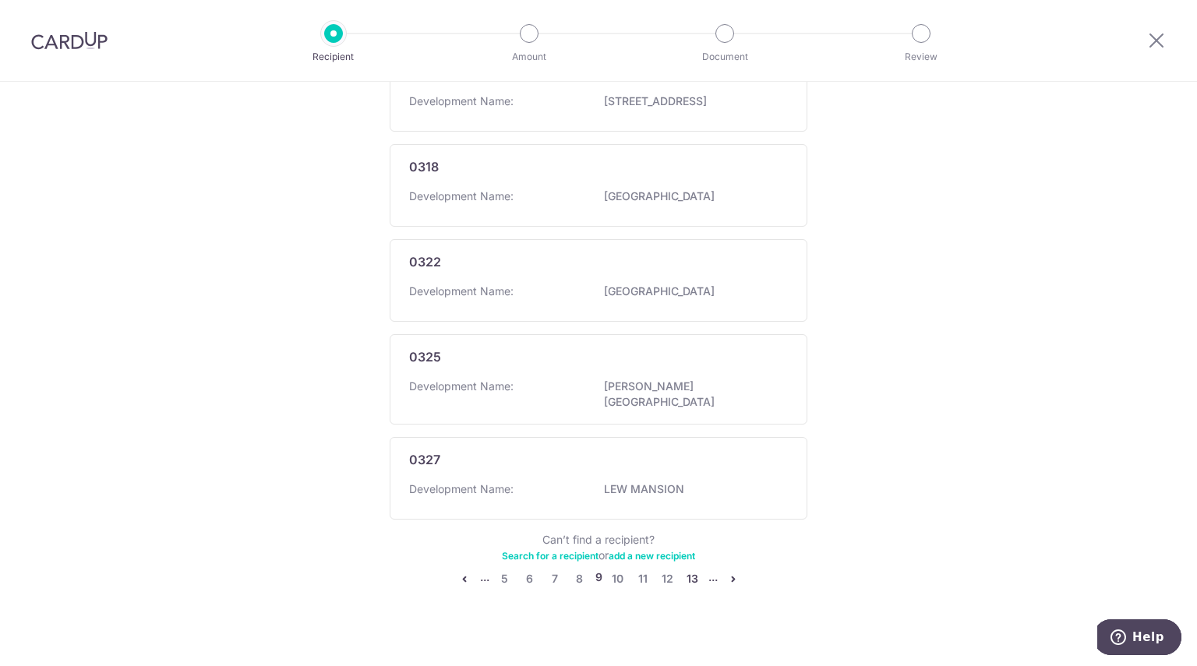
click at [693, 570] on link "13" at bounding box center [692, 579] width 19 height 19
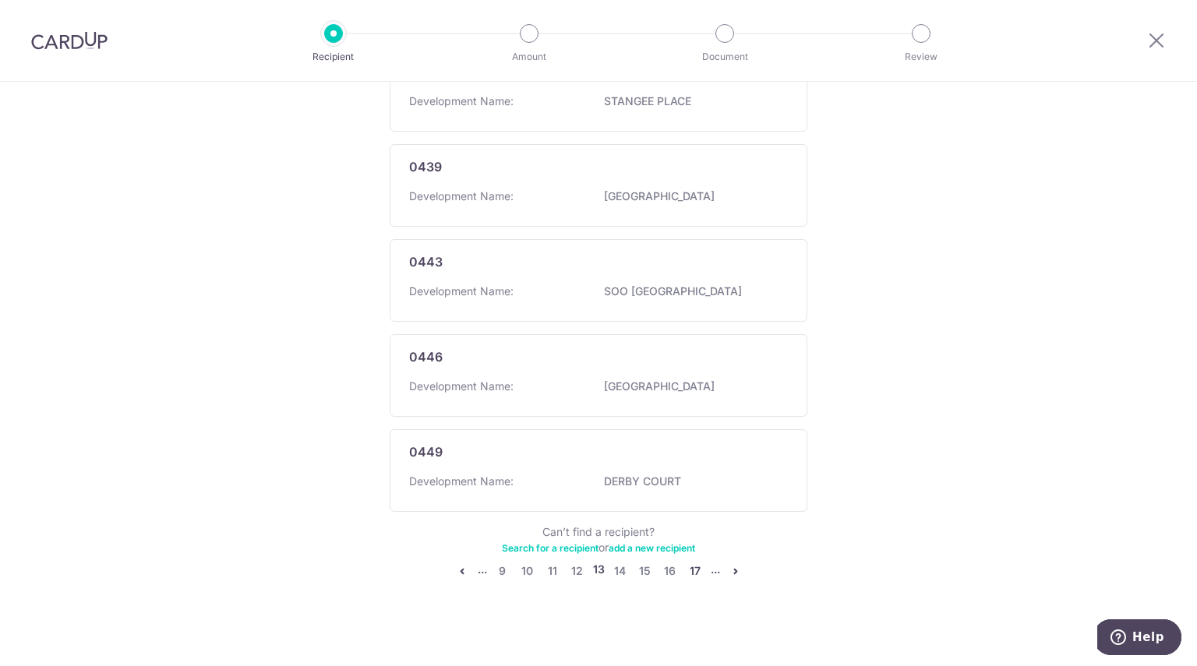
click at [686, 566] on link "17" at bounding box center [695, 571] width 19 height 19
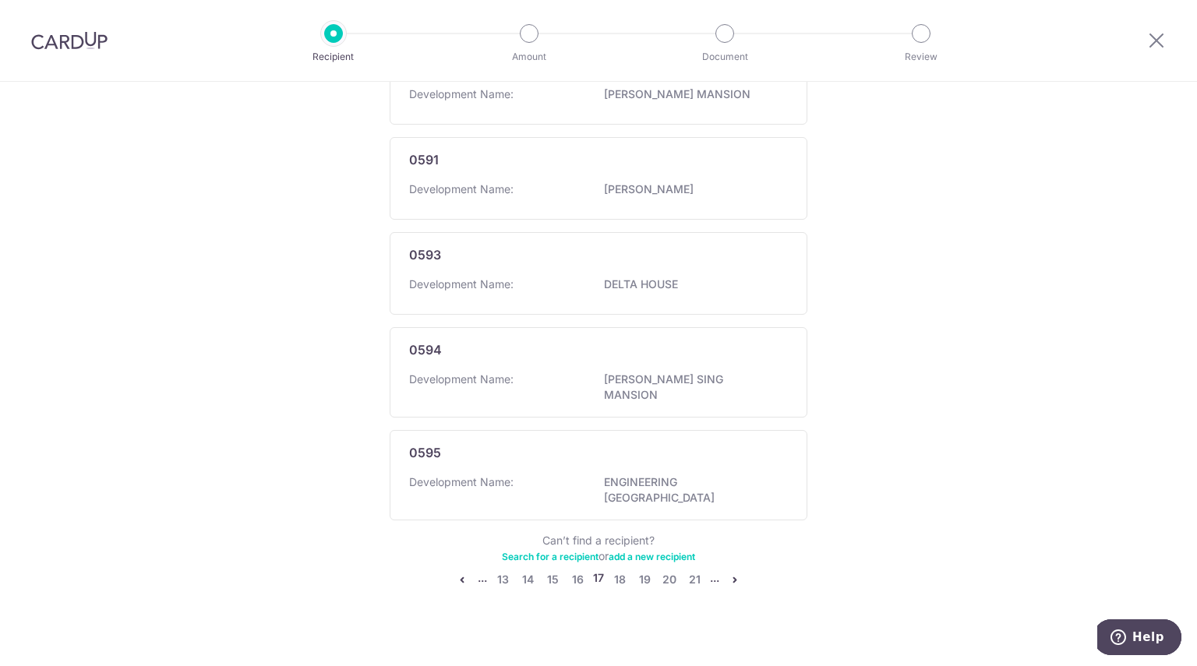
scroll to position [876, 0]
click at [690, 570] on link "21" at bounding box center [694, 579] width 19 height 19
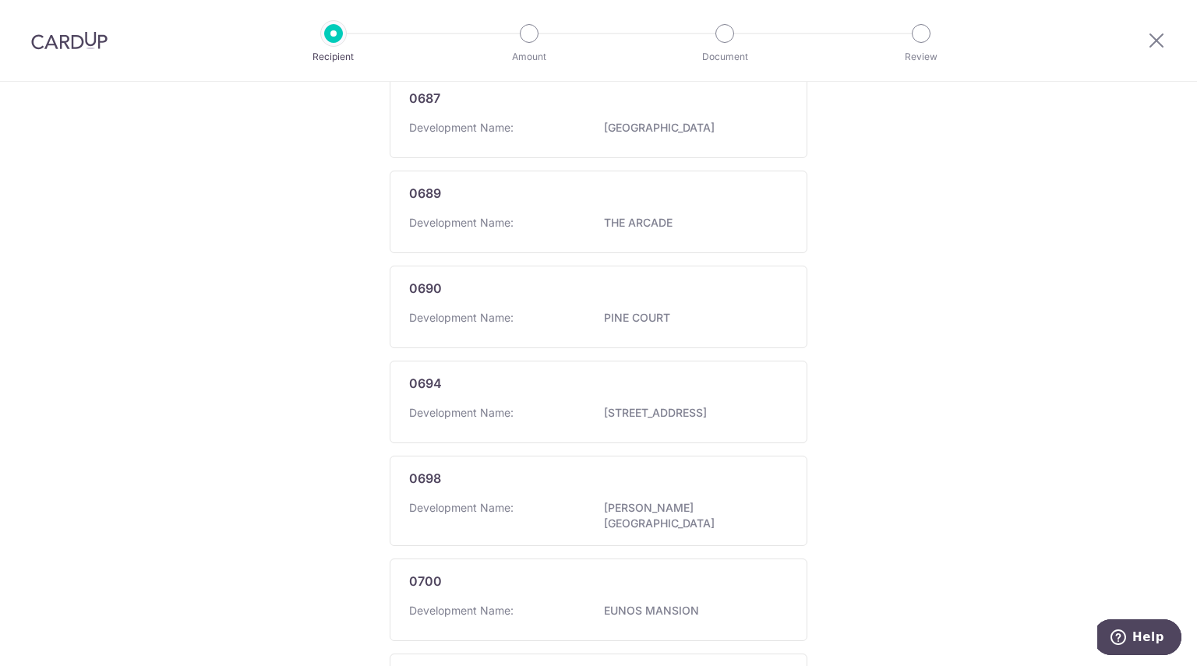
scroll to position [848, 0]
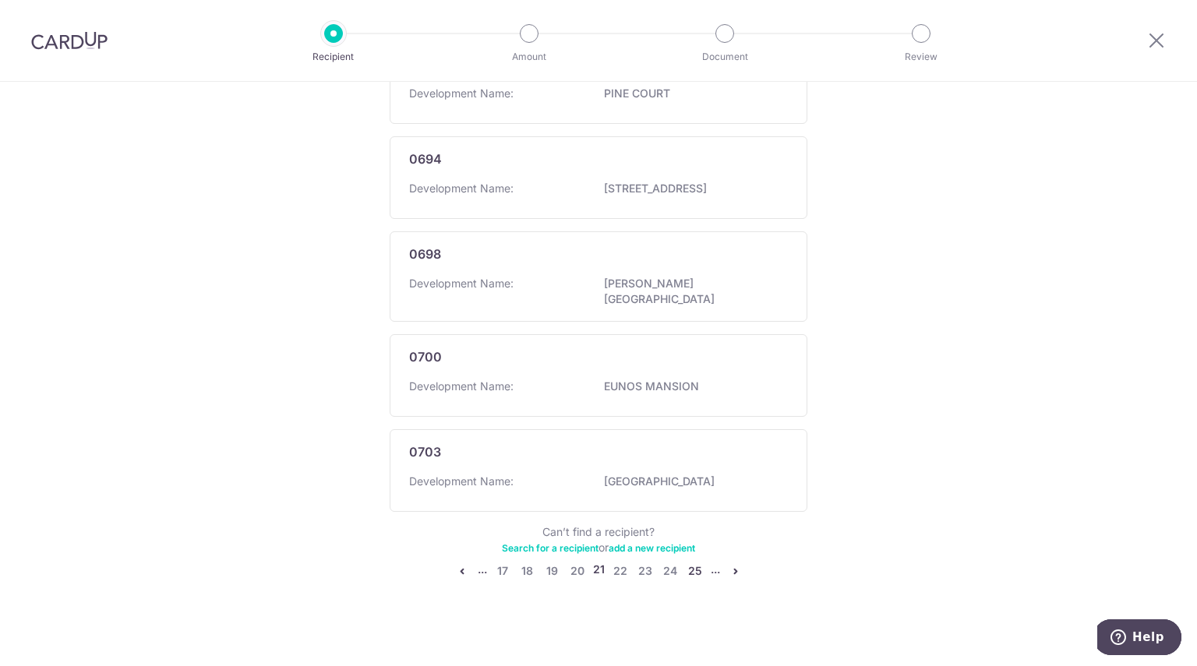
click at [687, 563] on link "25" at bounding box center [695, 571] width 19 height 19
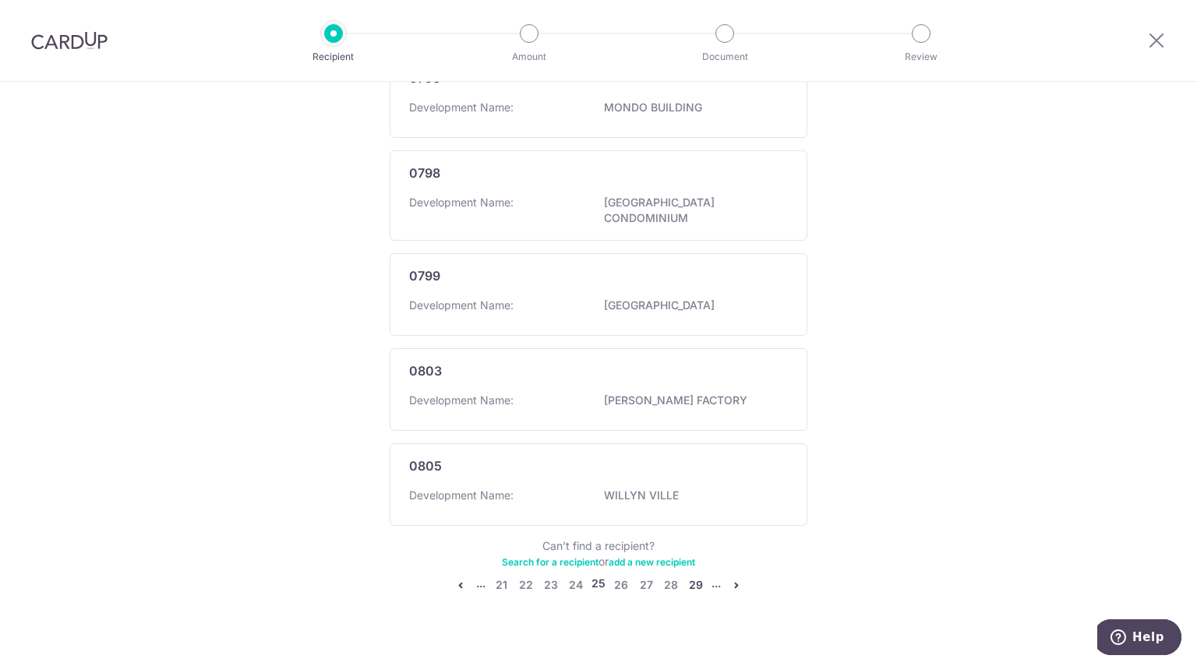
click at [690, 576] on link "29" at bounding box center [695, 585] width 19 height 19
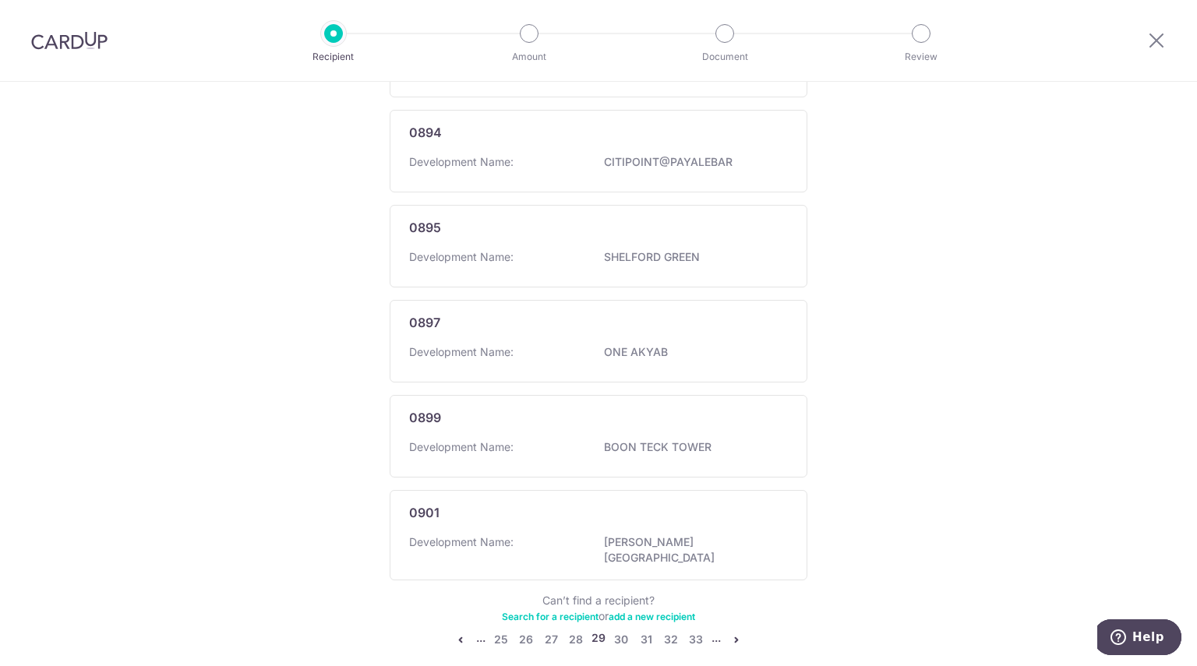
scroll to position [832, 0]
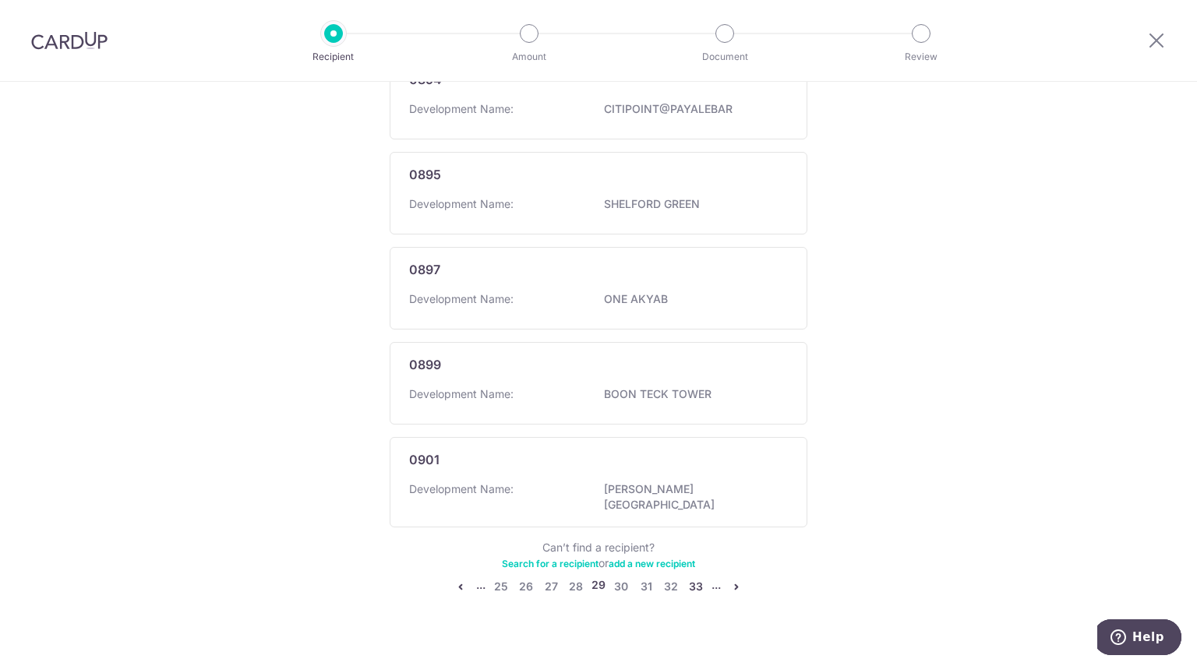
click at [695, 577] on link "33" at bounding box center [695, 586] width 19 height 19
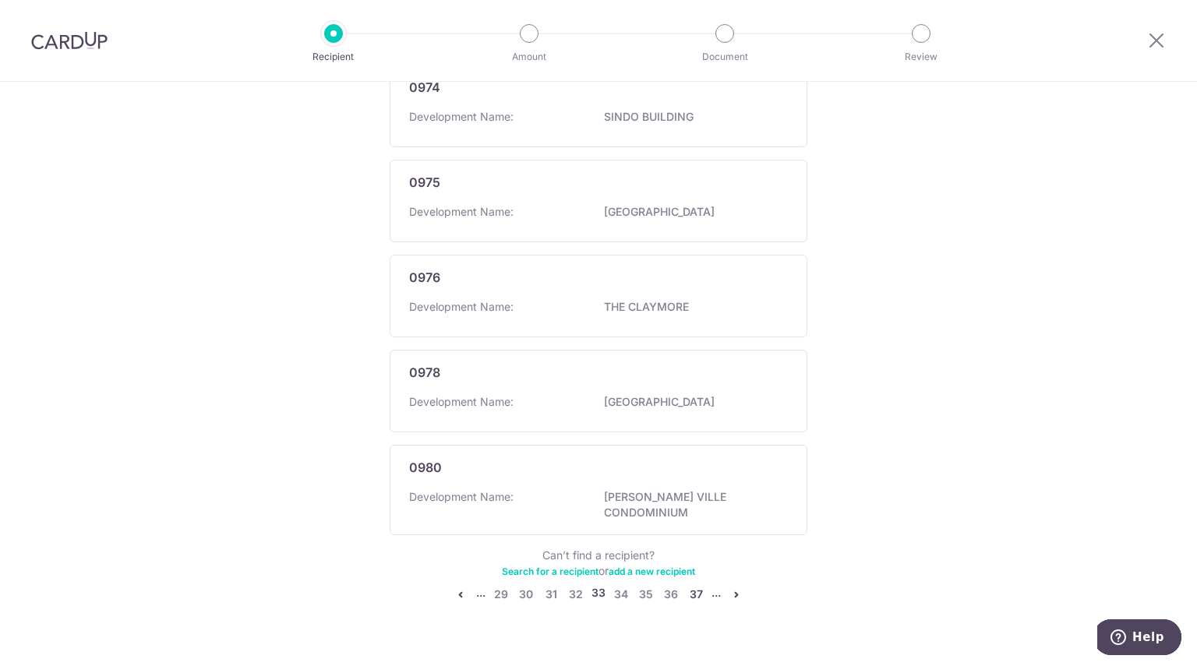
click at [700, 585] on link "37" at bounding box center [695, 594] width 19 height 19
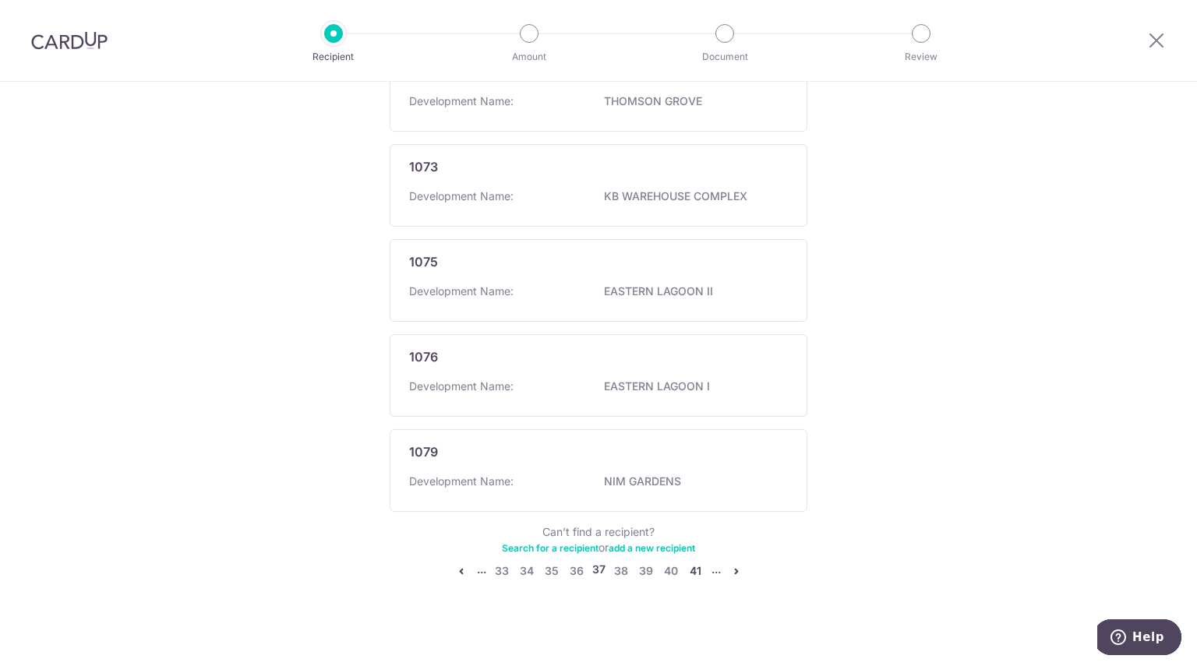
click at [700, 565] on link "41" at bounding box center [695, 571] width 19 height 19
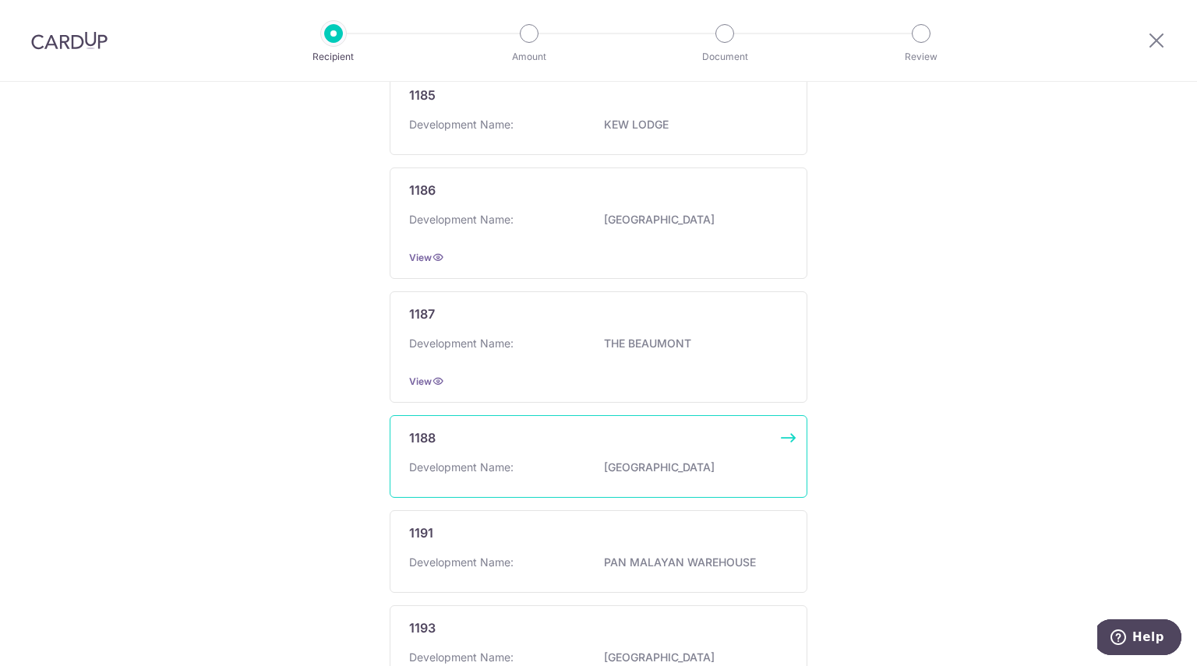
scroll to position [889, 0]
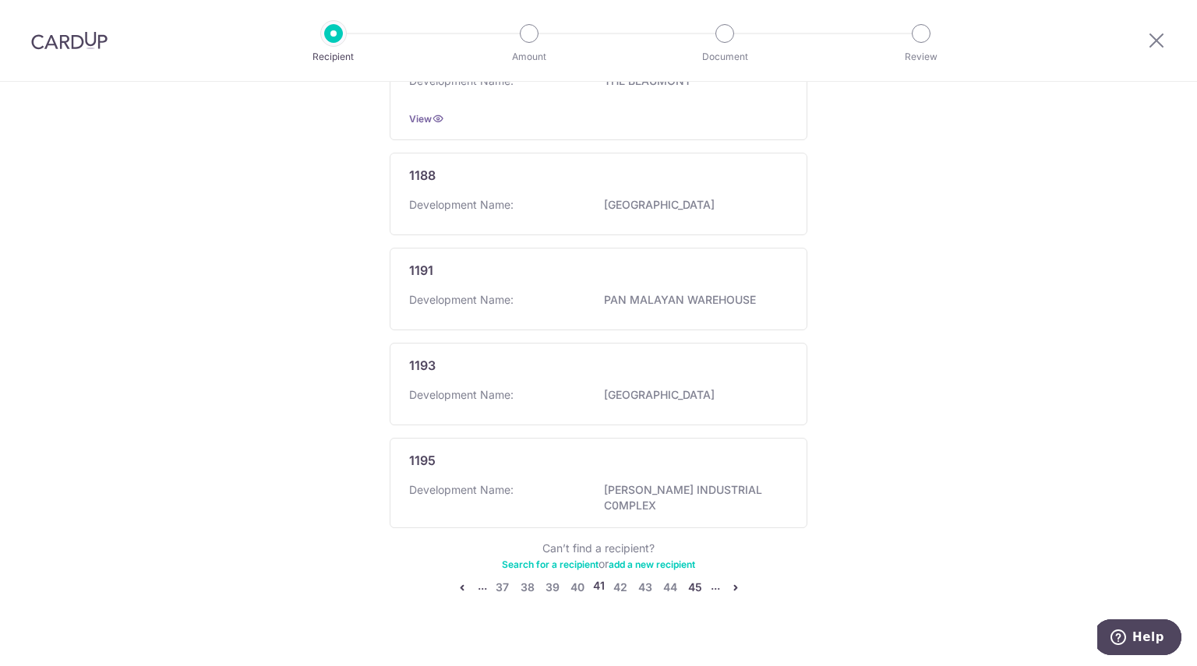
click at [693, 578] on link "45" at bounding box center [695, 587] width 19 height 19
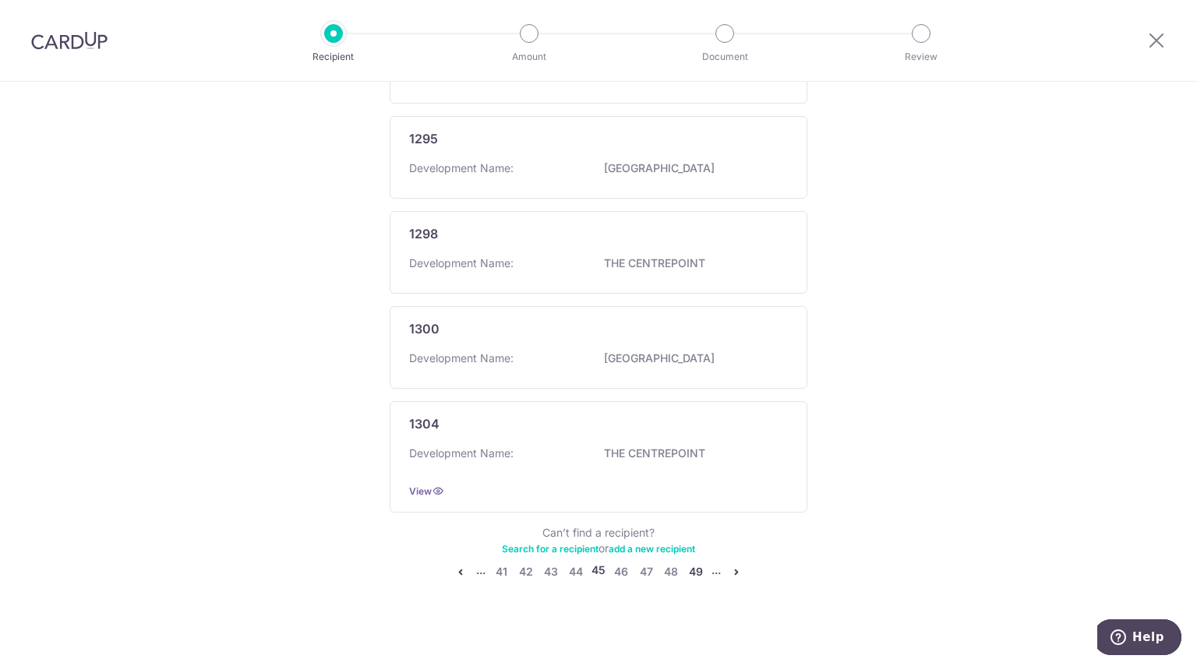
click at [695, 565] on link "49" at bounding box center [695, 572] width 19 height 19
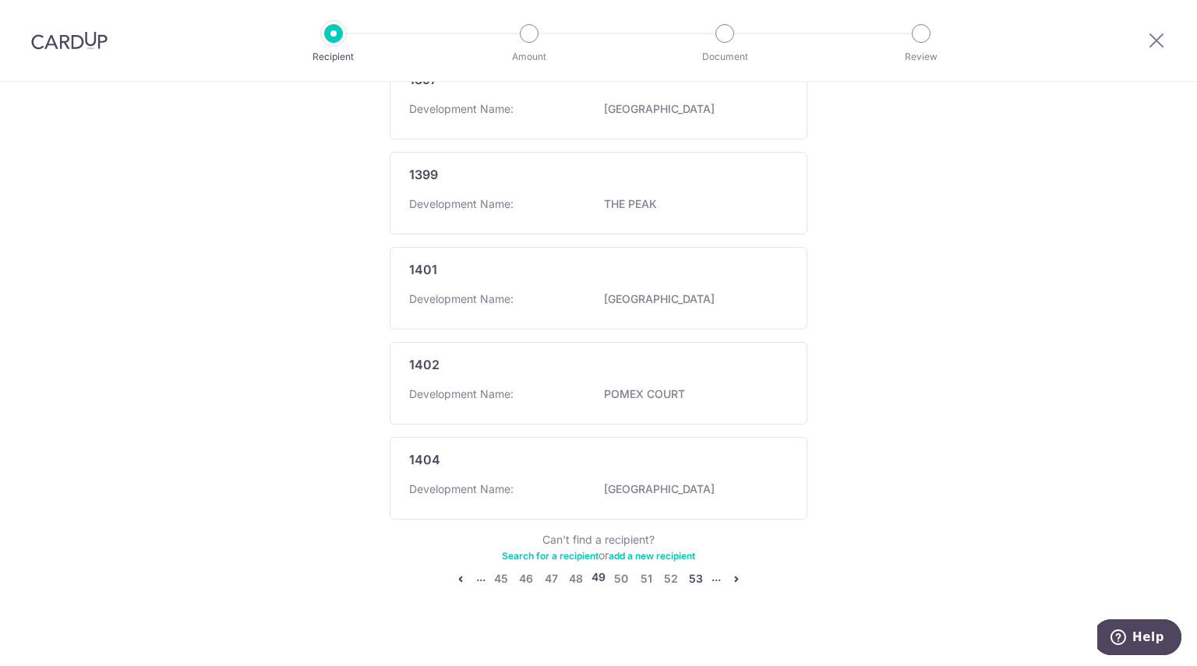
click at [695, 570] on link "53" at bounding box center [695, 579] width 19 height 19
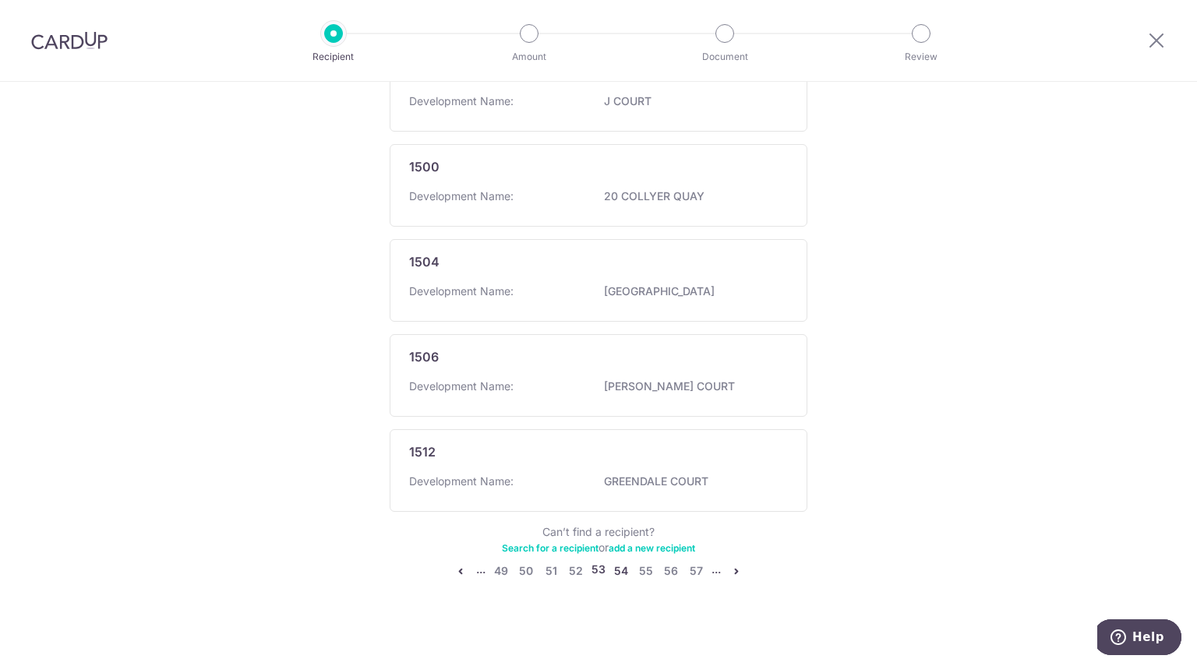
click at [615, 570] on link "54" at bounding box center [621, 571] width 19 height 19
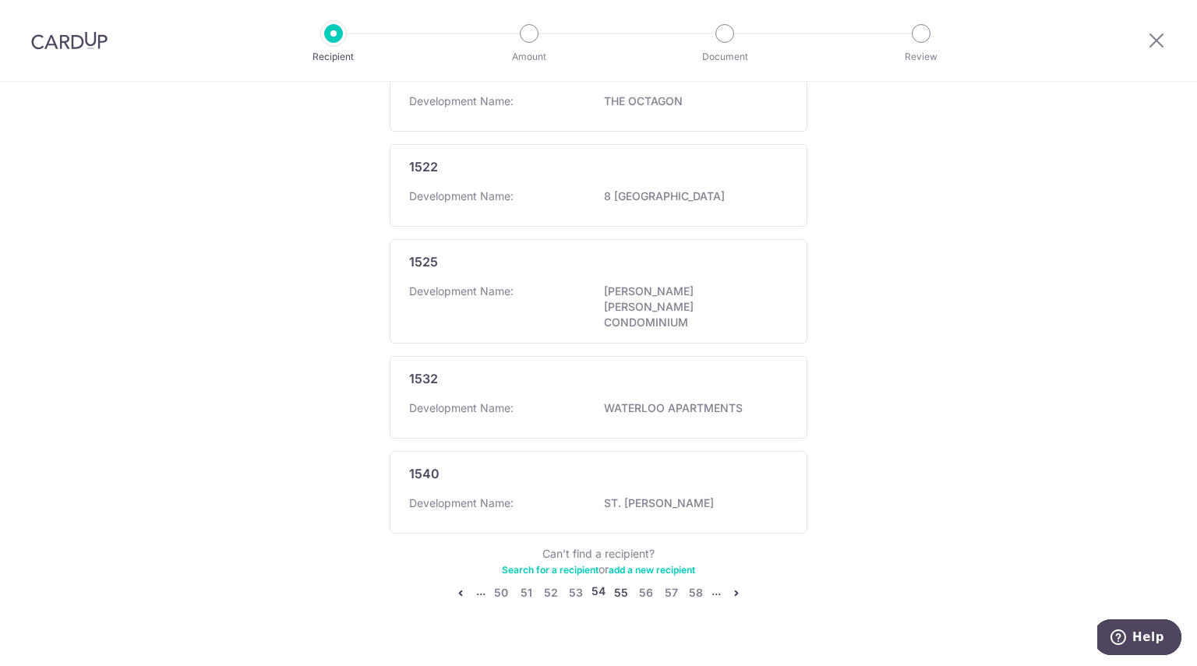
click at [623, 584] on link "55" at bounding box center [621, 593] width 19 height 19
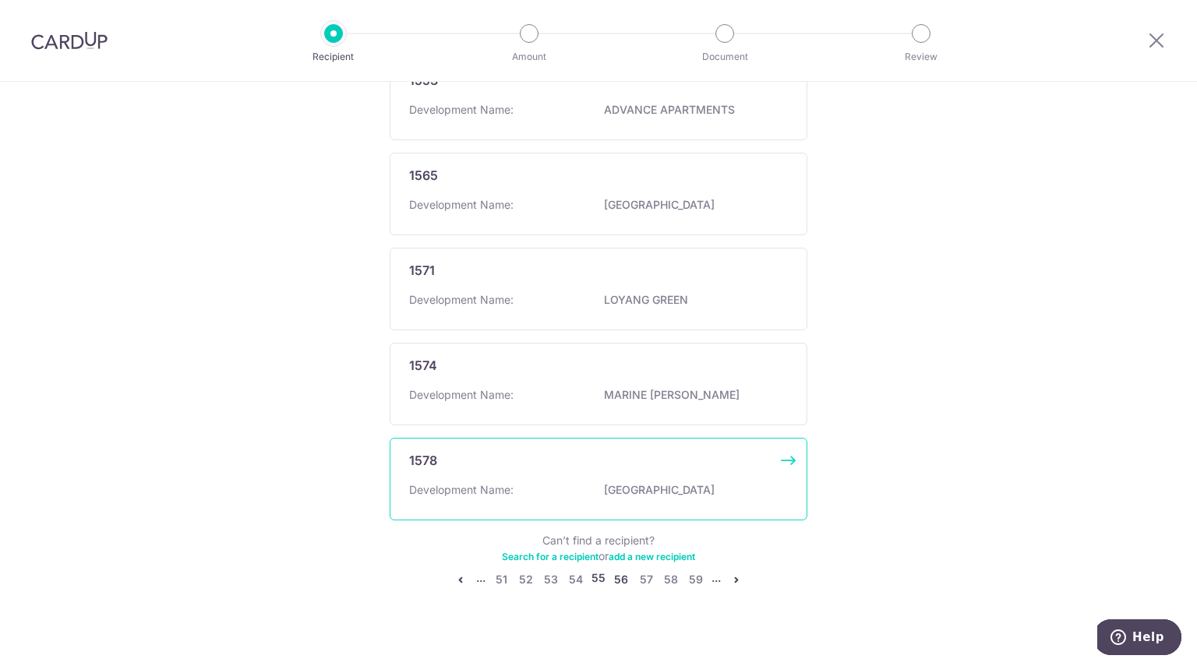
click at [623, 570] on link "56" at bounding box center [621, 579] width 19 height 19
click at [620, 570] on link "57" at bounding box center [621, 579] width 19 height 19
click at [620, 570] on link "58" at bounding box center [621, 579] width 19 height 19
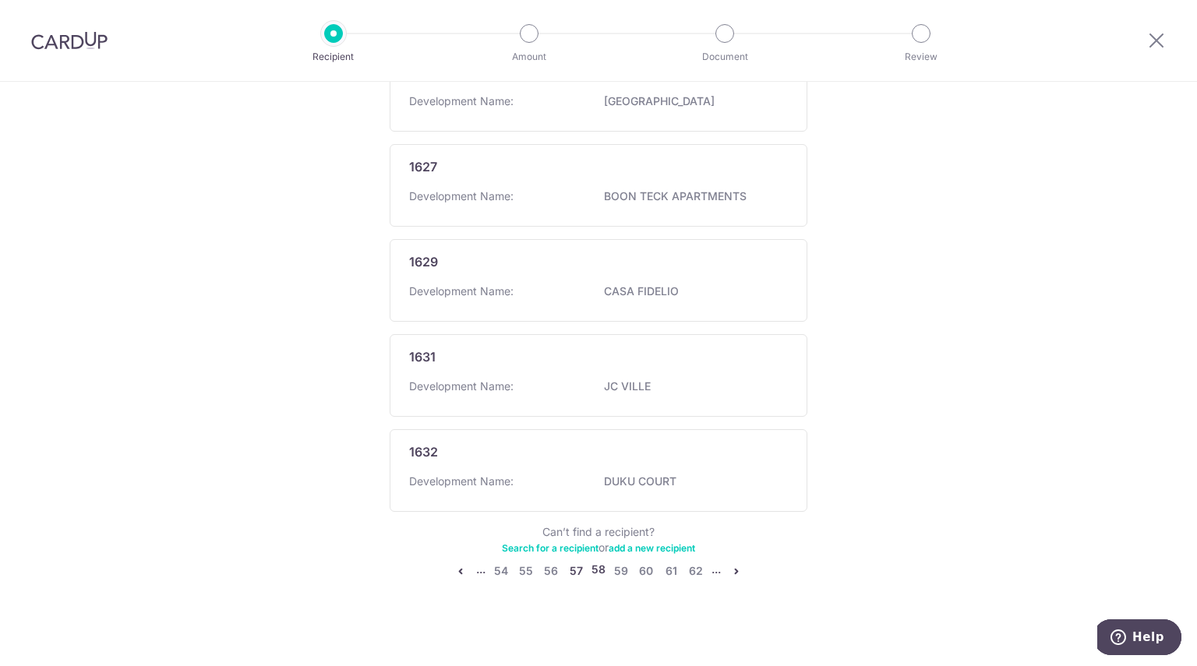
click at [572, 562] on link "57" at bounding box center [575, 571] width 19 height 19
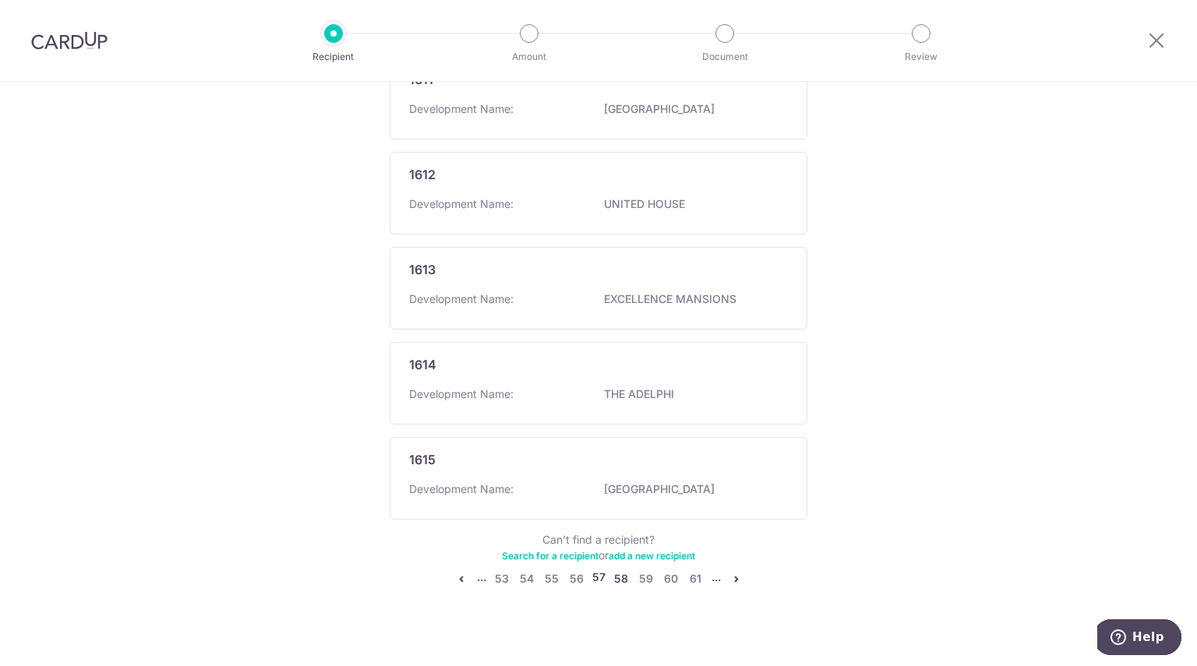
click at [619, 570] on link "58" at bounding box center [621, 579] width 19 height 19
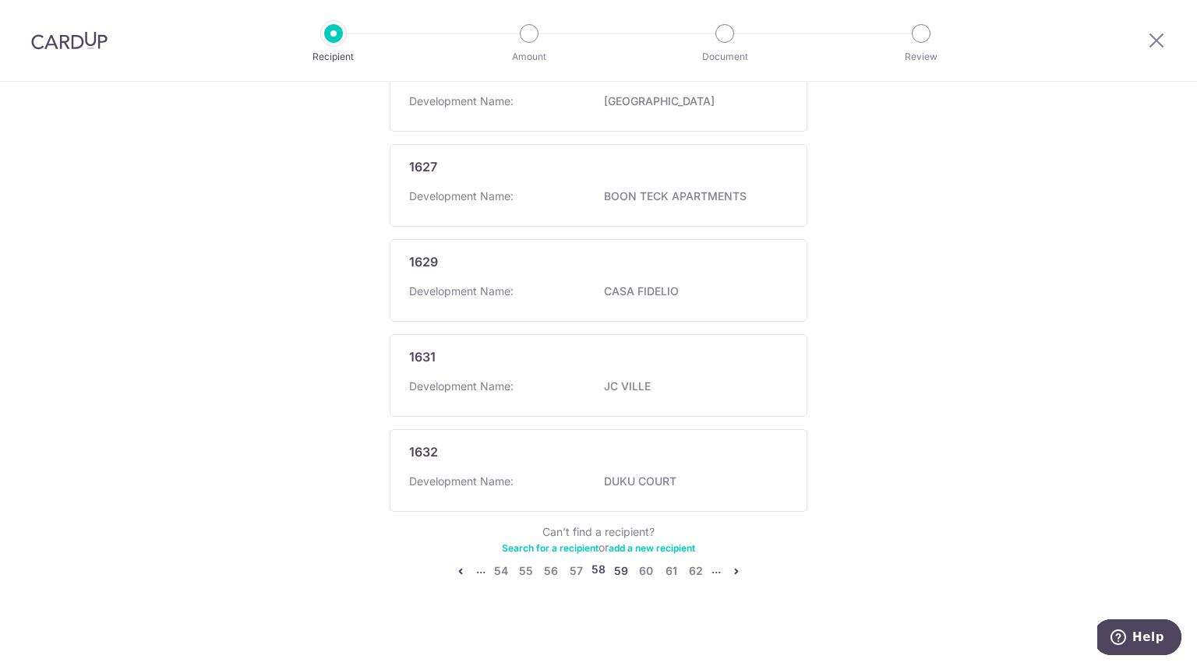
click at [622, 564] on link "59" at bounding box center [621, 571] width 19 height 19
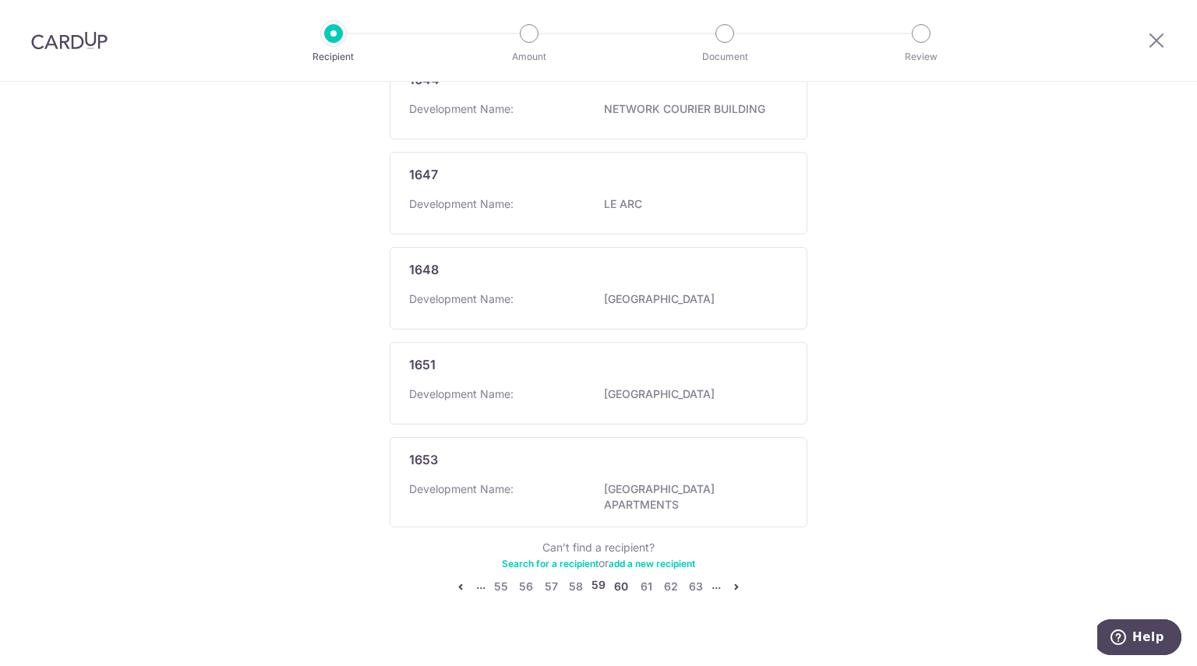
click at [623, 577] on link "60" at bounding box center [621, 586] width 19 height 19
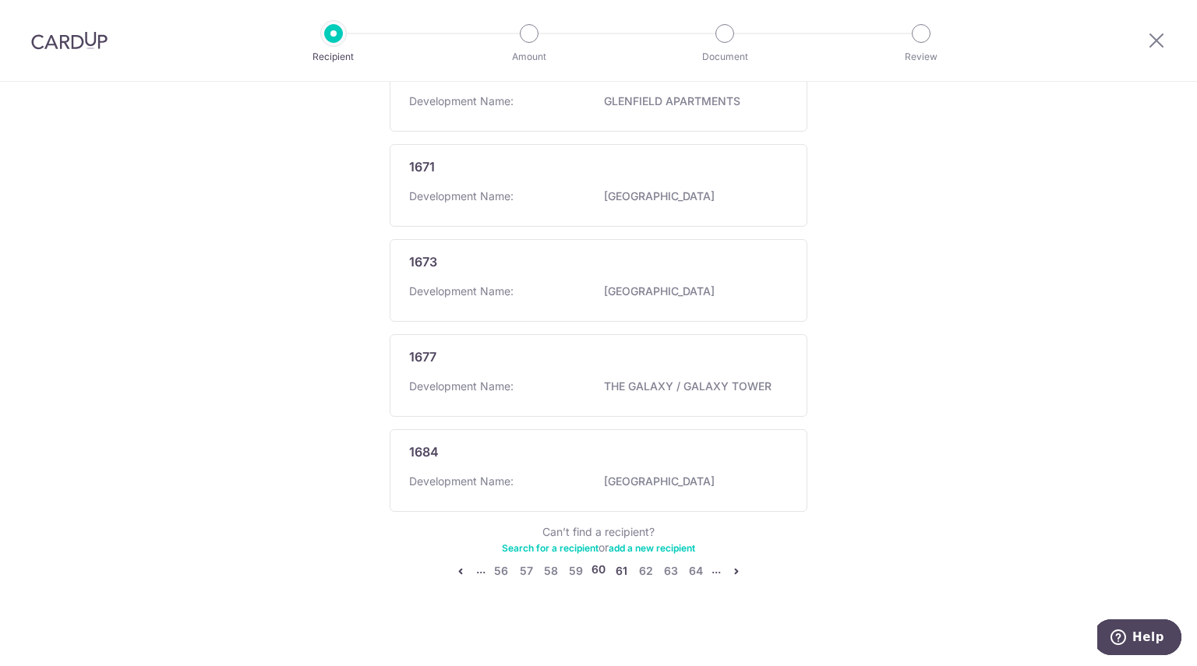
click at [623, 566] on link "61" at bounding box center [621, 571] width 19 height 19
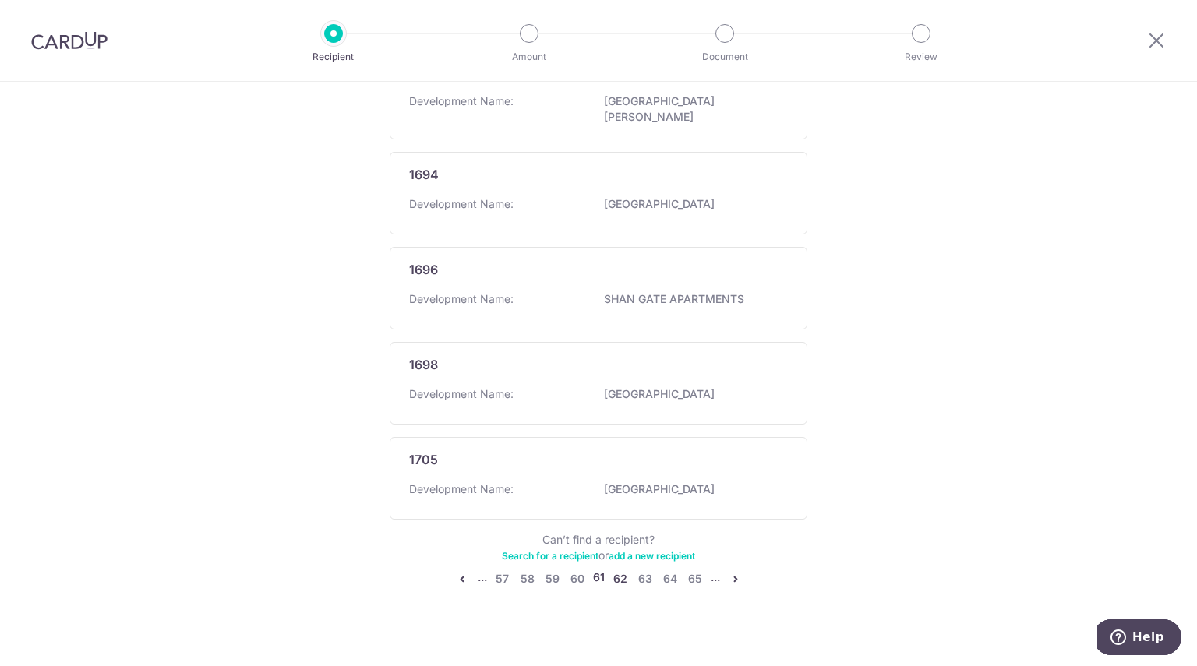
click at [623, 570] on link "62" at bounding box center [620, 579] width 19 height 19
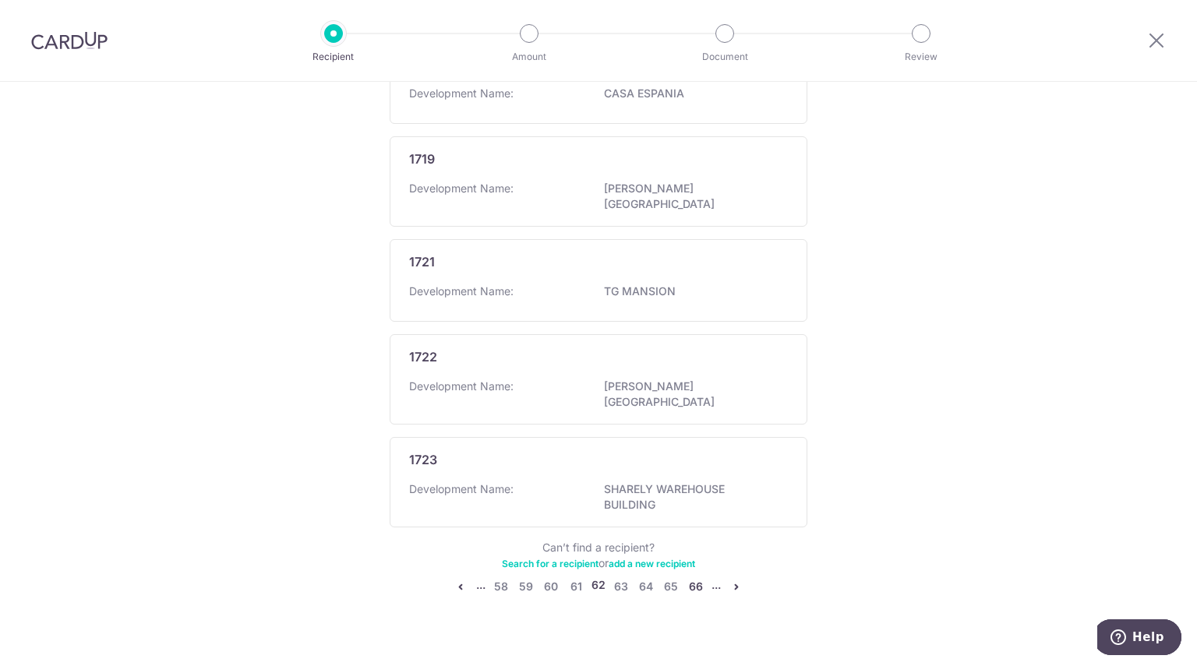
click at [700, 577] on link "66" at bounding box center [695, 586] width 19 height 19
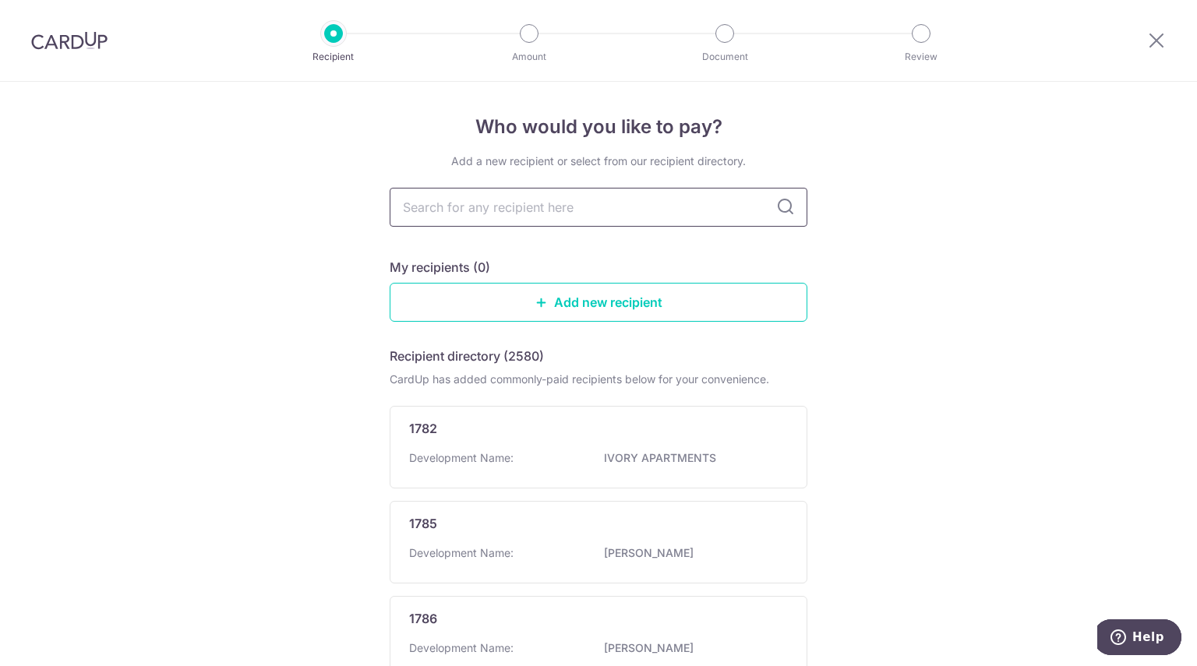
click at [547, 210] on input "text" at bounding box center [599, 207] width 418 height 39
type input "shopping"
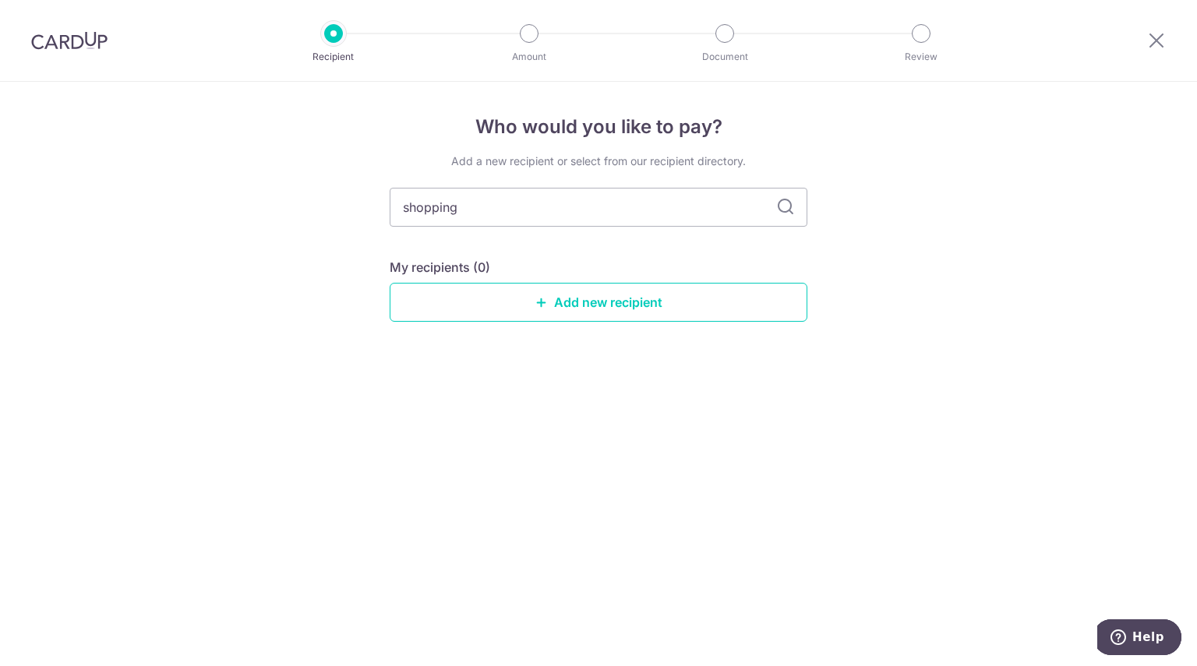
click at [785, 213] on icon at bounding box center [785, 207] width 19 height 19
click at [784, 211] on icon at bounding box center [785, 207] width 19 height 19
click at [791, 196] on input "shopping" at bounding box center [599, 207] width 418 height 39
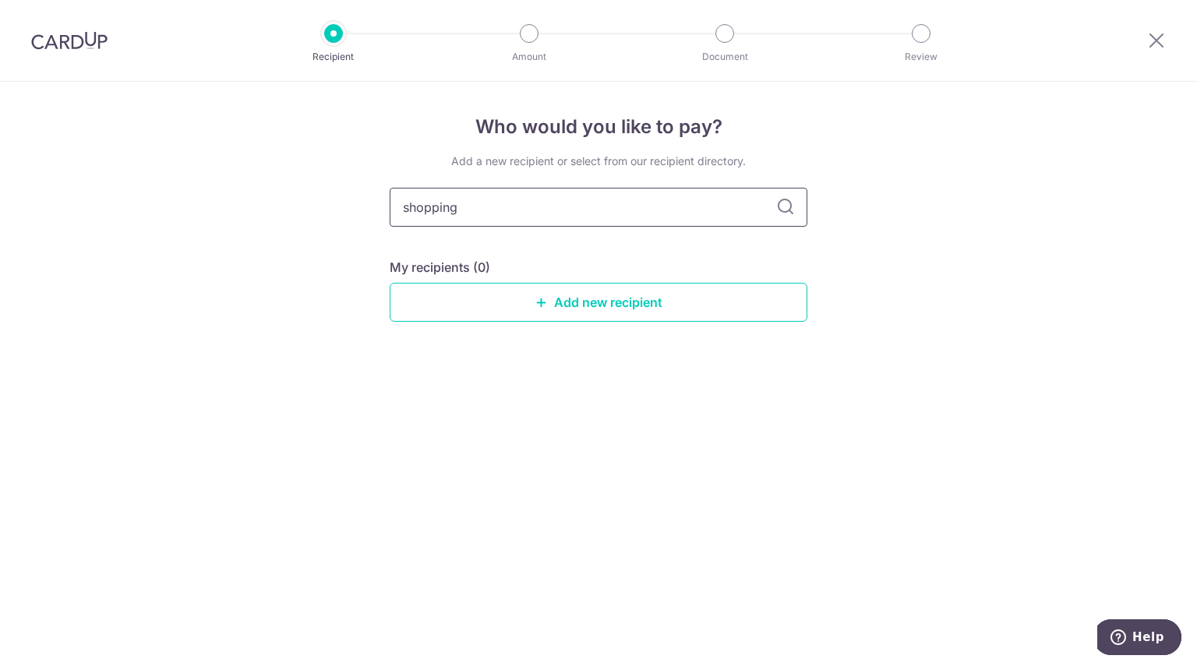
click at [791, 196] on input "shopping" at bounding box center [599, 207] width 418 height 39
click at [736, 220] on input "shopping" at bounding box center [599, 207] width 418 height 39
drag, startPoint x: 692, startPoint y: 208, endPoint x: 240, endPoint y: 193, distance: 452.1
click at [251, 200] on div "Who would you like to pay? Add a new recipient or select from our recipient dir…" at bounding box center [598, 374] width 1197 height 584
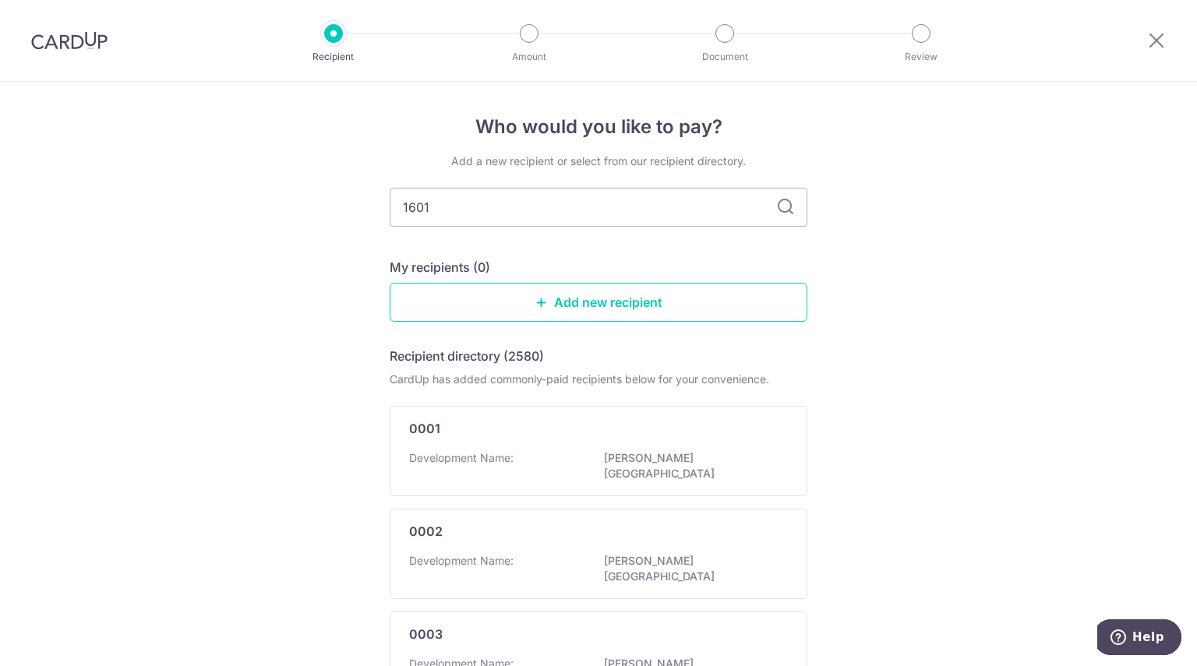
type input "1601"
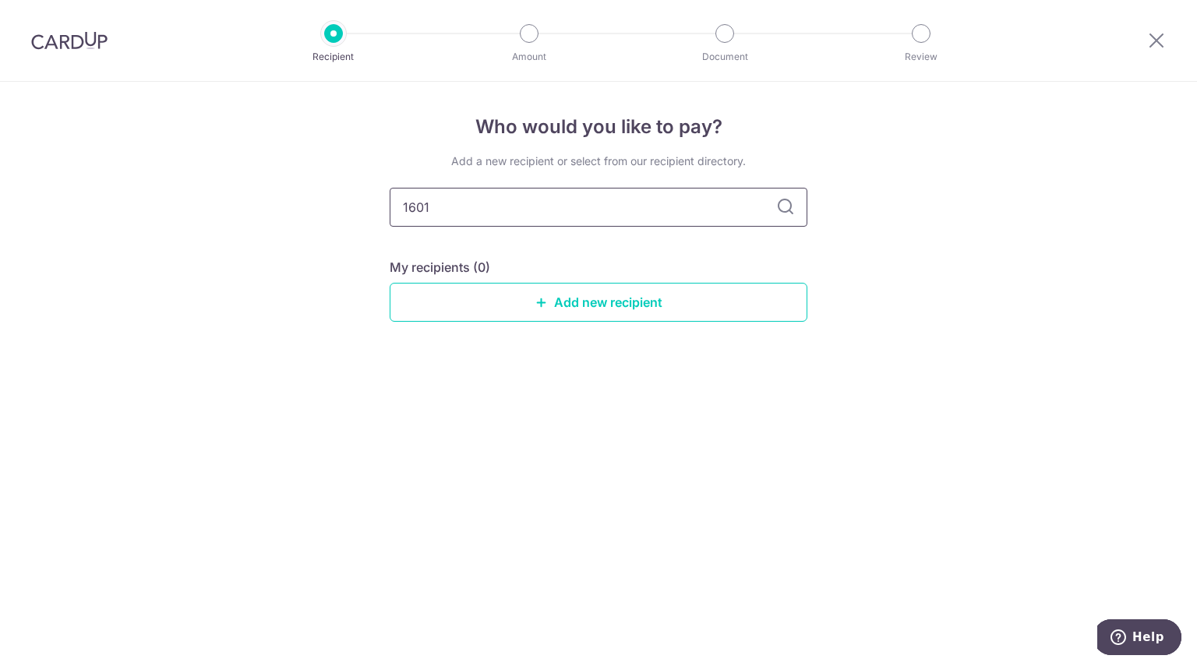
click at [787, 220] on input "1601" at bounding box center [599, 207] width 418 height 39
click at [788, 205] on icon at bounding box center [785, 207] width 19 height 19
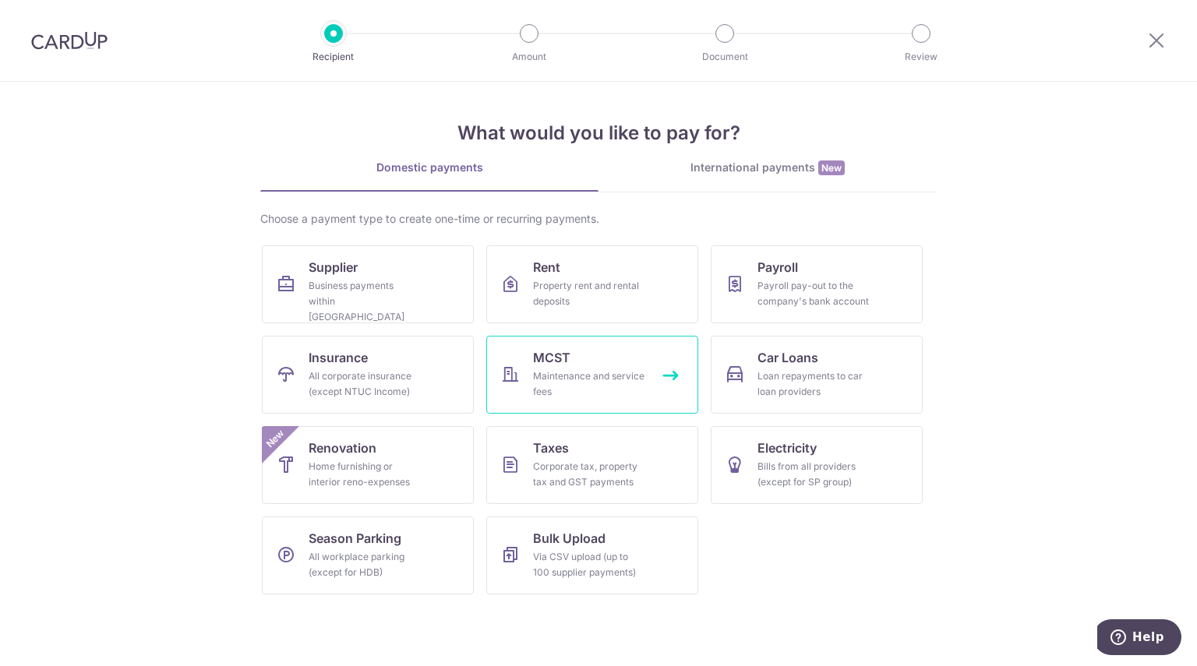
click at [609, 369] on div "Maintenance and service fees" at bounding box center [589, 384] width 112 height 31
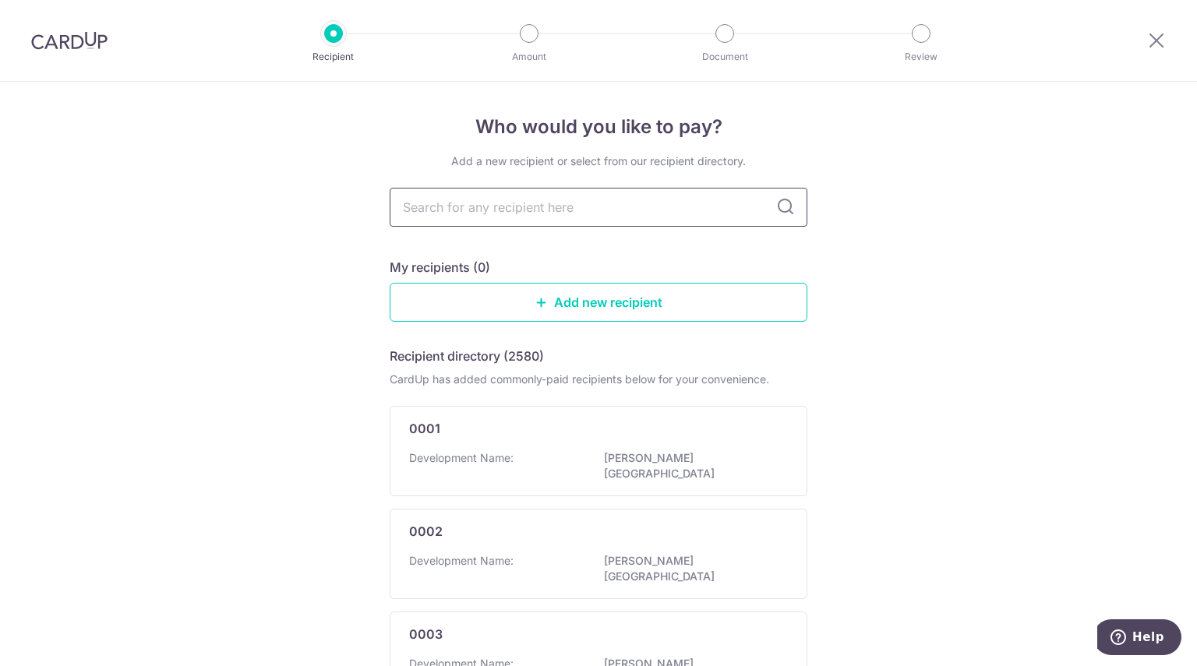
click at [525, 213] on input "text" at bounding box center [599, 207] width 418 height 39
type input "1601"
click at [796, 214] on input "1601" at bounding box center [599, 207] width 418 height 39
drag, startPoint x: 796, startPoint y: 214, endPoint x: 781, endPoint y: 213, distance: 15.7
click at [794, 214] on input "1601" at bounding box center [599, 207] width 418 height 39
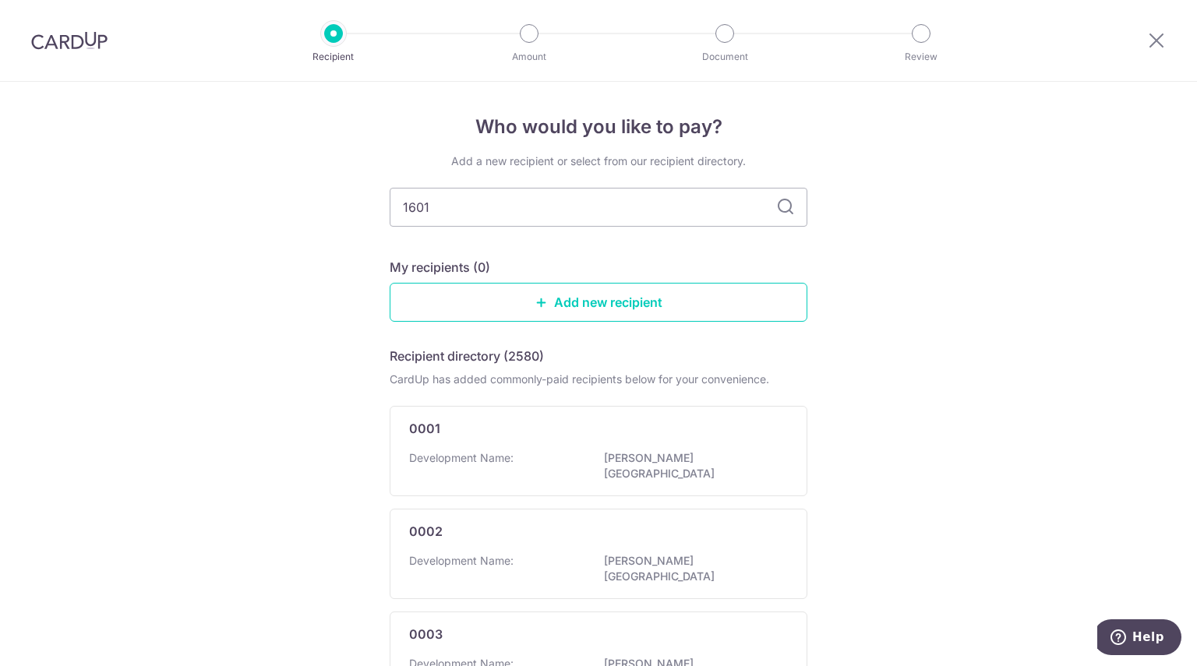
click at [778, 213] on icon at bounding box center [785, 207] width 19 height 19
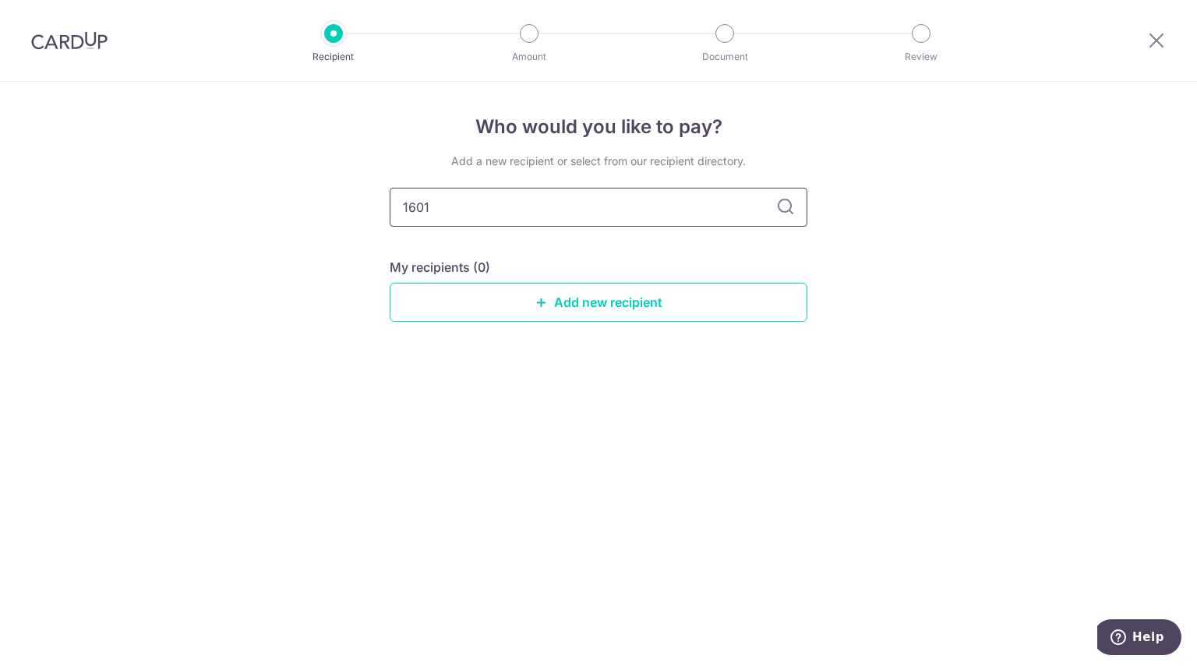
drag, startPoint x: 778, startPoint y: 224, endPoint x: 788, endPoint y: 220, distance: 11.6
click at [778, 224] on input "1601" at bounding box center [599, 207] width 418 height 39
type input "1601\"
type input "1601"
click at [76, 46] on img at bounding box center [69, 40] width 76 height 19
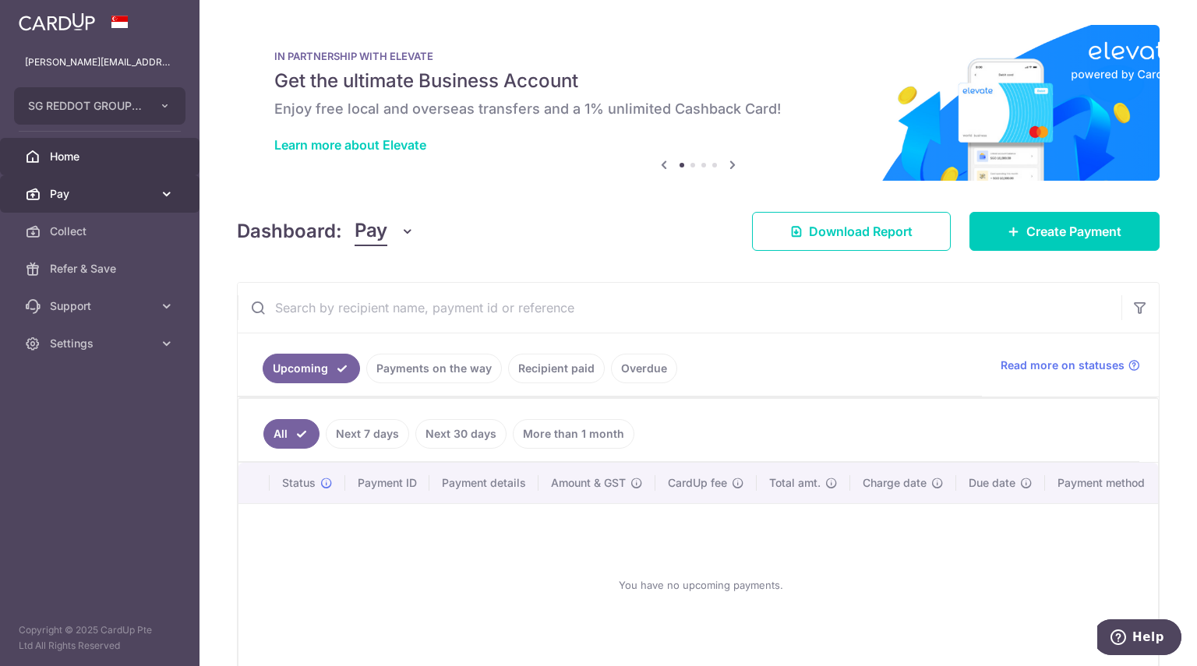
click at [154, 200] on link "Pay" at bounding box center [99, 193] width 199 height 37
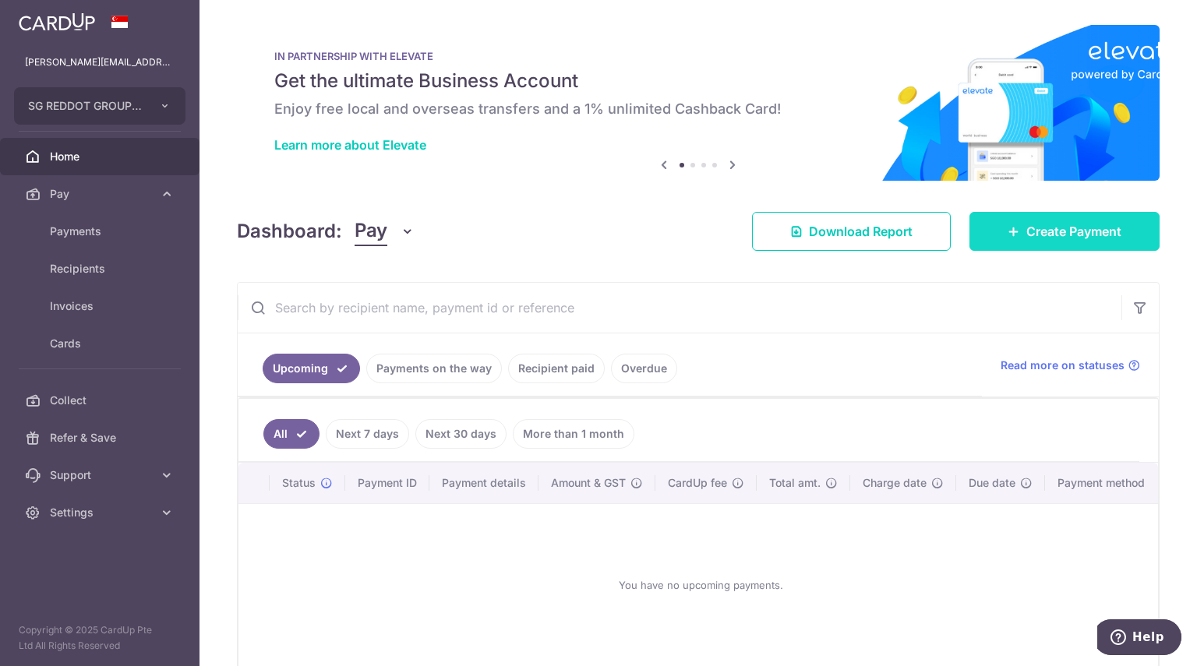
click at [1072, 217] on link "Create Payment" at bounding box center [1064, 231] width 190 height 39
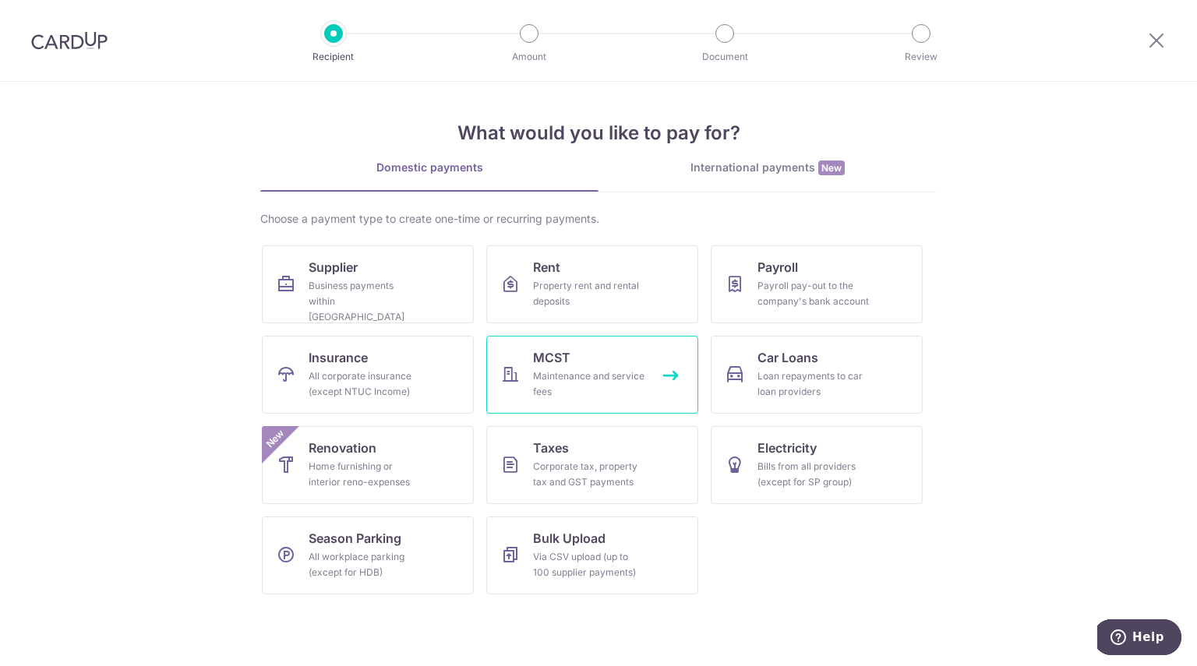
click at [588, 364] on link "MCST Maintenance and service fees" at bounding box center [592, 375] width 212 height 78
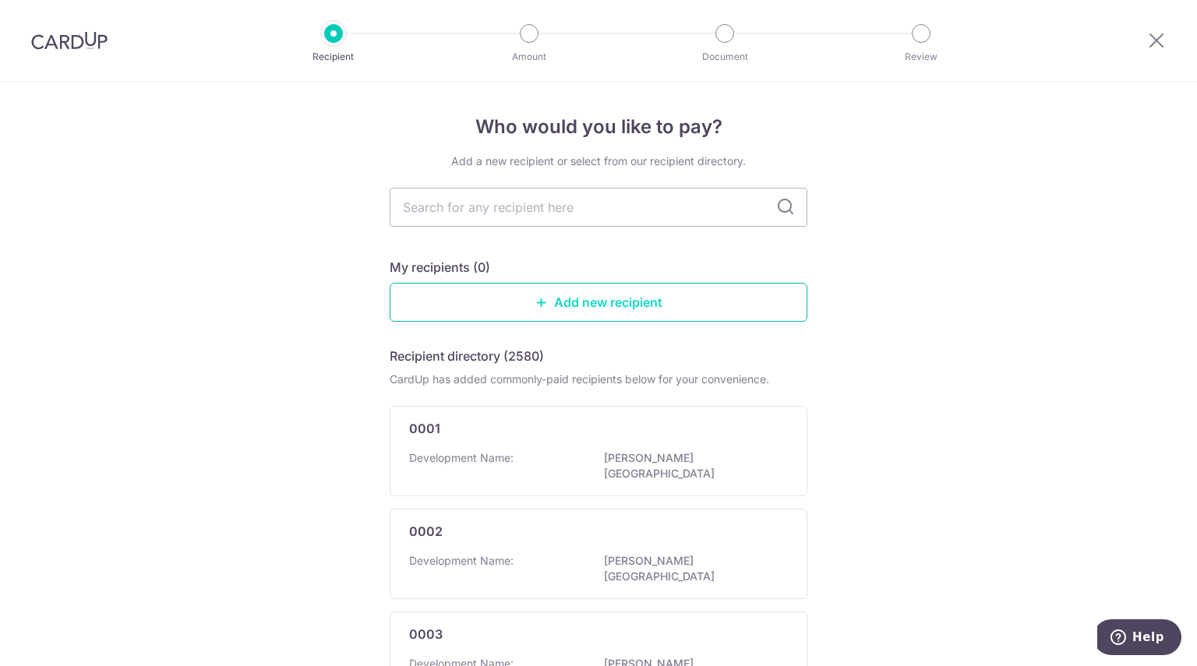
click at [553, 295] on link "Add new recipient" at bounding box center [599, 302] width 418 height 39
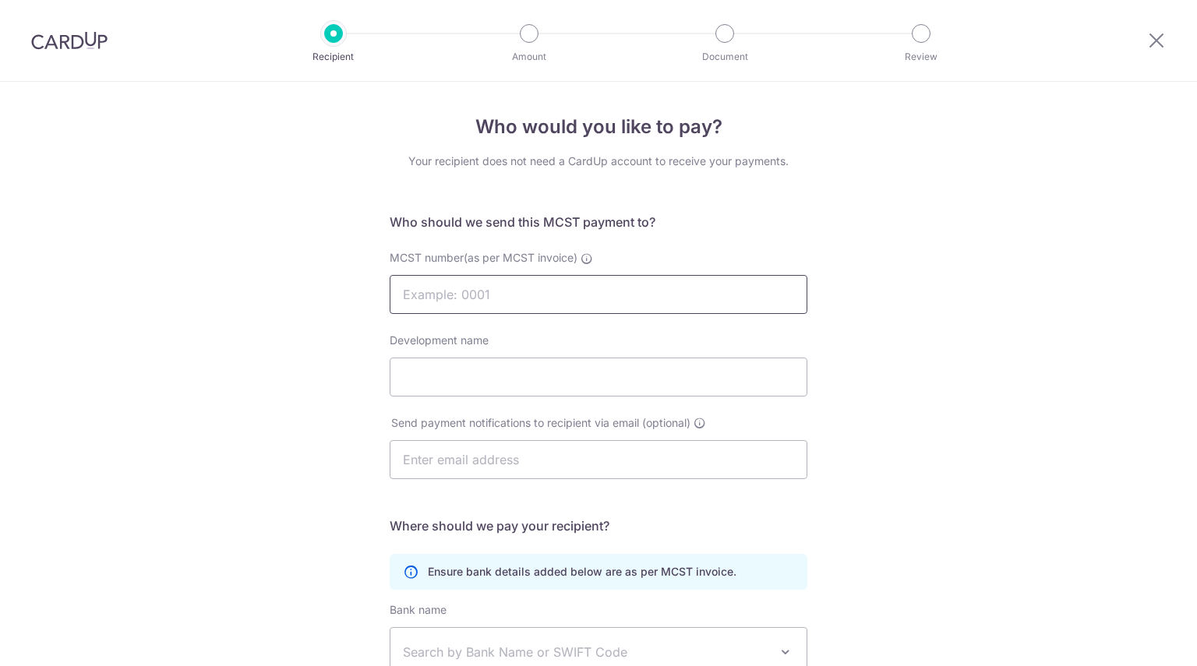
click at [531, 294] on input "MCST number(as per MCST invoice)" at bounding box center [599, 294] width 418 height 39
type input "1601"
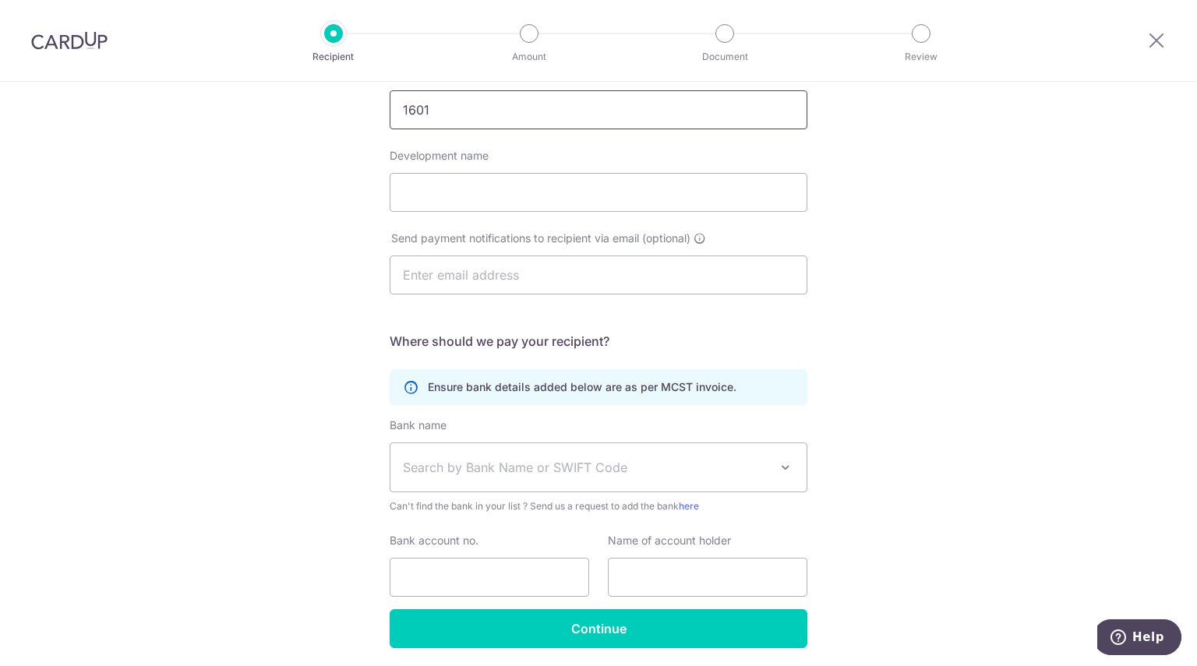
scroll to position [238, 0]
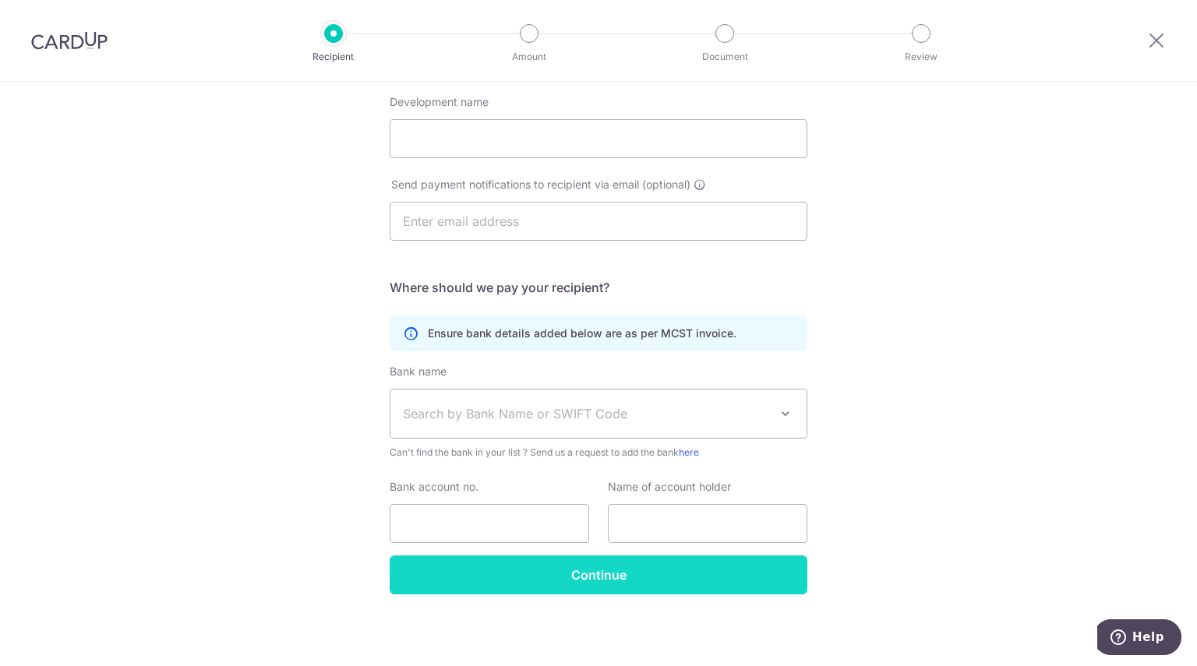
click at [590, 572] on input "Continue" at bounding box center [599, 575] width 418 height 39
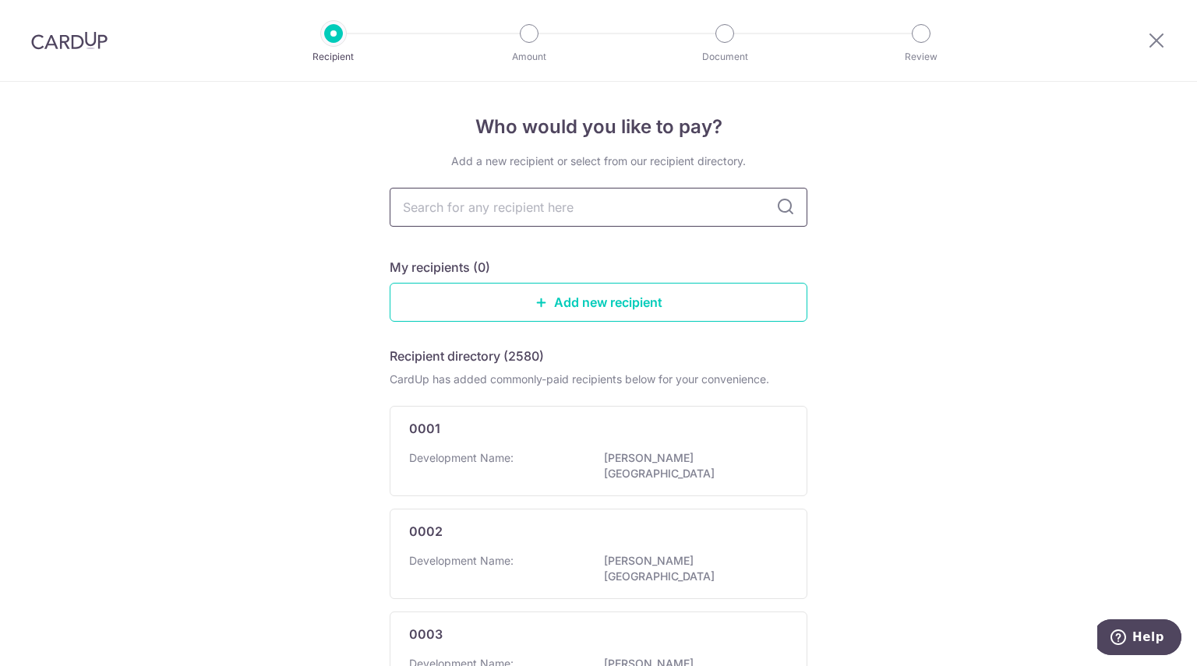
click at [531, 209] on input "text" at bounding box center [599, 207] width 418 height 39
type input "1601"
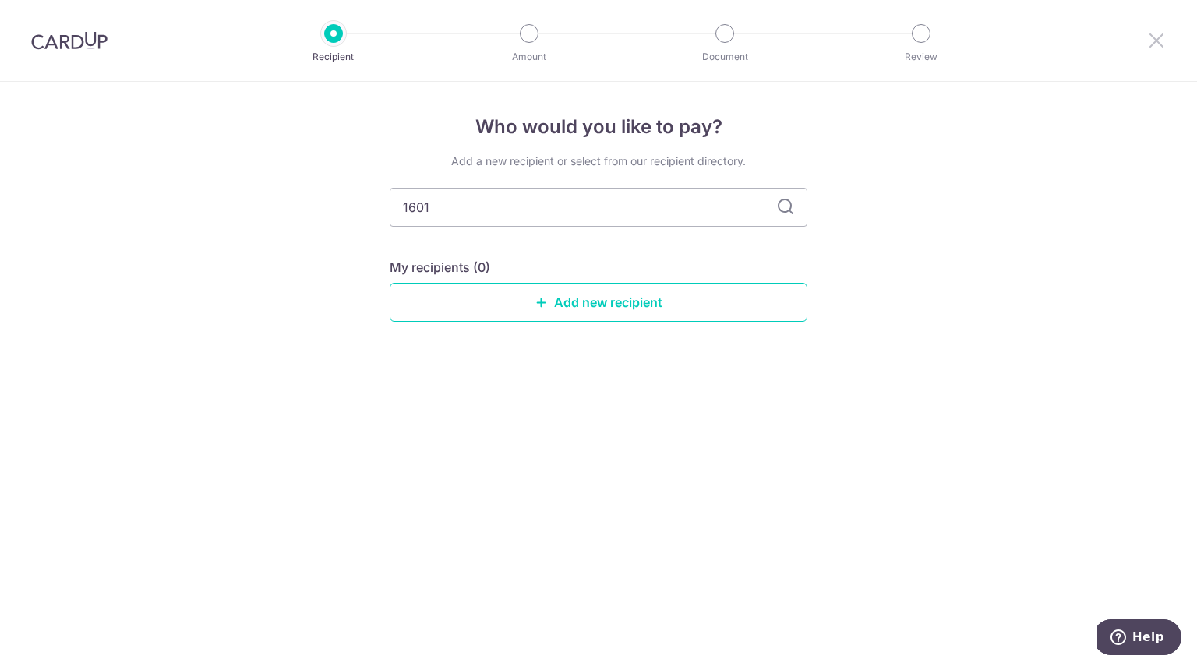
click at [1160, 41] on icon at bounding box center [1156, 39] width 19 height 19
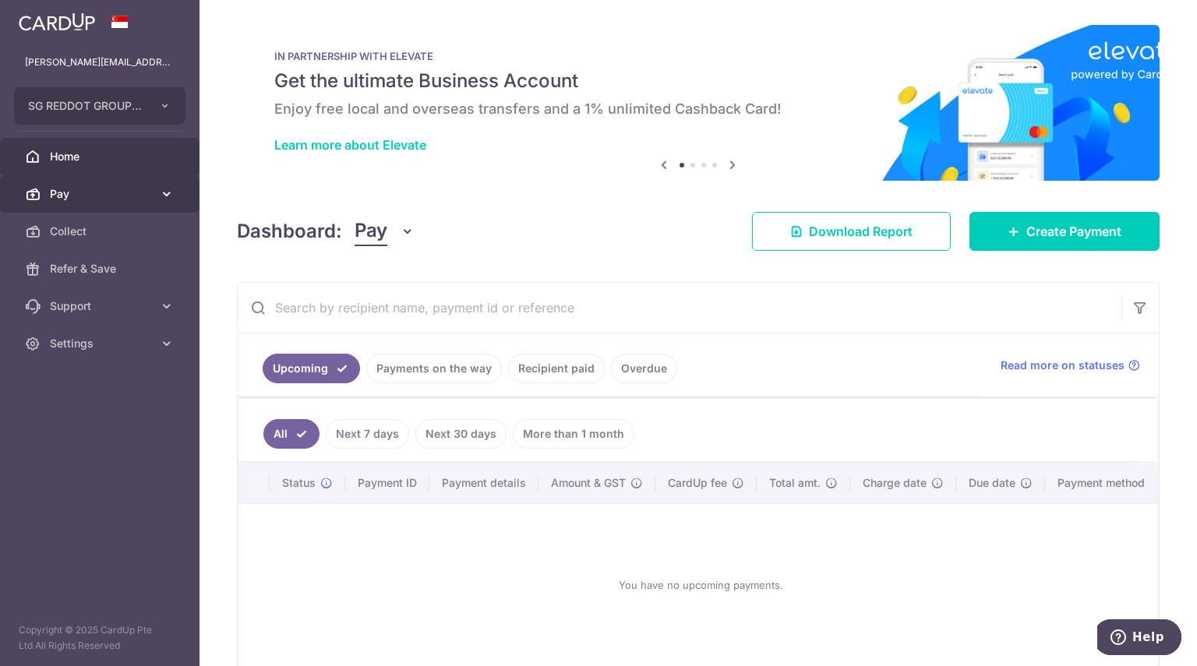
click at [127, 185] on link "Pay" at bounding box center [99, 193] width 199 height 37
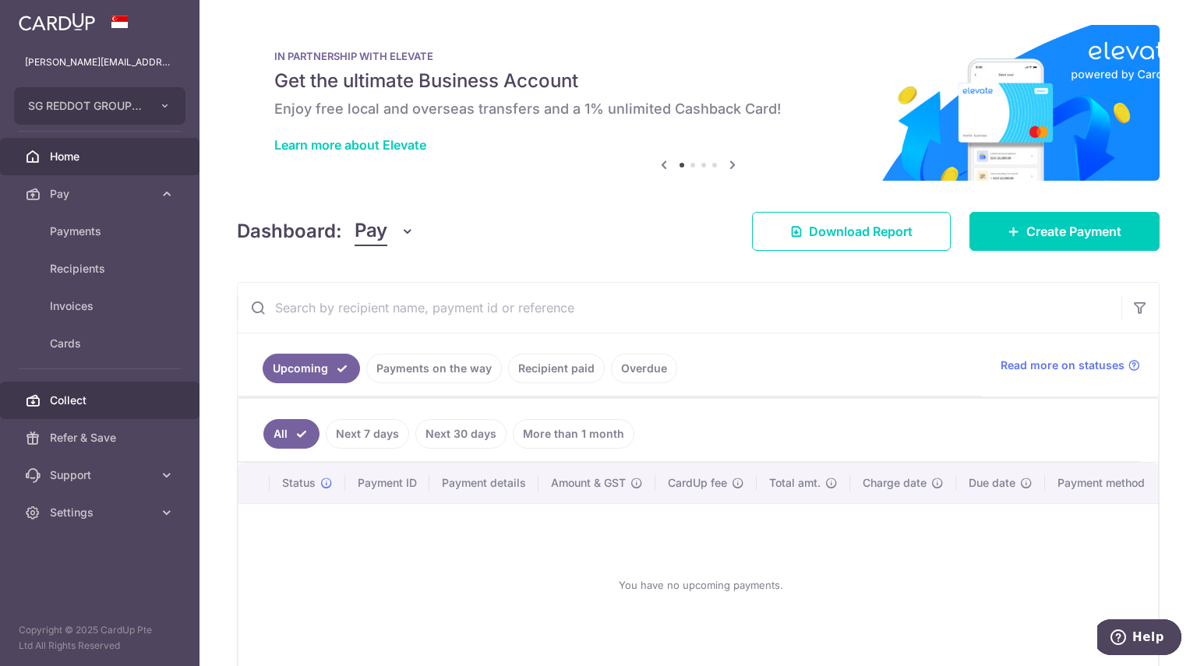
click at [81, 414] on link "Collect" at bounding box center [99, 400] width 199 height 37
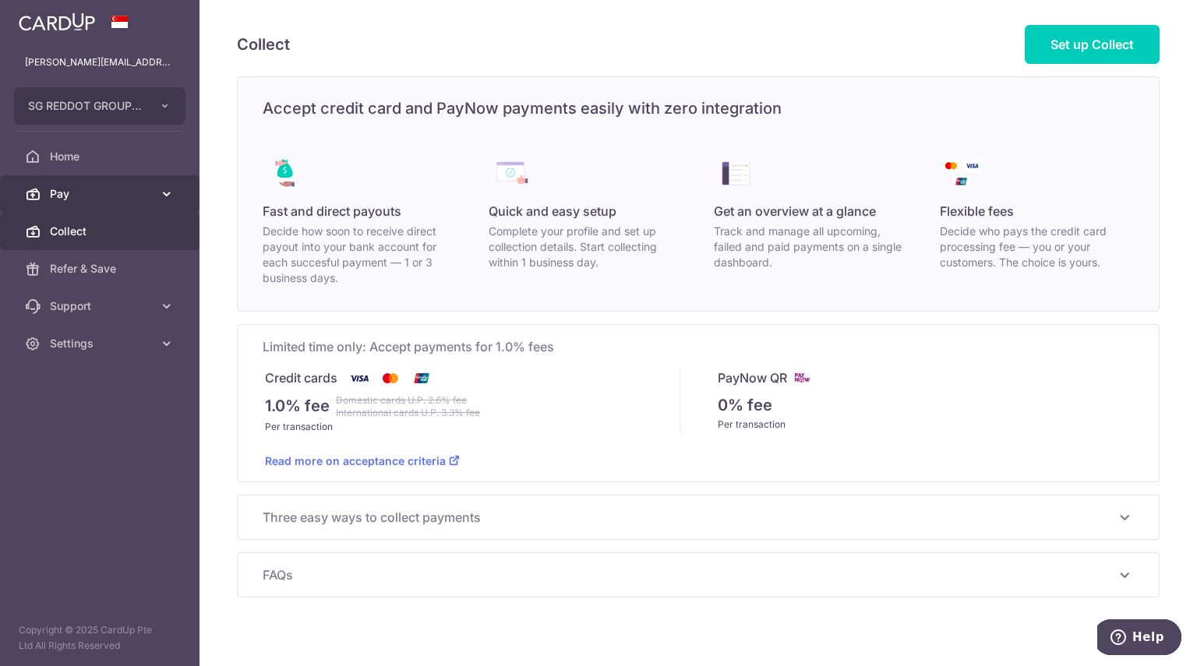
click at [101, 187] on span "Pay" at bounding box center [101, 194] width 103 height 16
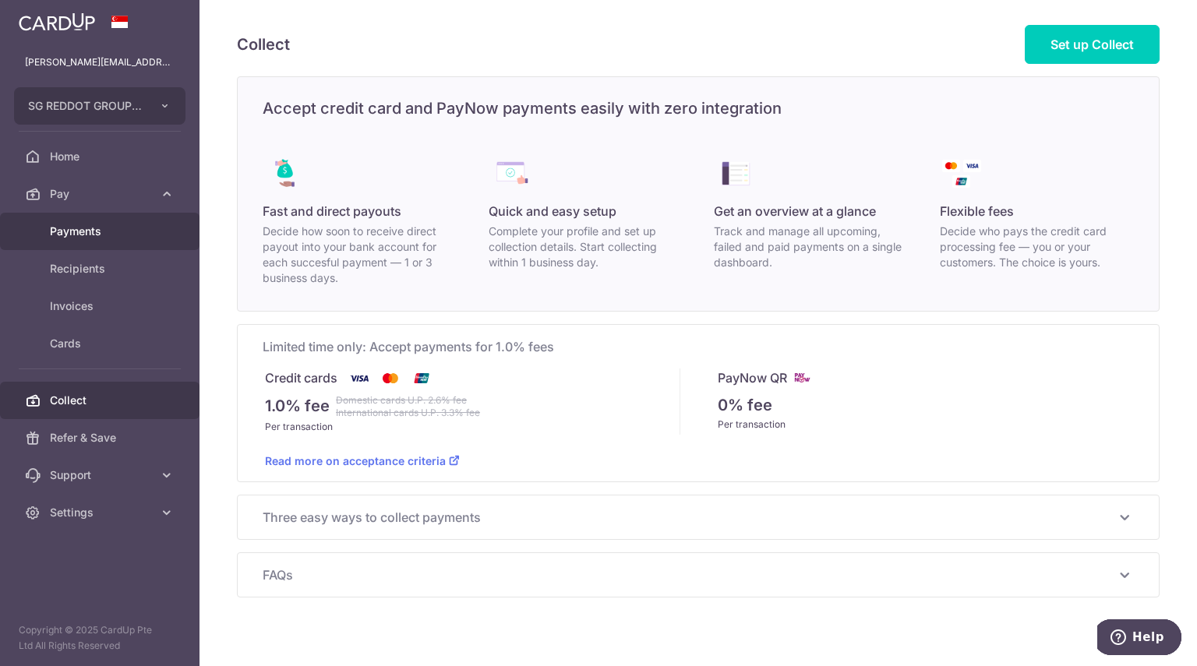
click at [84, 230] on span "Payments" at bounding box center [101, 232] width 103 height 16
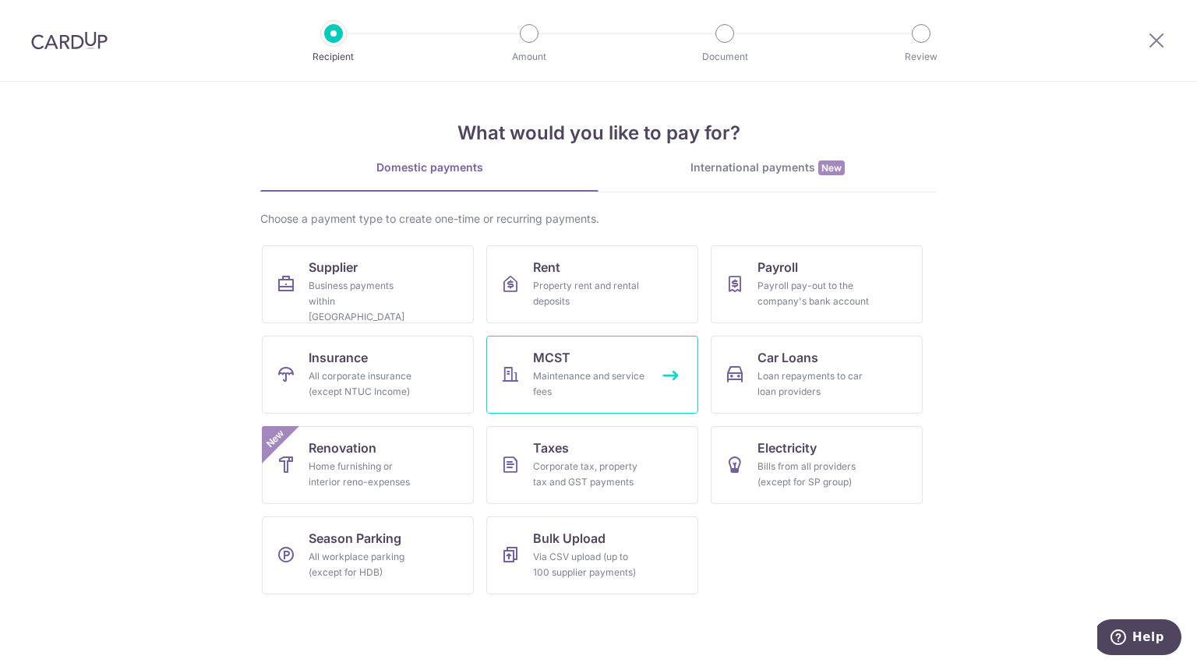
click at [592, 369] on div "Maintenance and service fees" at bounding box center [589, 384] width 112 height 31
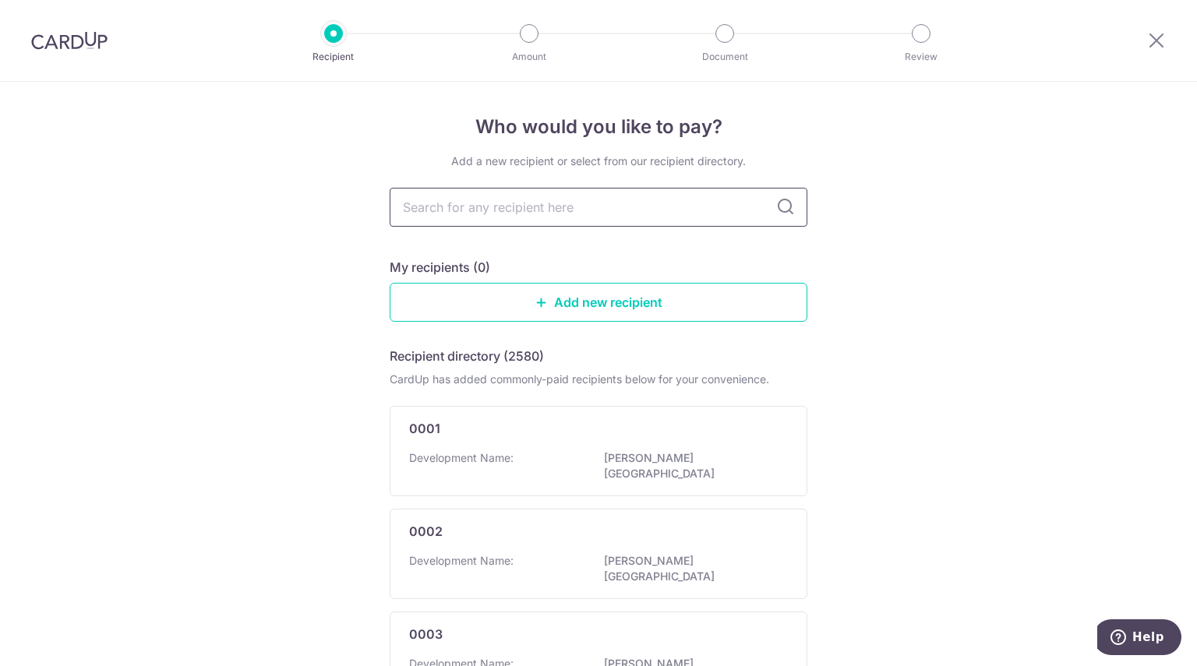
drag, startPoint x: 0, startPoint y: 0, endPoint x: 608, endPoint y: 199, distance: 639.4
click at [608, 199] on input "text" at bounding box center [599, 207] width 418 height 39
type input "1601"
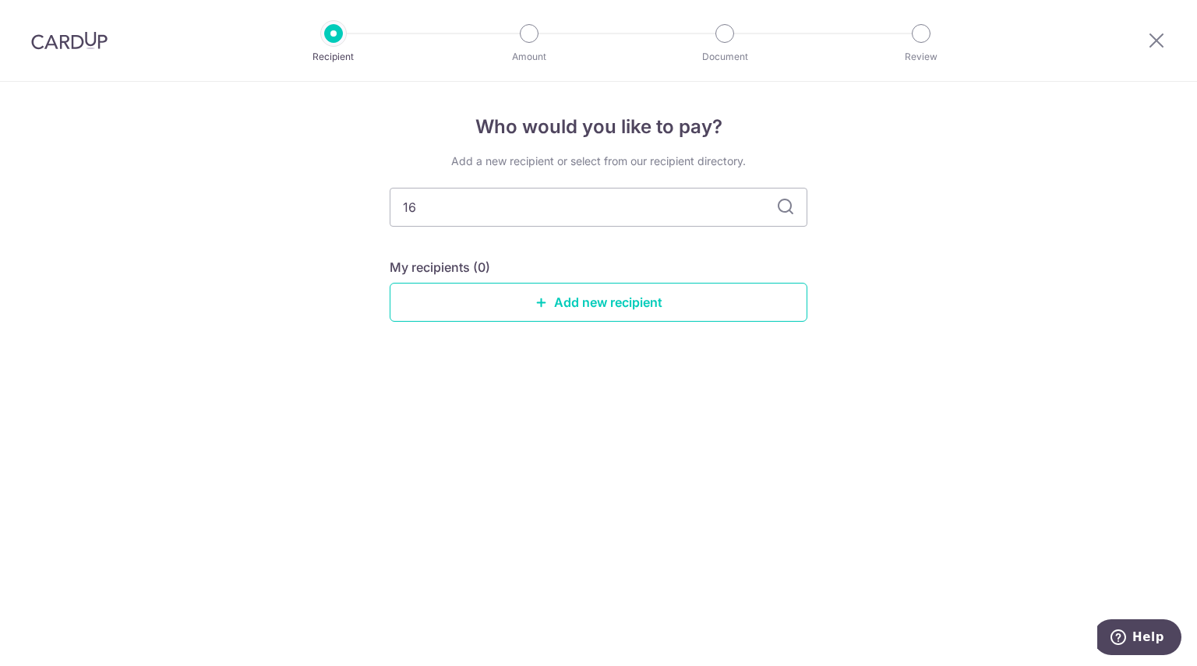
type input "1"
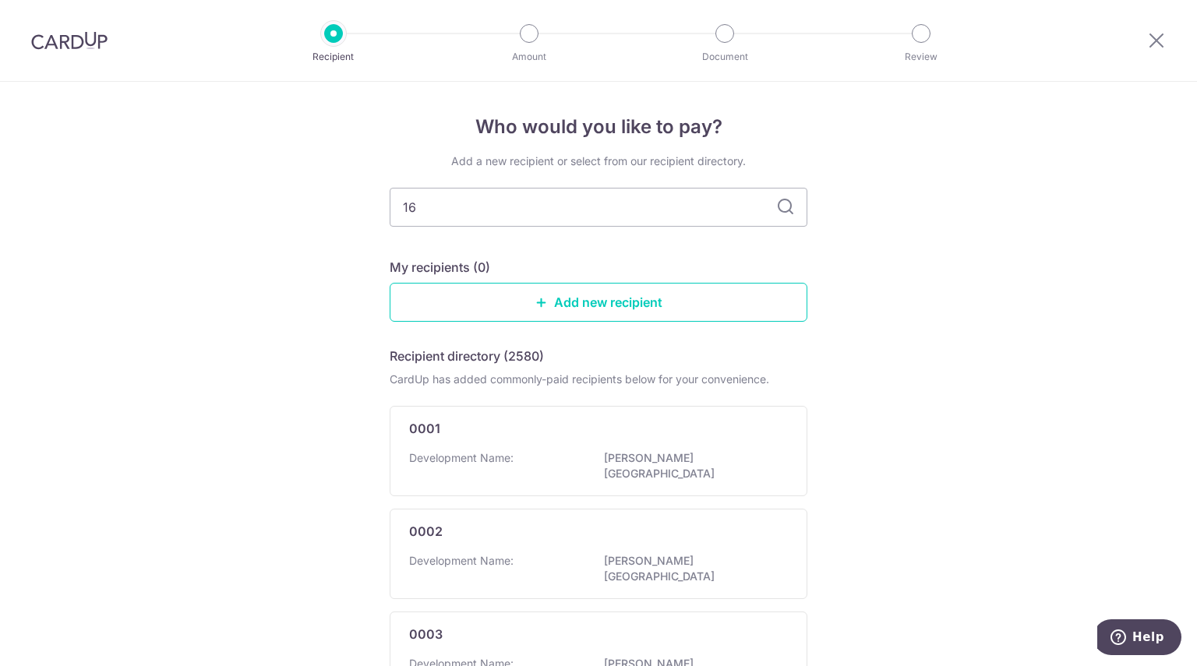
type input "16"
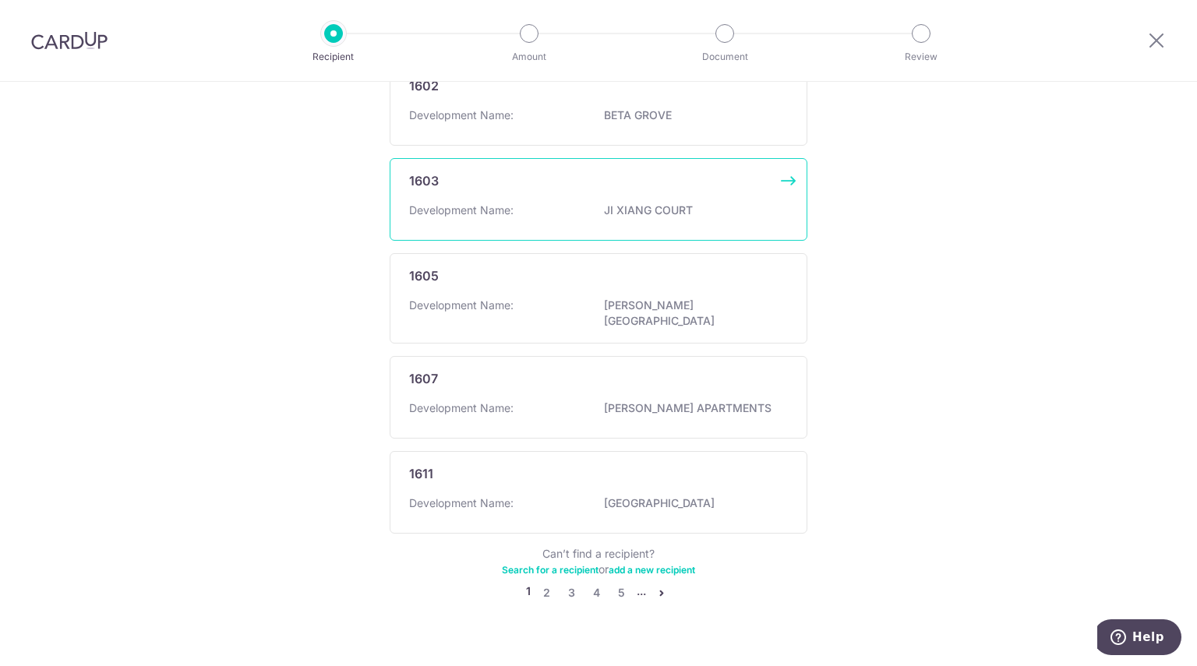
scroll to position [832, 0]
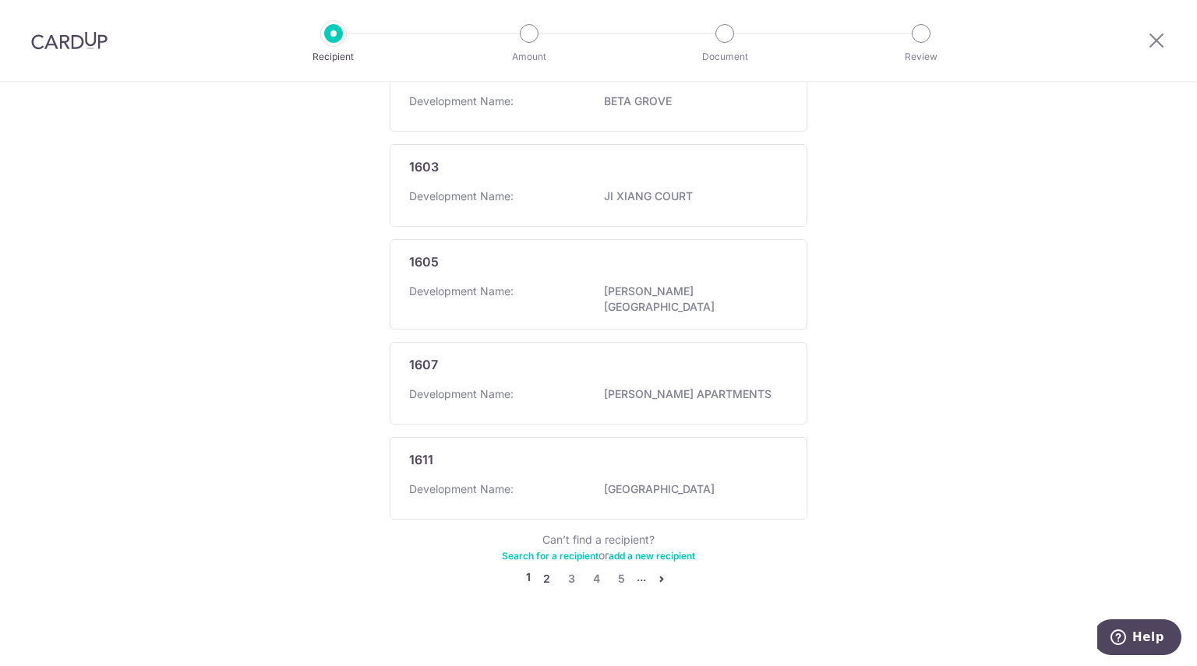
click at [538, 570] on link "2" at bounding box center [546, 579] width 19 height 19
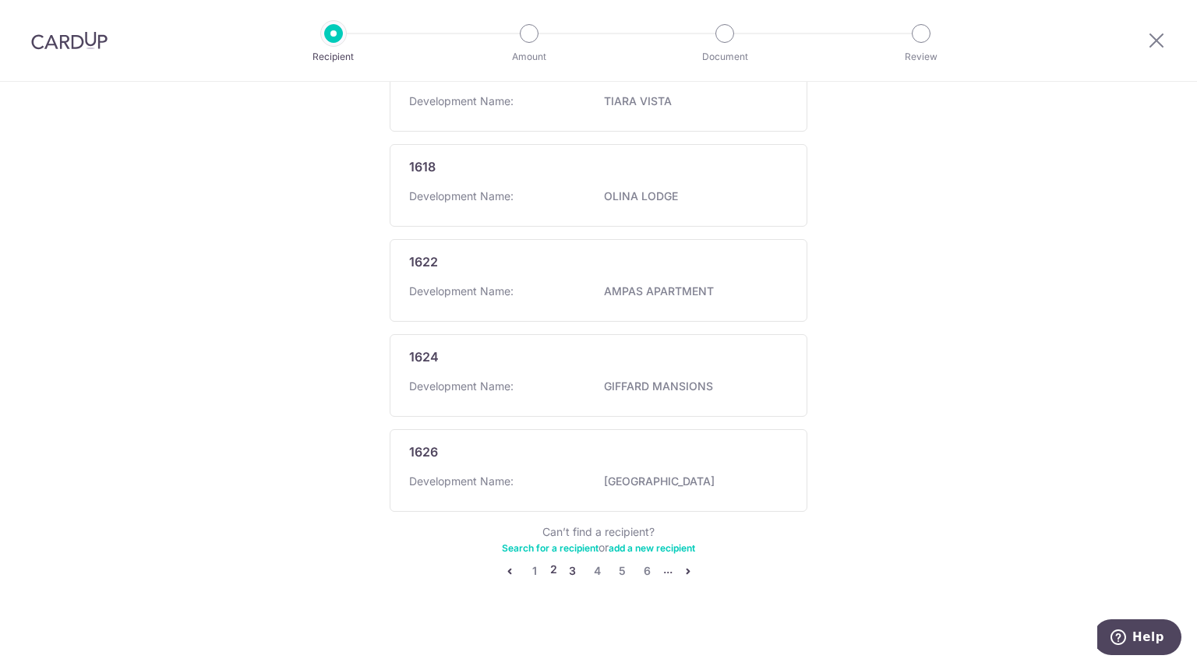
click at [571, 562] on link "3" at bounding box center [572, 571] width 19 height 19
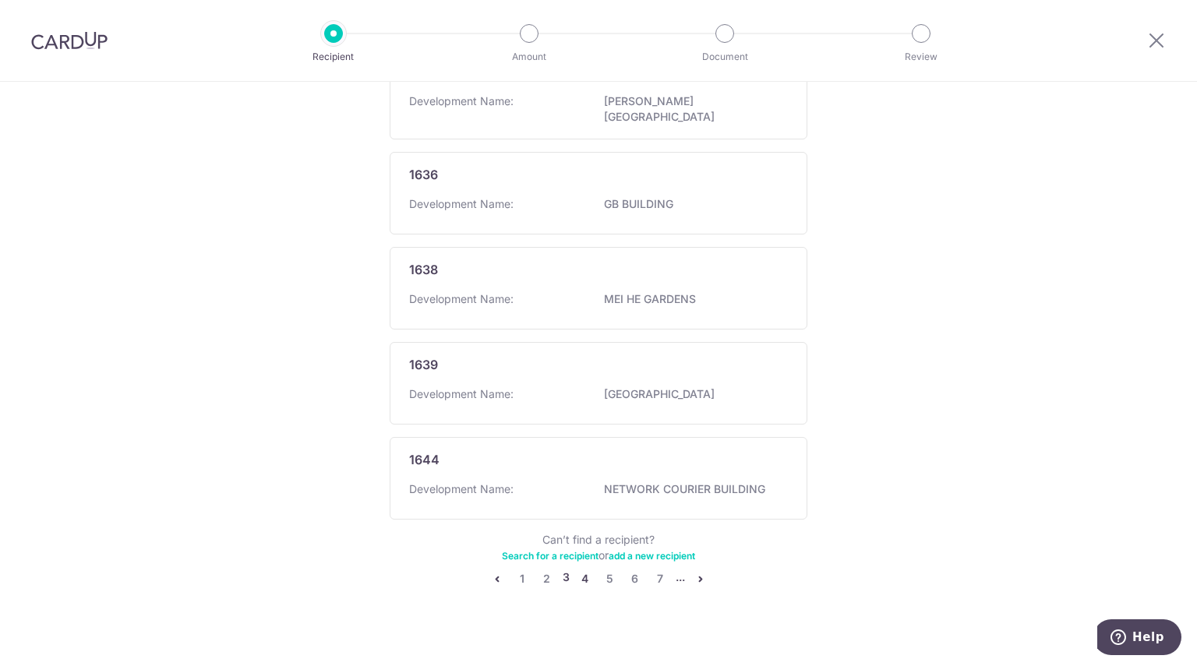
click at [581, 570] on link "4" at bounding box center [585, 579] width 19 height 19
click at [597, 570] on link "5" at bounding box center [597, 579] width 19 height 19
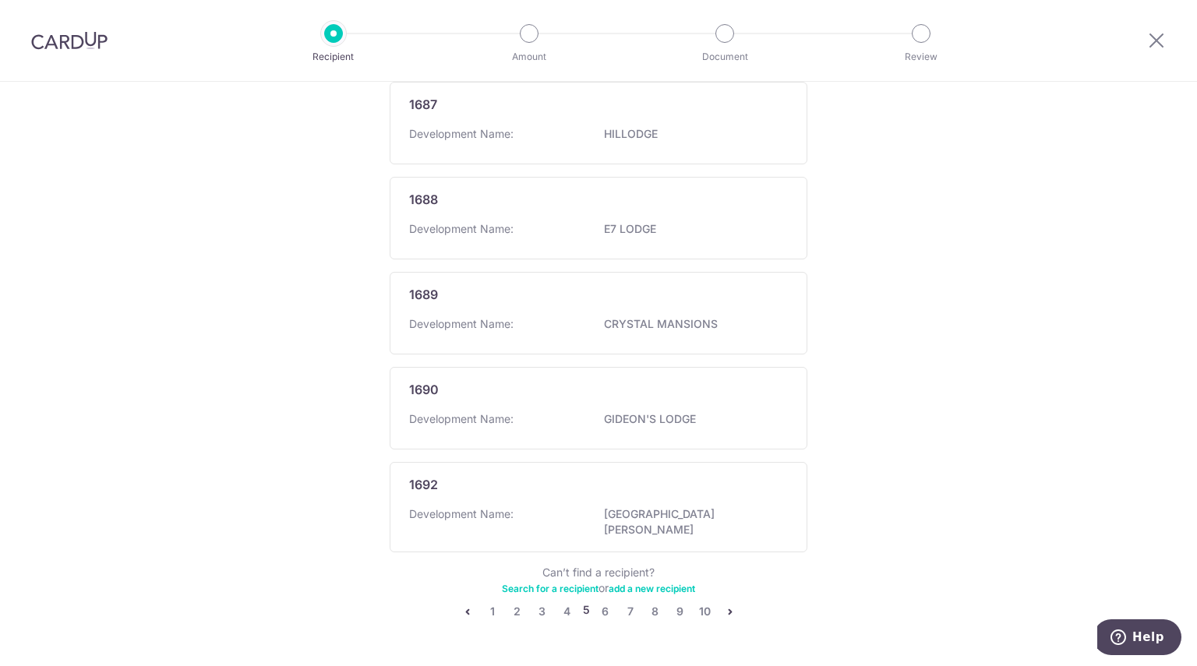
scroll to position [840, 0]
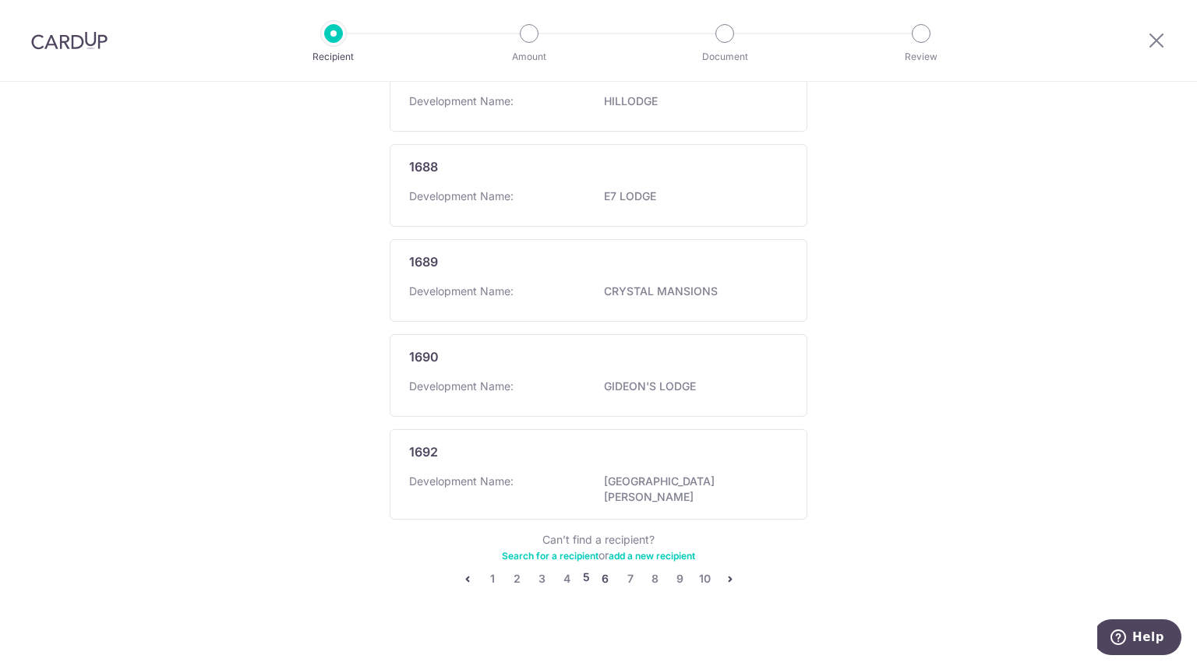
click at [602, 570] on link "6" at bounding box center [605, 579] width 19 height 19
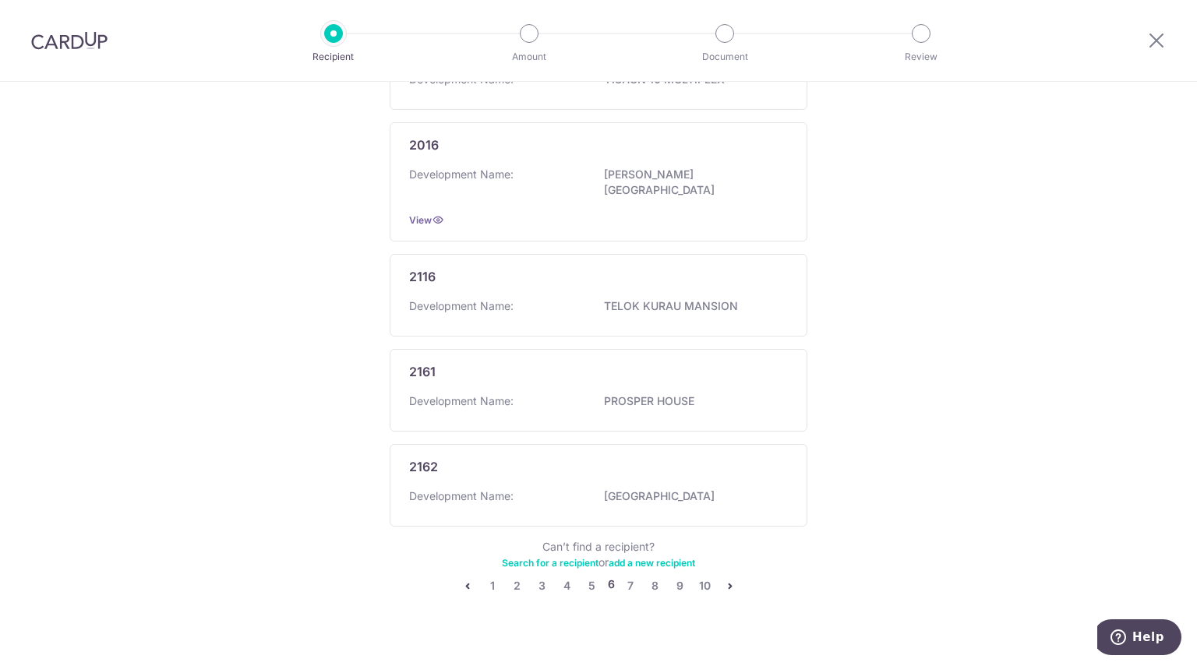
scroll to position [860, 0]
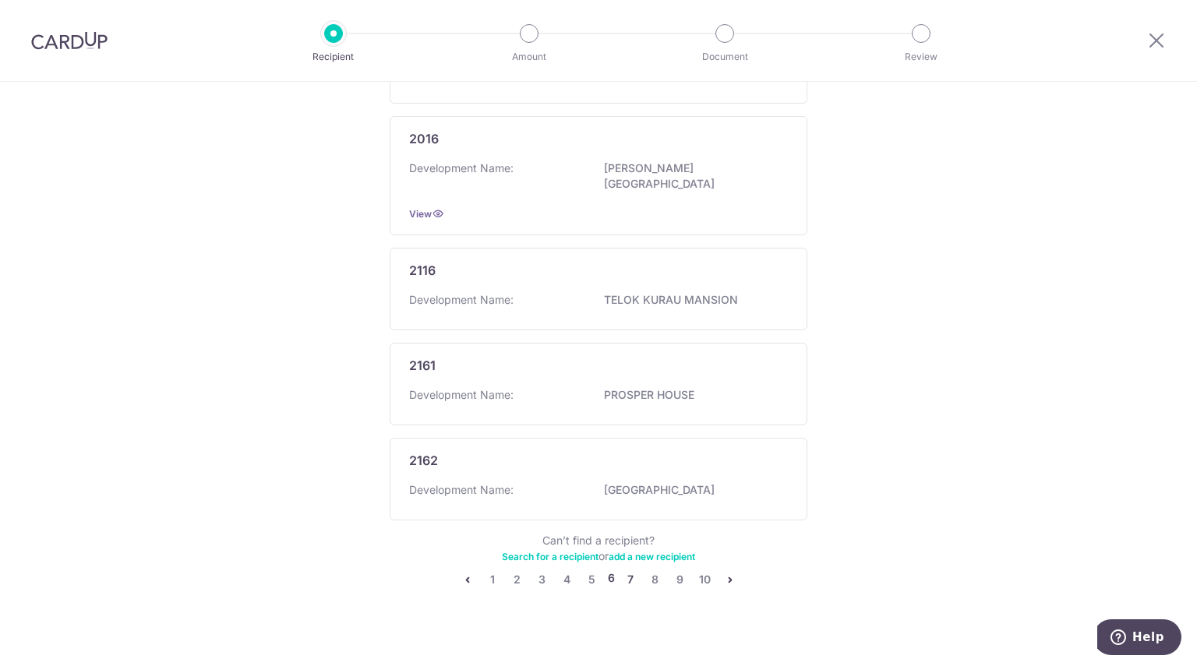
click at [630, 570] on link "7" at bounding box center [630, 579] width 19 height 19
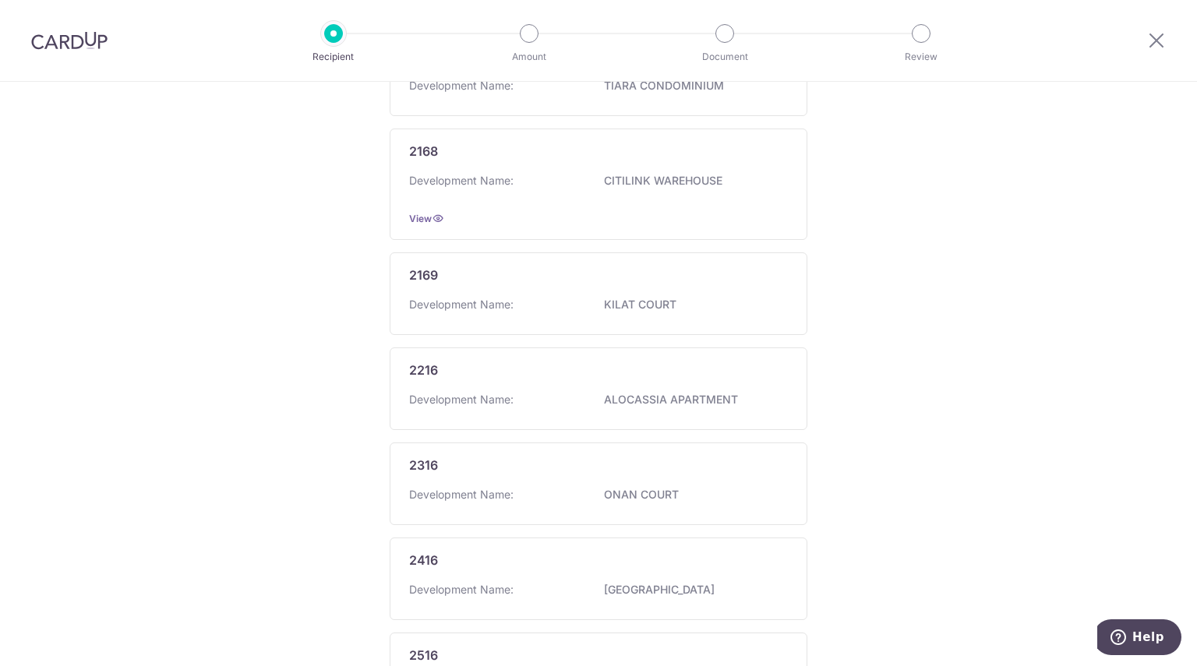
scroll to position [897, 0]
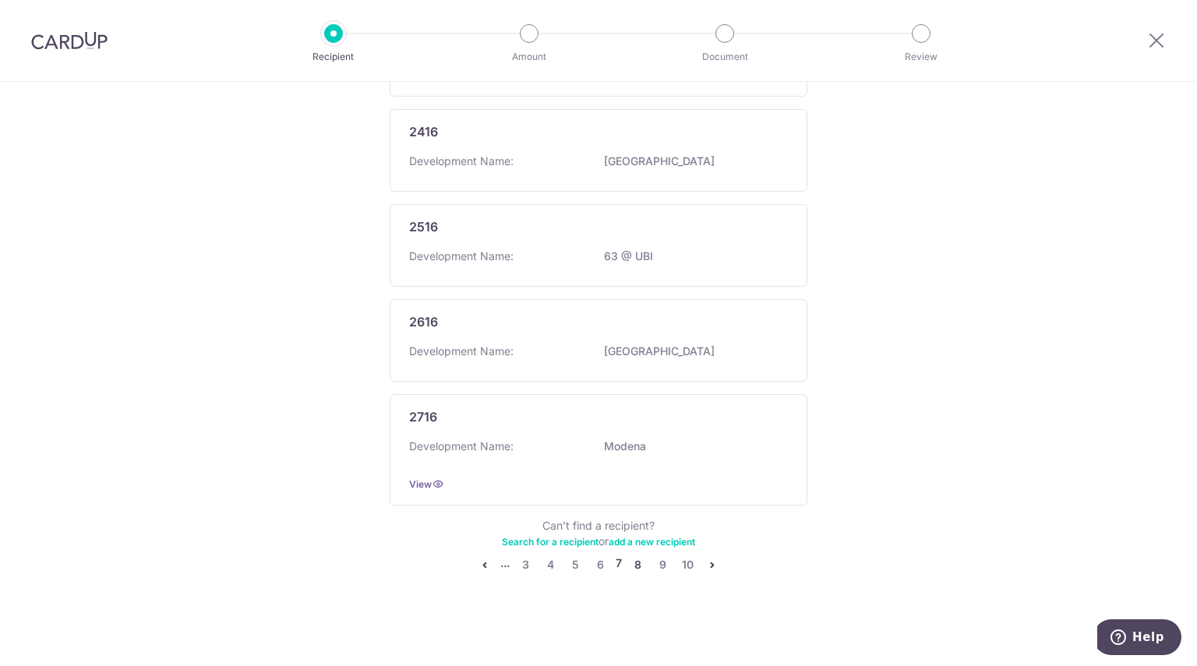
click at [635, 561] on link "8" at bounding box center [637, 565] width 19 height 19
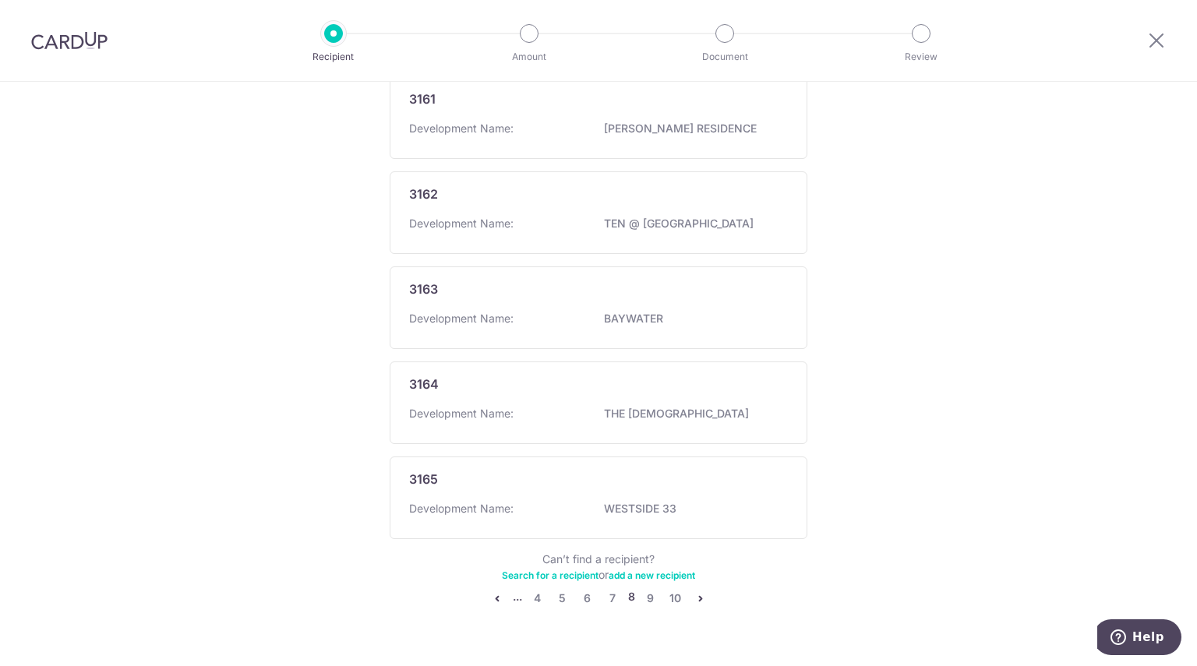
scroll to position [840, 0]
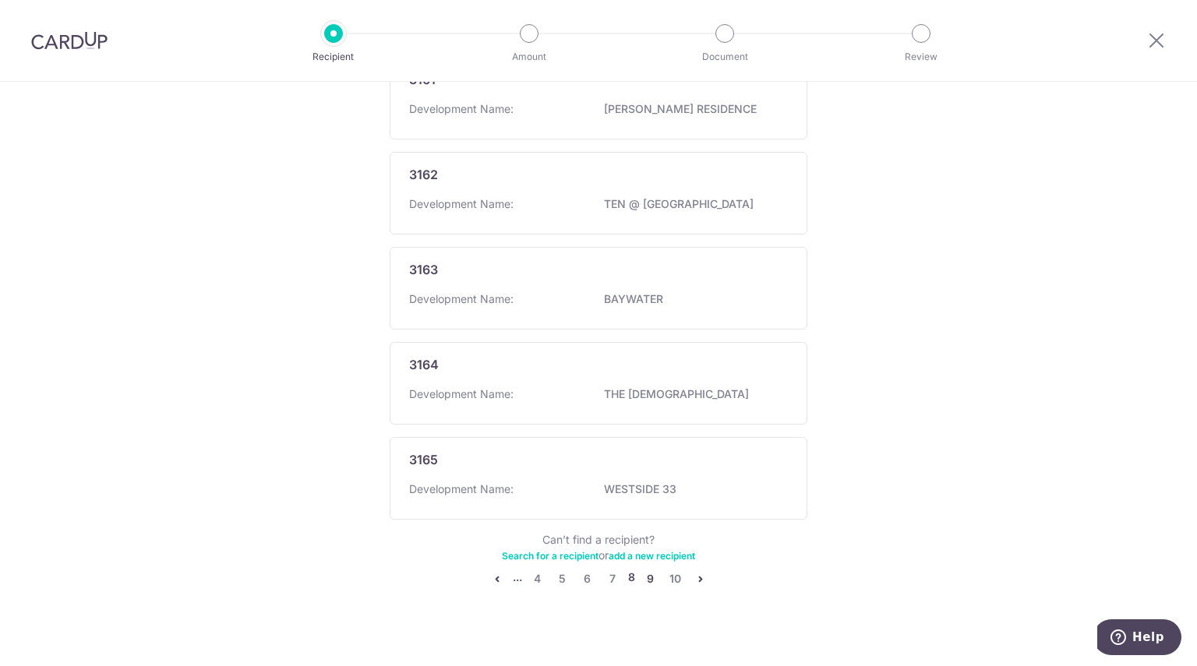
click at [647, 570] on link "9" at bounding box center [650, 579] width 19 height 19
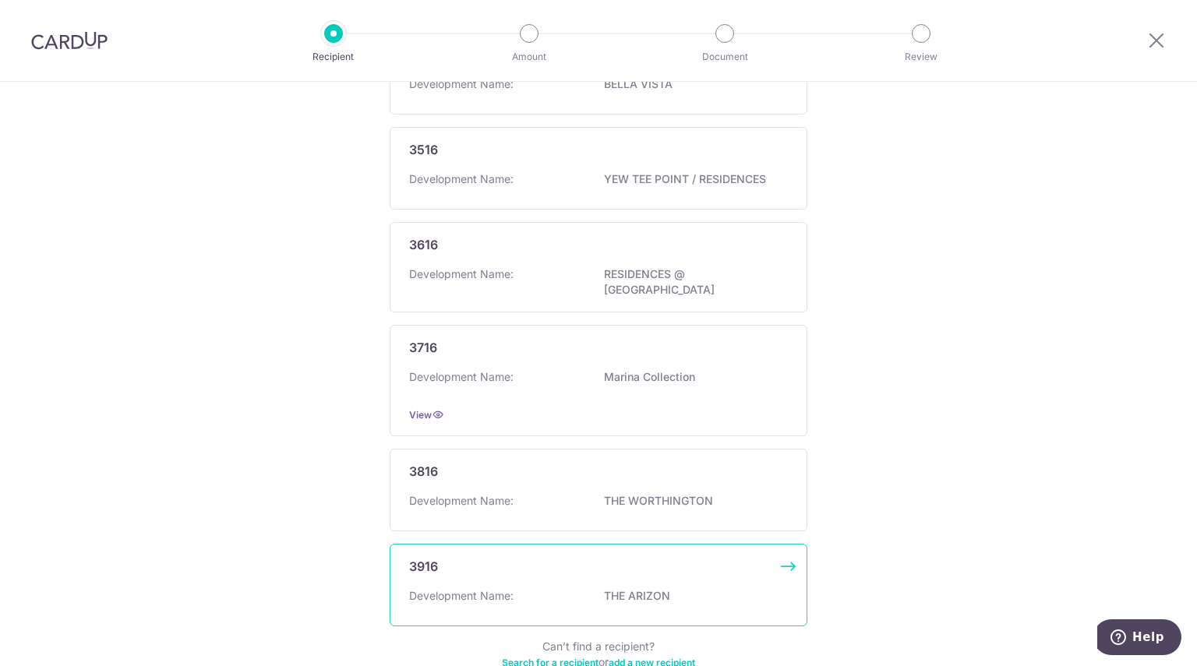
scroll to position [779, 0]
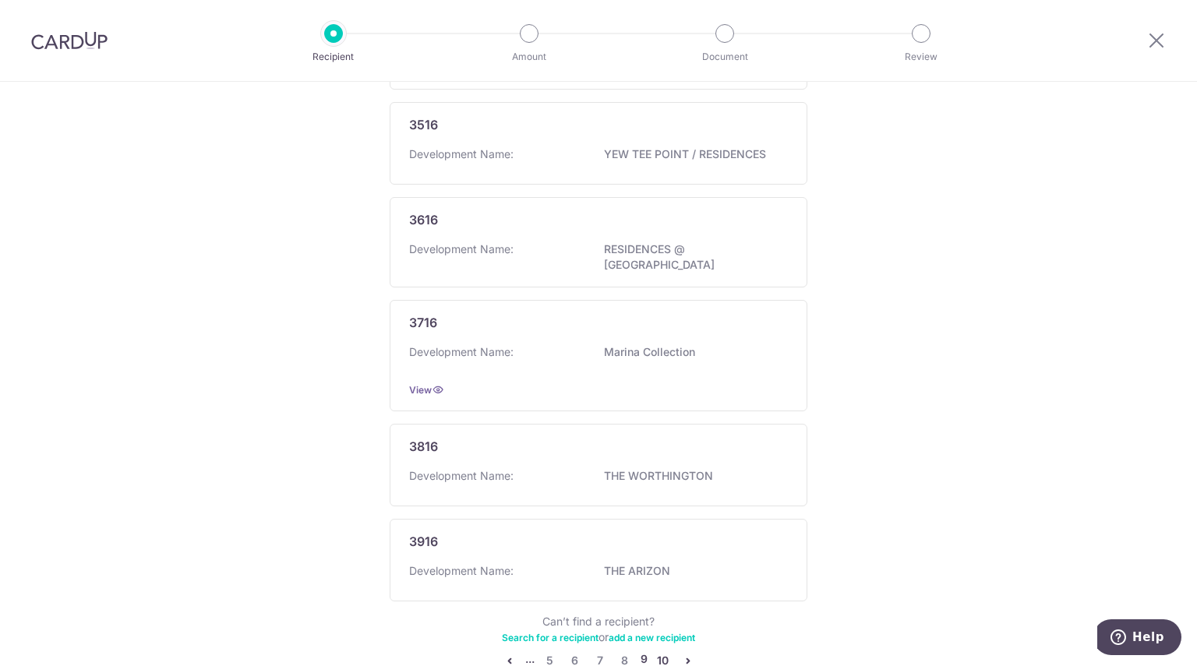
click at [654, 651] on link "10" at bounding box center [663, 660] width 19 height 19
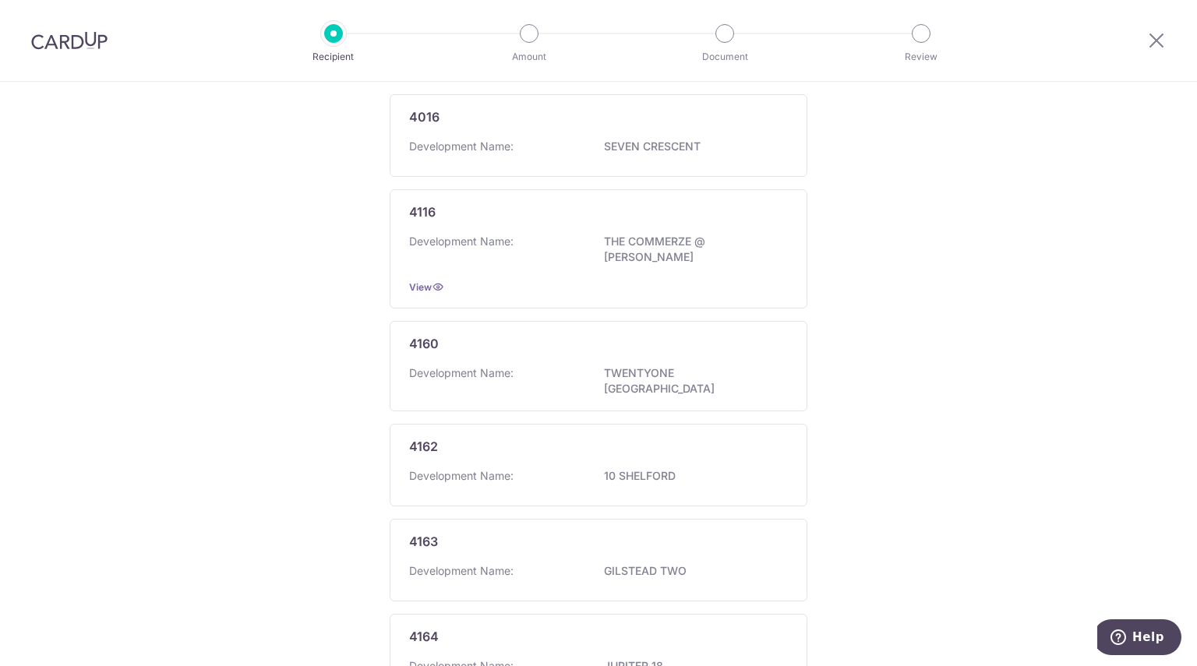
scroll to position [0, 0]
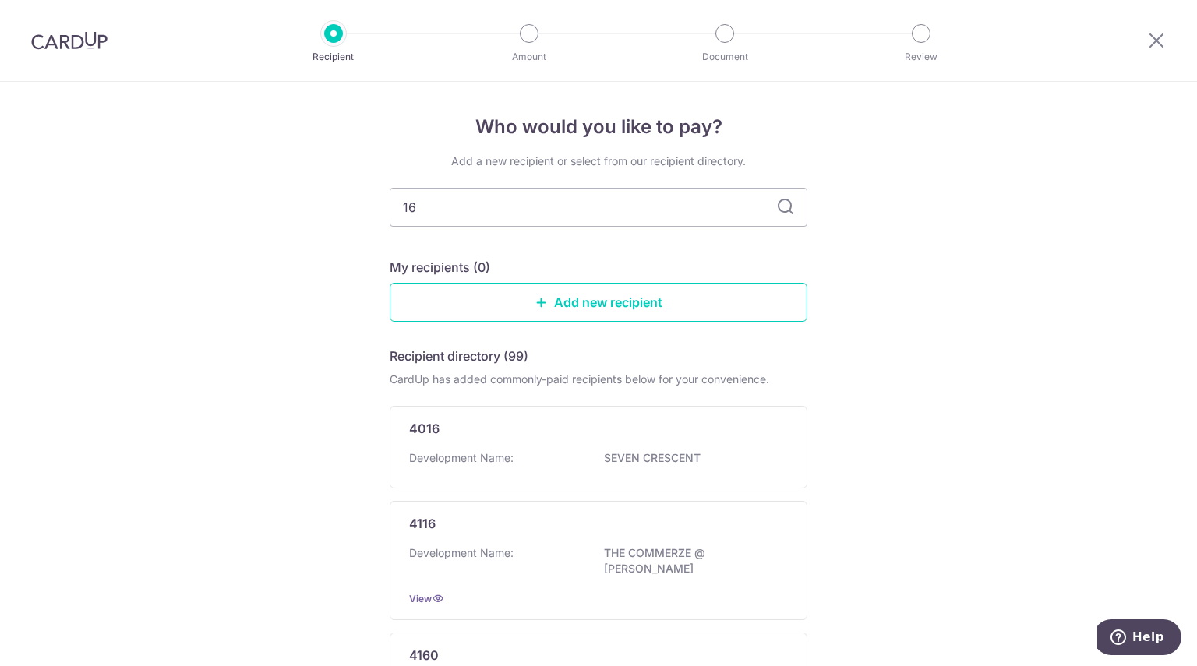
drag, startPoint x: 556, startPoint y: 199, endPoint x: 215, endPoint y: 194, distance: 341.3
type input "timah"
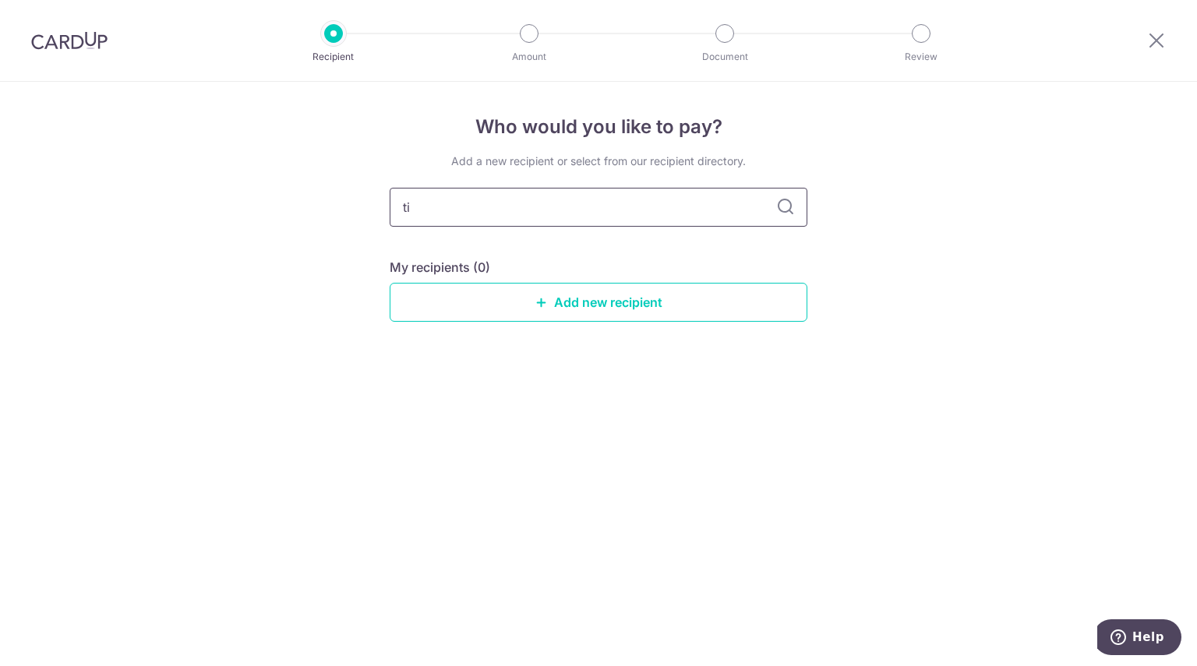
type input "t"
click at [1081, 219] on div "Who would you like to pay? Add a new recipient or select from our recipient dir…" at bounding box center [598, 374] width 1197 height 584
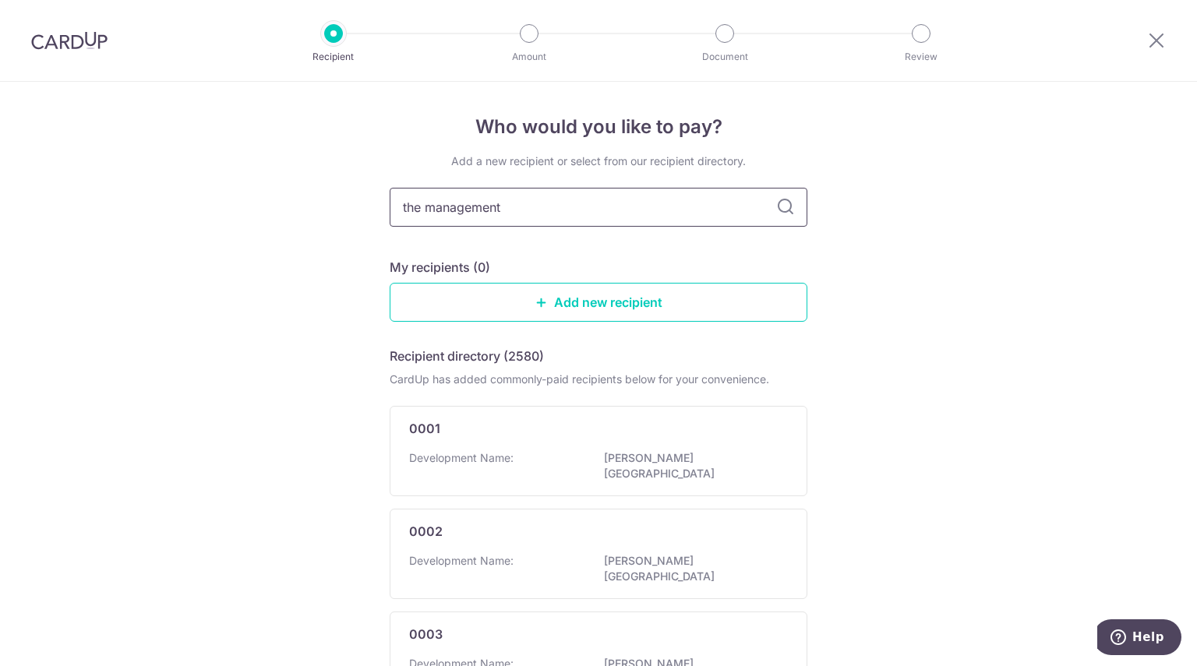
type input "the management"
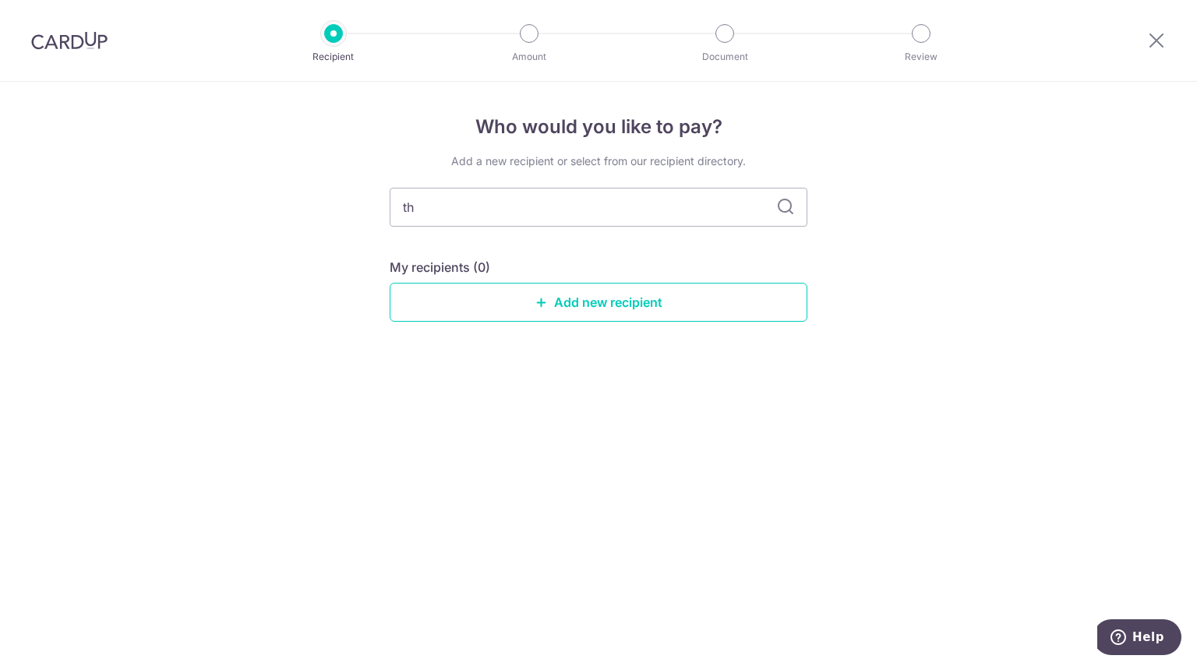
type input "t"
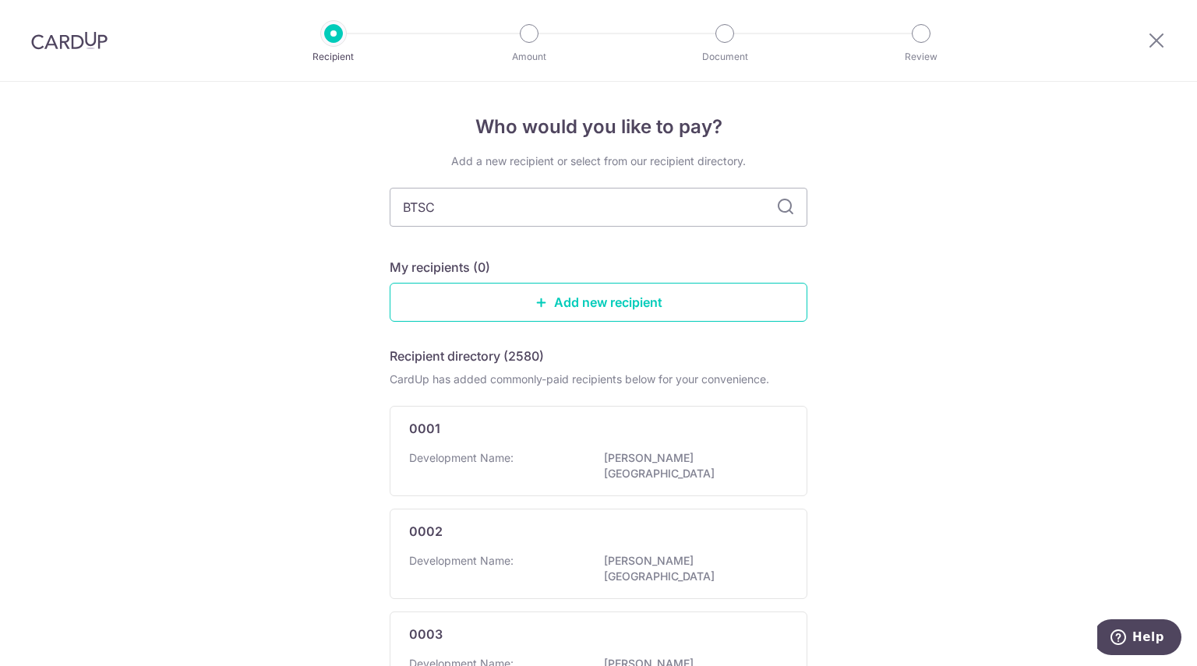
type input "BTSC"
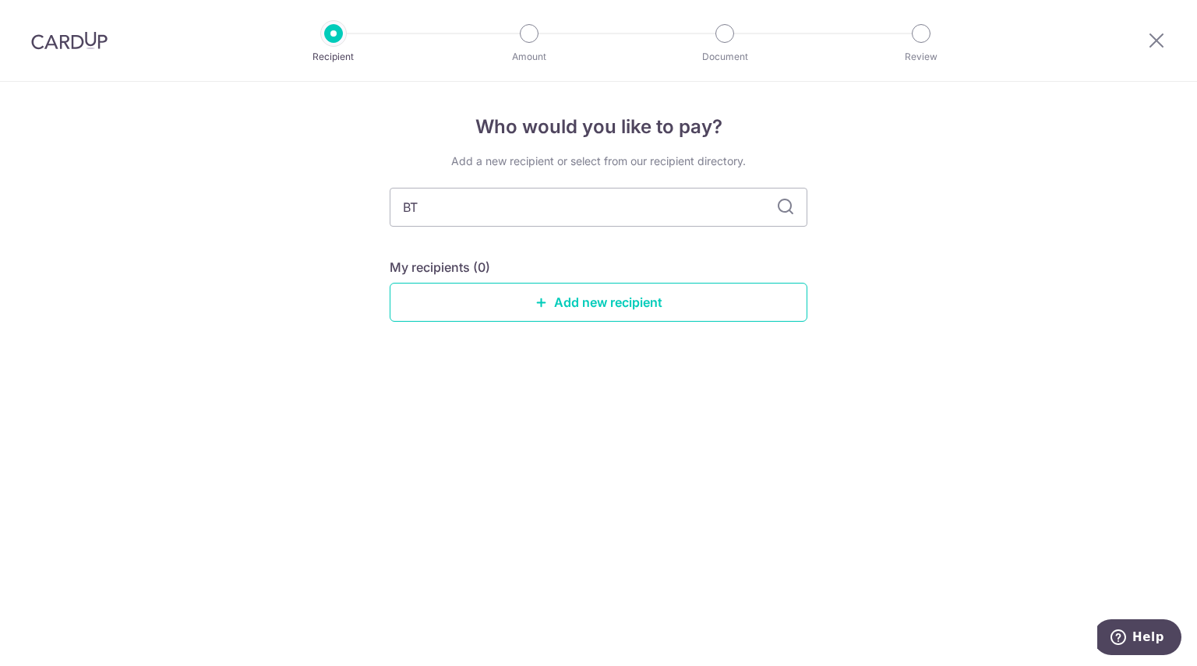
type input "B"
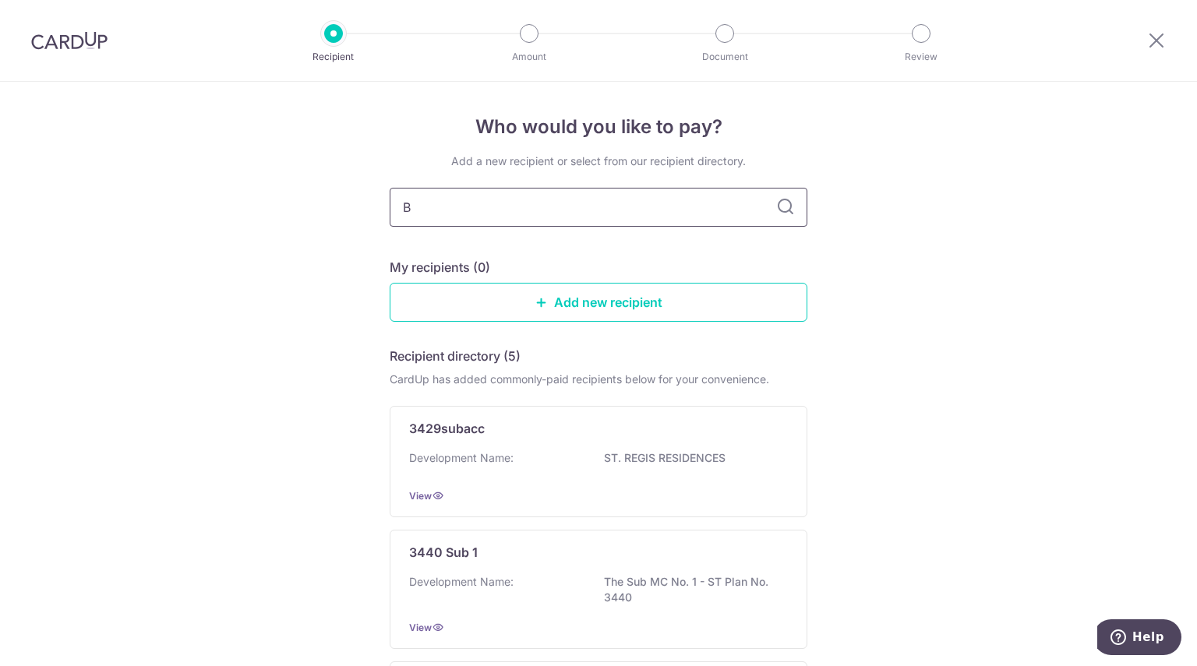
click at [435, 213] on input "B" at bounding box center [599, 207] width 418 height 39
type input "Bukit"
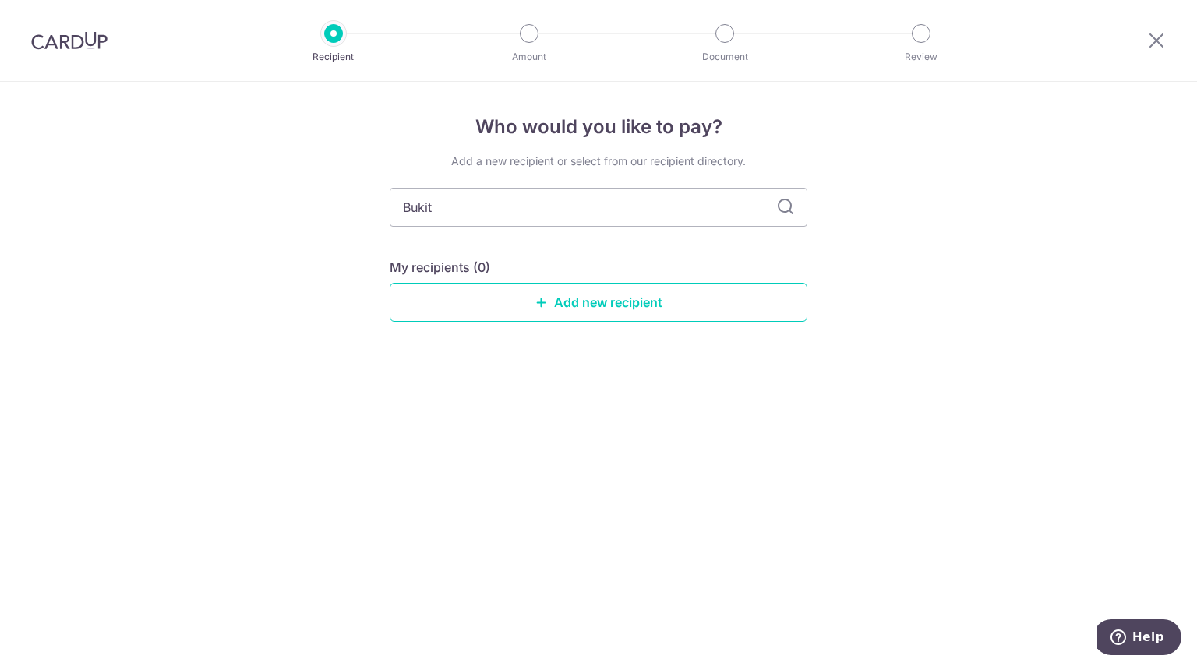
drag, startPoint x: 617, startPoint y: 209, endPoint x: 0, endPoint y: 189, distance: 617.4
click at [0, 189] on div "Who would you like to pay? Add a new recipient or select from our recipient dir…" at bounding box center [598, 374] width 1197 height 584
type input "1601"
type input "1"
type input "0"
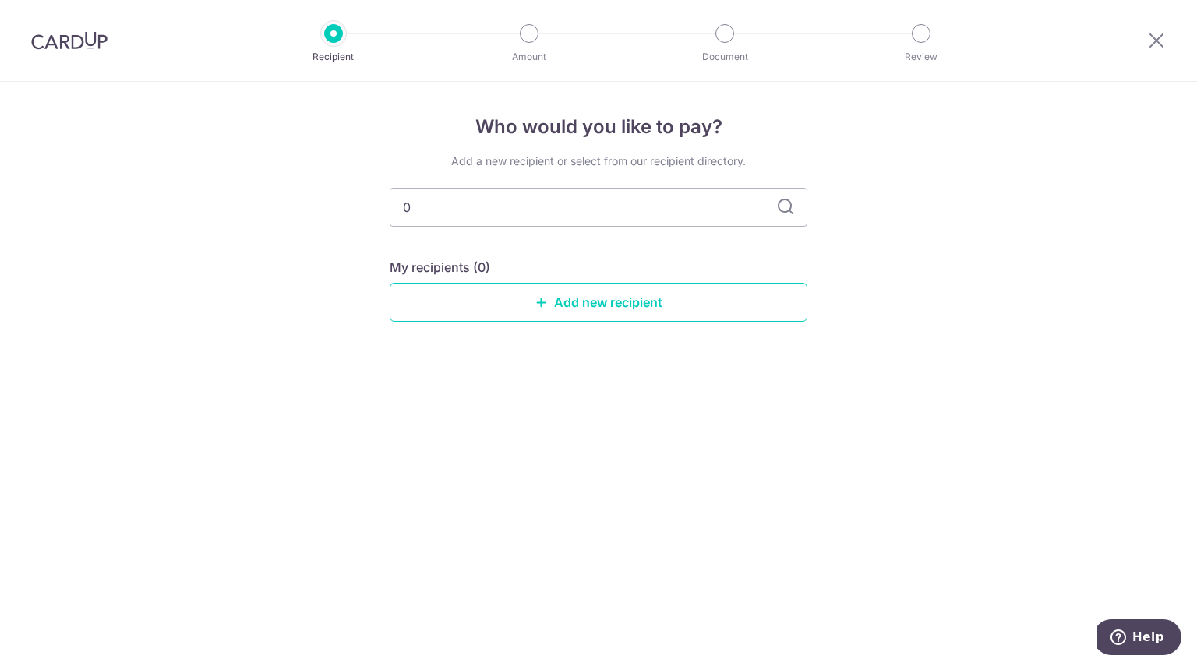
type input "01"
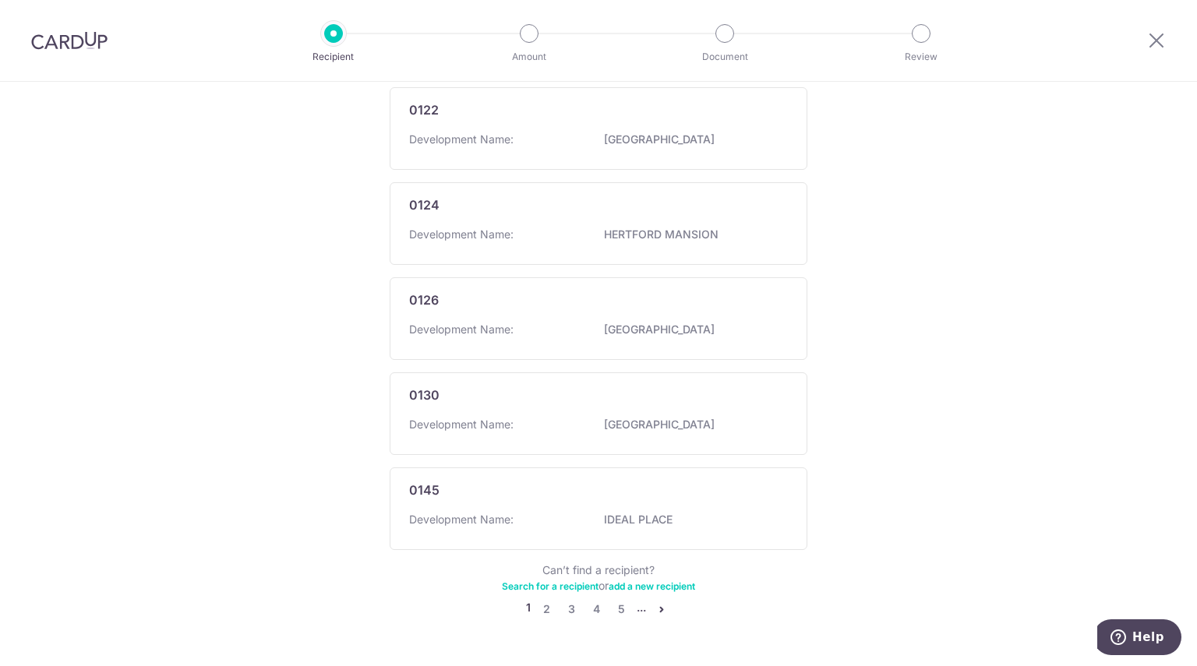
scroll to position [840, 0]
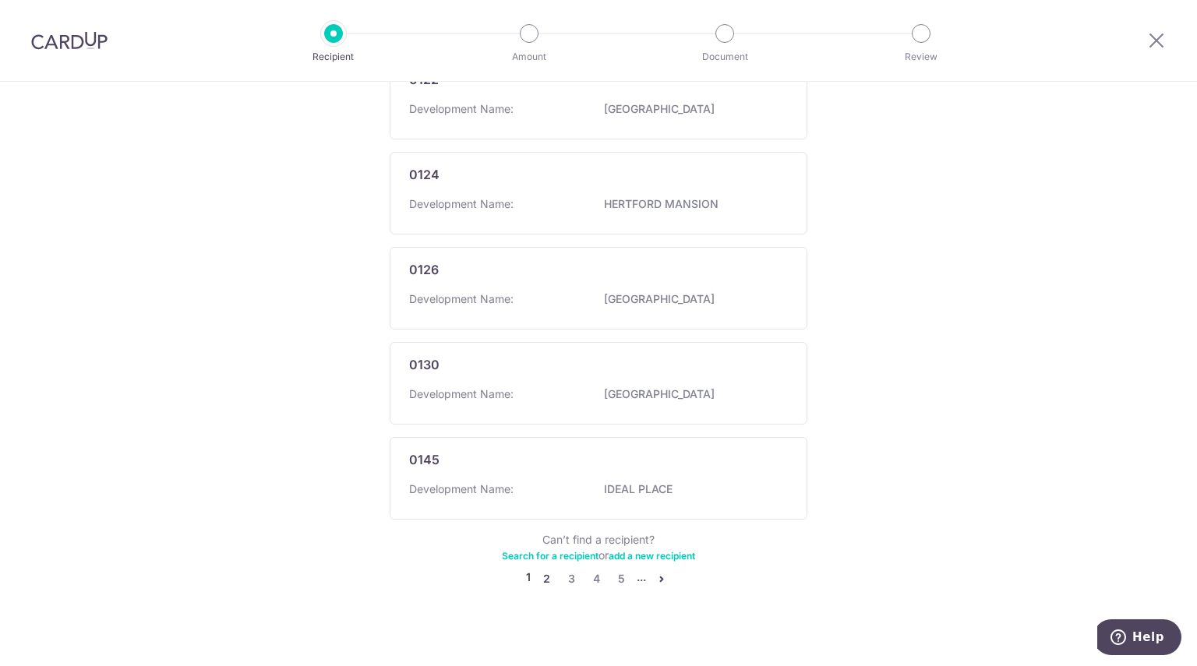
click at [542, 570] on link "2" at bounding box center [546, 579] width 19 height 19
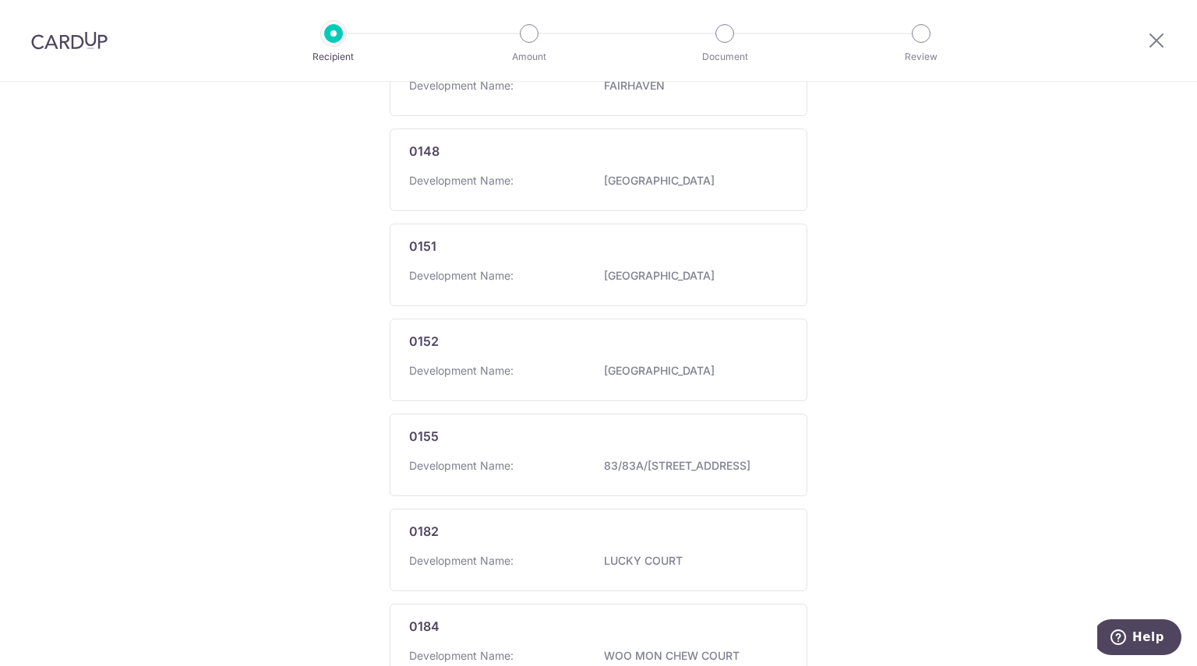
scroll to position [848, 0]
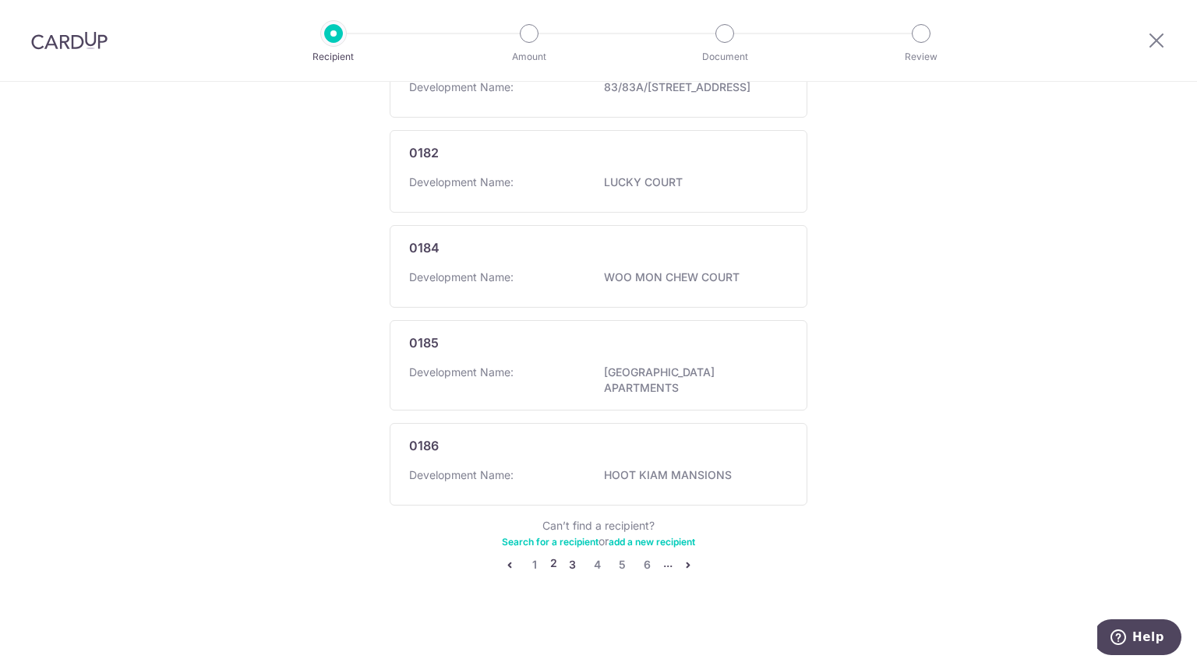
click at [566, 563] on link "3" at bounding box center [572, 565] width 19 height 19
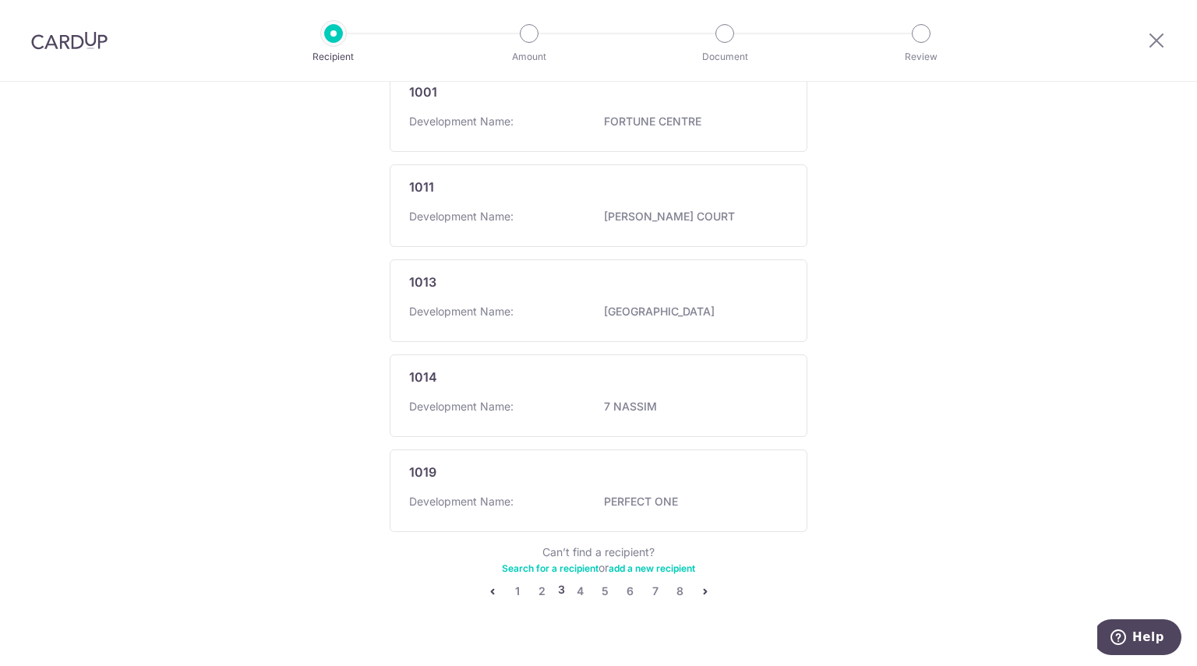
scroll to position [832, 0]
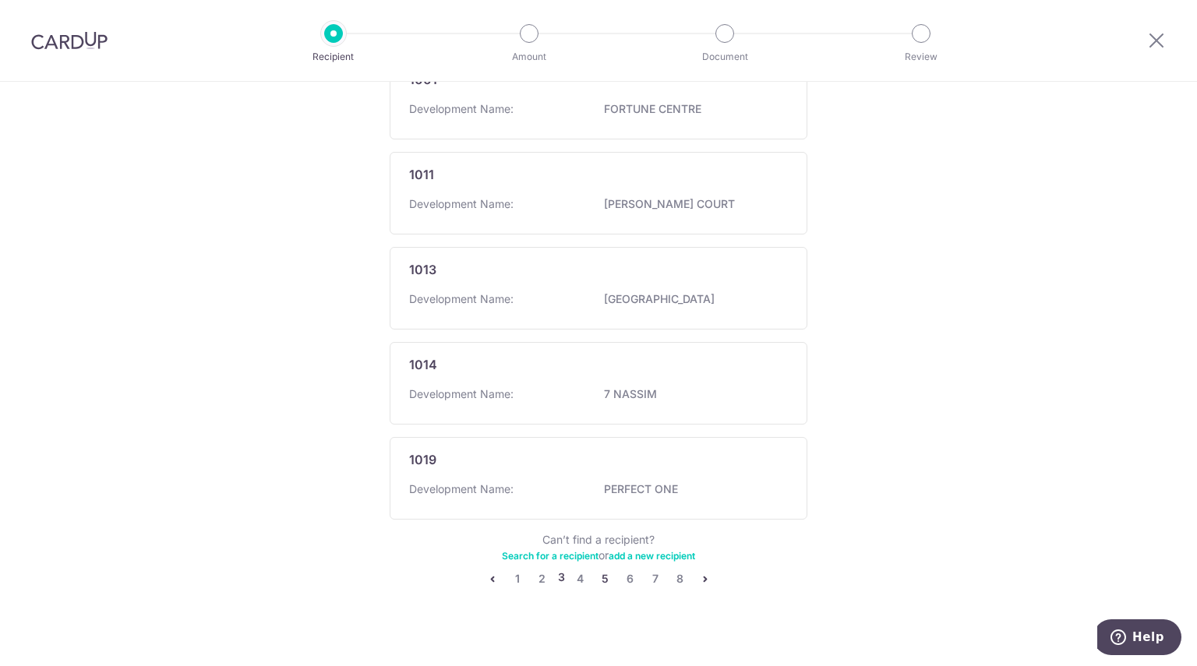
click at [600, 570] on link "5" at bounding box center [605, 579] width 19 height 19
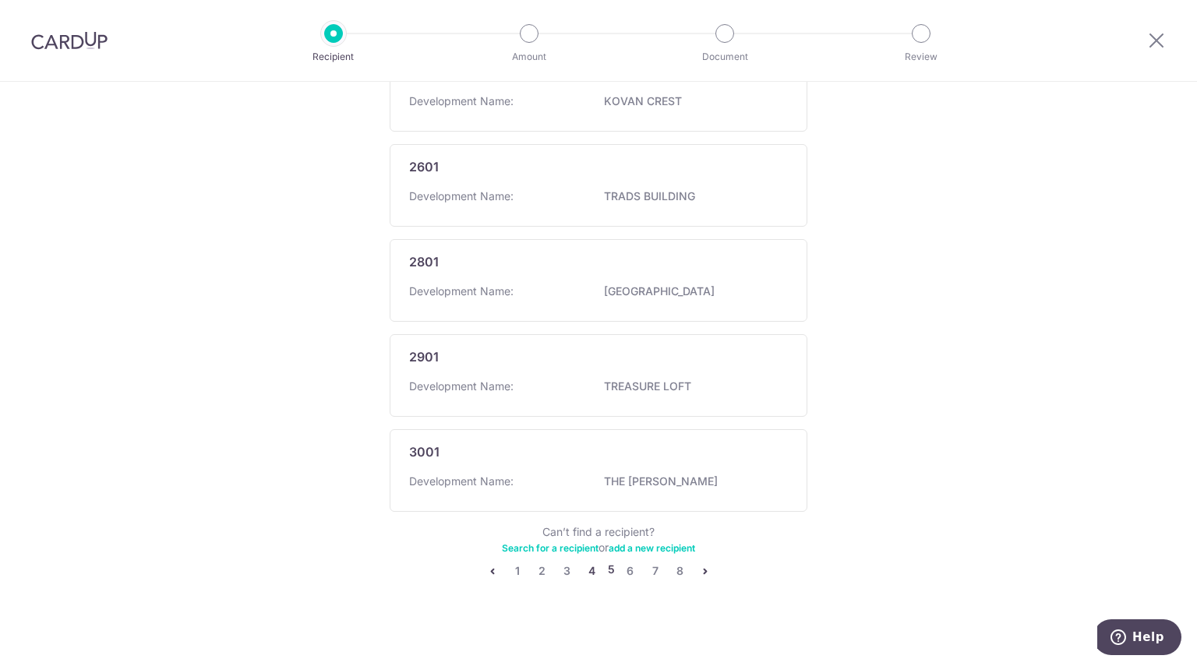
click at [584, 563] on link "4" at bounding box center [592, 571] width 19 height 19
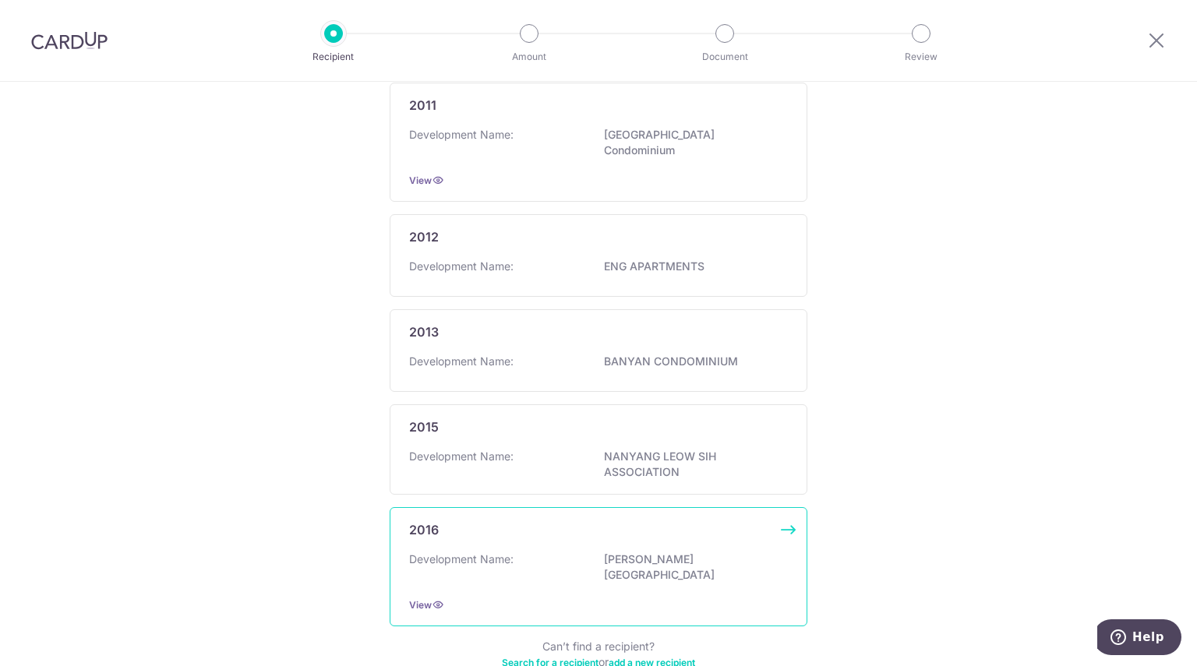
scroll to position [926, 0]
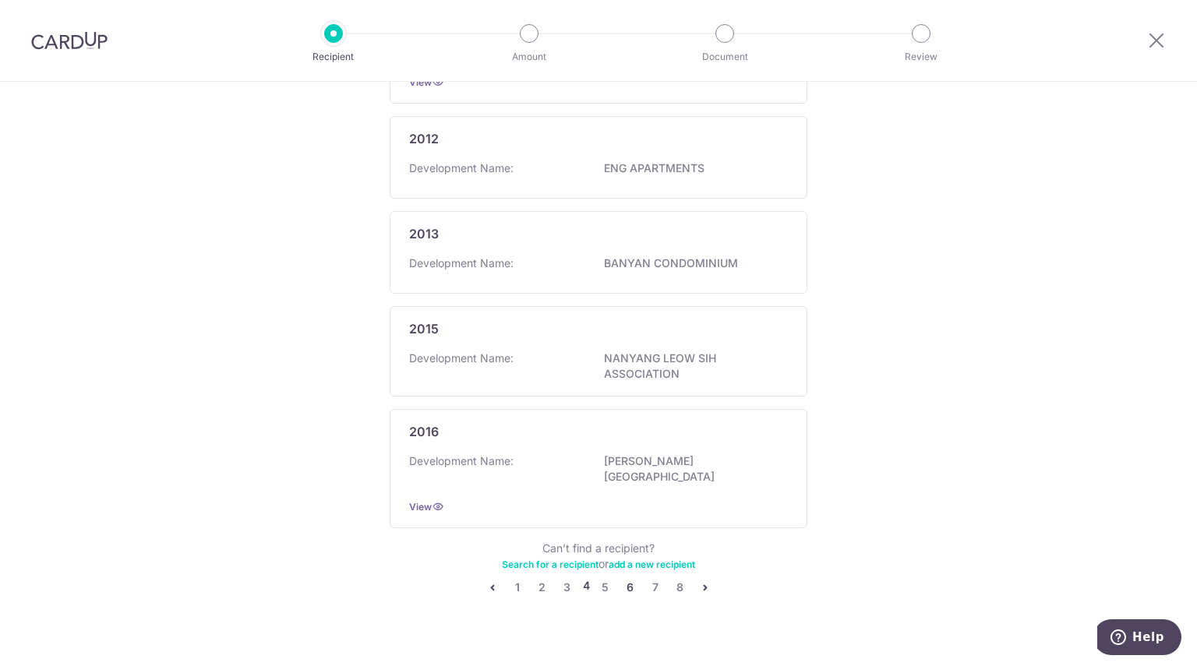
click at [625, 578] on link "6" at bounding box center [630, 587] width 19 height 19
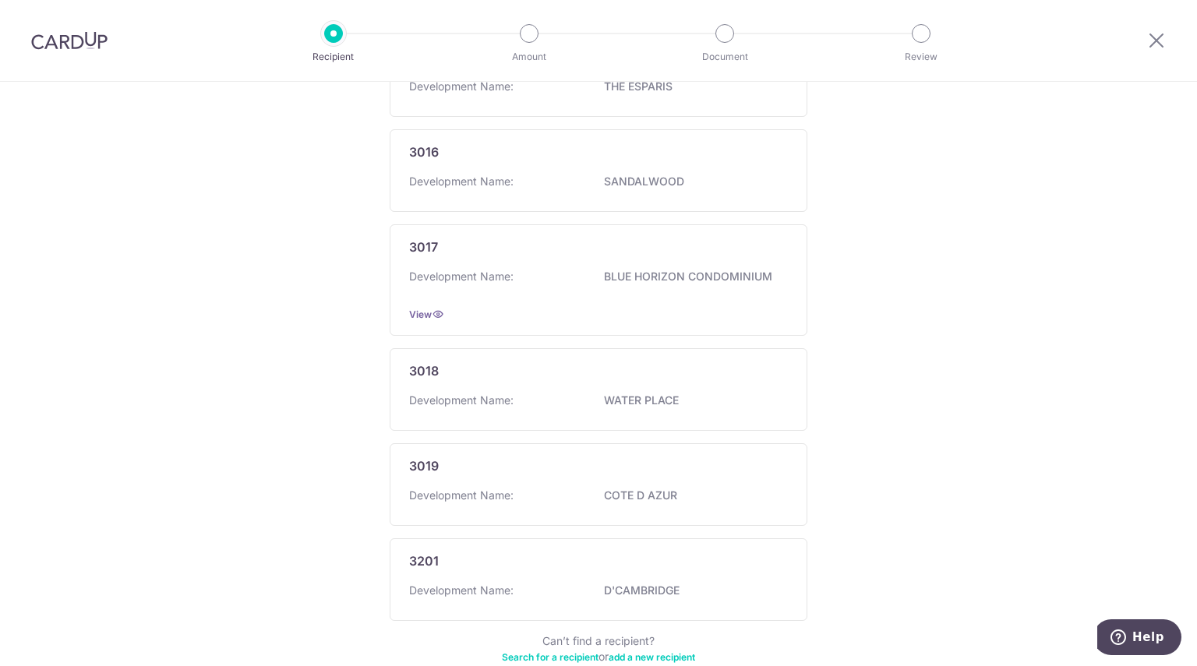
scroll to position [868, 0]
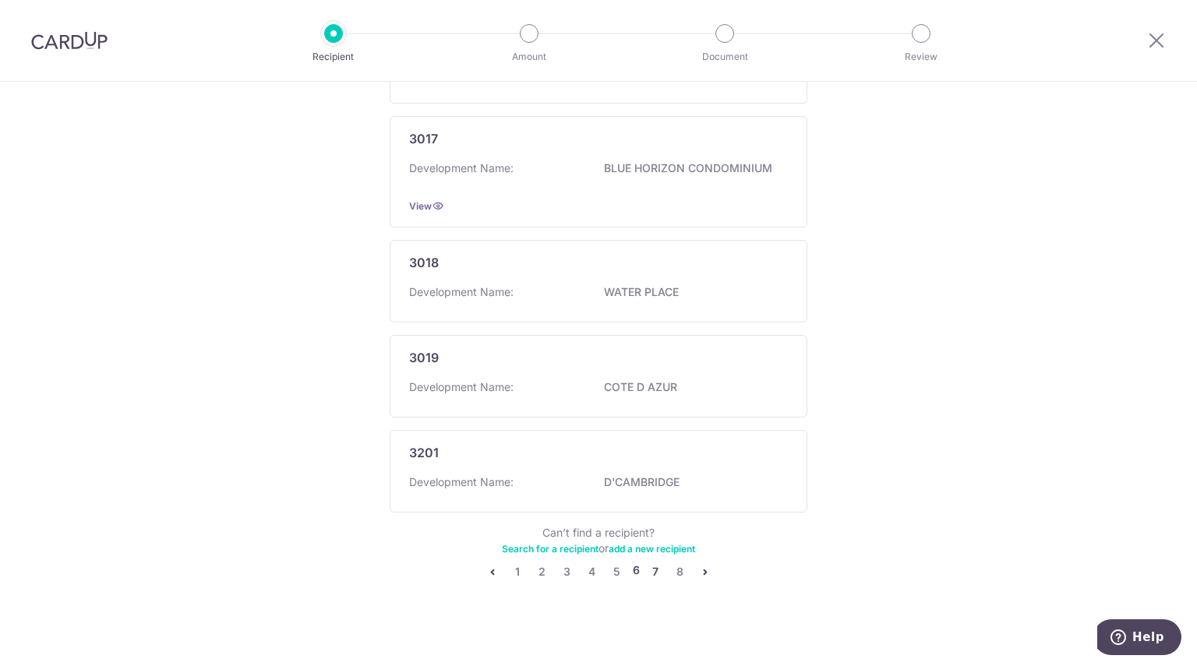
click at [654, 568] on link "7" at bounding box center [655, 572] width 19 height 19
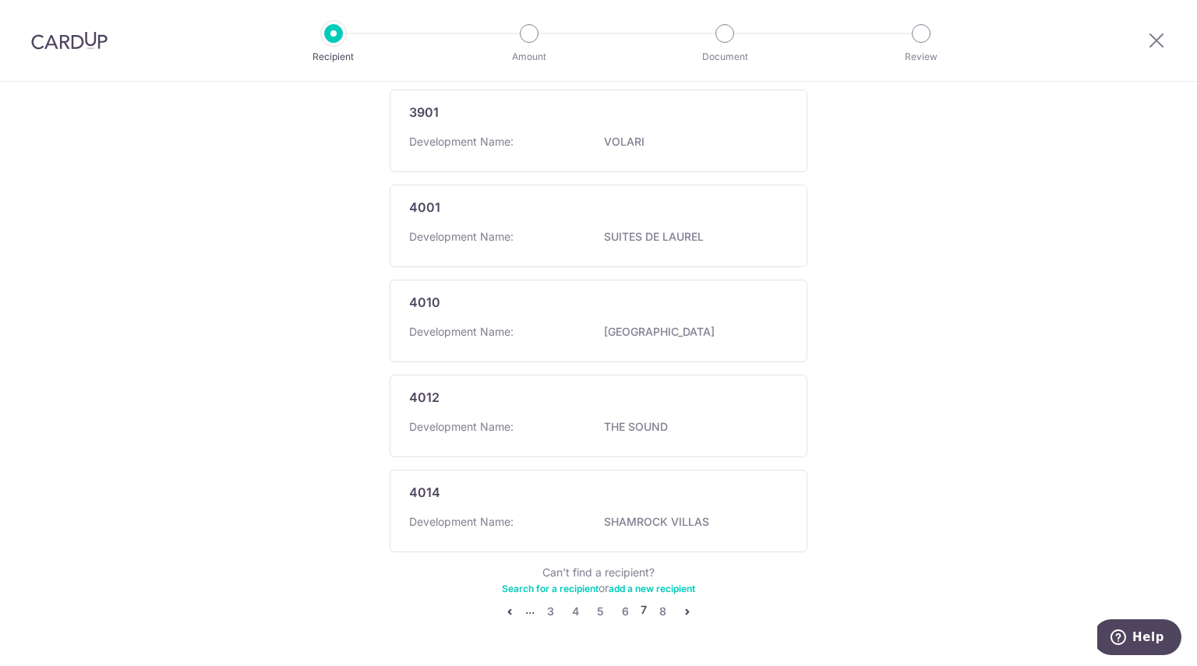
scroll to position [832, 0]
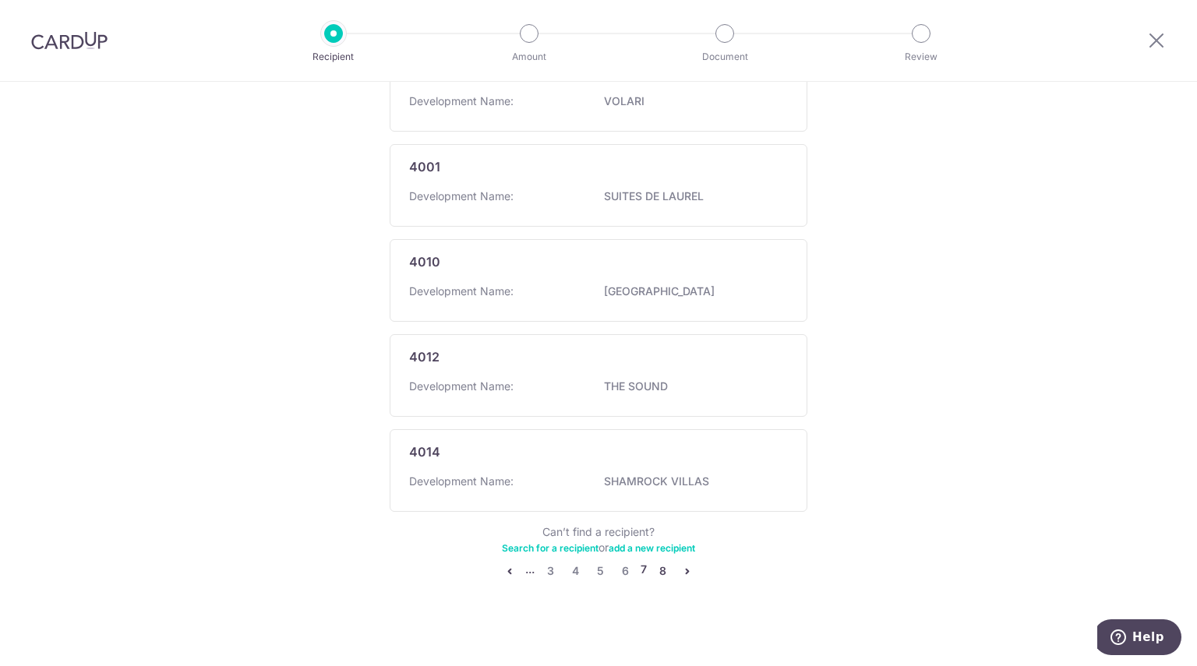
click at [653, 562] on link "8" at bounding box center [662, 571] width 19 height 19
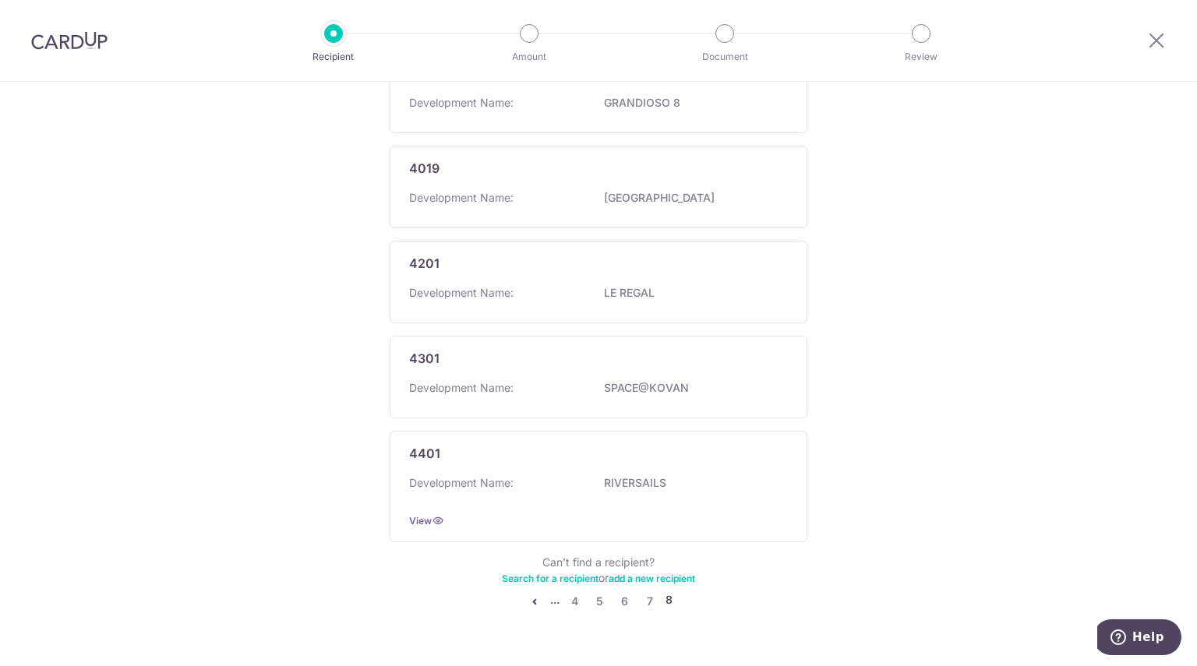
scroll to position [577, 0]
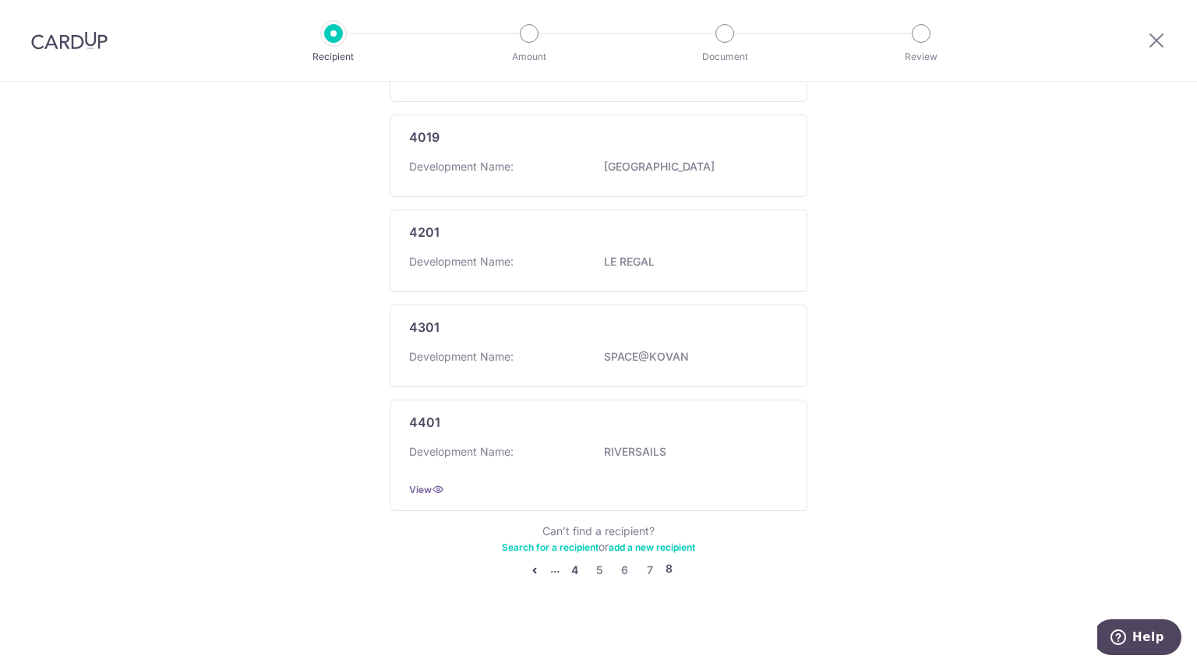
click at [568, 566] on link "4" at bounding box center [575, 570] width 19 height 19
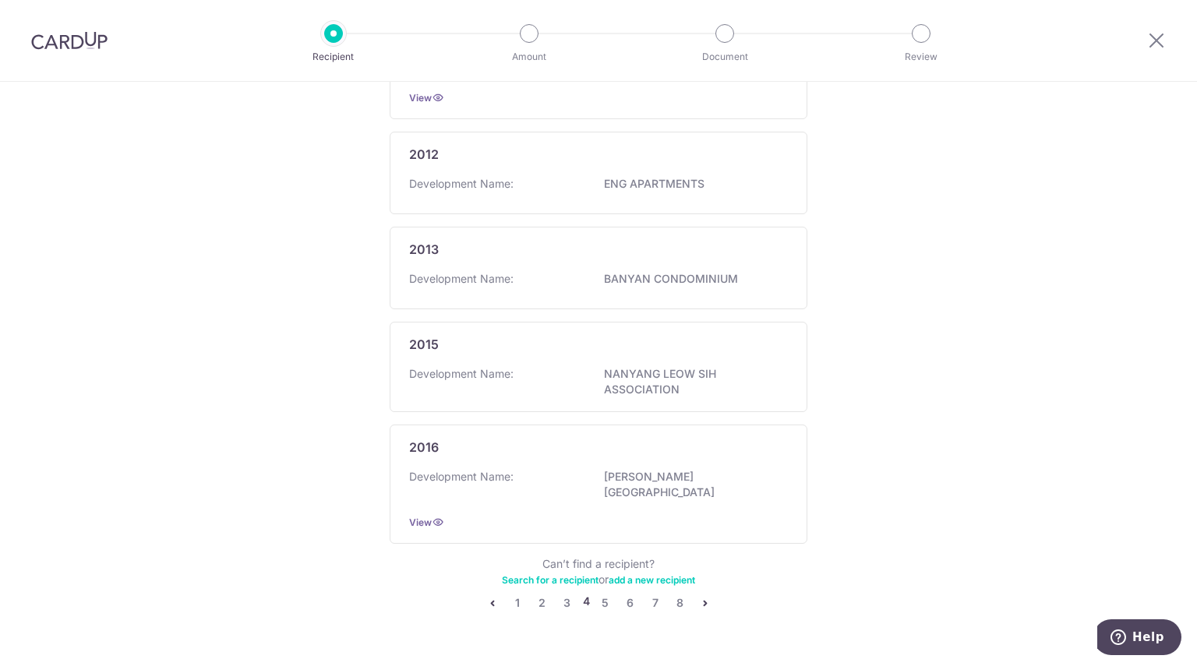
scroll to position [926, 0]
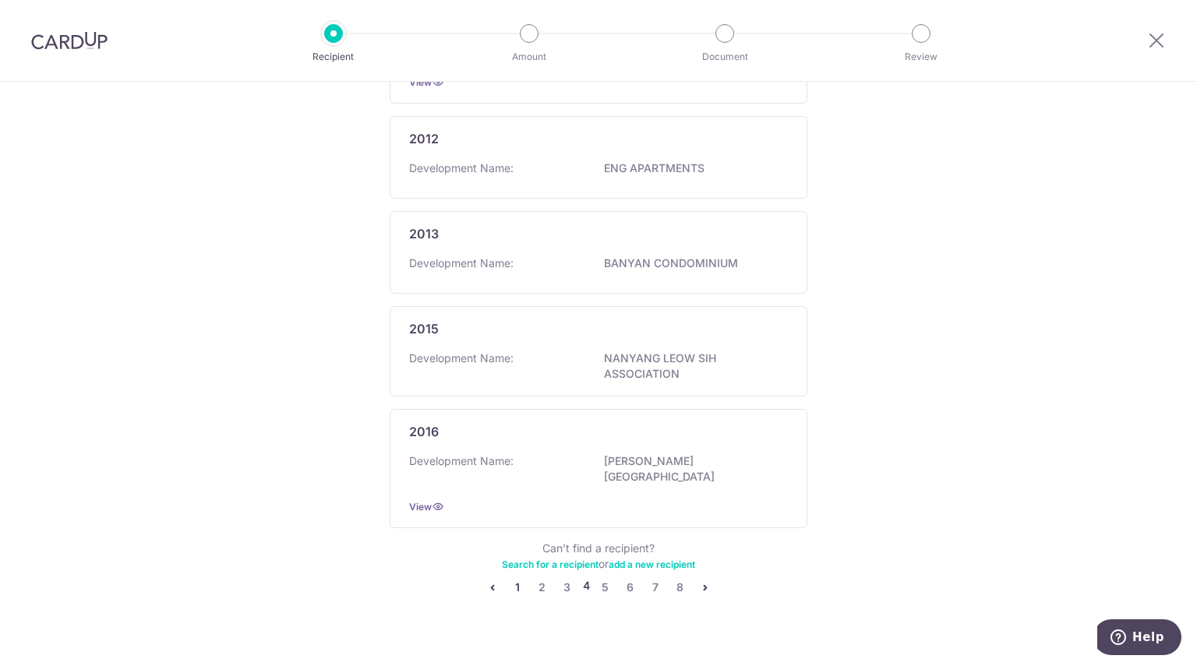
click at [511, 578] on link "1" at bounding box center [517, 587] width 19 height 19
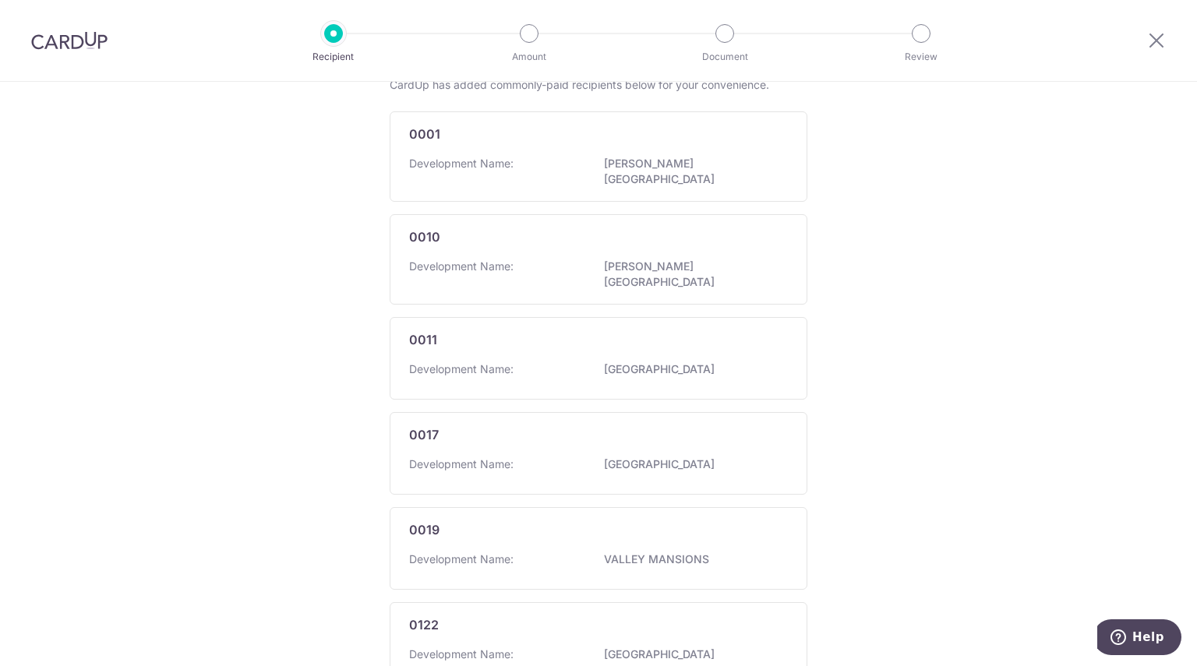
scroll to position [0, 0]
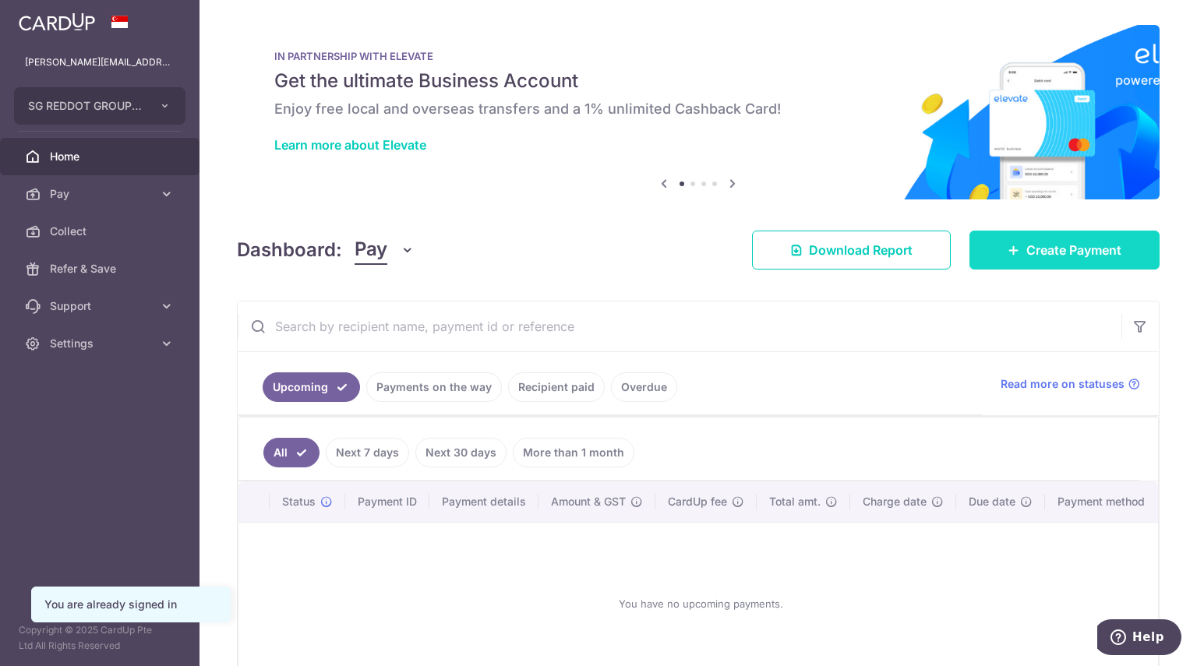
click at [1073, 242] on span "Create Payment" at bounding box center [1073, 250] width 95 height 19
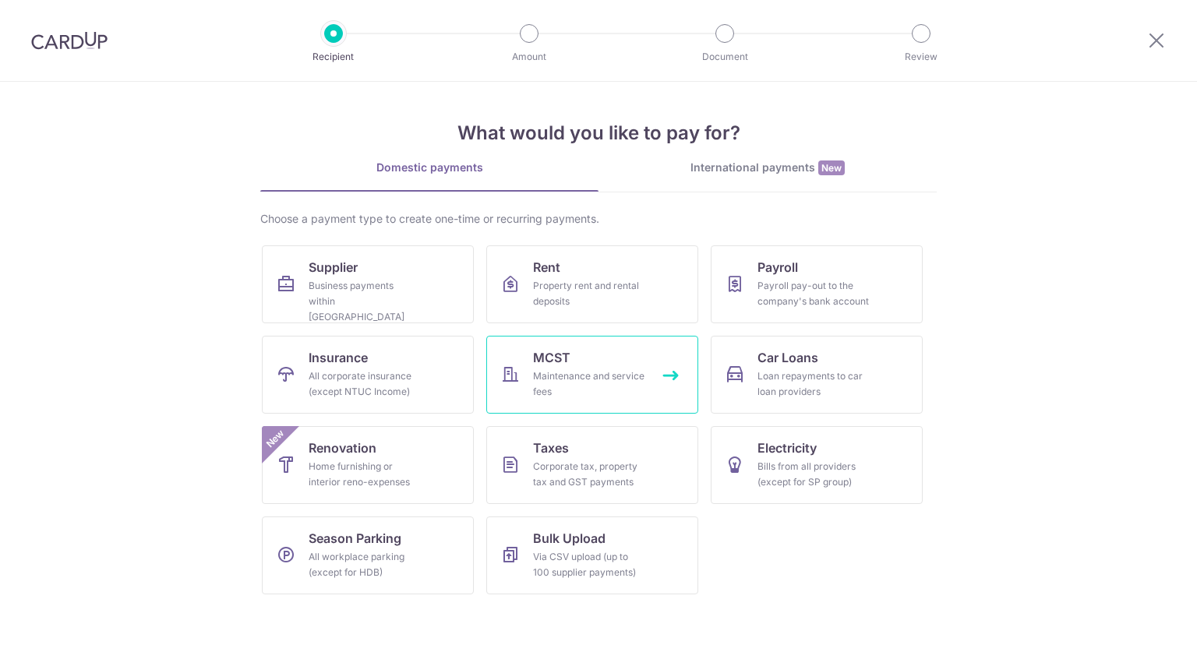
click at [624, 366] on link "MCST Maintenance and service fees" at bounding box center [592, 375] width 212 height 78
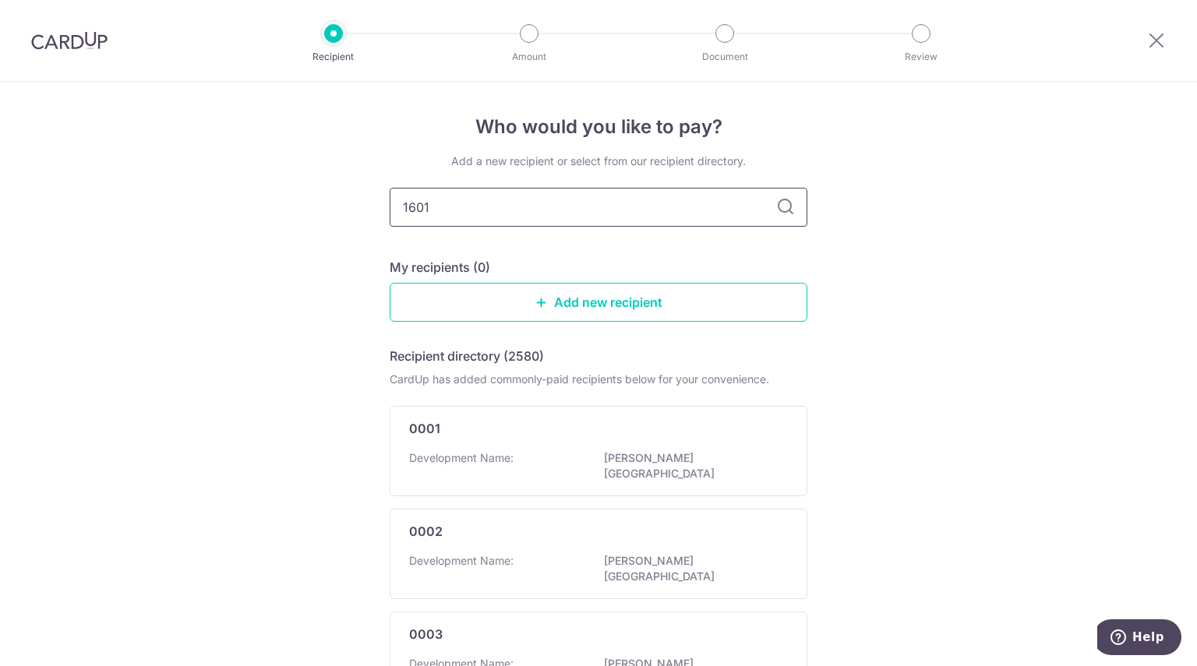
type input "1601"
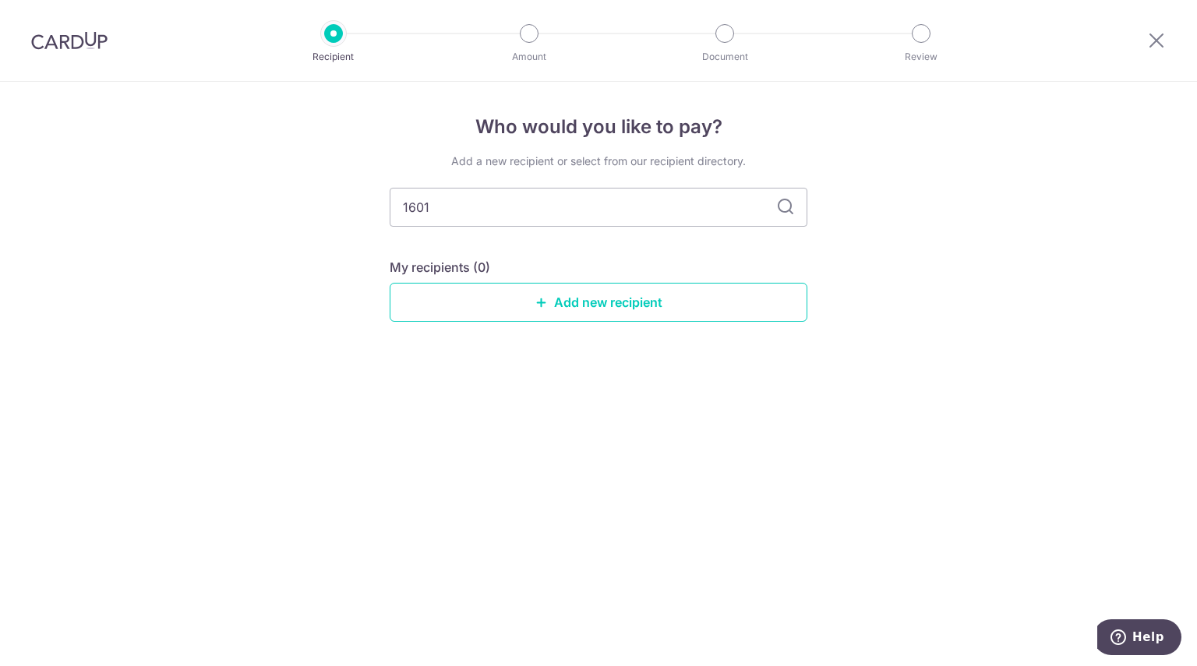
click at [495, 219] on input "1601" at bounding box center [599, 207] width 418 height 39
type input "16"
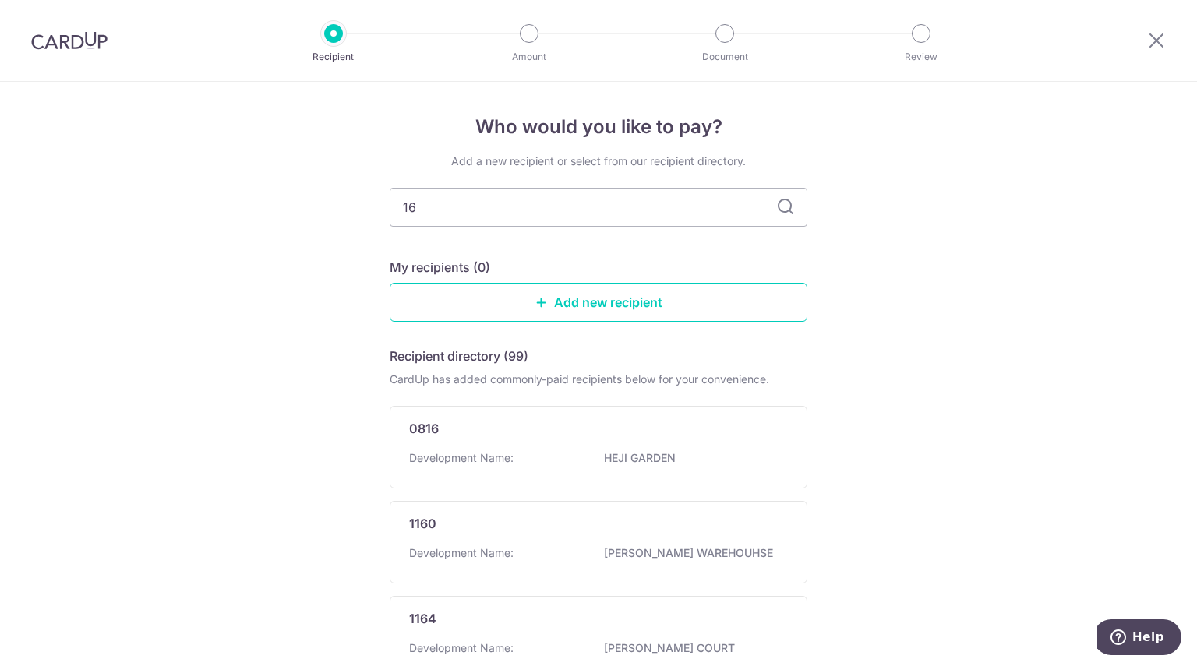
drag, startPoint x: 517, startPoint y: 207, endPoint x: 158, endPoint y: 206, distance: 358.4
type input "buit\\"
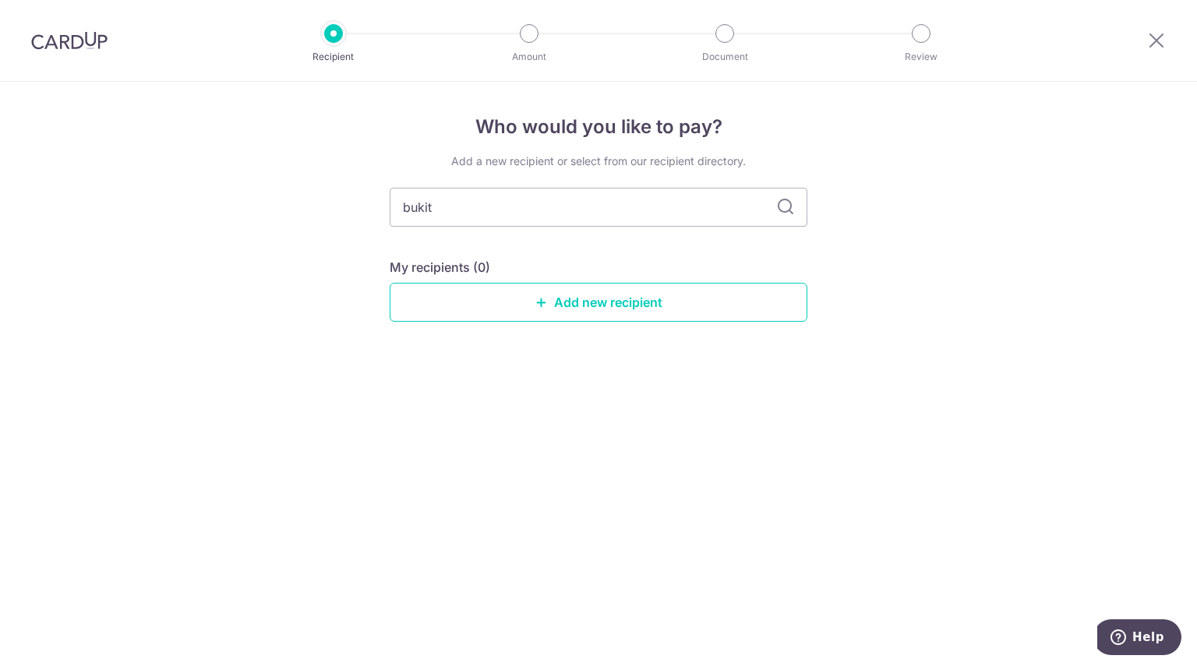
type input "bukit"
click at [629, 325] on div "Add a new recipient or select from our recipient directory. bukit My recipients…" at bounding box center [599, 249] width 418 height 193
click at [622, 312] on link "Add new recipient" at bounding box center [599, 302] width 418 height 39
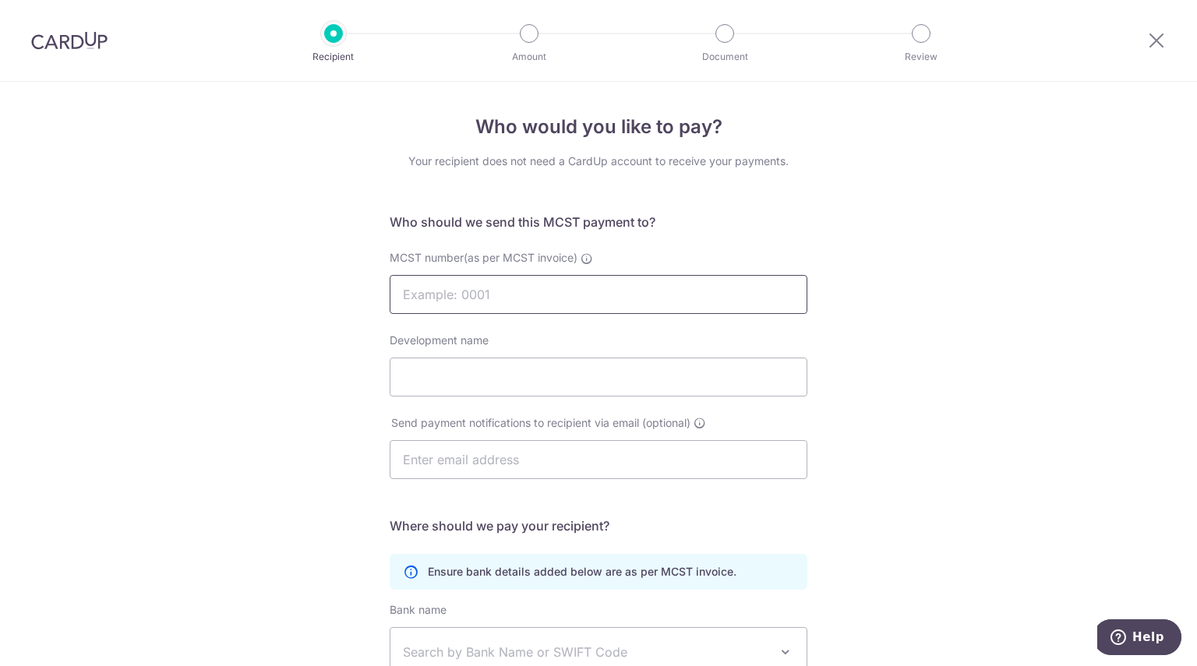
drag, startPoint x: 483, startPoint y: 279, endPoint x: 469, endPoint y: 283, distance: 14.6
click at [483, 279] on input "MCST number(as per MCST invoice)" at bounding box center [599, 294] width 418 height 39
click at [489, 291] on input "MCST number(as per MCST invoice)" at bounding box center [599, 294] width 418 height 39
drag, startPoint x: 504, startPoint y: 291, endPoint x: 496, endPoint y: 312, distance: 22.4
click at [504, 291] on input "MCST number(as per MCST invoice)" at bounding box center [599, 294] width 418 height 39
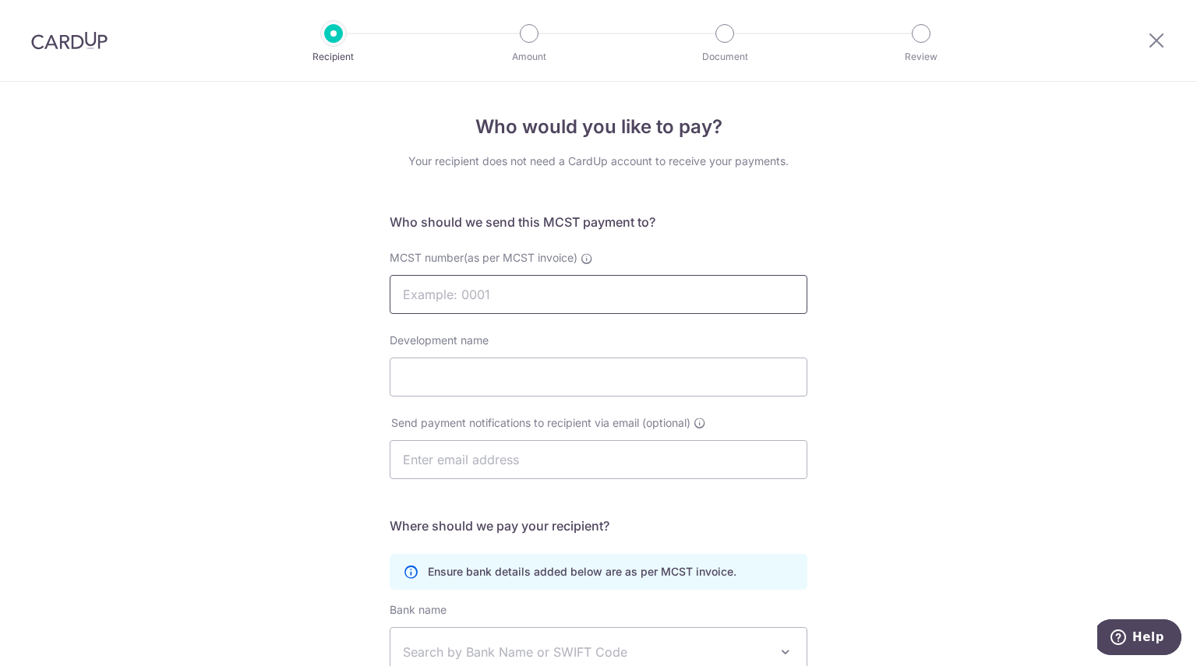
type input "1601"
click at [489, 382] on input "Development name" at bounding box center [599, 377] width 418 height 39
type input "[GEOGRAPHIC_DATA]"
click at [411, 534] on form "Who should we send this MCST payment to? MCST number(as per MCST invoice) 1601 …" at bounding box center [599, 523] width 418 height 620
click at [515, 461] on input "text" at bounding box center [599, 459] width 418 height 39
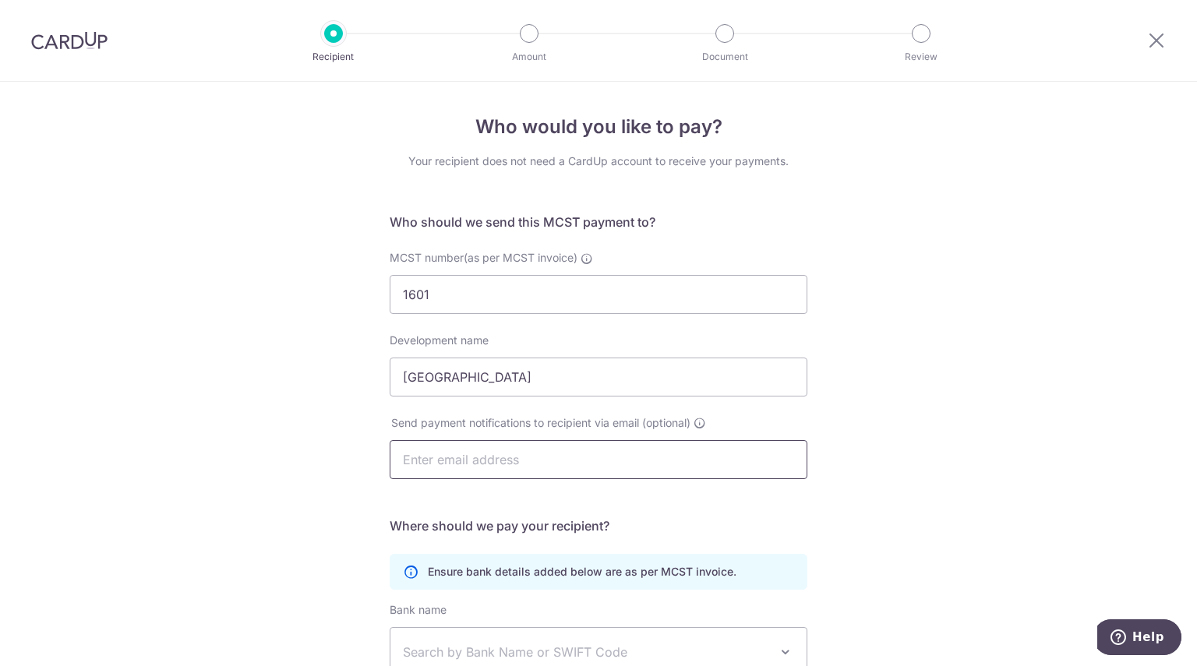
type input "[PERSON_NAME][EMAIL_ADDRESS][PERSON_NAME][DOMAIN_NAME]"
click at [982, 509] on div "Who would you like to pay? Your recipient does not need a CardUp account to rec…" at bounding box center [598, 494] width 1197 height 824
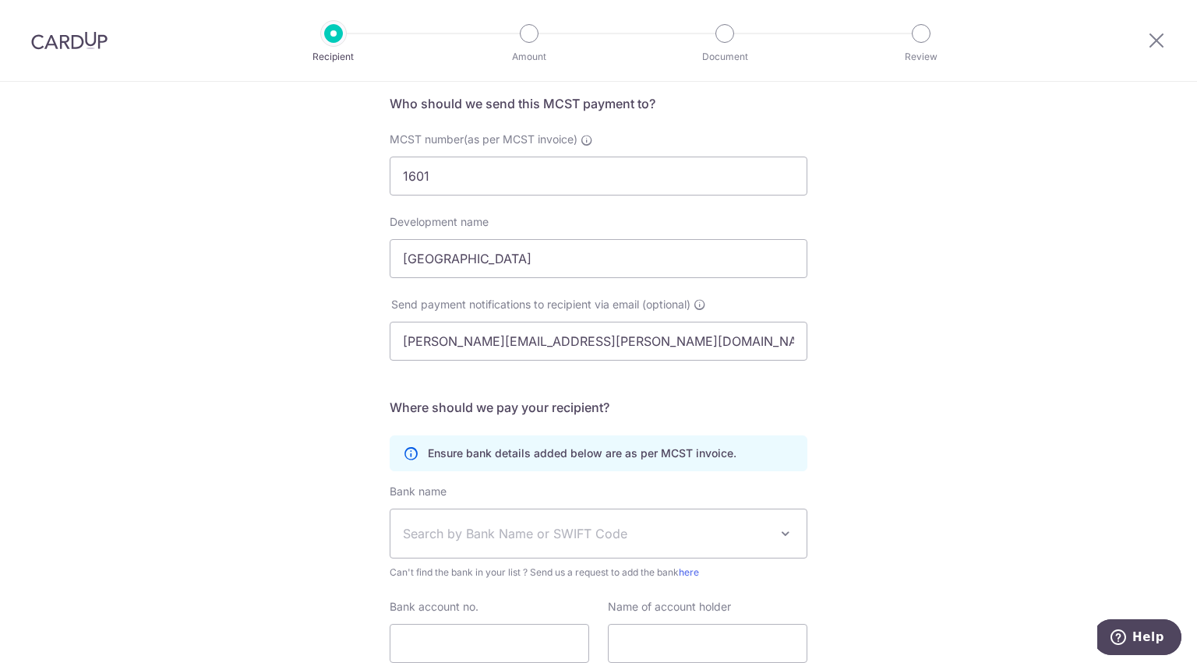
scroll to position [234, 0]
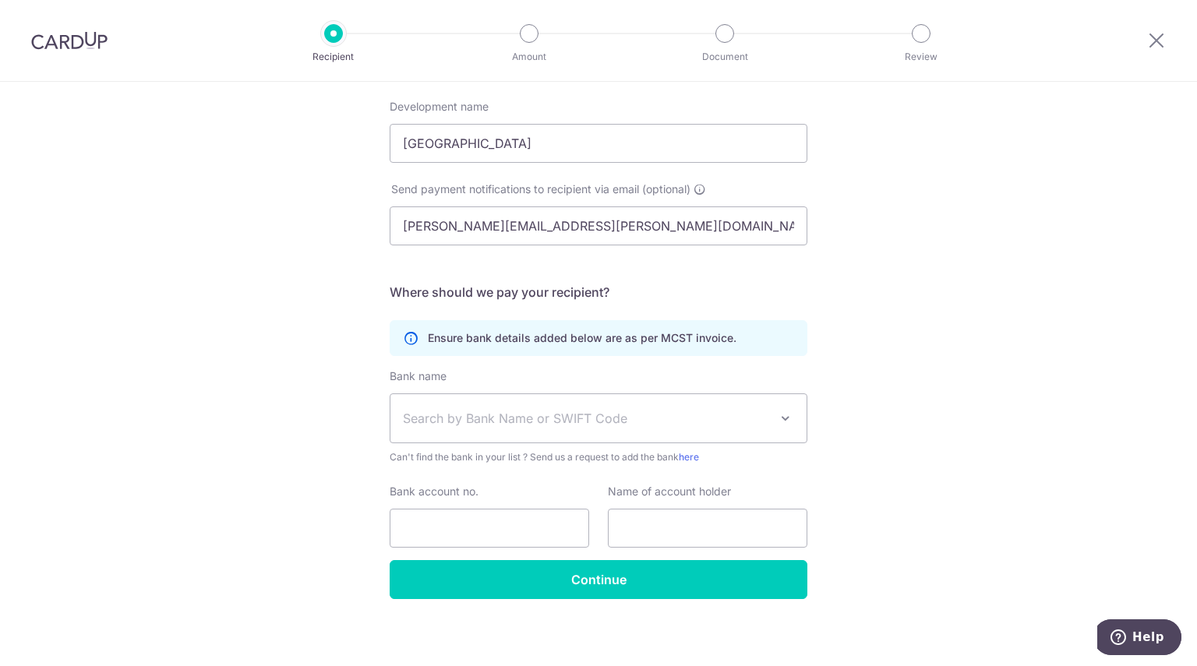
click at [559, 422] on span "Search by Bank Name or SWIFT Code" at bounding box center [586, 418] width 366 height 19
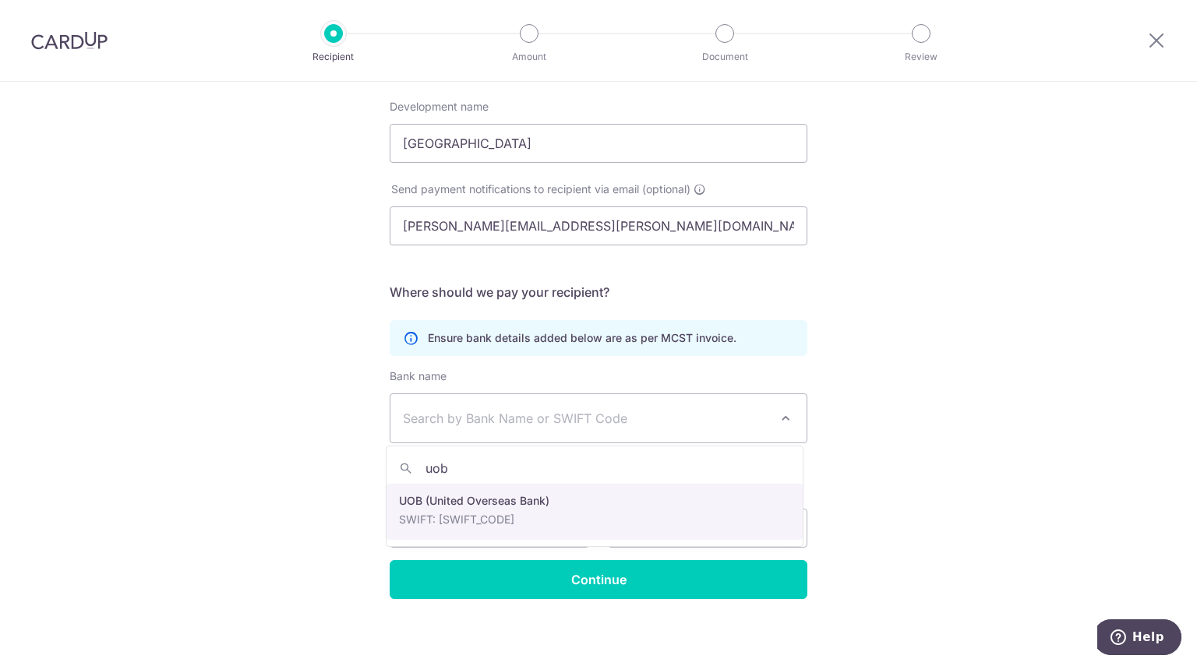
type input "uob"
select select "18"
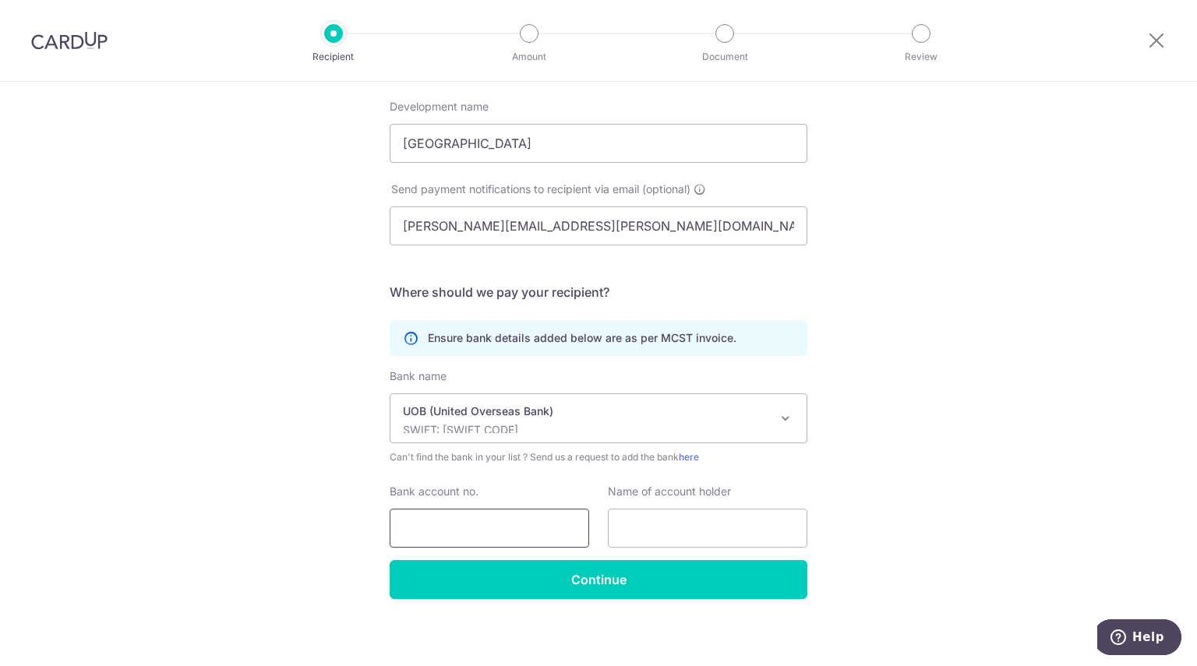
click at [458, 519] on input "Bank account no." at bounding box center [489, 528] width 199 height 39
type input "4213022231"
click at [716, 543] on input "text" at bounding box center [707, 528] width 199 height 39
type input "MCST 1601"
click at [926, 521] on div "Who would you like to pay? Your recipient does not need a CardUp account to rec…" at bounding box center [598, 260] width 1197 height 824
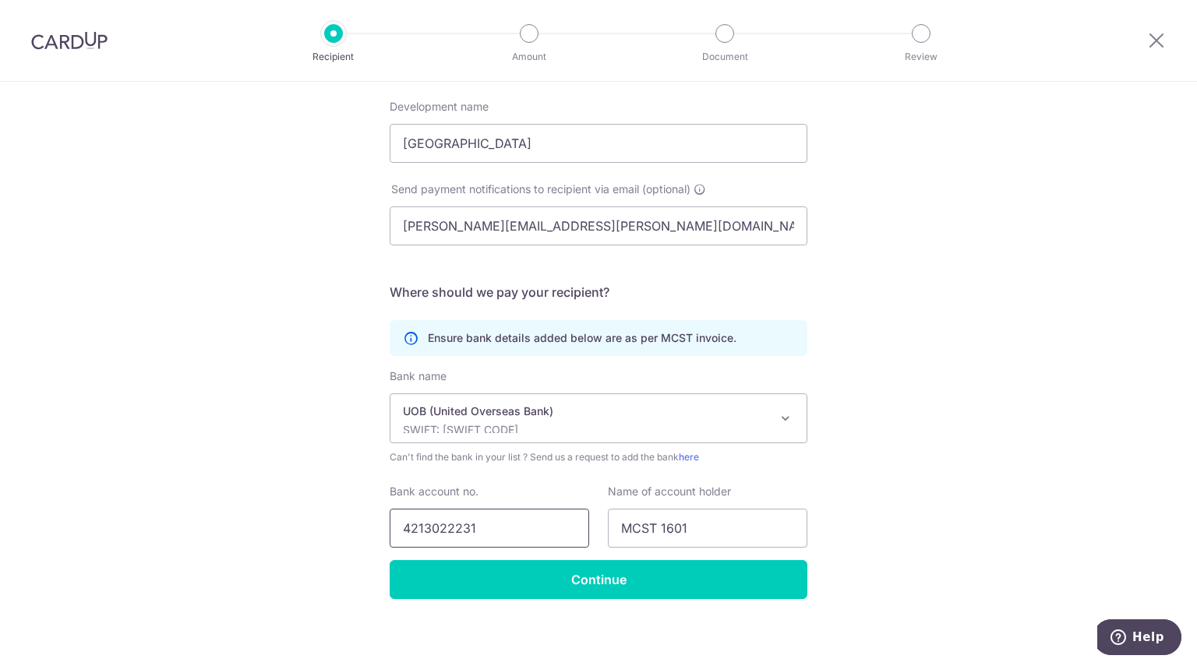
click at [467, 524] on input "4213022231" at bounding box center [489, 528] width 199 height 39
type input "4"
click at [446, 529] on input "Bank account no." at bounding box center [489, 528] width 199 height 39
type input "4503114393"
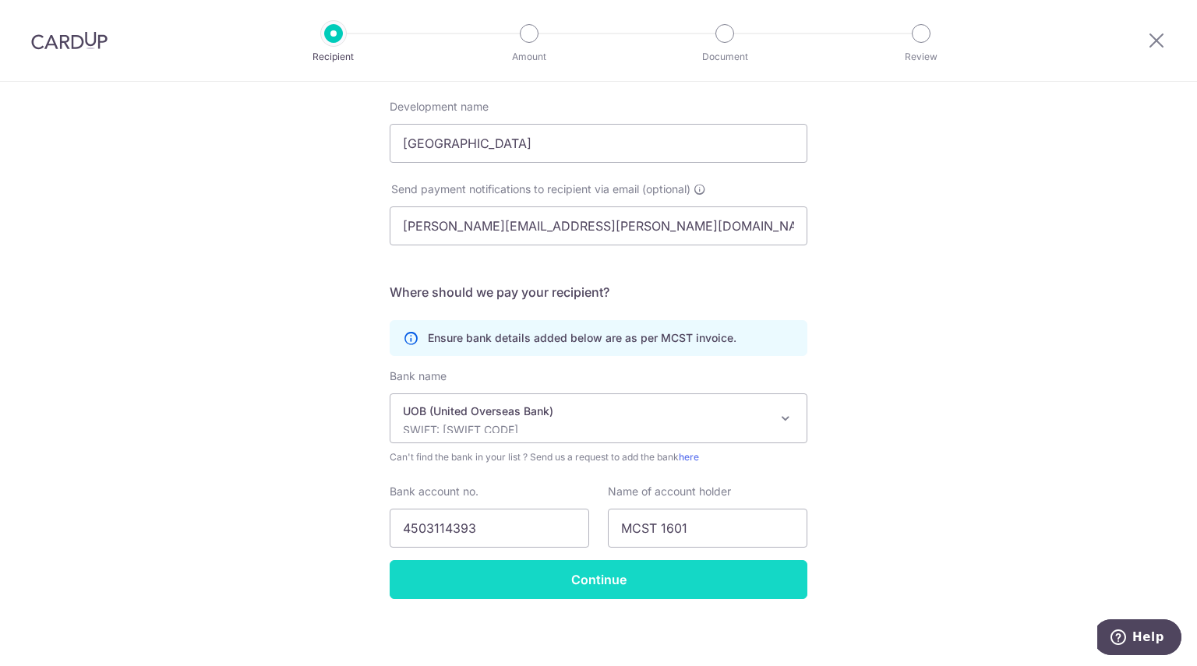
click at [597, 573] on input "Continue" at bounding box center [599, 579] width 418 height 39
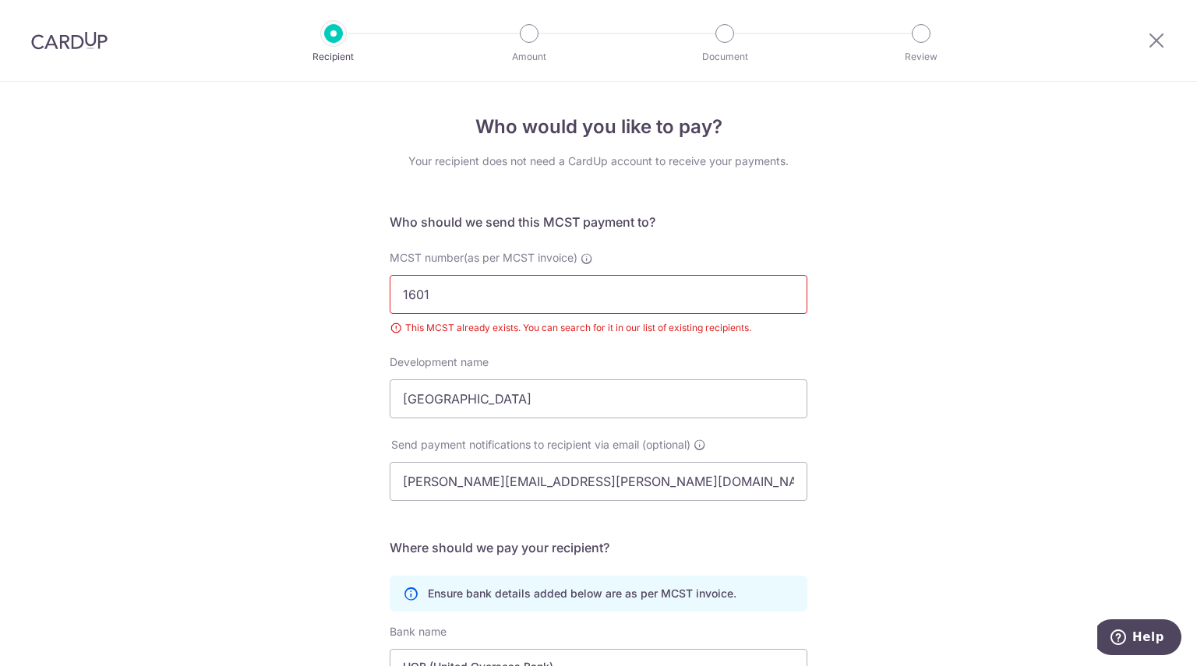
click at [404, 291] on input "1601" at bounding box center [599, 294] width 418 height 39
click at [399, 295] on input "1601" at bounding box center [599, 294] width 418 height 39
type input "MCST 1601"
click button "Submit Request" at bounding box center [0, 0] width 0 height 0
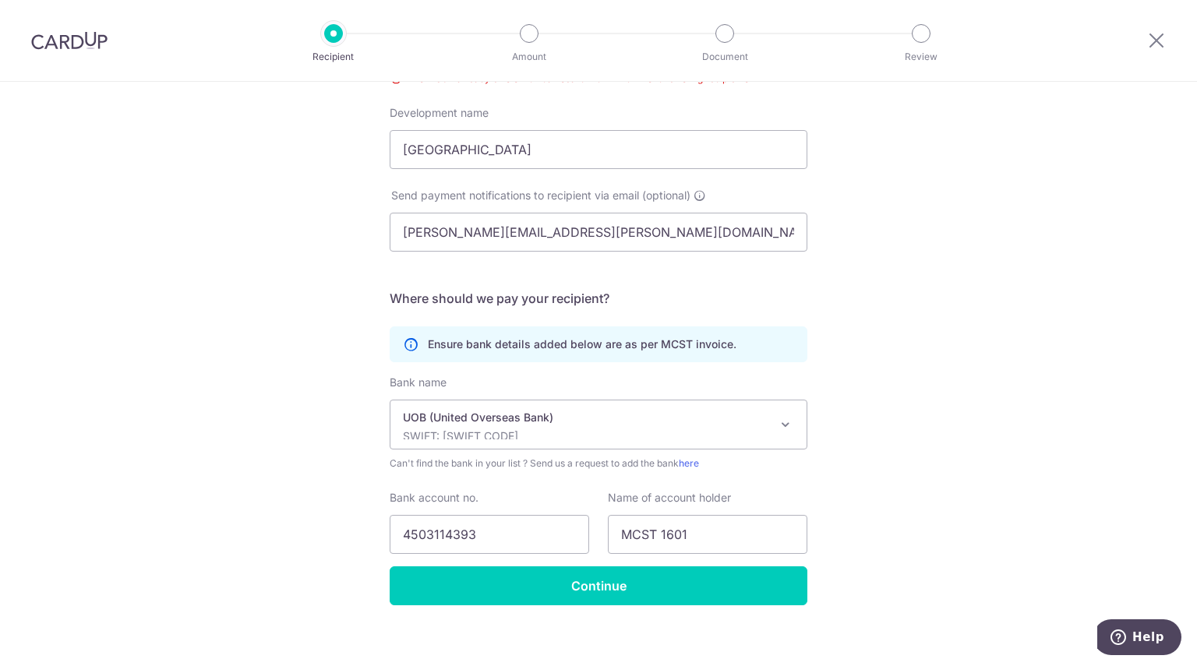
scroll to position [260, 0]
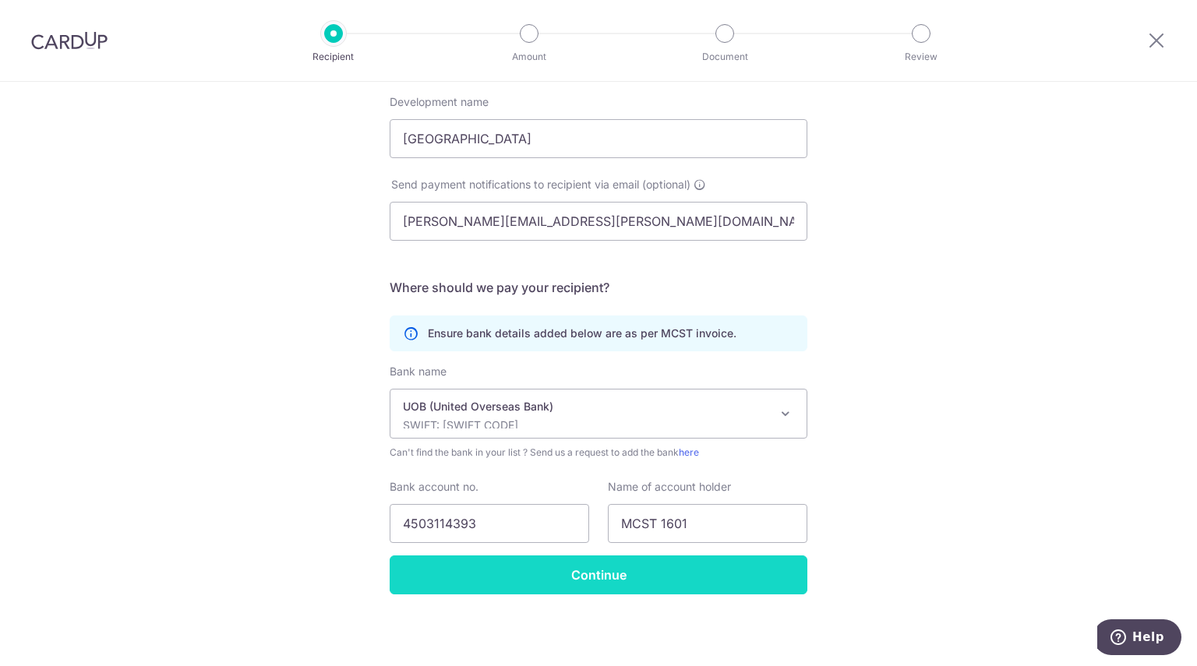
click at [586, 582] on input "Continue" at bounding box center [599, 575] width 418 height 39
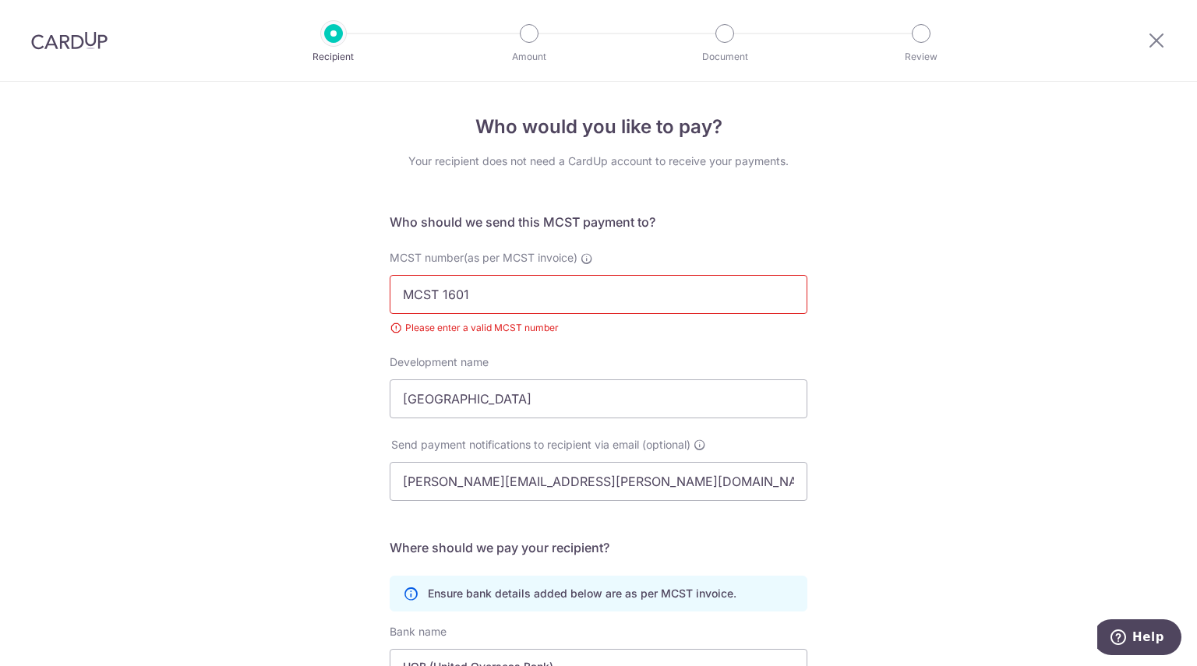
drag, startPoint x: 436, startPoint y: 302, endPoint x: 112, endPoint y: 284, distance: 324.6
click at [160, 333] on div "Who would you like to pay? Your recipient does not need a CardUp account to rec…" at bounding box center [598, 505] width 1197 height 846
type input "1601"
click button "Submit Request" at bounding box center [0, 0] width 0 height 0
click at [69, 55] on div at bounding box center [69, 40] width 139 height 81
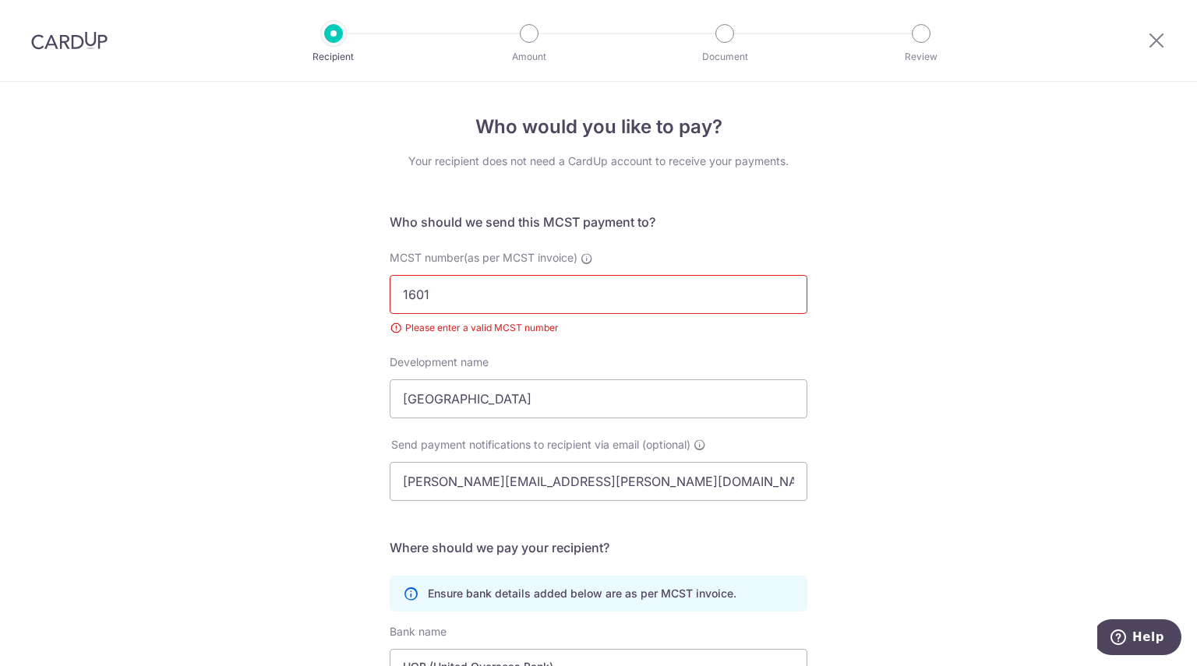
click at [74, 49] on img at bounding box center [69, 40] width 76 height 19
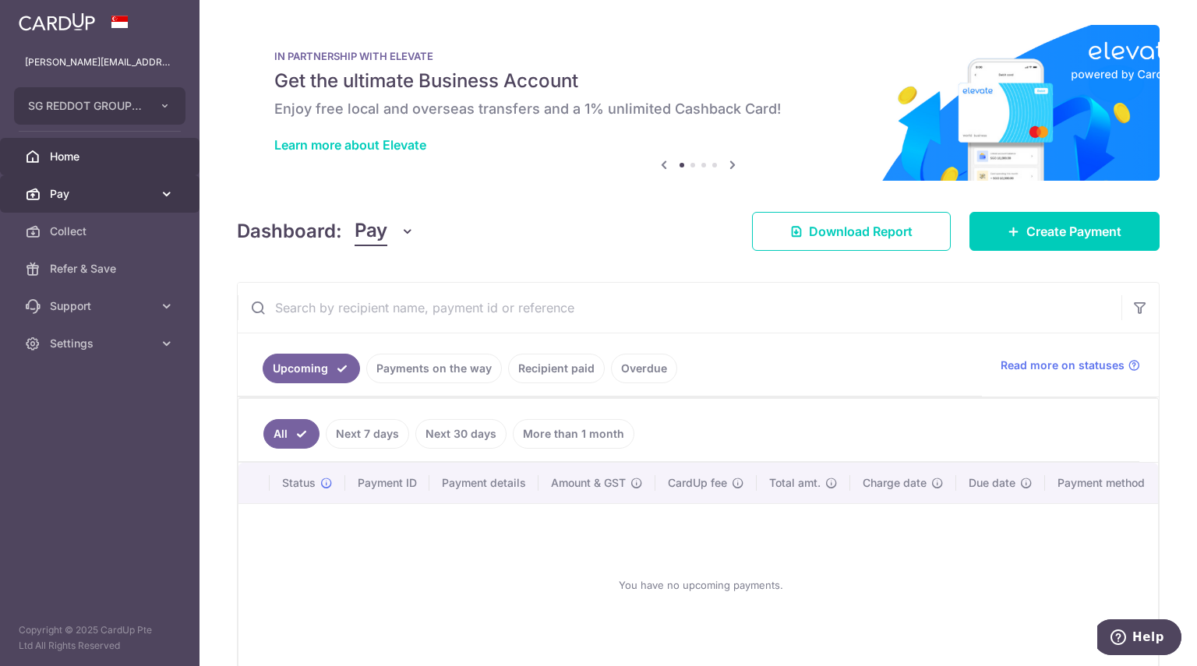
click at [113, 189] on span "Pay" at bounding box center [101, 194] width 103 height 16
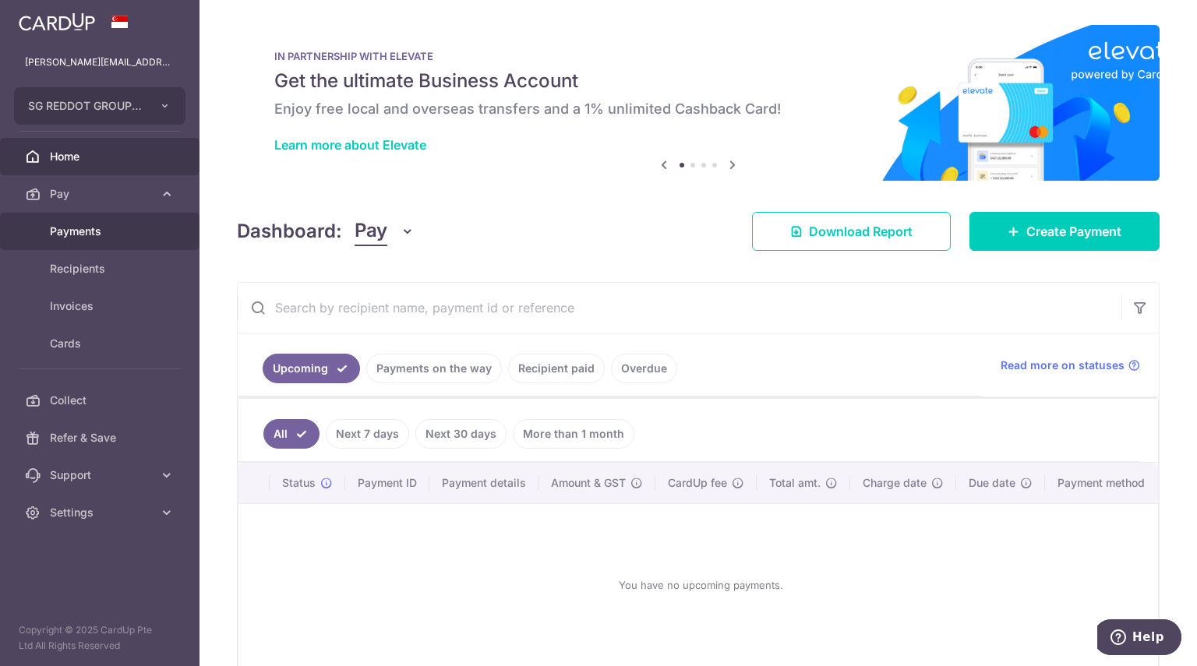
click at [102, 239] on link "Payments" at bounding box center [99, 231] width 199 height 37
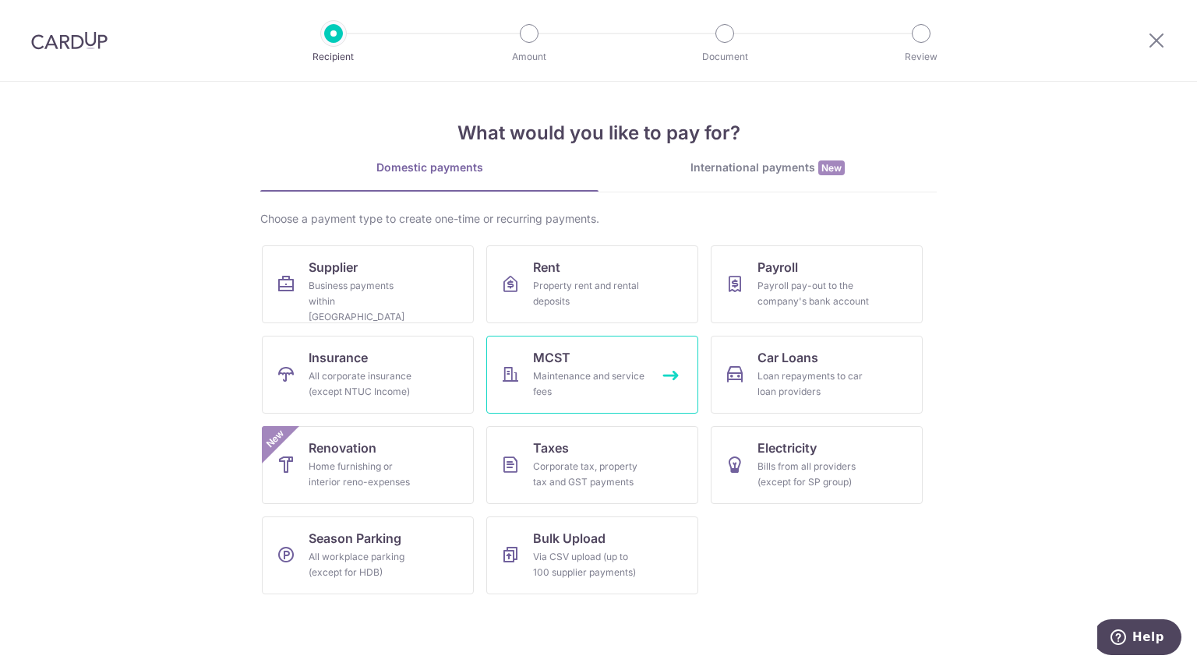
click at [563, 380] on div "Maintenance and service fees" at bounding box center [589, 384] width 112 height 31
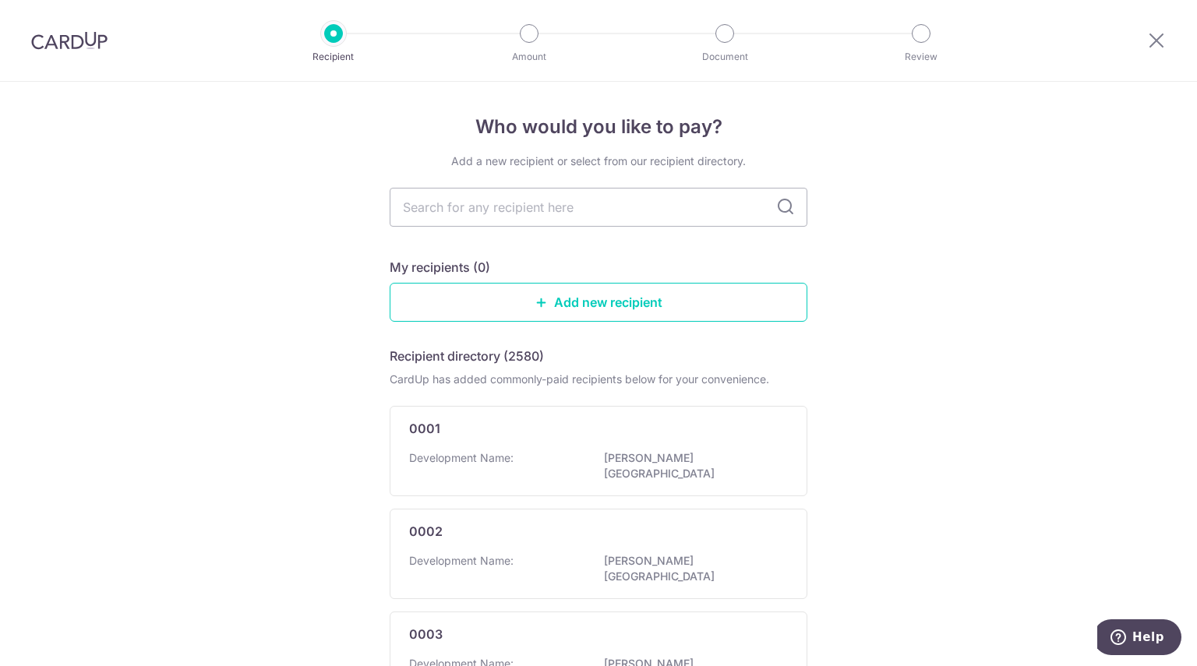
click at [530, 226] on input "text" at bounding box center [599, 207] width 418 height 39
click at [458, 264] on h5 "My recipients (0)" at bounding box center [440, 267] width 101 height 19
click at [539, 224] on input "text" at bounding box center [599, 207] width 418 height 39
drag, startPoint x: 537, startPoint y: 220, endPoint x: 528, endPoint y: 213, distance: 11.1
click at [538, 213] on input "text" at bounding box center [599, 207] width 418 height 39
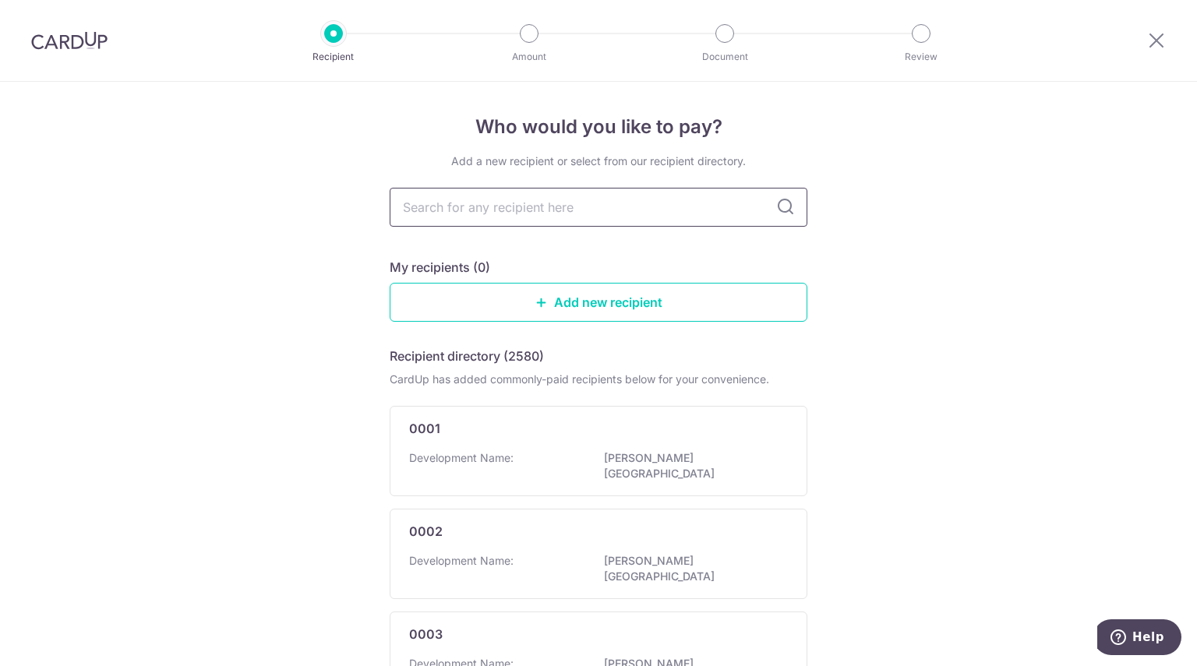
type input "1601"
